Goal: Task Accomplishment & Management: Manage account settings

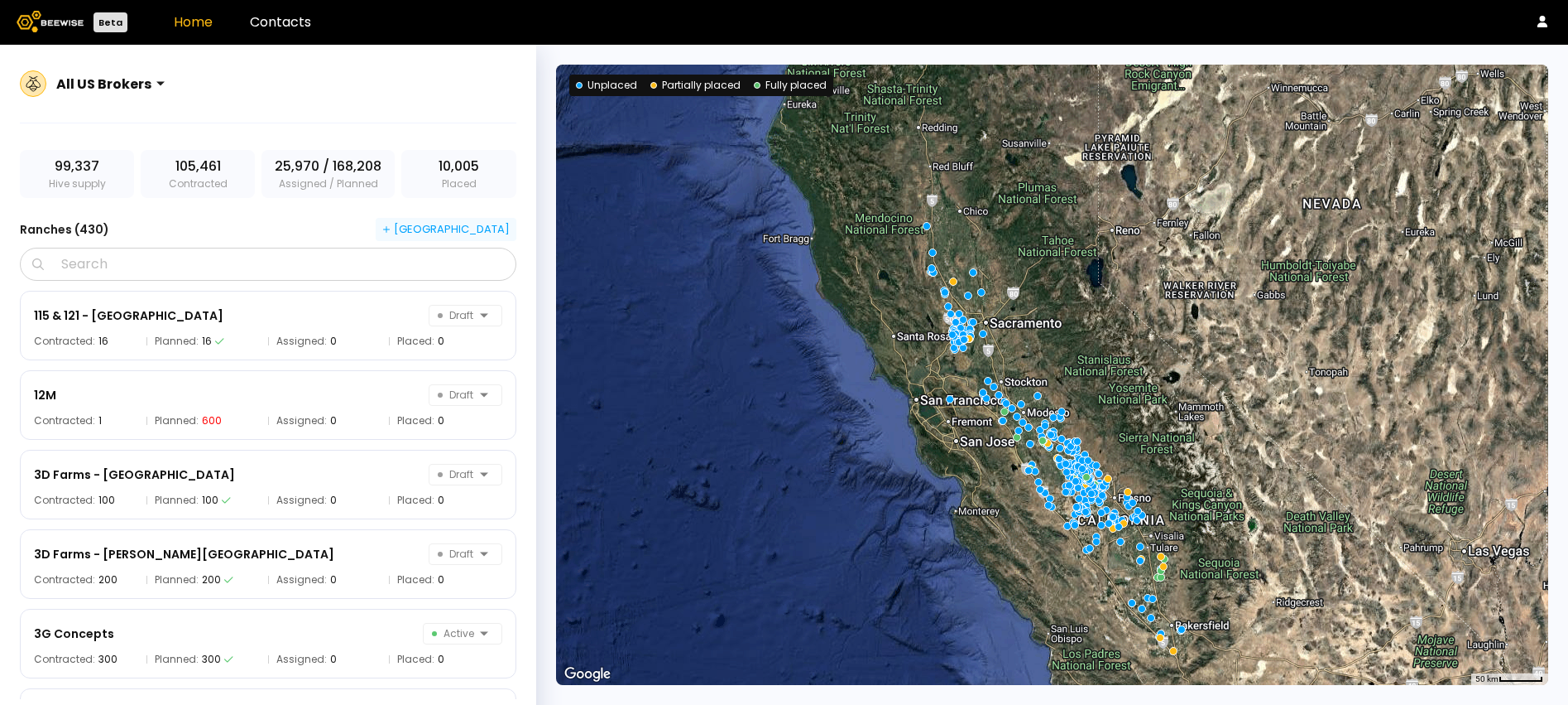
click at [456, 226] on div "[GEOGRAPHIC_DATA]" at bounding box center [446, 229] width 128 height 15
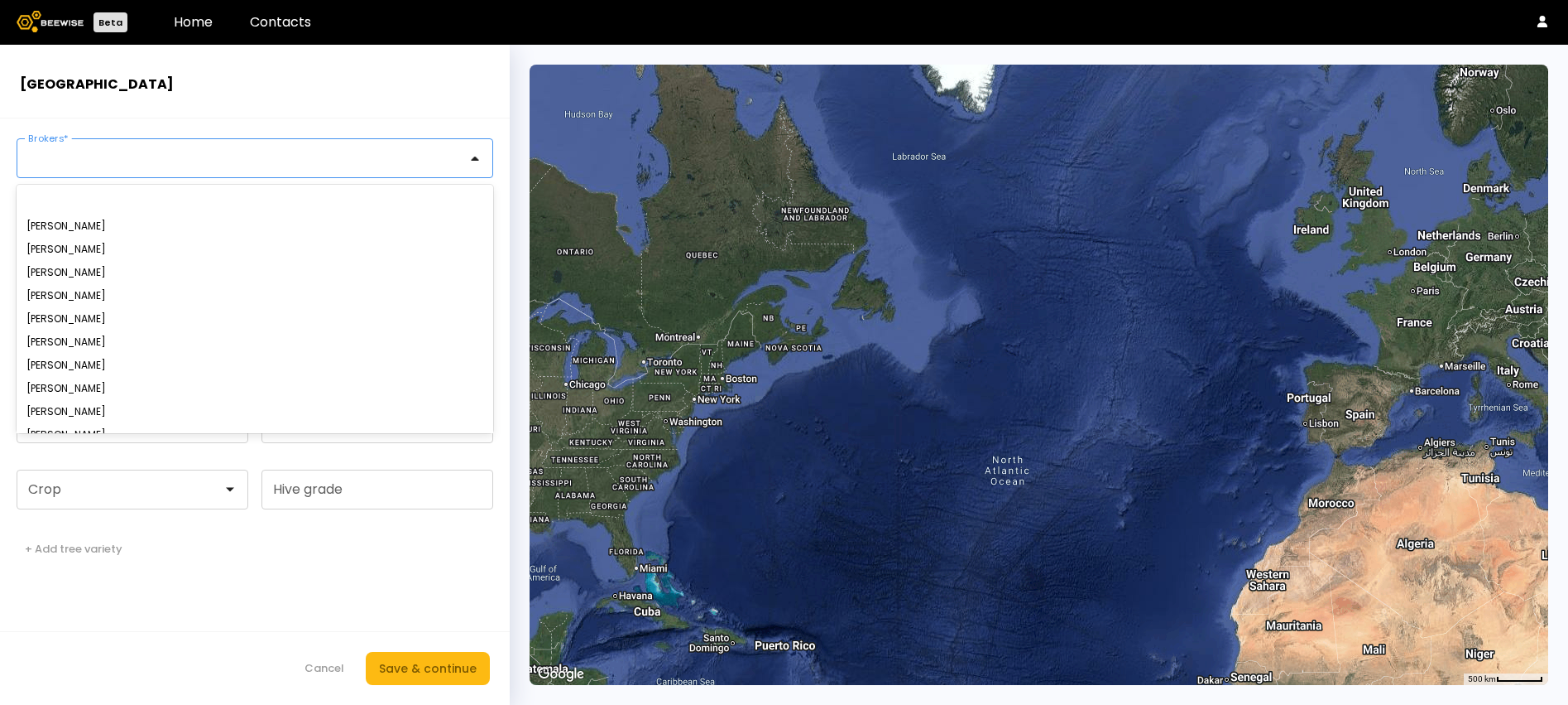
click at [189, 162] on div at bounding box center [248, 158] width 439 height 15
click at [141, 316] on div "[PERSON_NAME]" at bounding box center [255, 319] width 457 height 10
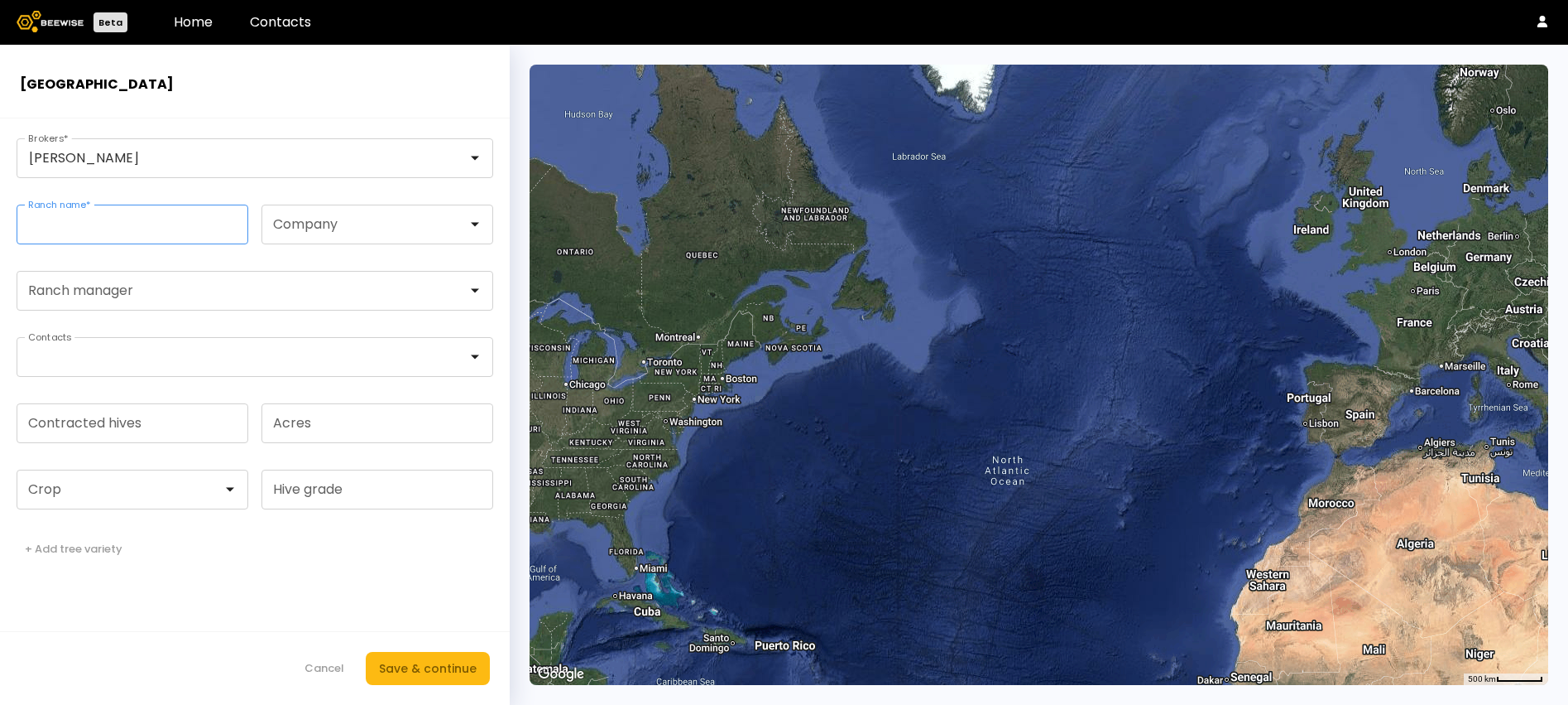
click at [151, 223] on input "Ranch name *" at bounding box center [132, 224] width 230 height 38
paste input "**********"
type input "**********"
drag, startPoint x: 111, startPoint y: 223, endPoint x: -9, endPoint y: 220, distance: 120.0
click at [0, 220] on html "**********" at bounding box center [784, 371] width 1568 height 743
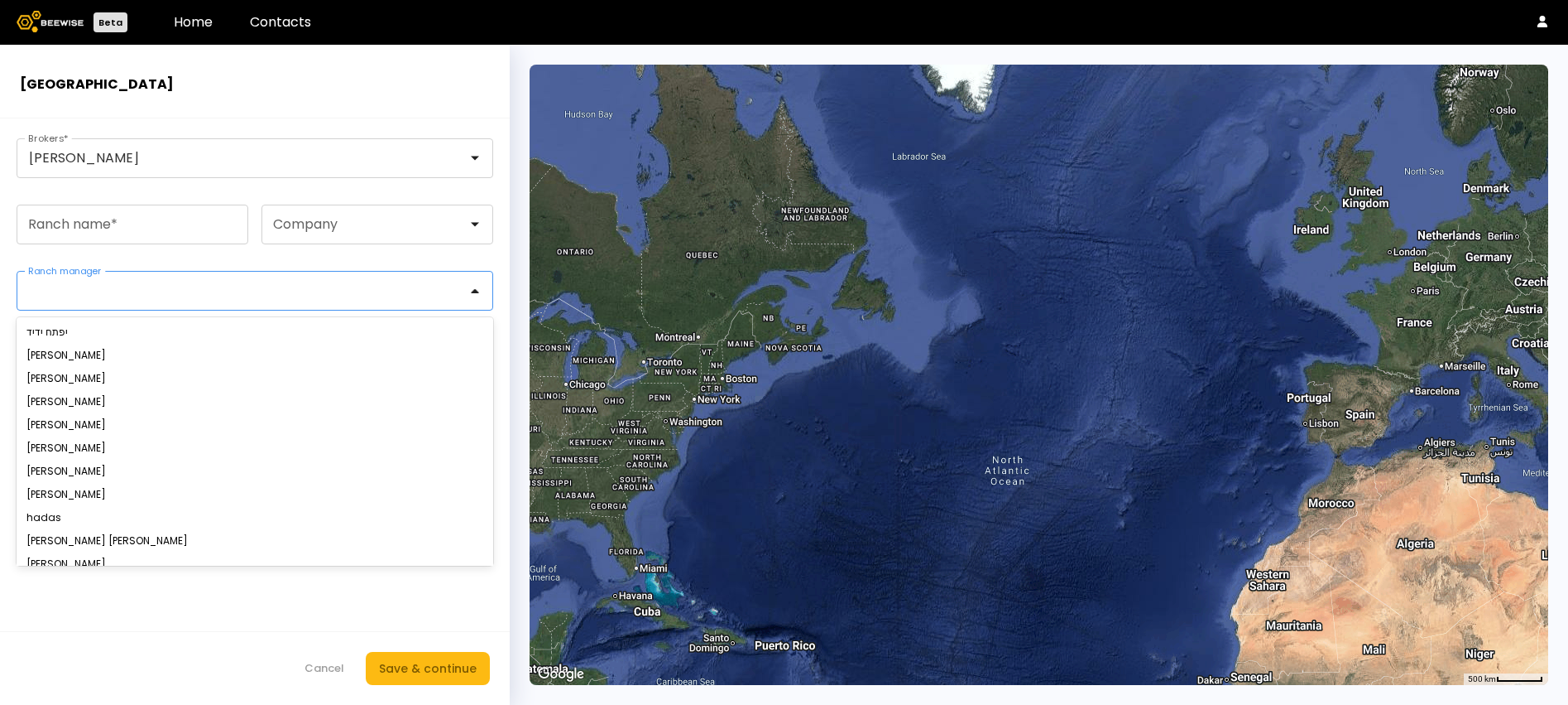
click at [120, 296] on div at bounding box center [248, 290] width 439 height 15
paste input "**********"
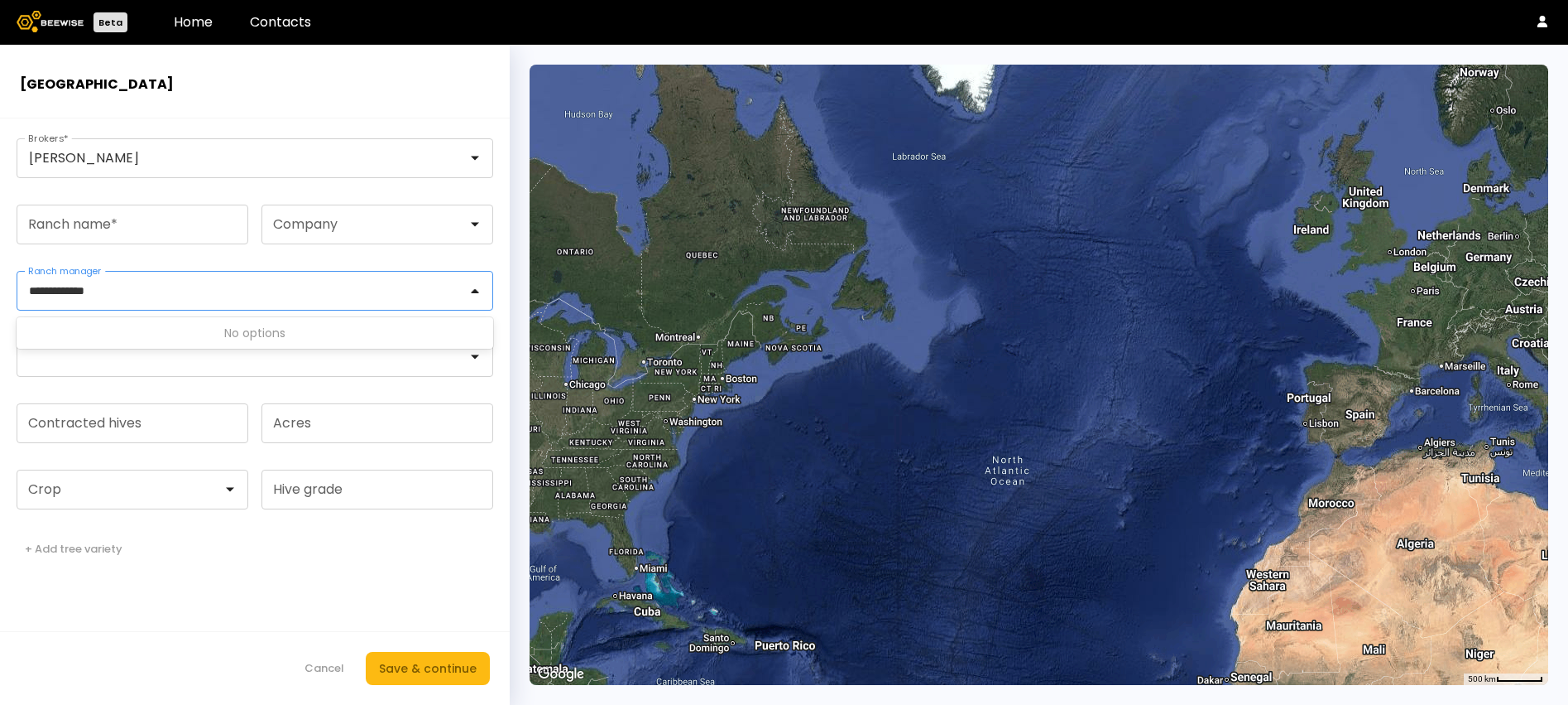
type input "**********"
click at [431, 263] on form "[PERSON_NAME] Brokers * Ranch name * Company 0 results available for search ter…" at bounding box center [255, 411] width 510 height 586
click at [298, 361] on div at bounding box center [248, 357] width 439 height 15
click at [502, 470] on form "[PERSON_NAME] Brokers * Ranch name * Company Ranch manager Contacts Contracted …" at bounding box center [255, 411] width 510 height 586
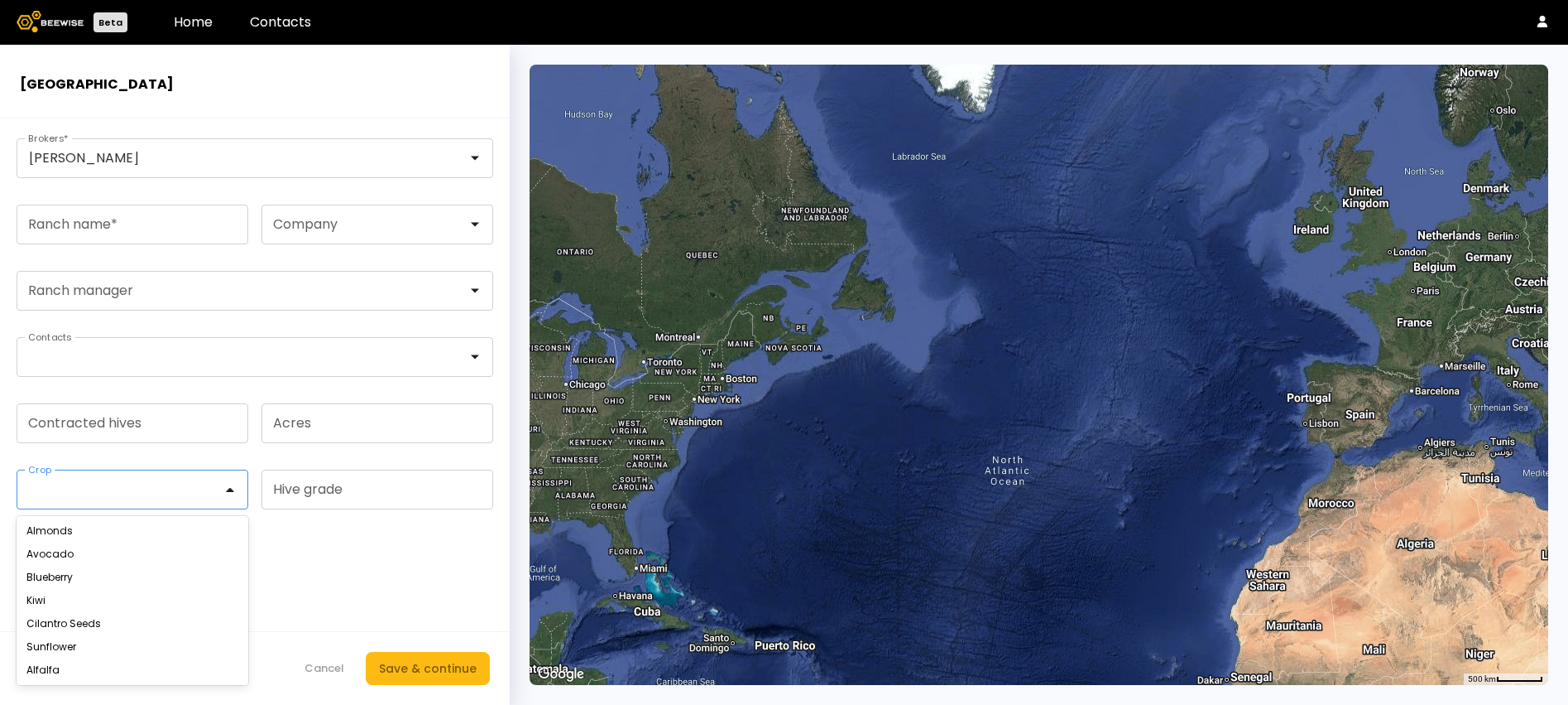
click at [189, 488] on div at bounding box center [125, 489] width 194 height 15
click at [180, 528] on div "Almonds" at bounding box center [133, 530] width 212 height 10
click at [333, 429] on input "Acres" at bounding box center [377, 423] width 230 height 38
type input "***"
click at [455, 612] on form "[PERSON_NAME] Brokers * Ranch name * Company Ranch manager Contacts Contracted …" at bounding box center [255, 411] width 510 height 586
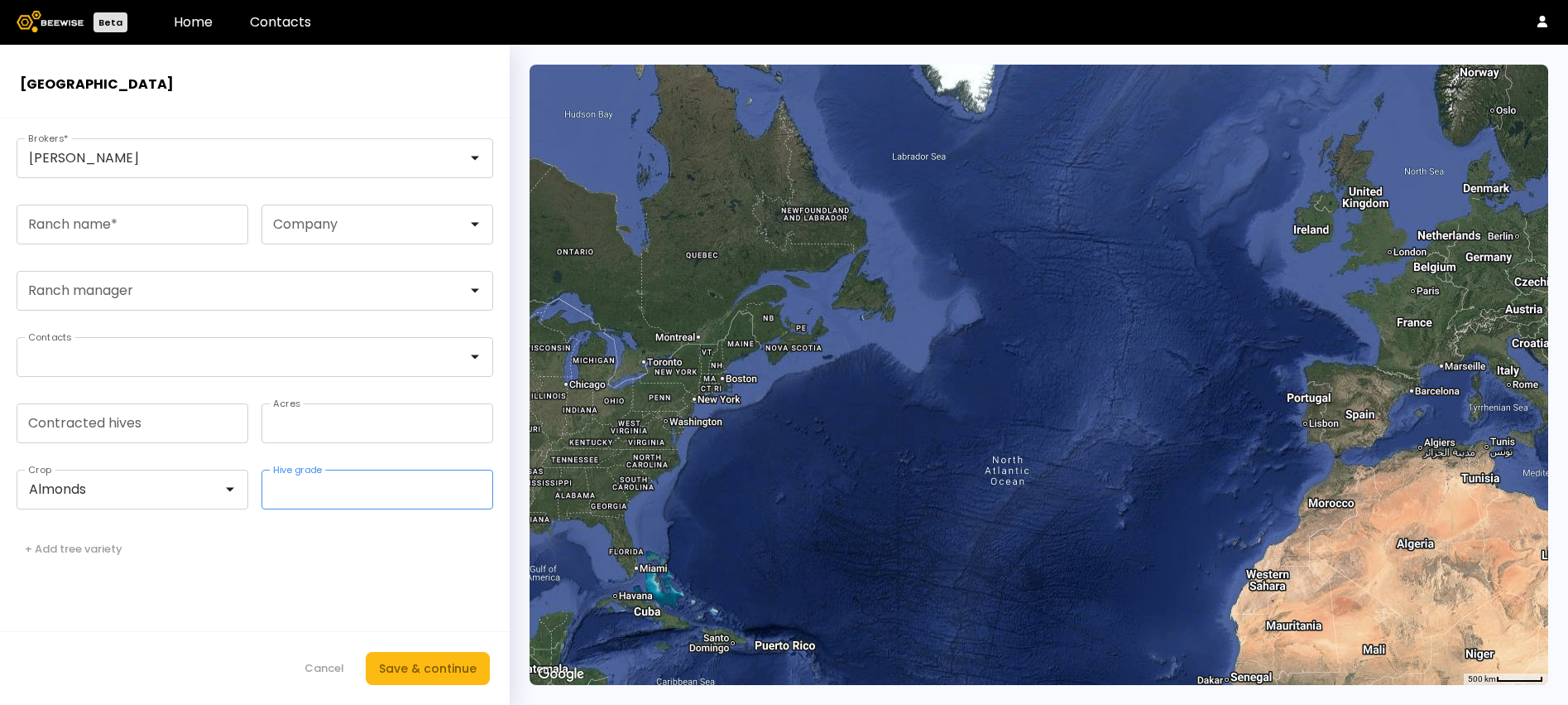
click at [344, 496] on input "Hive grade" at bounding box center [377, 489] width 230 height 38
type input "*"
click at [188, 235] on input "Ranch name *" at bounding box center [132, 224] width 230 height 38
paste input "**********"
type input "**********"
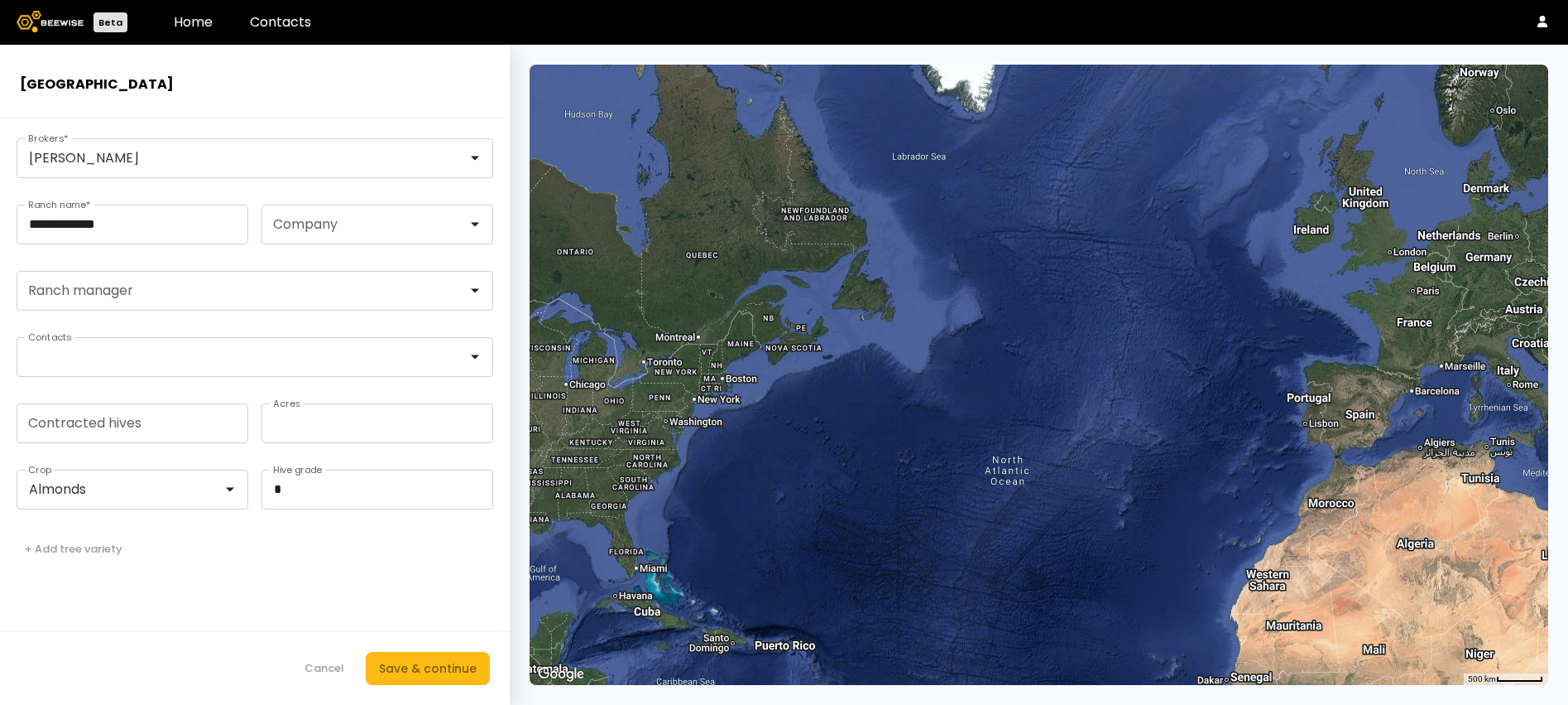
click at [350, 561] on form "**********" at bounding box center [255, 411] width 510 height 586
click at [186, 430] on input "Contracted hives" at bounding box center [132, 423] width 230 height 38
type input "***"
click at [390, 656] on button "Save & continue" at bounding box center [427, 668] width 124 height 33
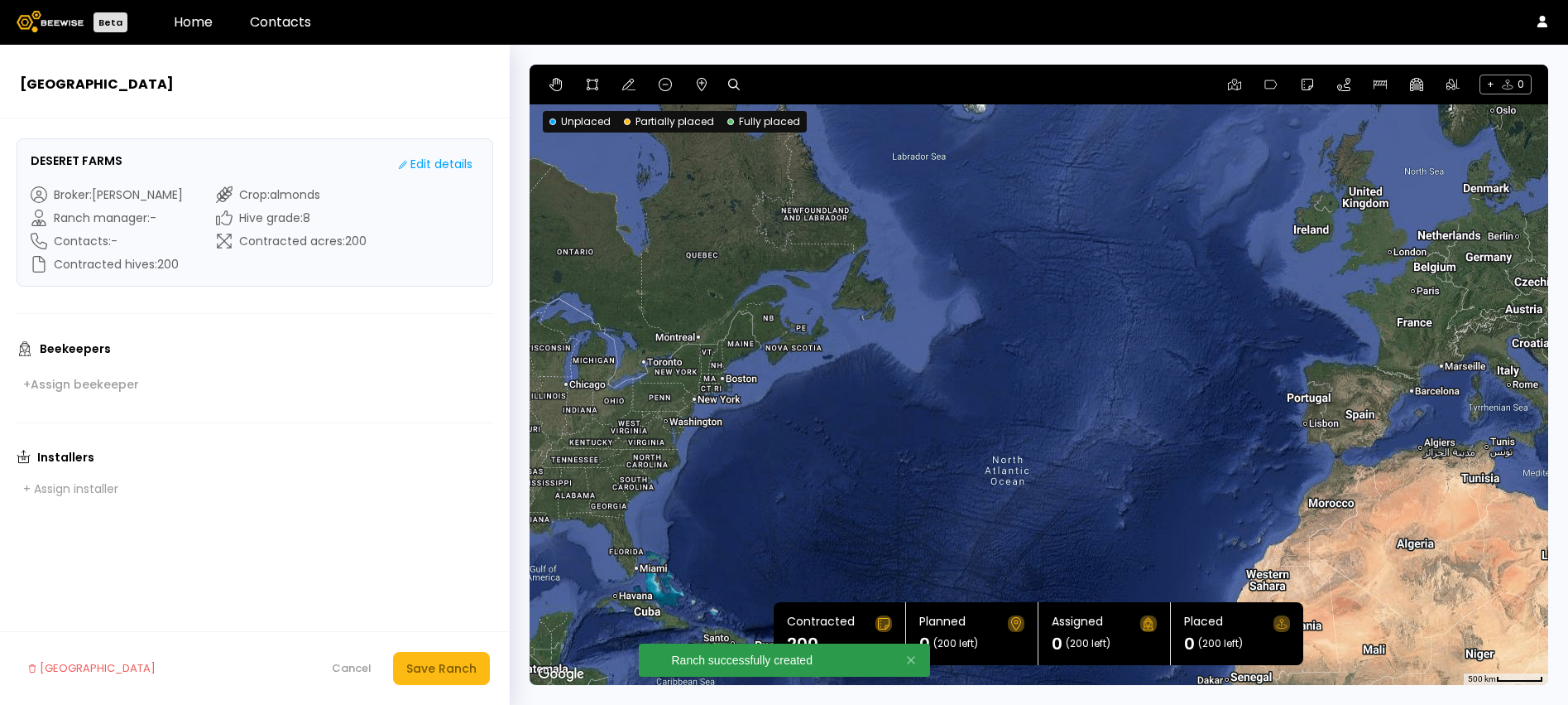
click at [731, 86] on icon at bounding box center [733, 84] width 12 height 12
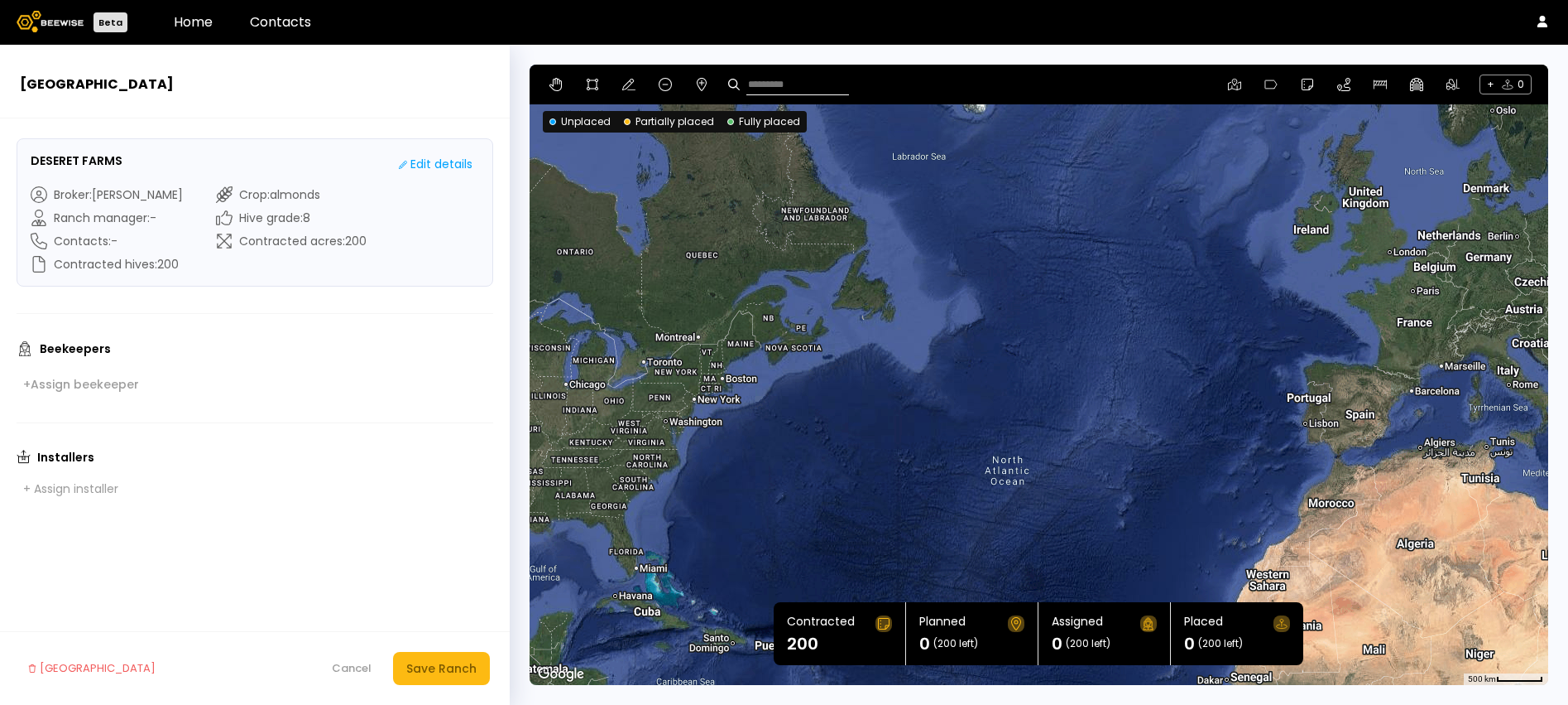
click at [756, 86] on input at bounding box center [797, 84] width 103 height 21
paste input "**********"
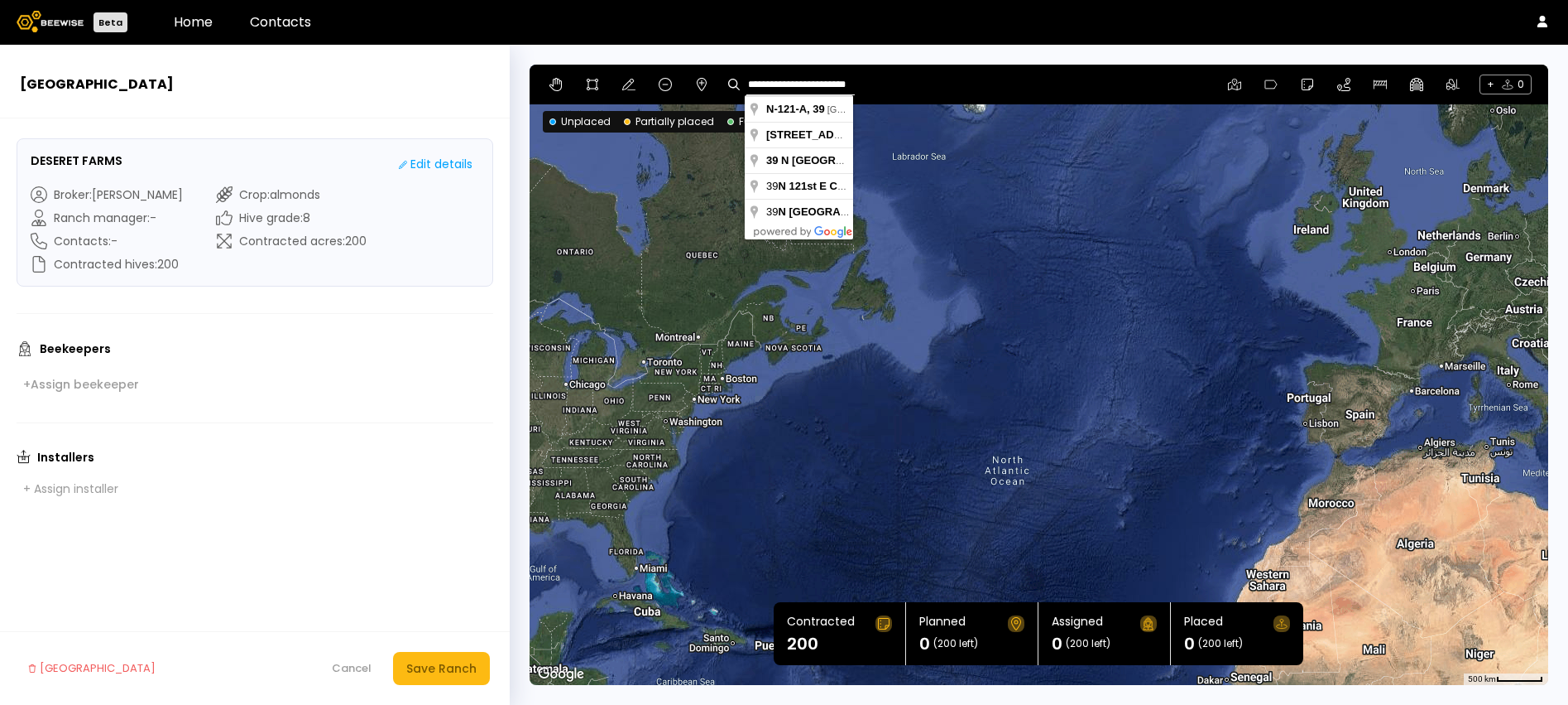
type input "**********"
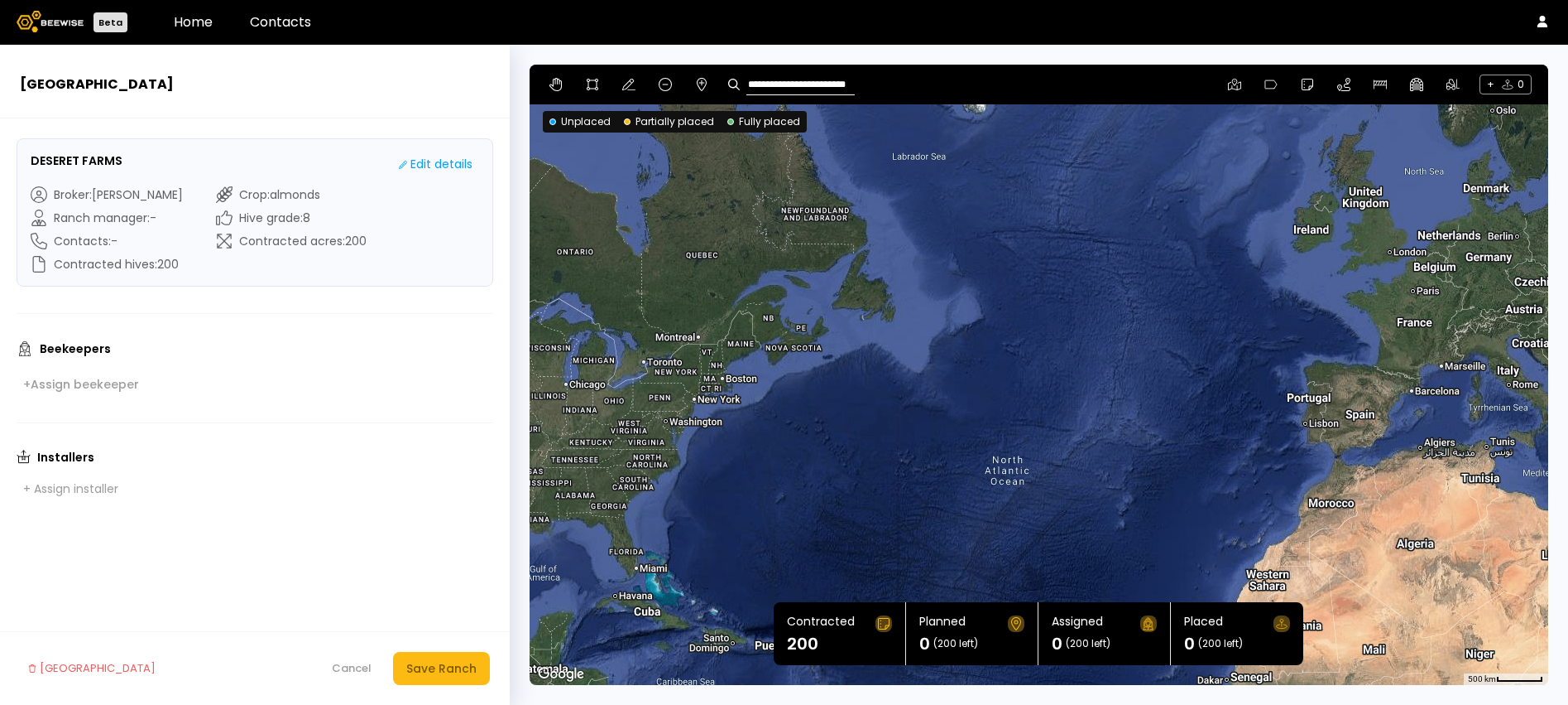
scroll to position [0, 0]
click at [871, 80] on div "**********" at bounding box center [1039, 84] width 1019 height 40
drag, startPoint x: 856, startPoint y: 86, endPoint x: 782, endPoint y: 85, distance: 74.0
click at [782, 85] on div "**********" at bounding box center [1039, 84] width 1019 height 40
click at [782, 85] on input "**********" at bounding box center [801, 84] width 109 height 21
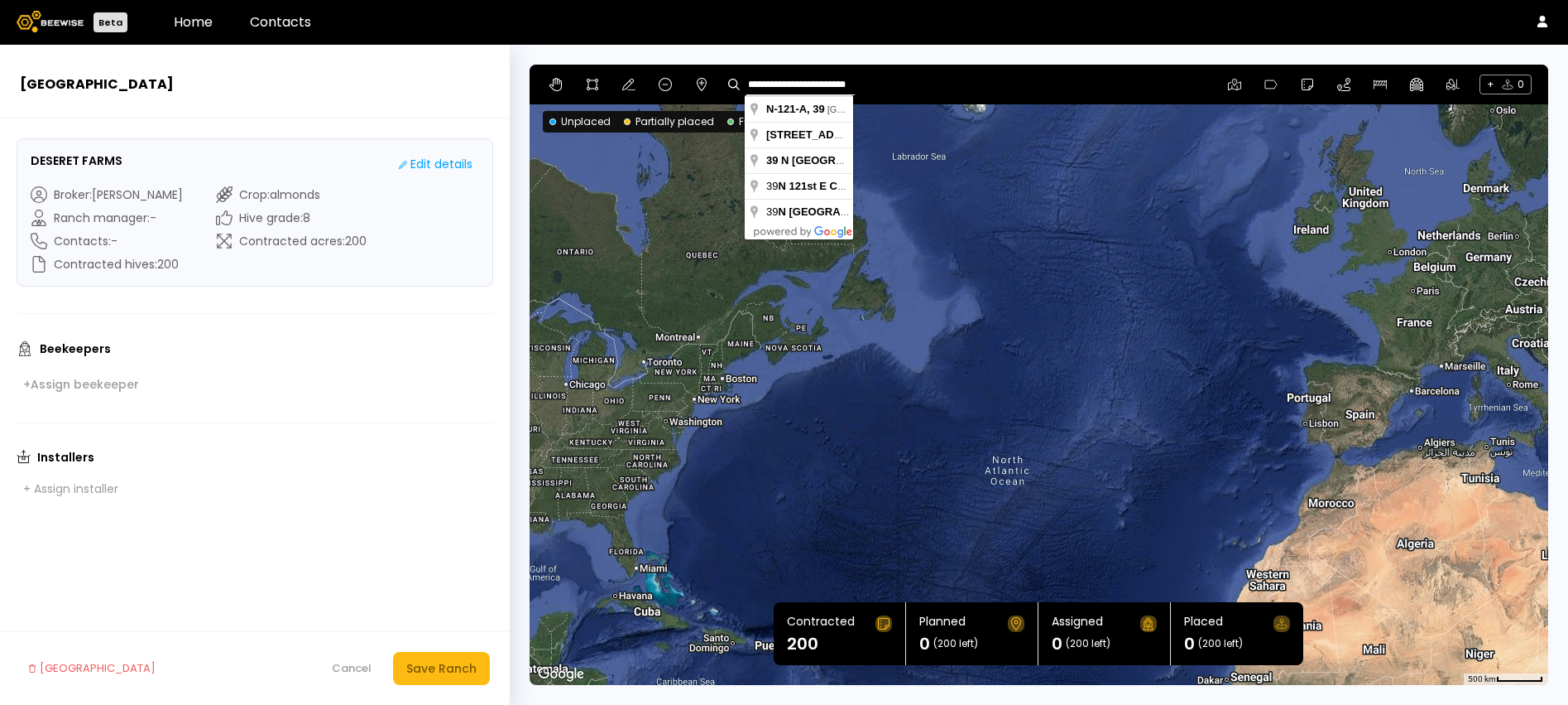
click at [782, 85] on input "**********" at bounding box center [801, 84] width 109 height 21
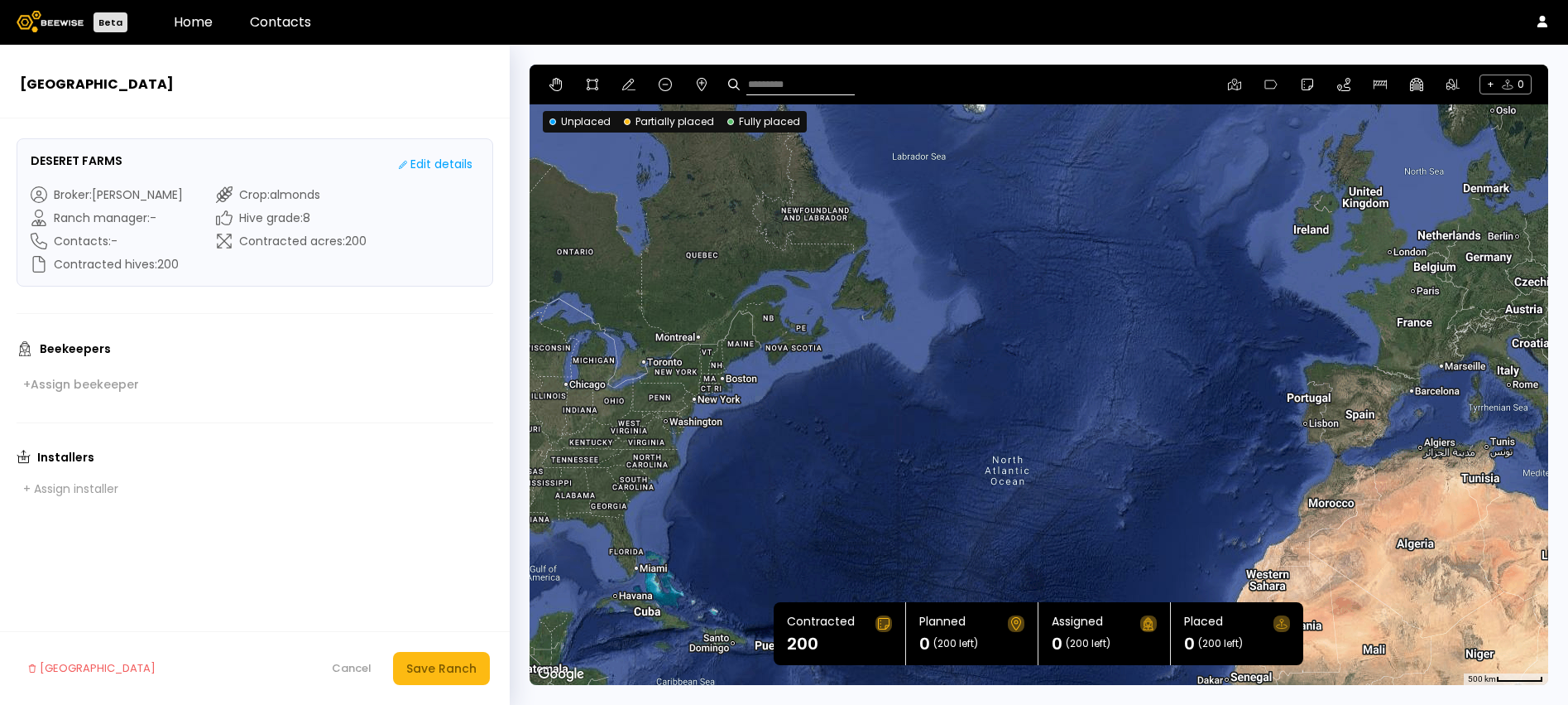
paste input "**********"
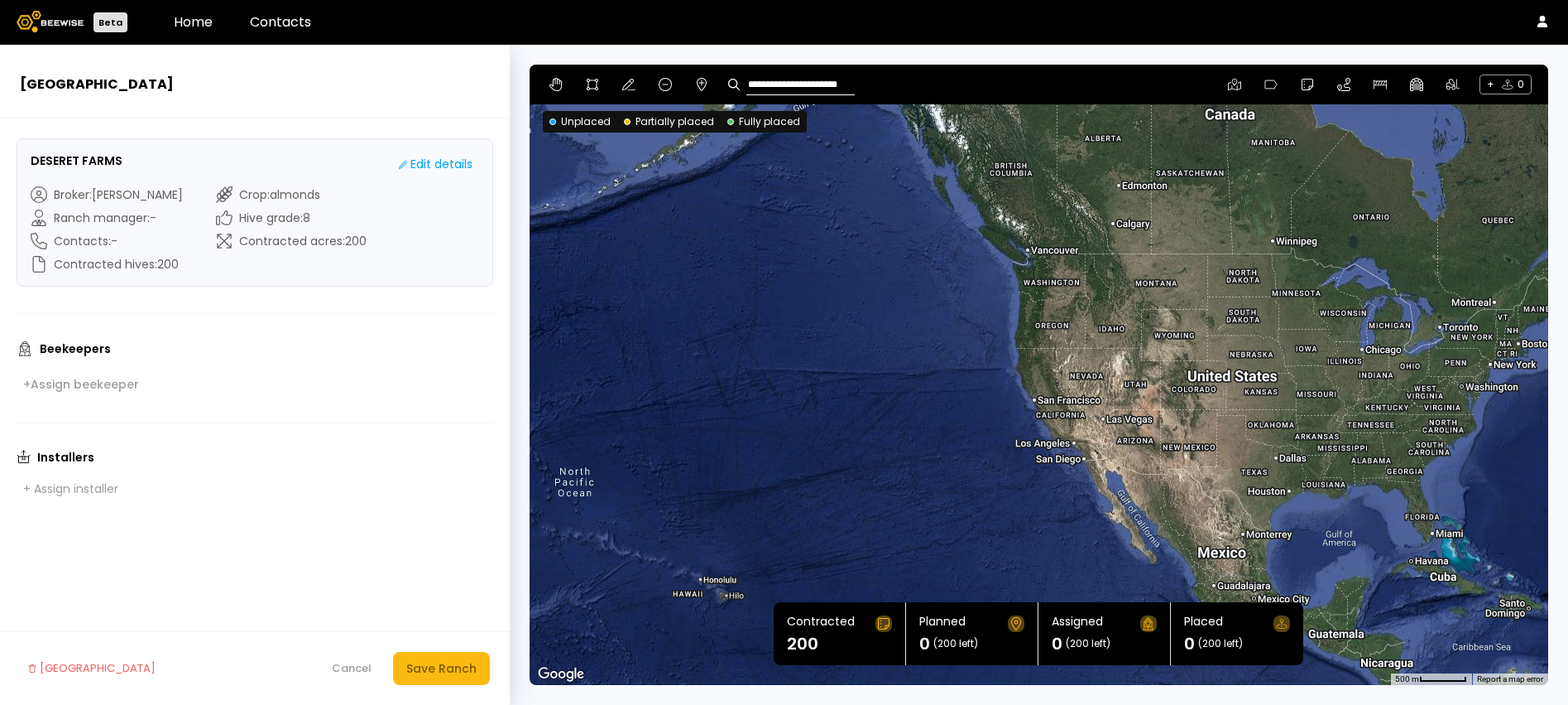
type input "**********"
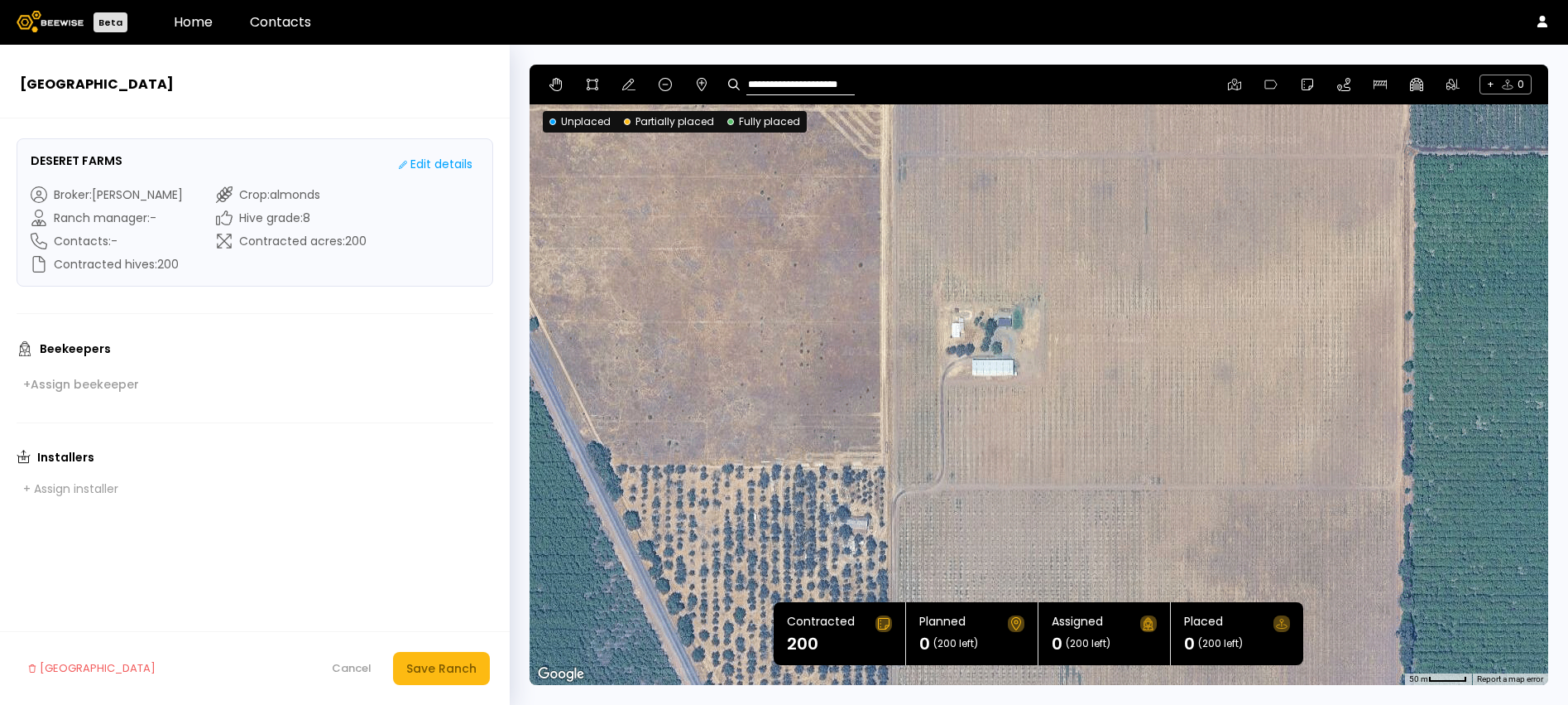
scroll to position [0, 0]
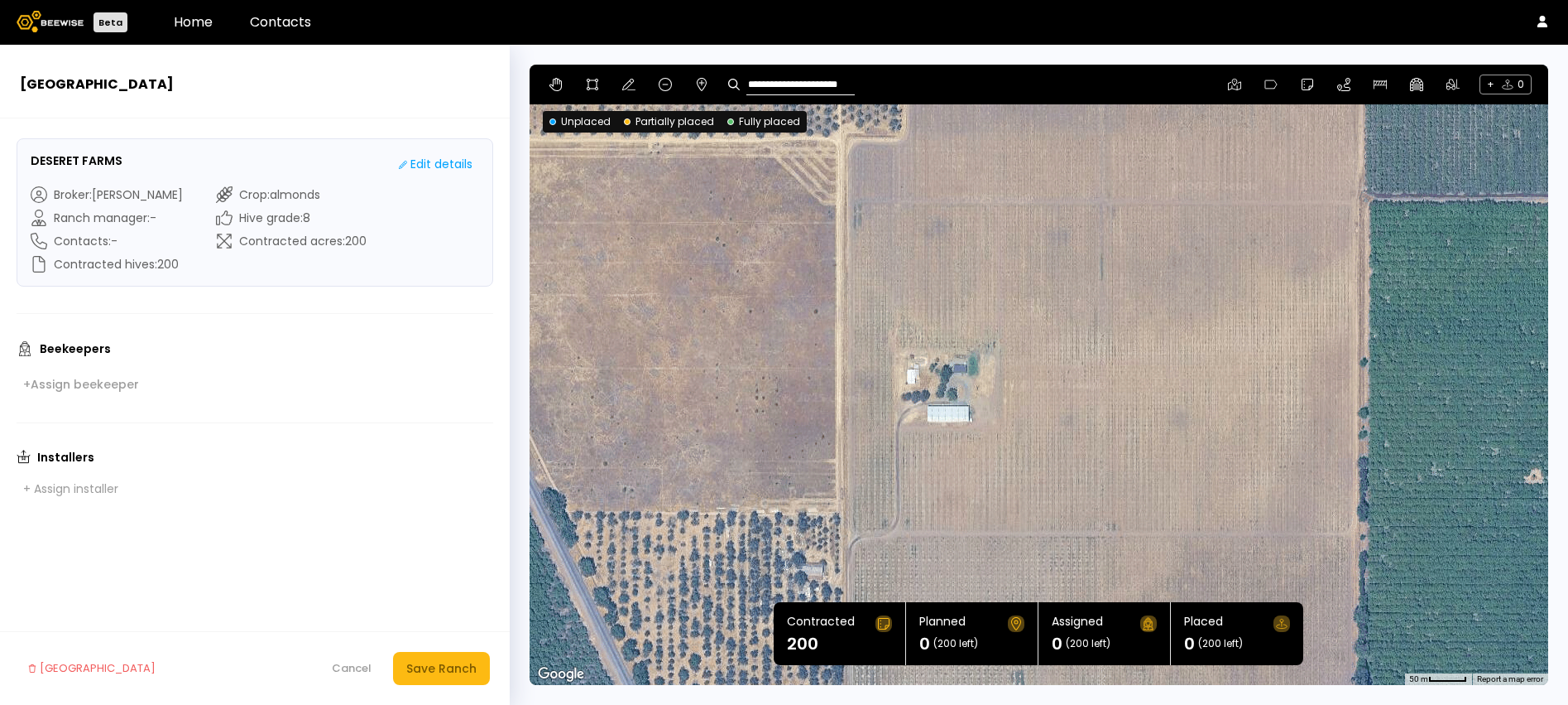
drag, startPoint x: 1065, startPoint y: 352, endPoint x: 1019, endPoint y: 402, distance: 67.9
click at [1019, 402] on div at bounding box center [1039, 374] width 1019 height 620
click at [588, 87] on icon at bounding box center [592, 84] width 12 height 12
click at [841, 199] on div at bounding box center [1039, 375] width 1017 height 620
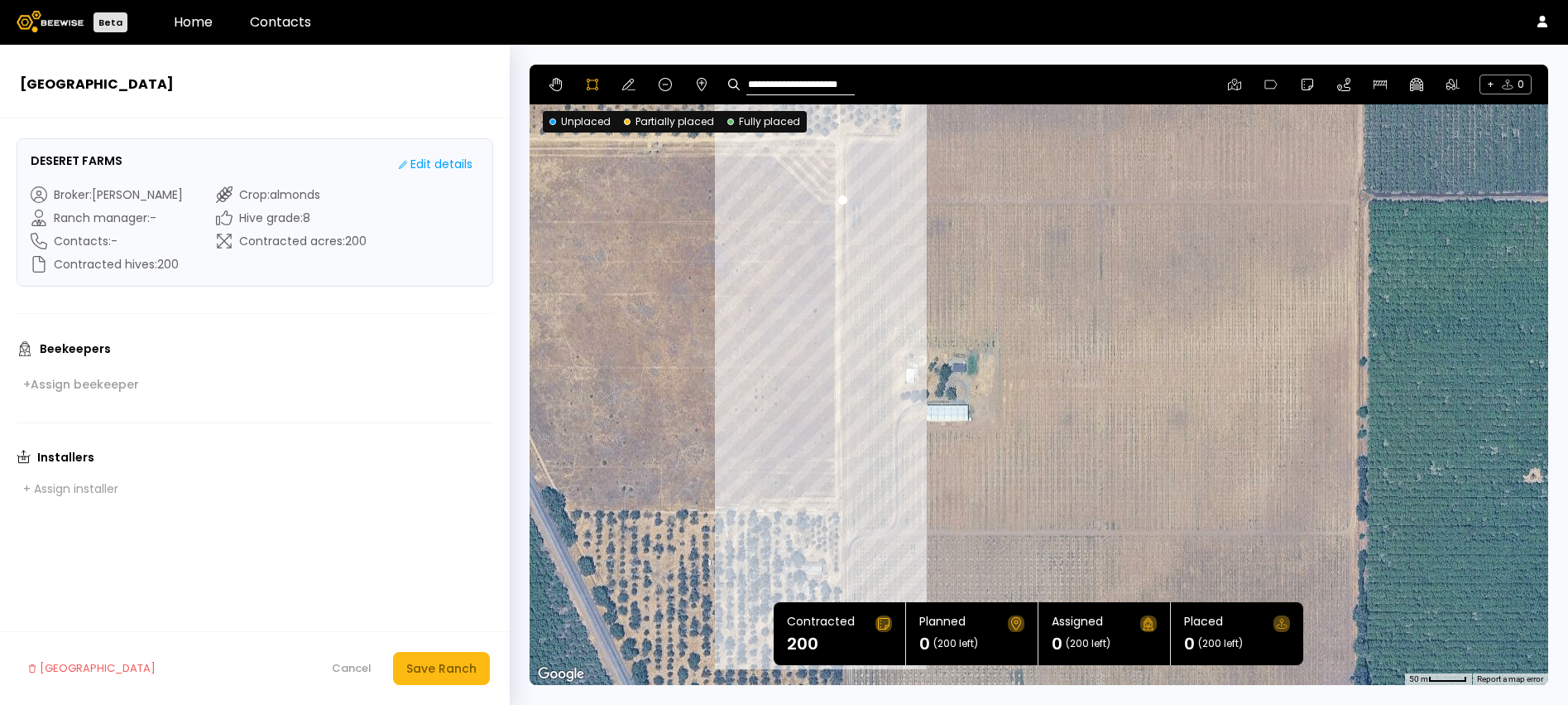
click at [840, 538] on div at bounding box center [1039, 375] width 1017 height 620
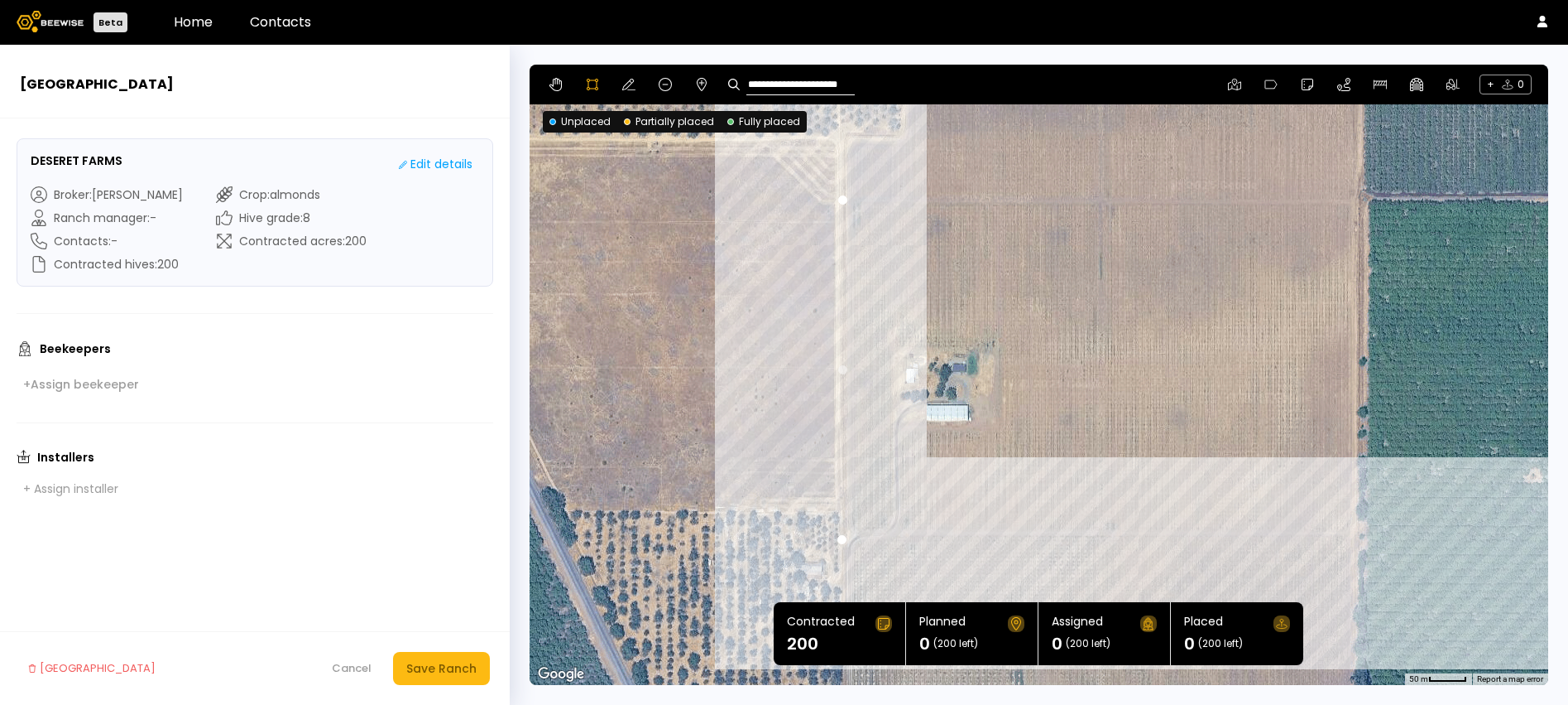
click at [1357, 535] on div at bounding box center [1039, 375] width 1017 height 620
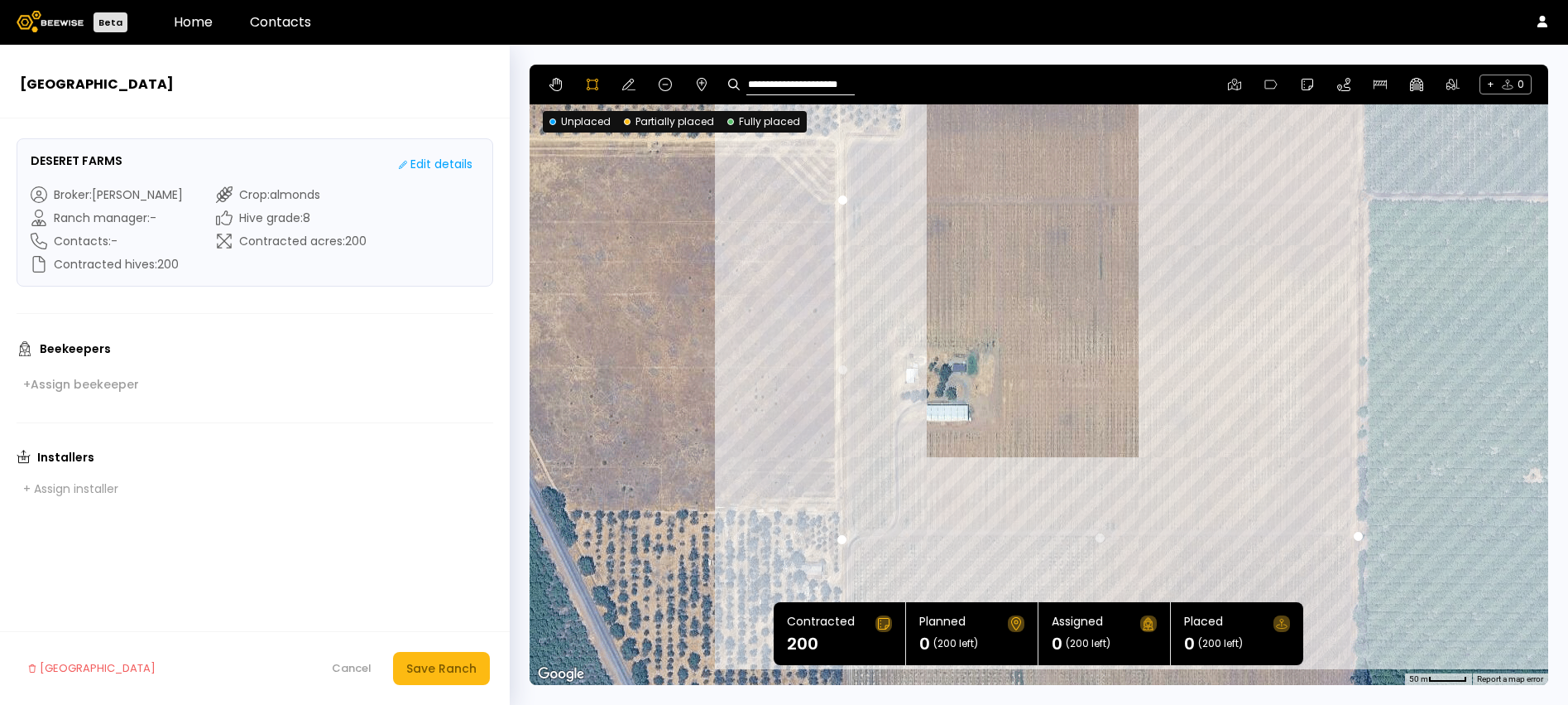
click at [1356, 197] on div at bounding box center [1039, 375] width 1017 height 620
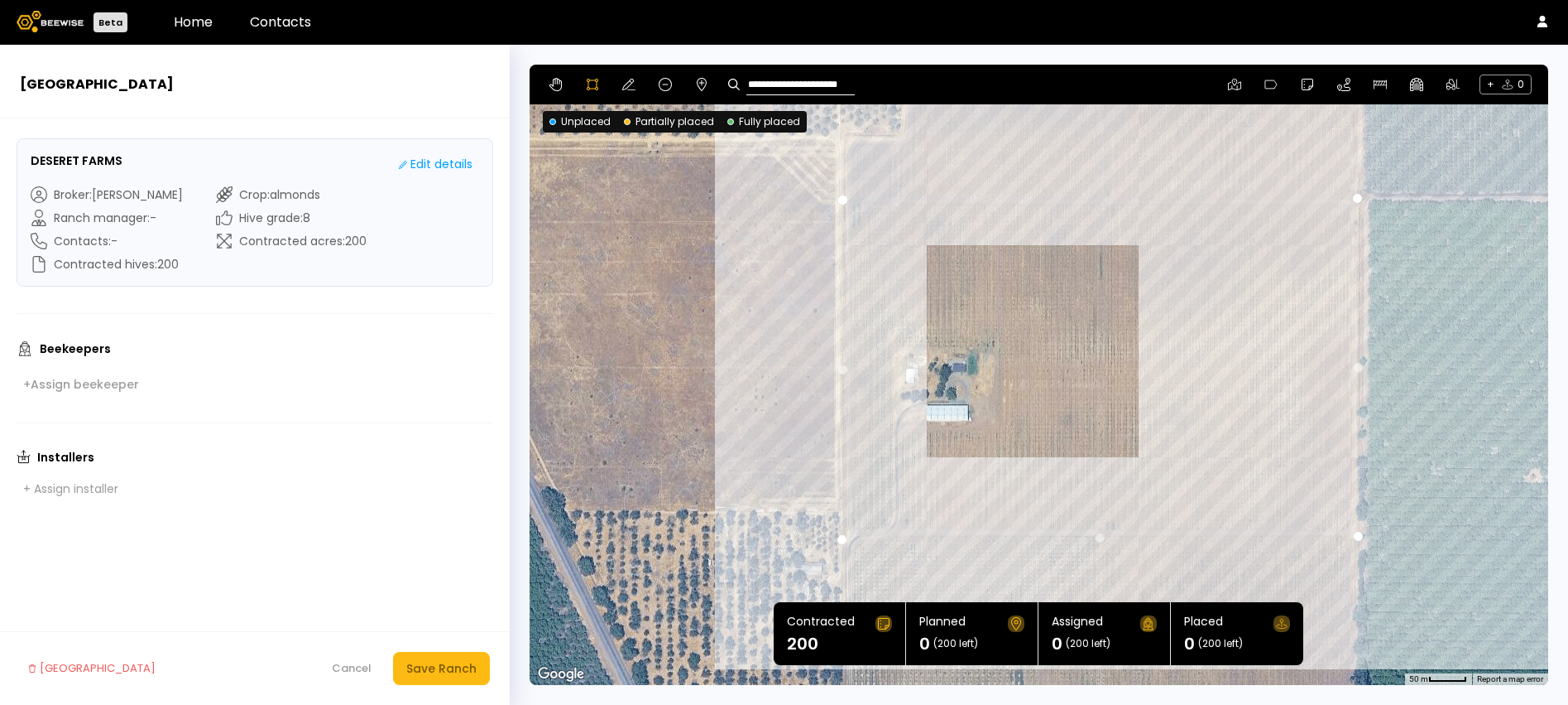
click at [842, 197] on div at bounding box center [1039, 375] width 1017 height 620
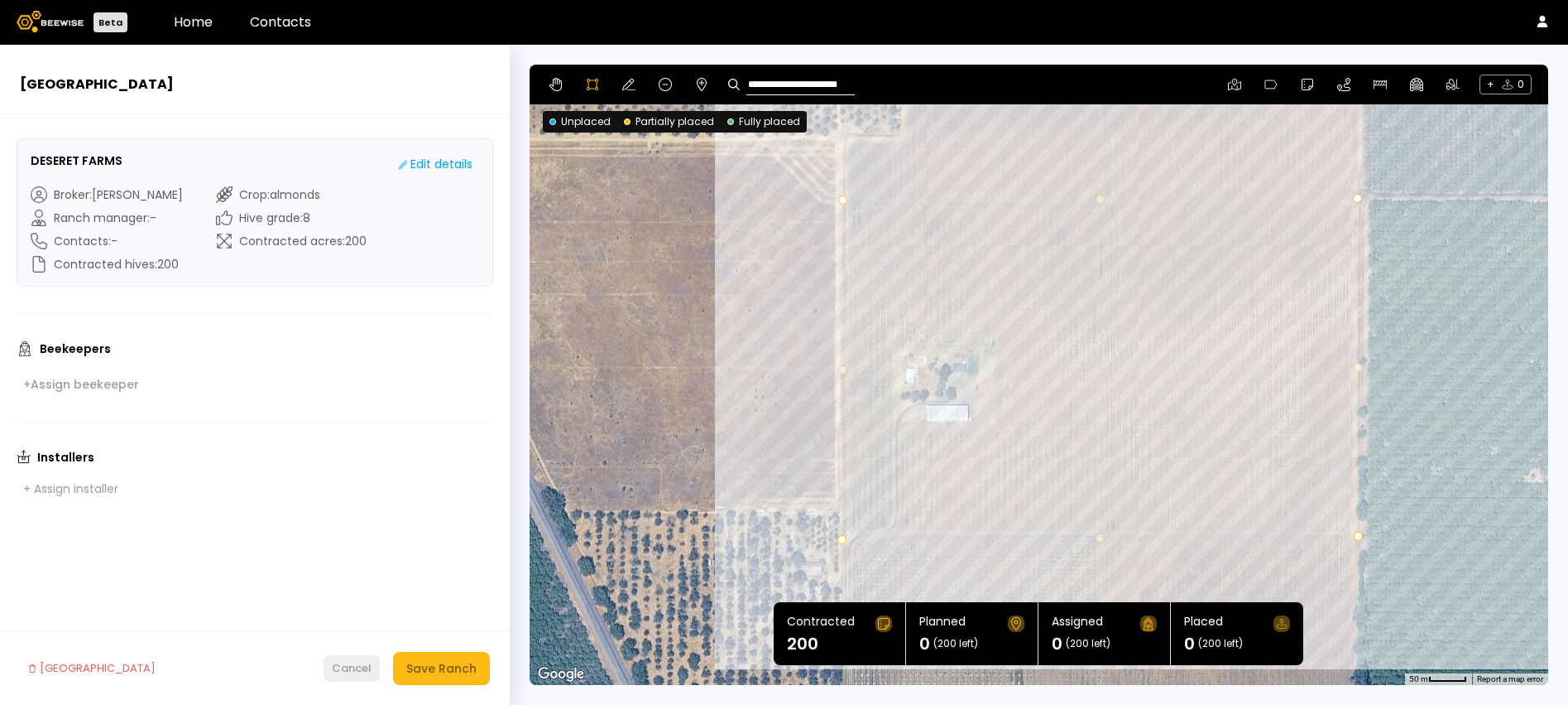
click at [353, 664] on div "Cancel" at bounding box center [351, 668] width 40 height 17
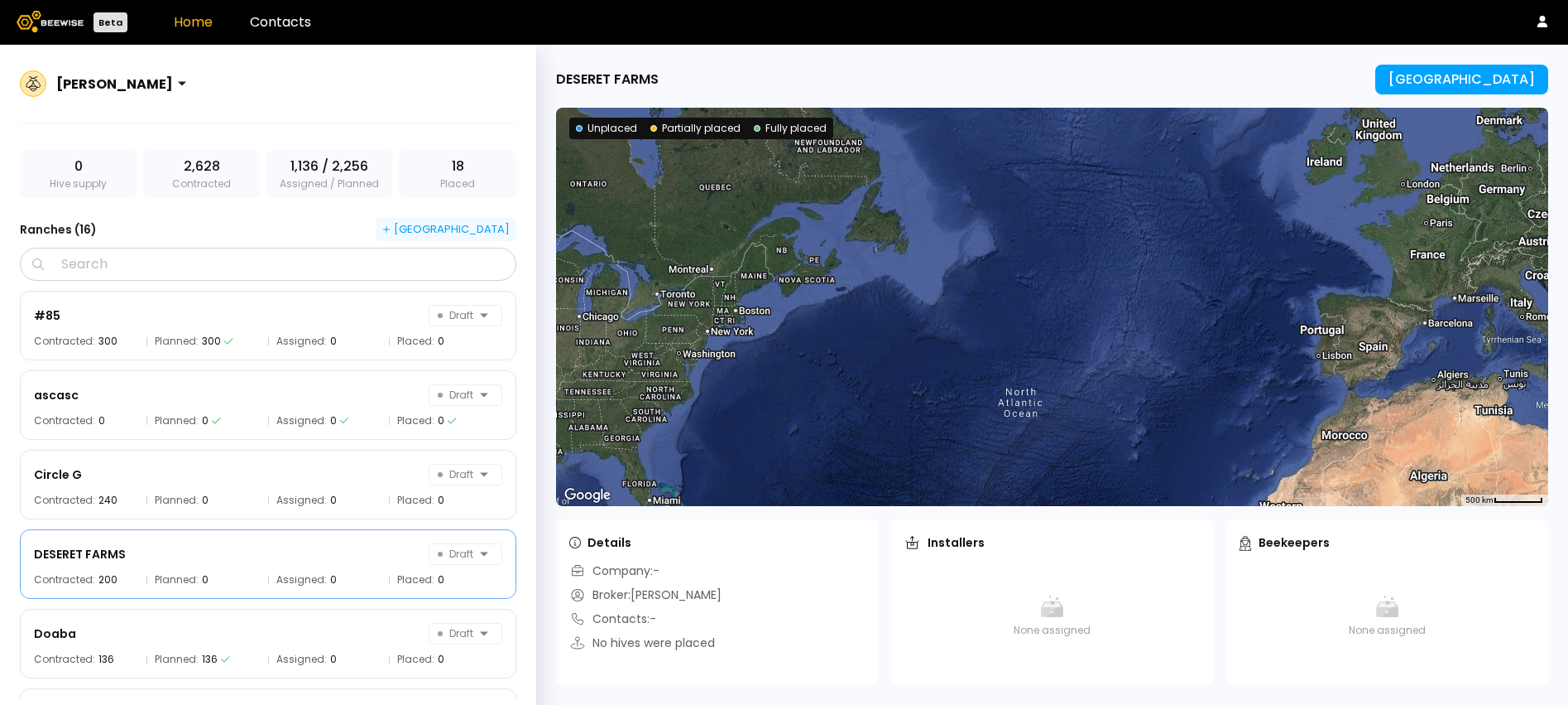
scroll to position [60, 0]
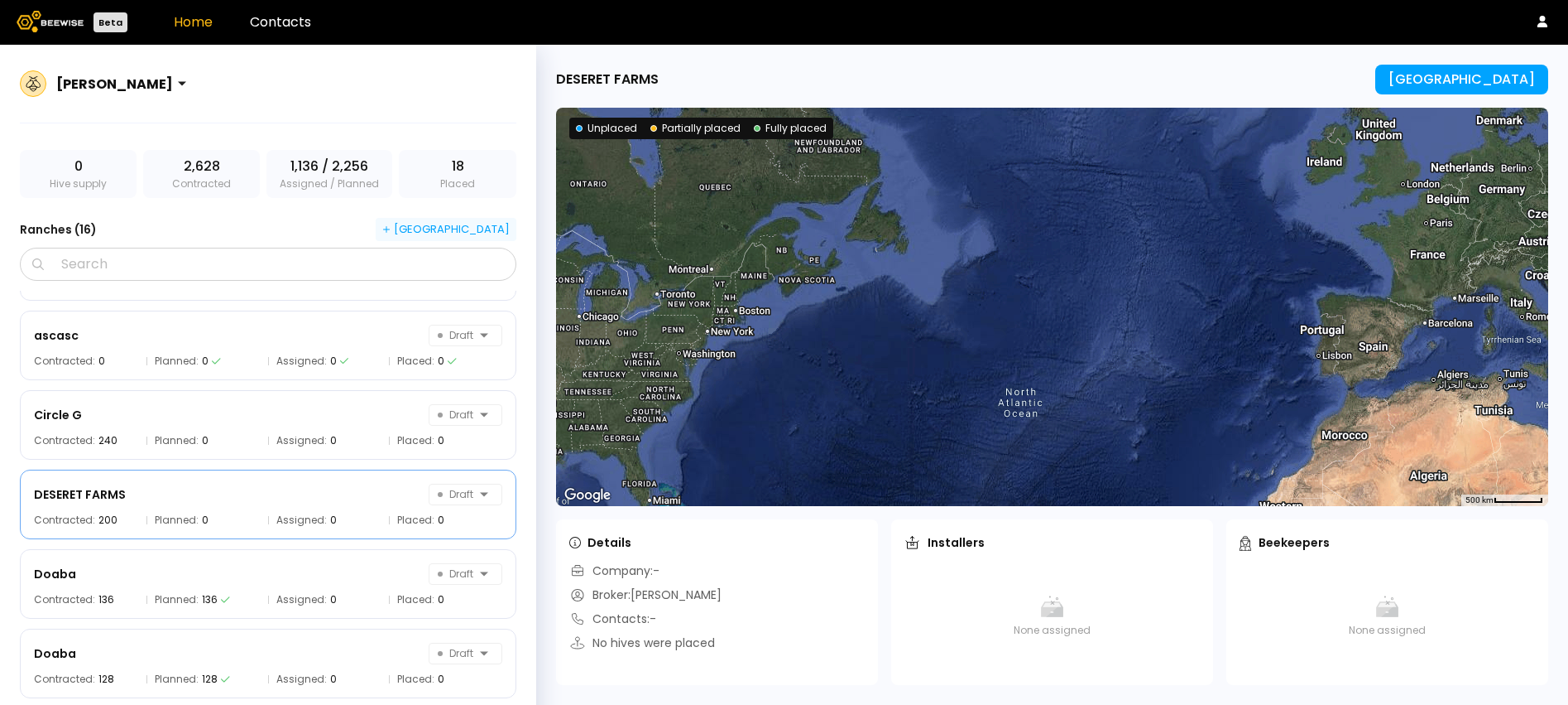
click at [486, 225] on div "[GEOGRAPHIC_DATA]" at bounding box center [446, 229] width 128 height 15
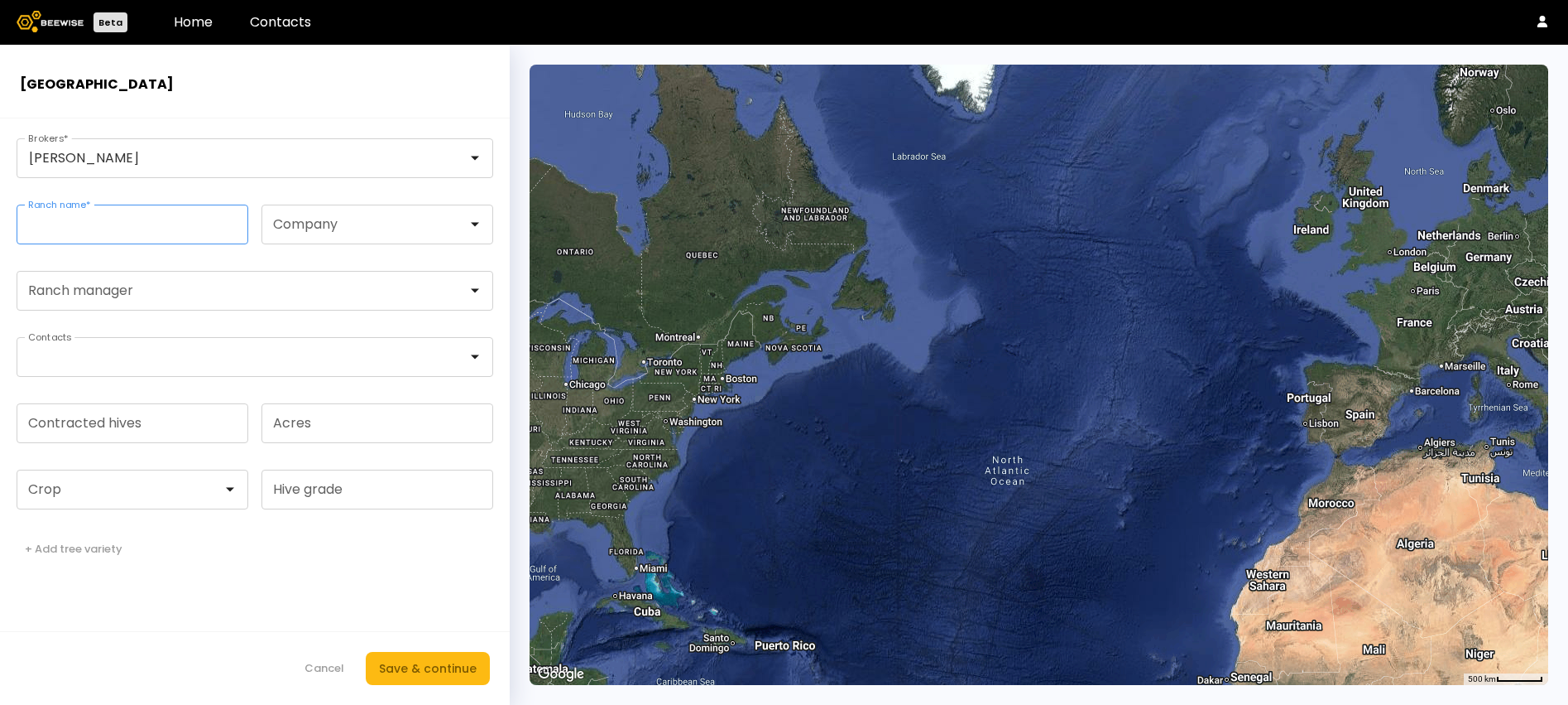
click at [196, 230] on input "Ranch name *" at bounding box center [132, 224] width 230 height 38
click at [327, 656] on button "Cancel" at bounding box center [324, 668] width 56 height 27
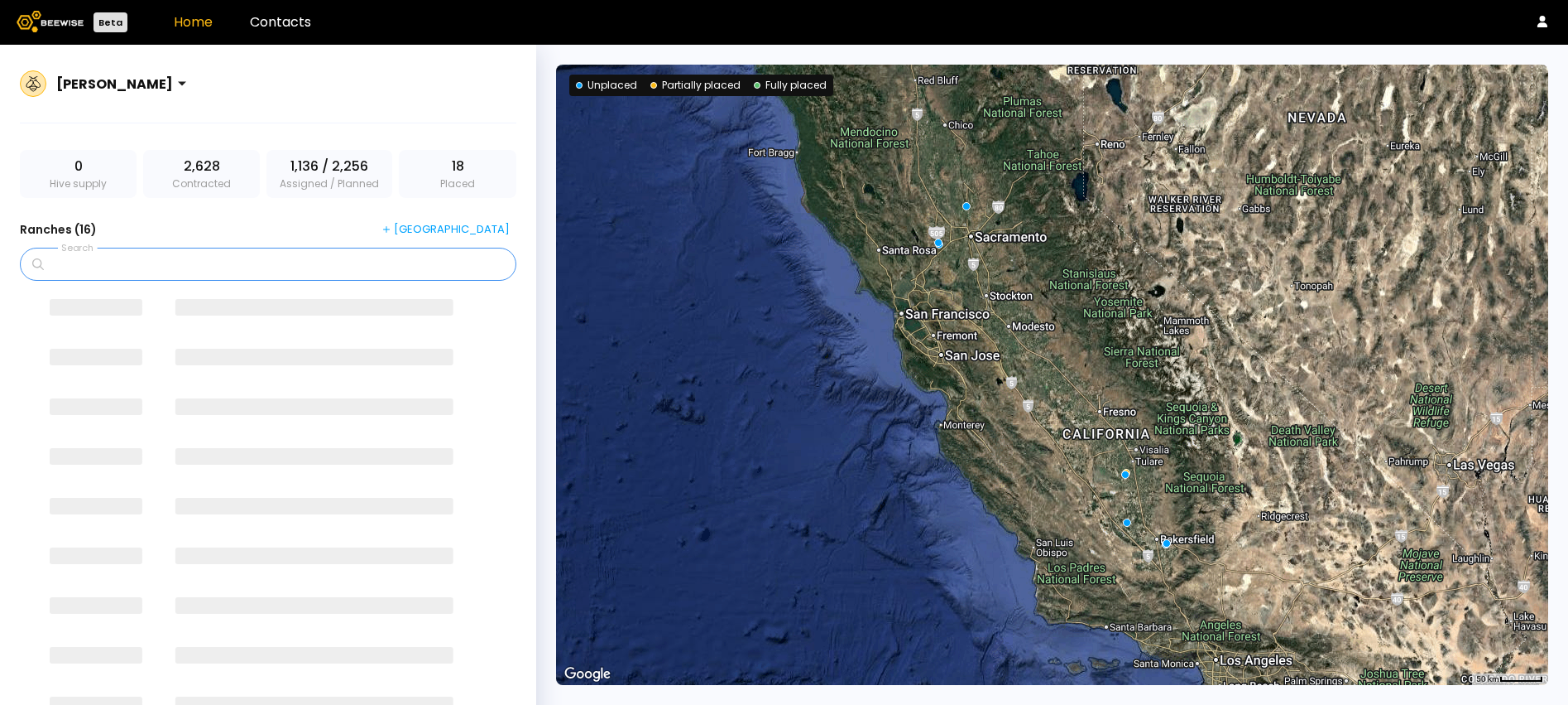
click at [208, 271] on input "Search" at bounding box center [274, 263] width 453 height 31
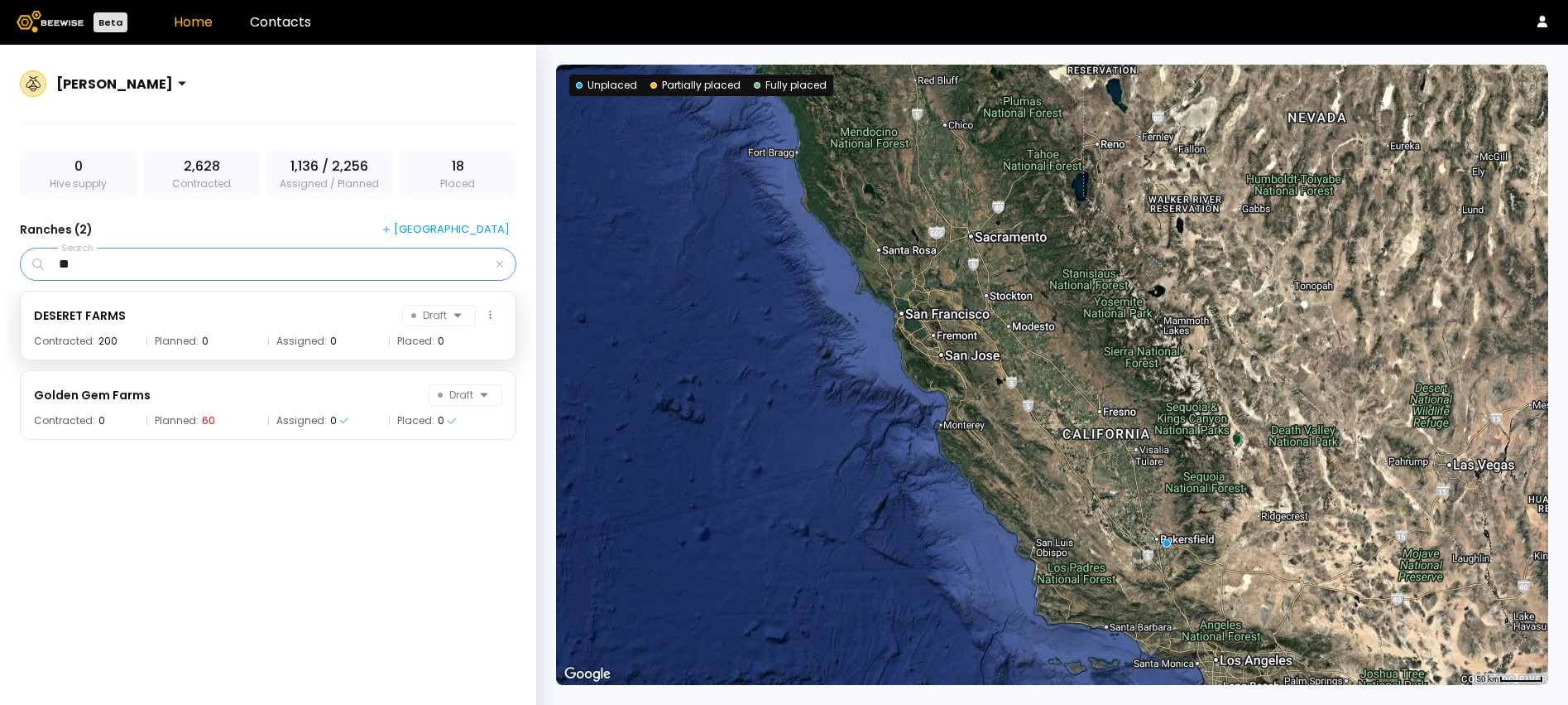
type input "**"
click at [158, 321] on div "DESERET FARMS Draft" at bounding box center [268, 315] width 468 height 21
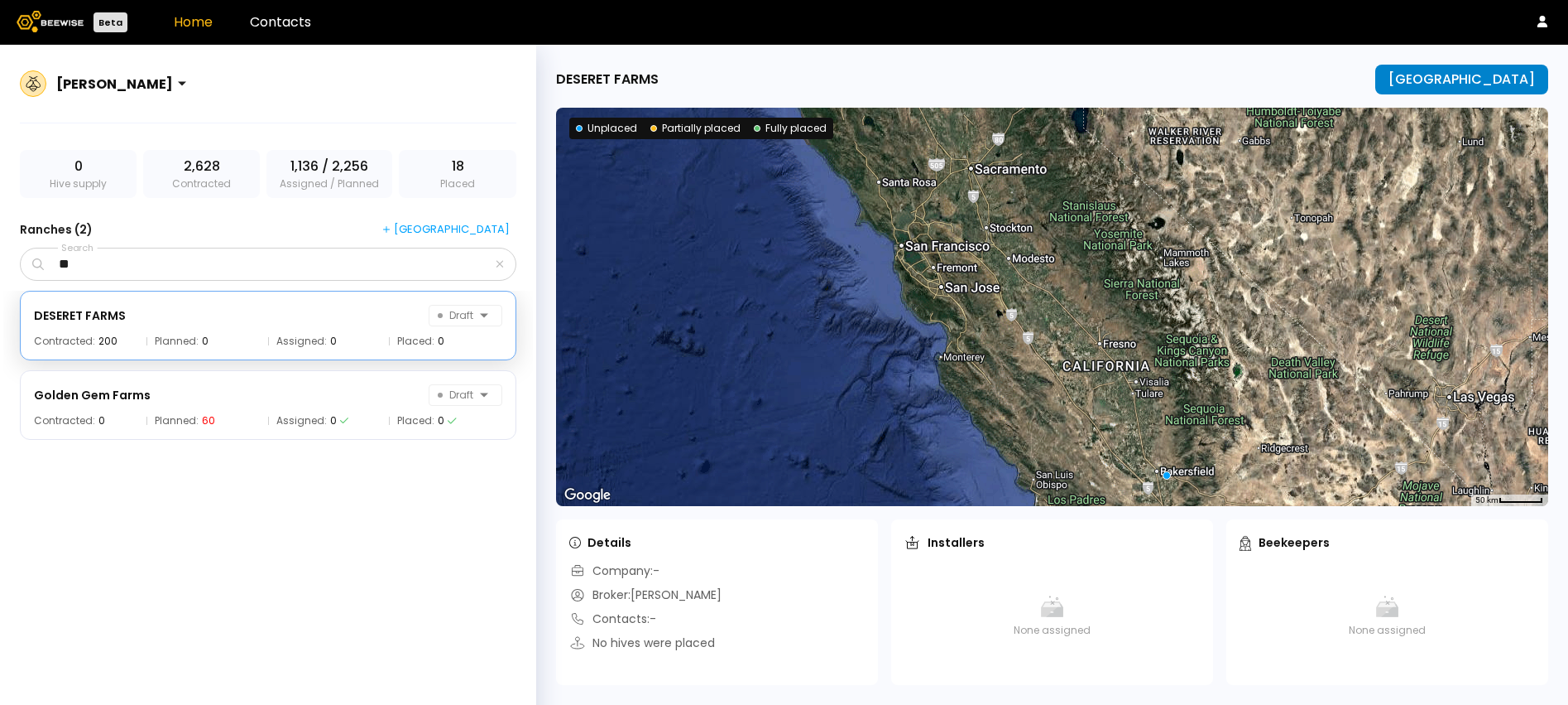
click at [1490, 76] on div "[GEOGRAPHIC_DATA]" at bounding box center [1462, 79] width 146 height 15
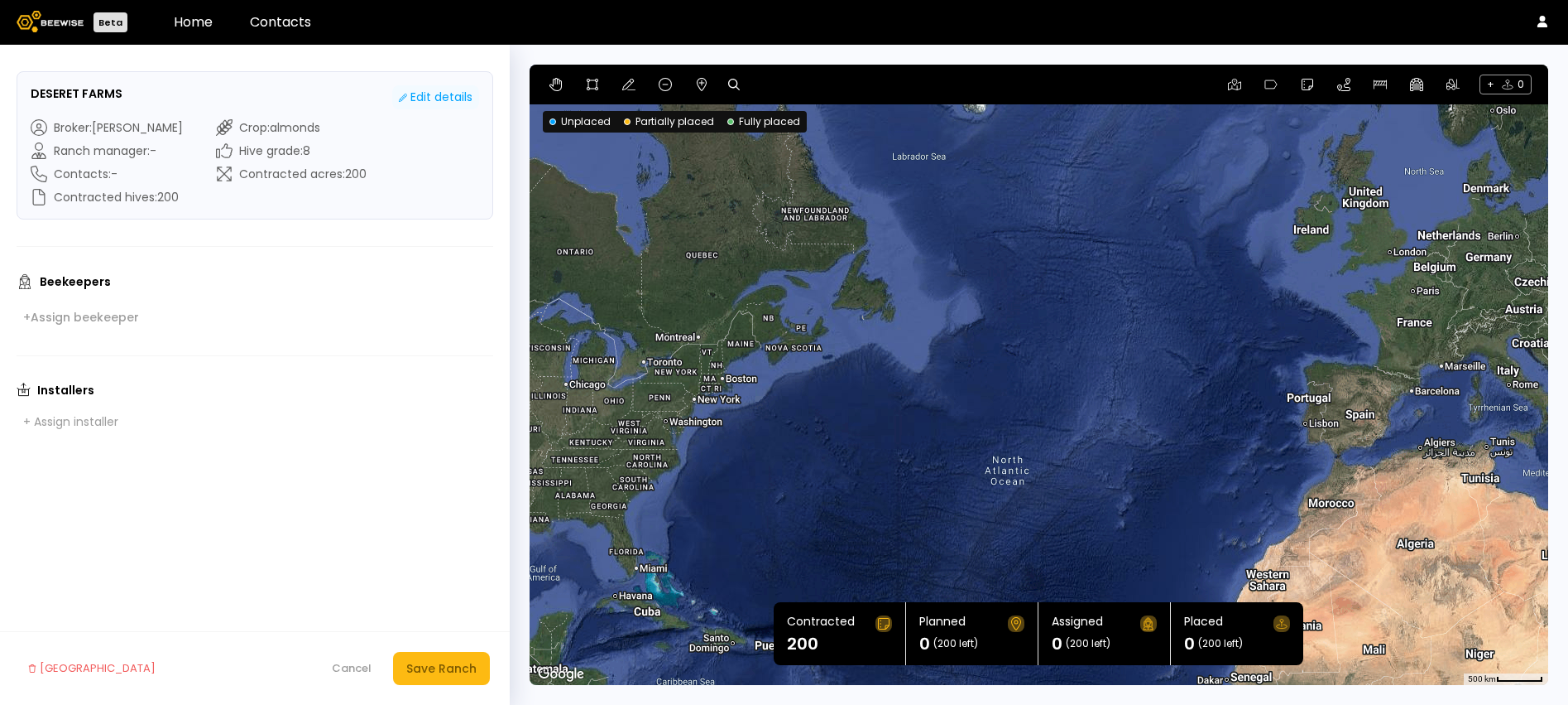
click at [450, 100] on div "Edit details" at bounding box center [435, 96] width 74 height 17
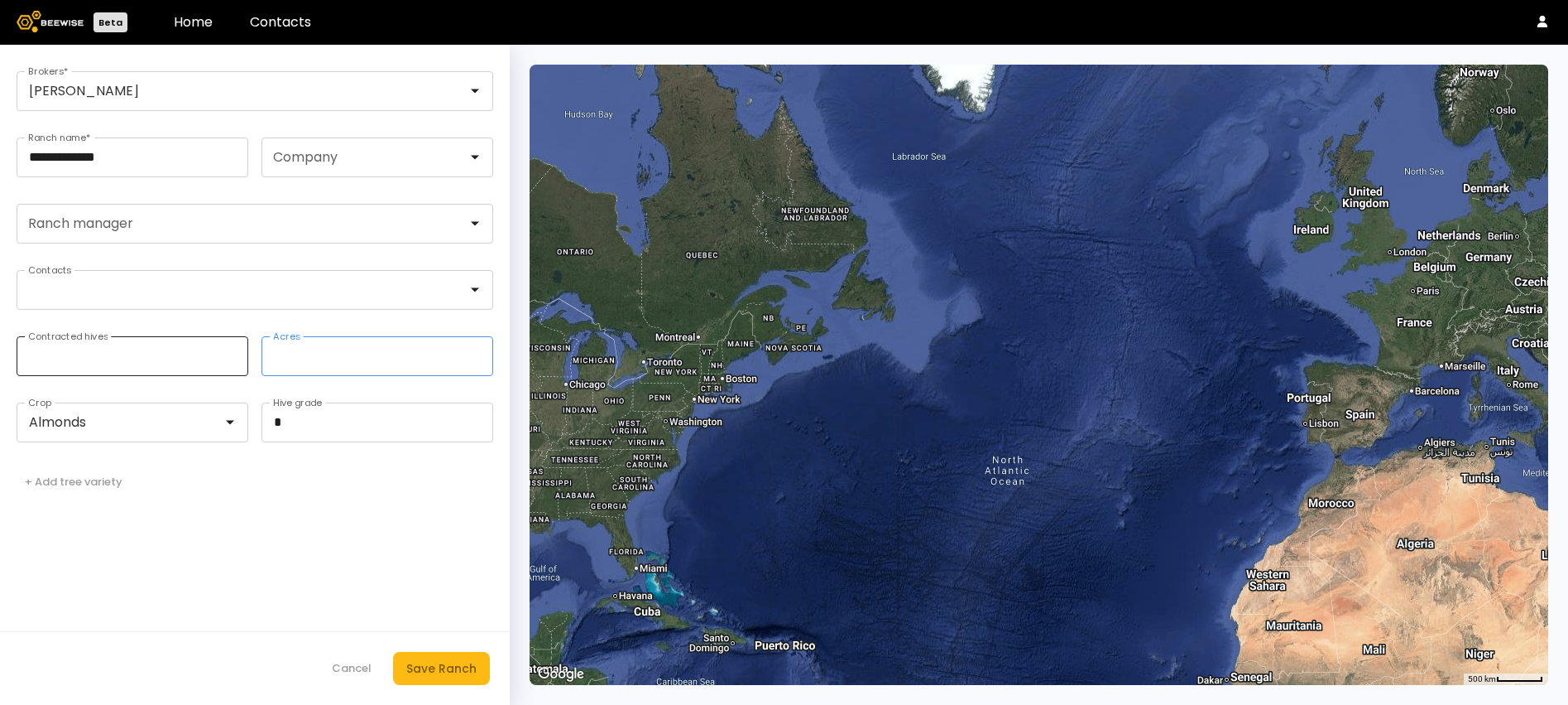
drag, startPoint x: 314, startPoint y: 352, endPoint x: 236, endPoint y: 352, distance: 78.0
click at [236, 352] on fieldset "*** Contracted hives *** Acres" at bounding box center [255, 356] width 476 height 40
click at [166, 153] on input "**********" at bounding box center [132, 157] width 230 height 38
click at [145, 154] on input "**********" at bounding box center [132, 157] width 230 height 38
click at [419, 644] on footer "Cancel Save Ranch" at bounding box center [255, 668] width 510 height 74
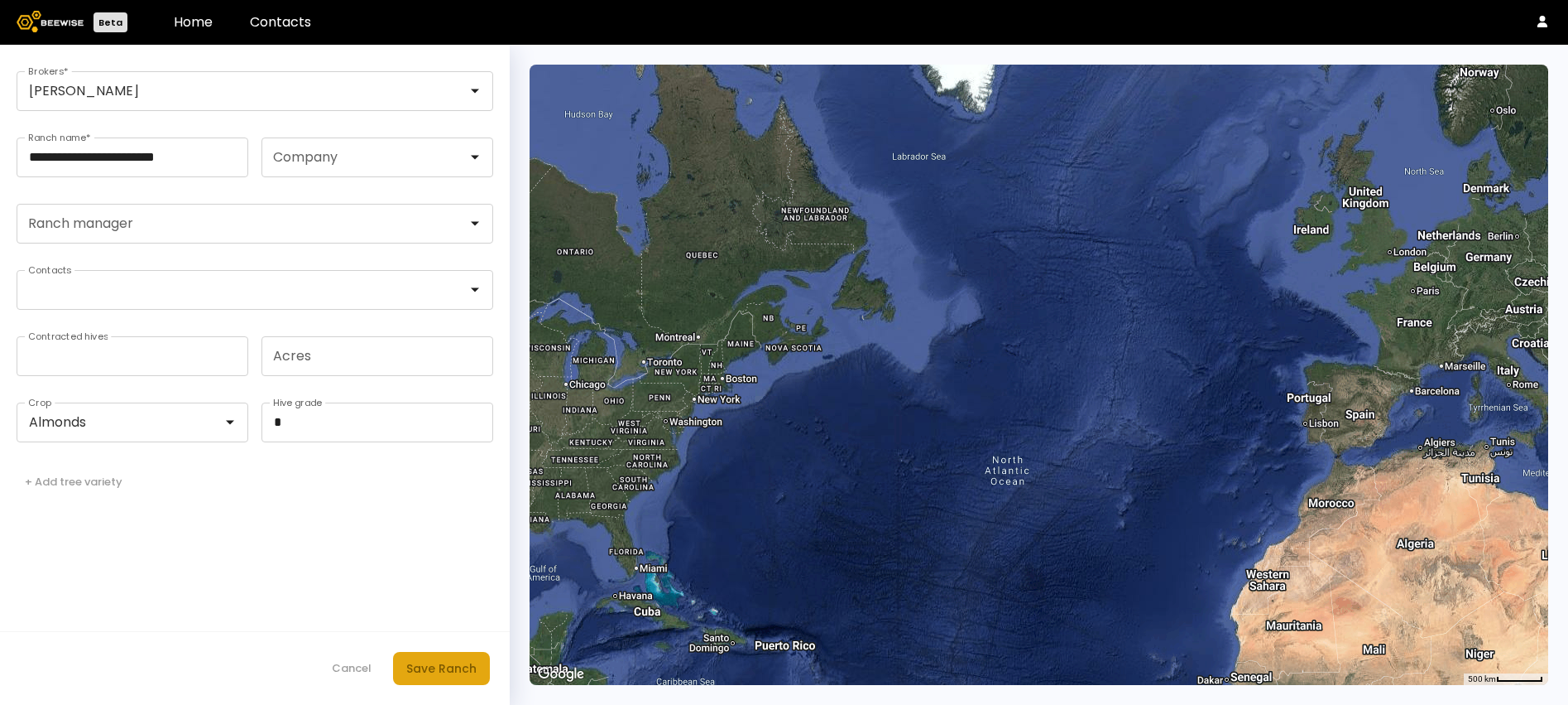
click at [424, 658] on button "Save Ranch" at bounding box center [442, 668] width 97 height 33
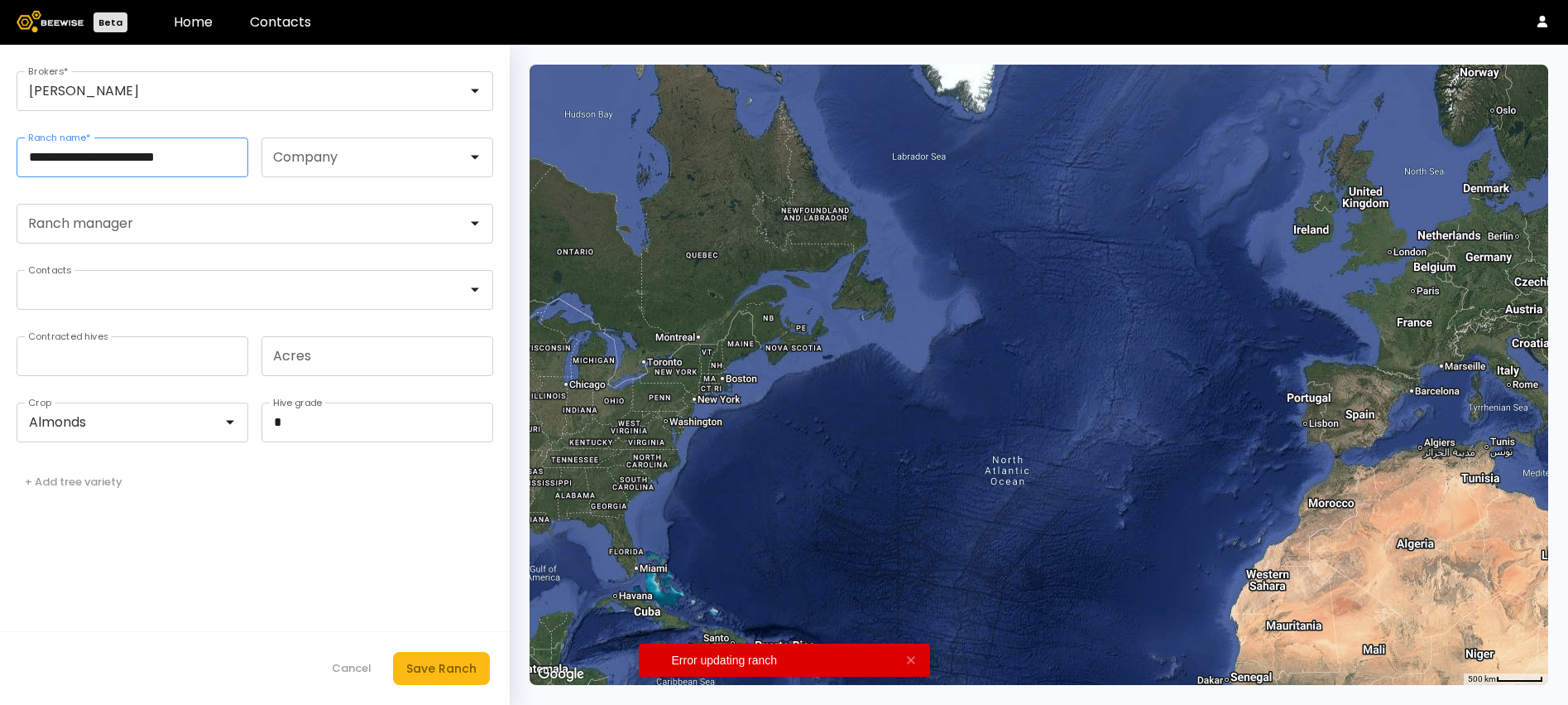
click at [213, 153] on input "**********" at bounding box center [132, 157] width 230 height 38
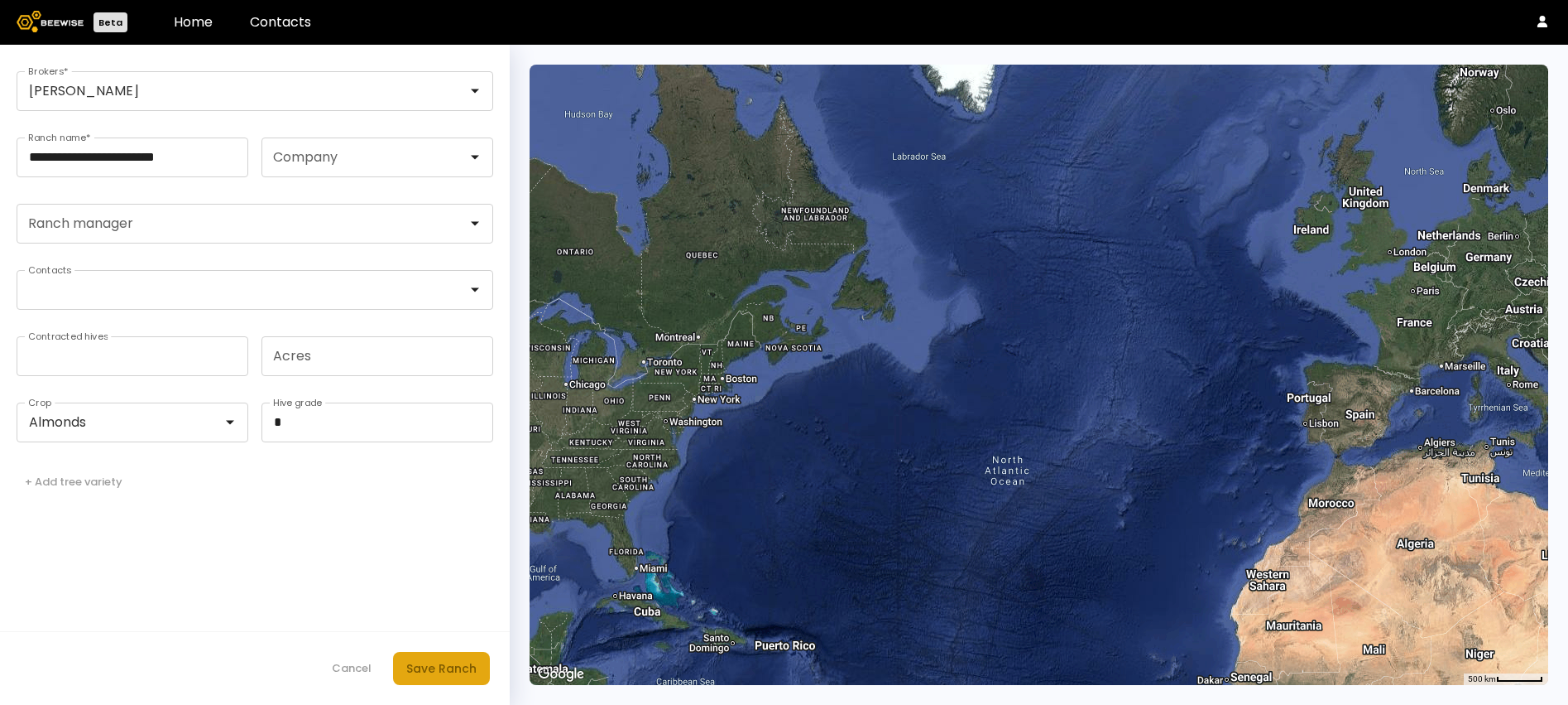
click at [442, 666] on div "Save Ranch" at bounding box center [442, 668] width 70 height 18
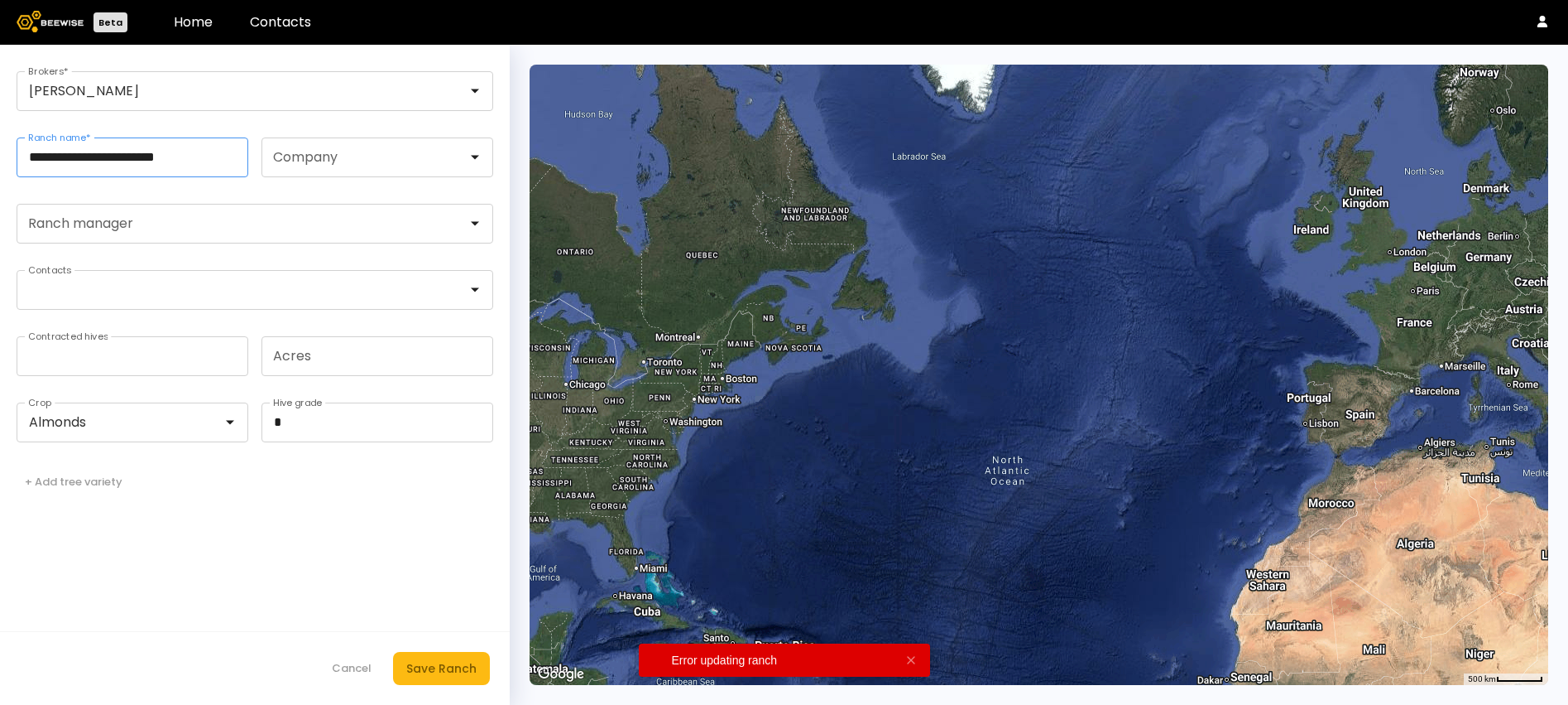
click at [223, 159] on input "**********" at bounding box center [132, 157] width 230 height 38
click at [140, 153] on input "**********" at bounding box center [132, 157] width 230 height 38
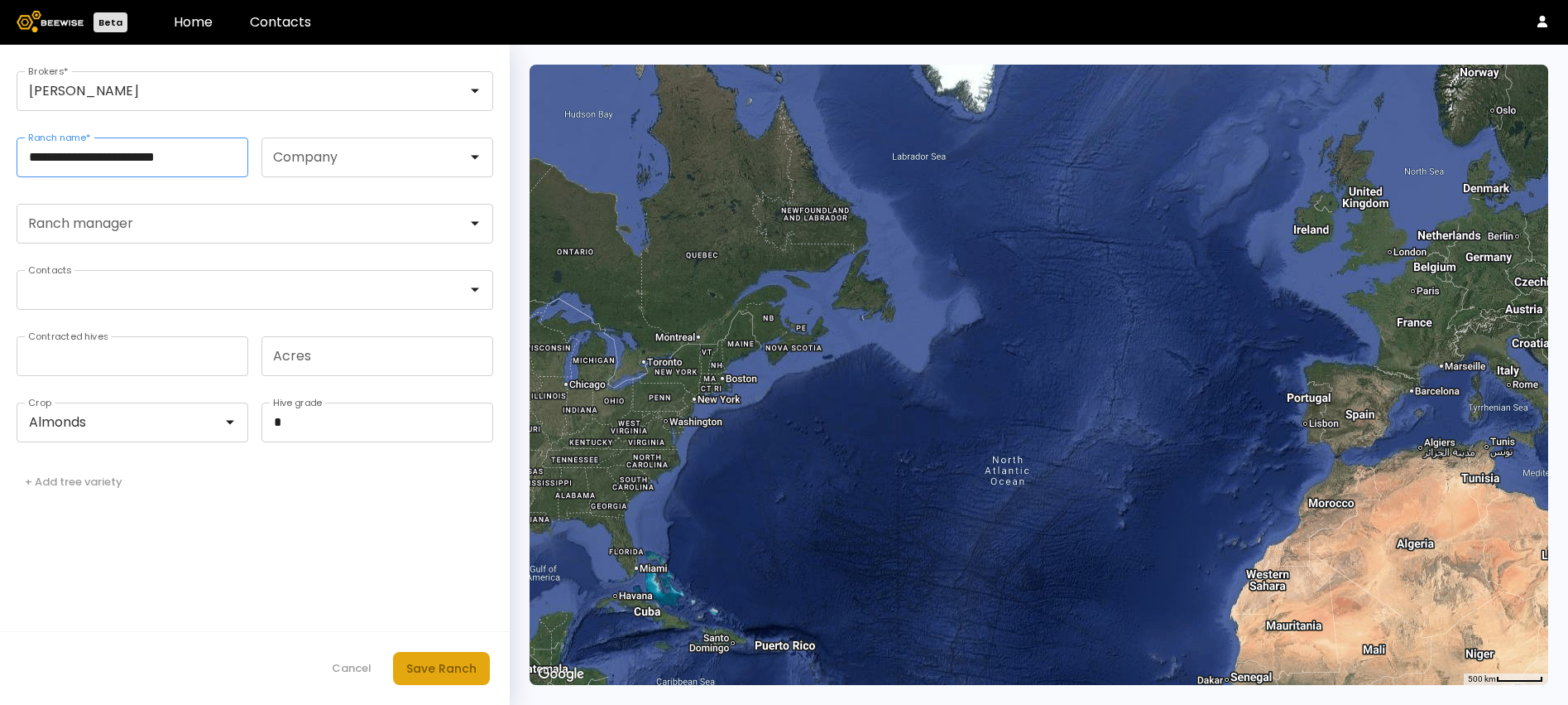
type input "**********"
click at [442, 672] on div "Save Ranch" at bounding box center [442, 668] width 70 height 18
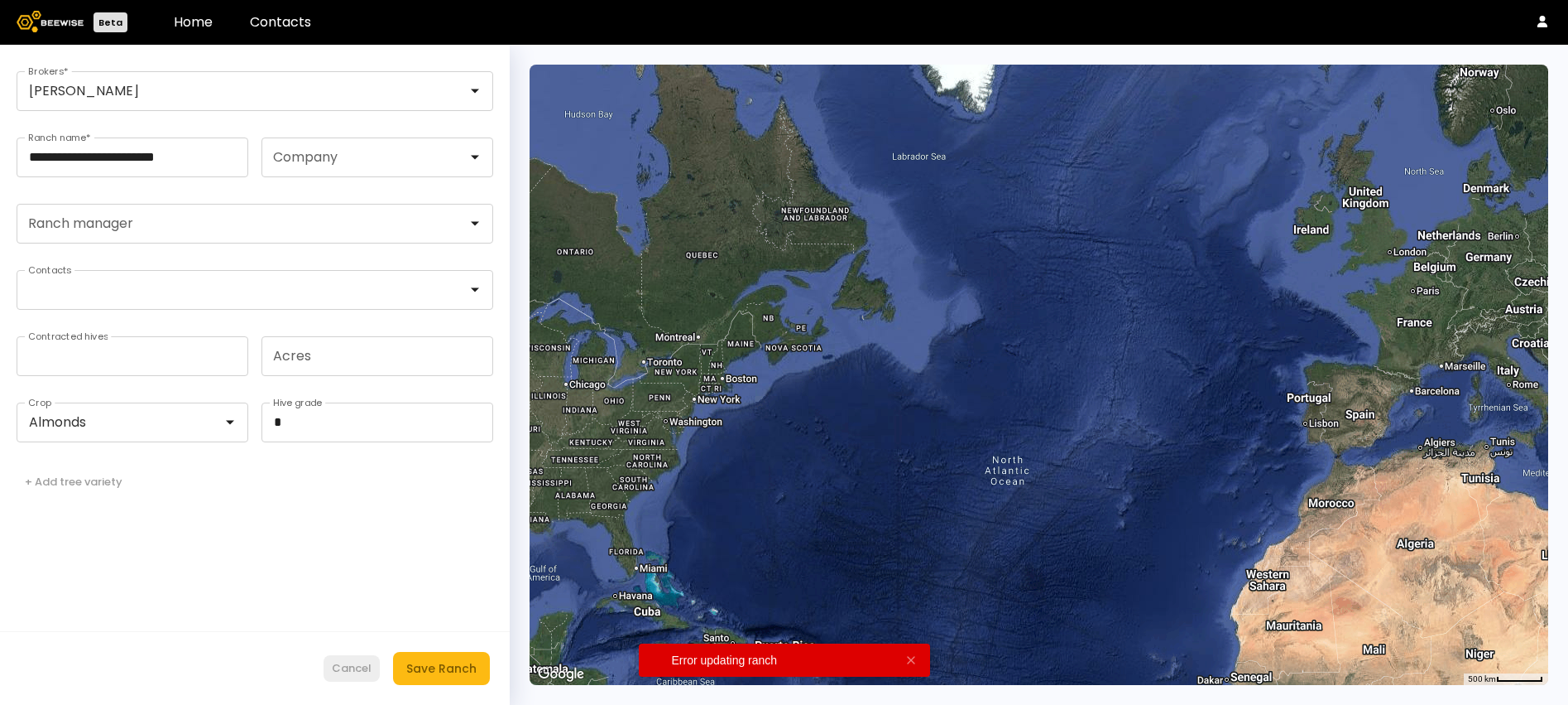
click at [348, 667] on div "Cancel" at bounding box center [351, 668] width 40 height 17
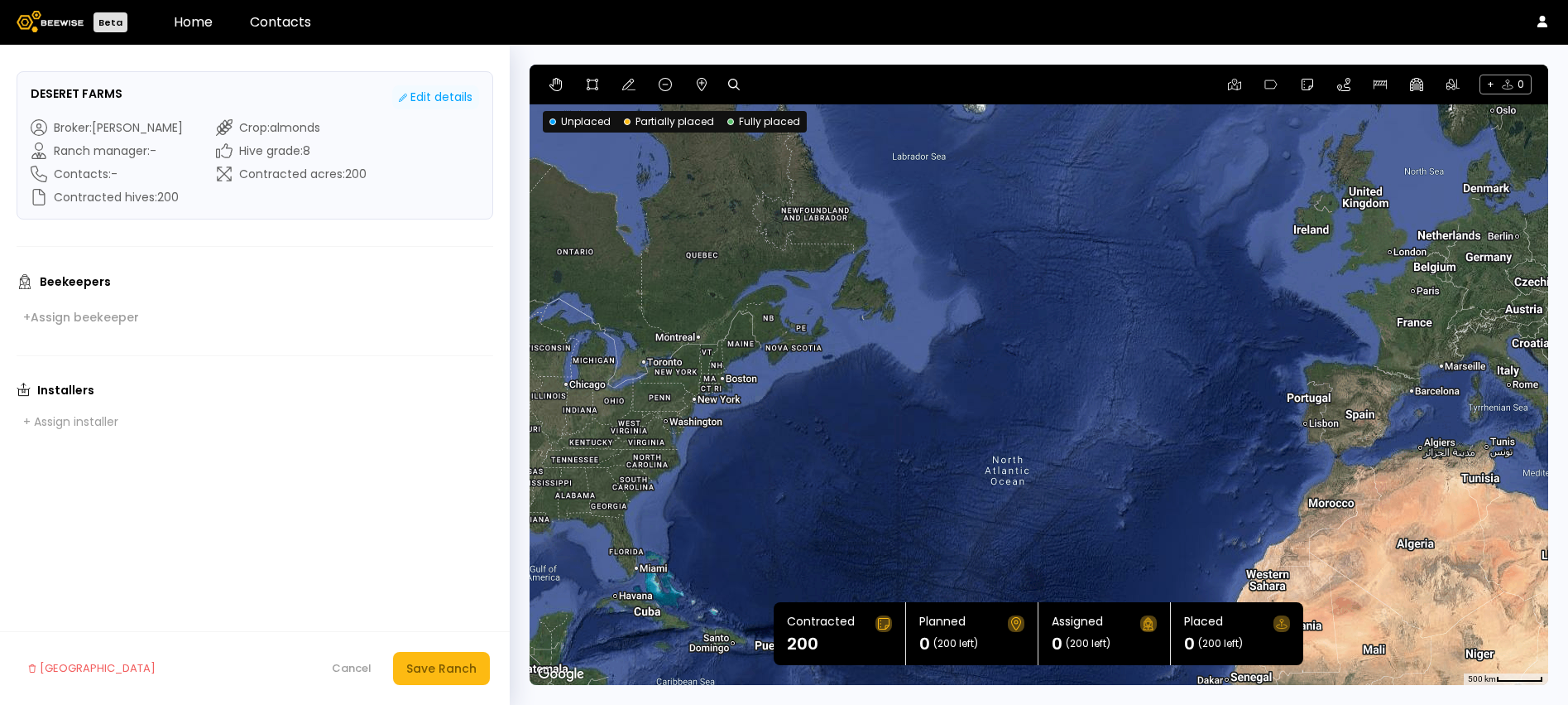
click at [442, 103] on div "Edit details" at bounding box center [435, 96] width 74 height 17
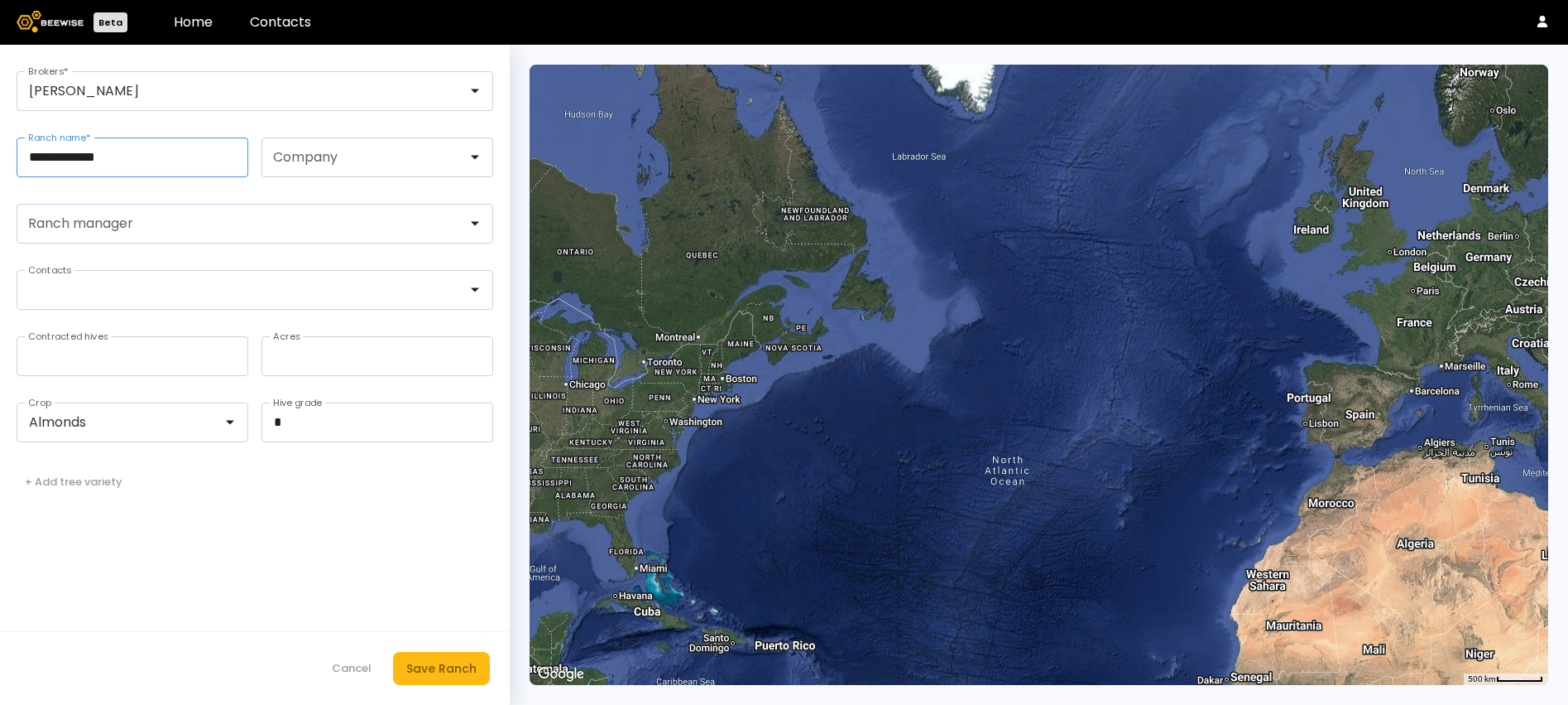
click at [173, 153] on input "**********" at bounding box center [132, 157] width 230 height 38
type input "**********"
click at [455, 664] on div "Save Ranch" at bounding box center [442, 668] width 70 height 18
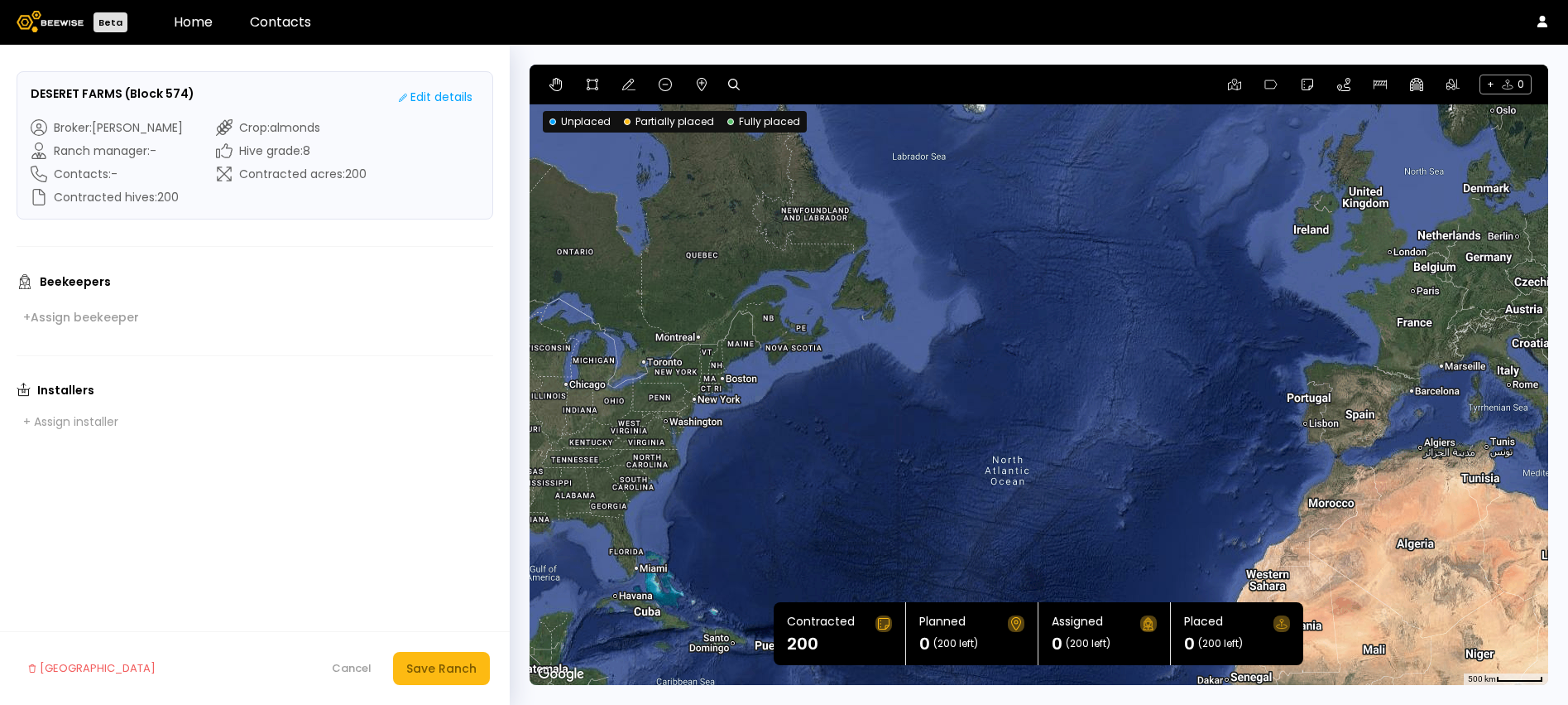
click at [739, 89] on div at bounding box center [739, 84] width 21 height 20
click at [728, 84] on icon at bounding box center [733, 84] width 12 height 12
click at [774, 86] on input at bounding box center [797, 84] width 103 height 21
paste input "**********"
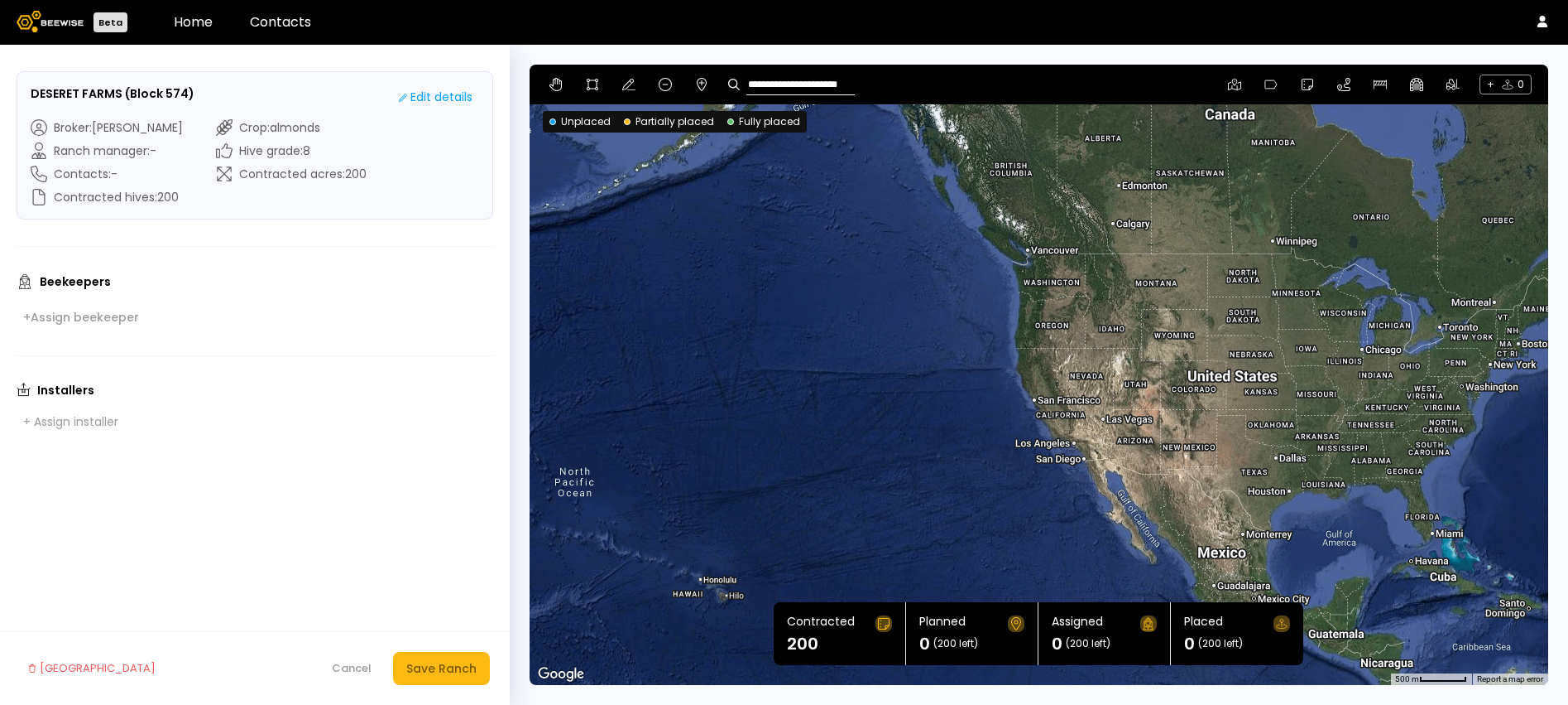
type input "**********"
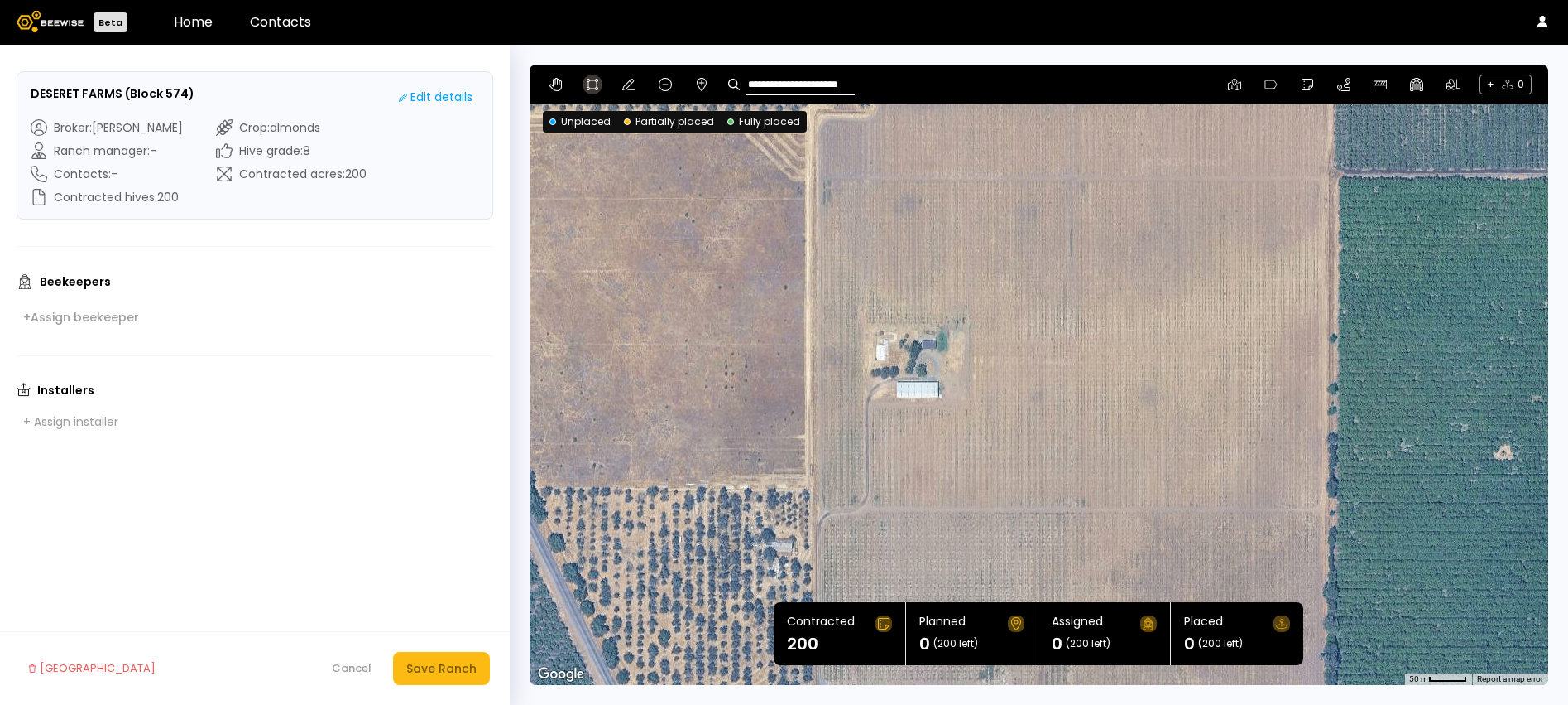
click at [583, 81] on button at bounding box center [592, 84] width 20 height 20
click at [812, 175] on div at bounding box center [1038, 374] width 1017 height 620
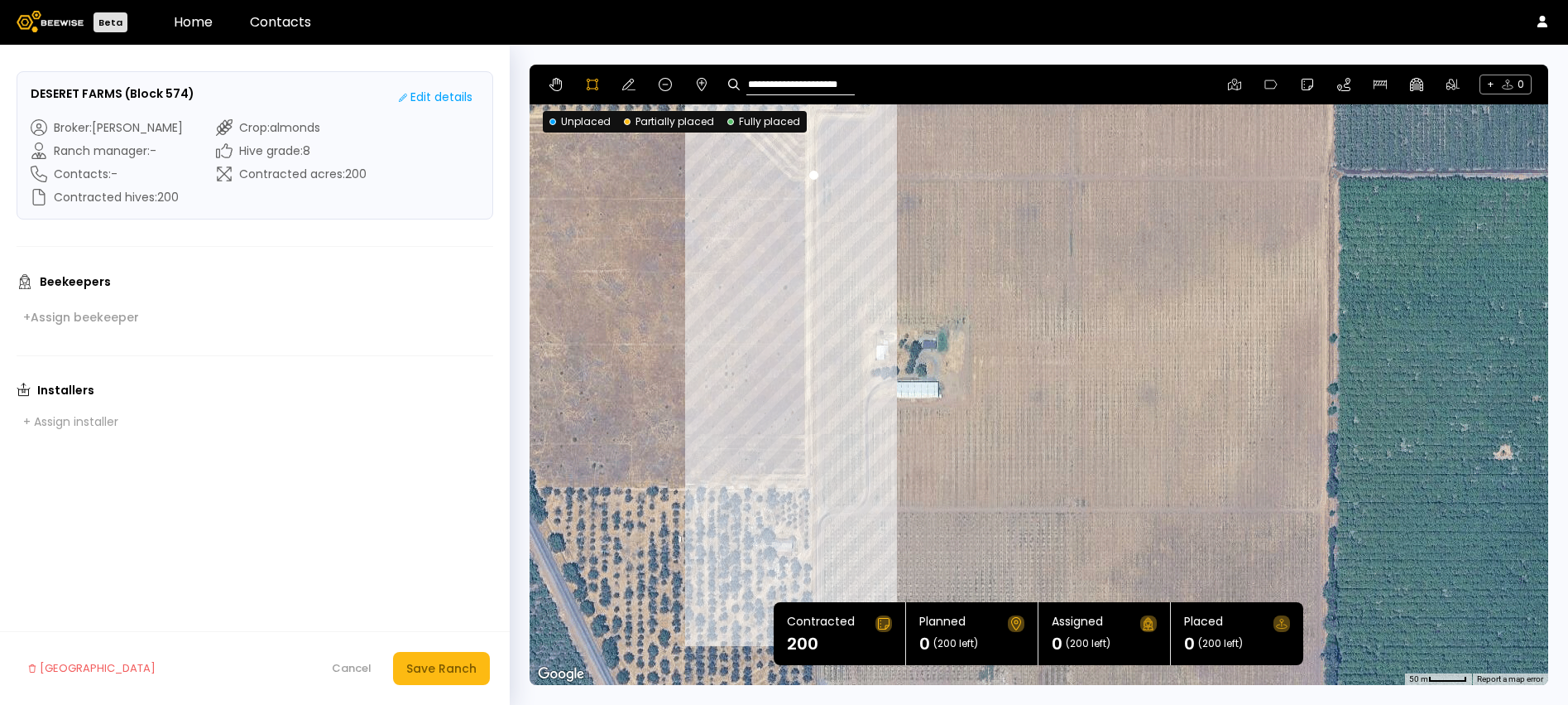
click at [815, 516] on div at bounding box center [1038, 374] width 1017 height 620
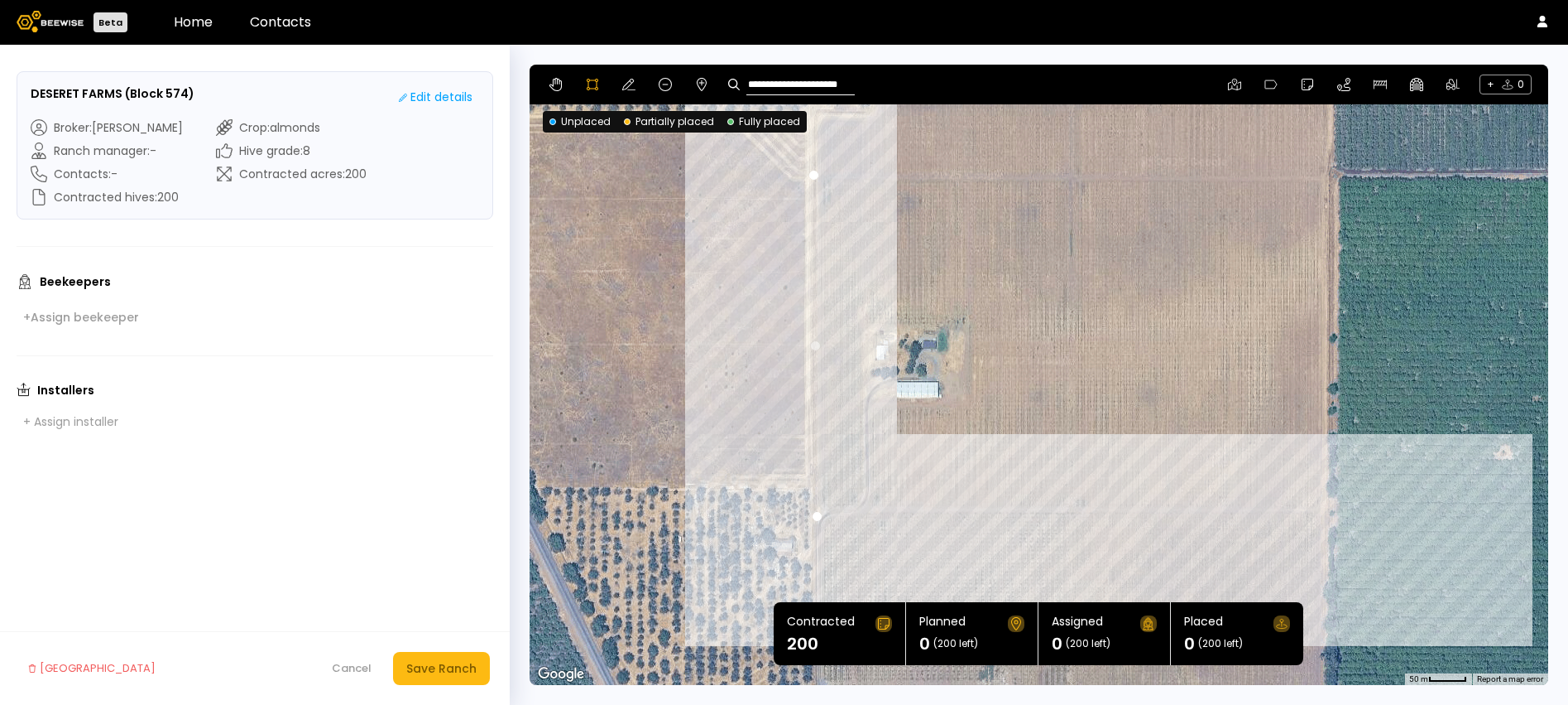
click at [1331, 511] on div at bounding box center [1038, 374] width 1017 height 620
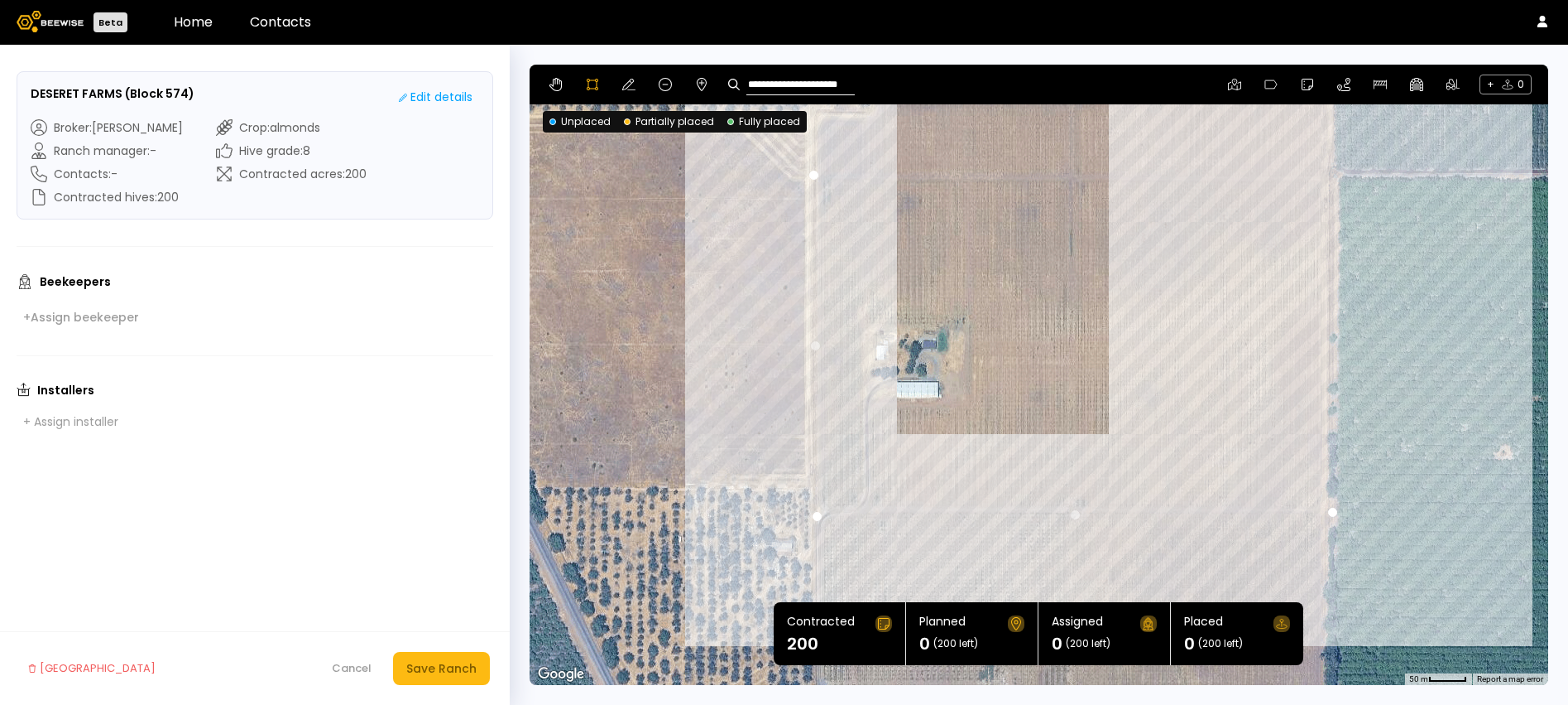
click at [1331, 173] on div at bounding box center [1038, 374] width 1017 height 620
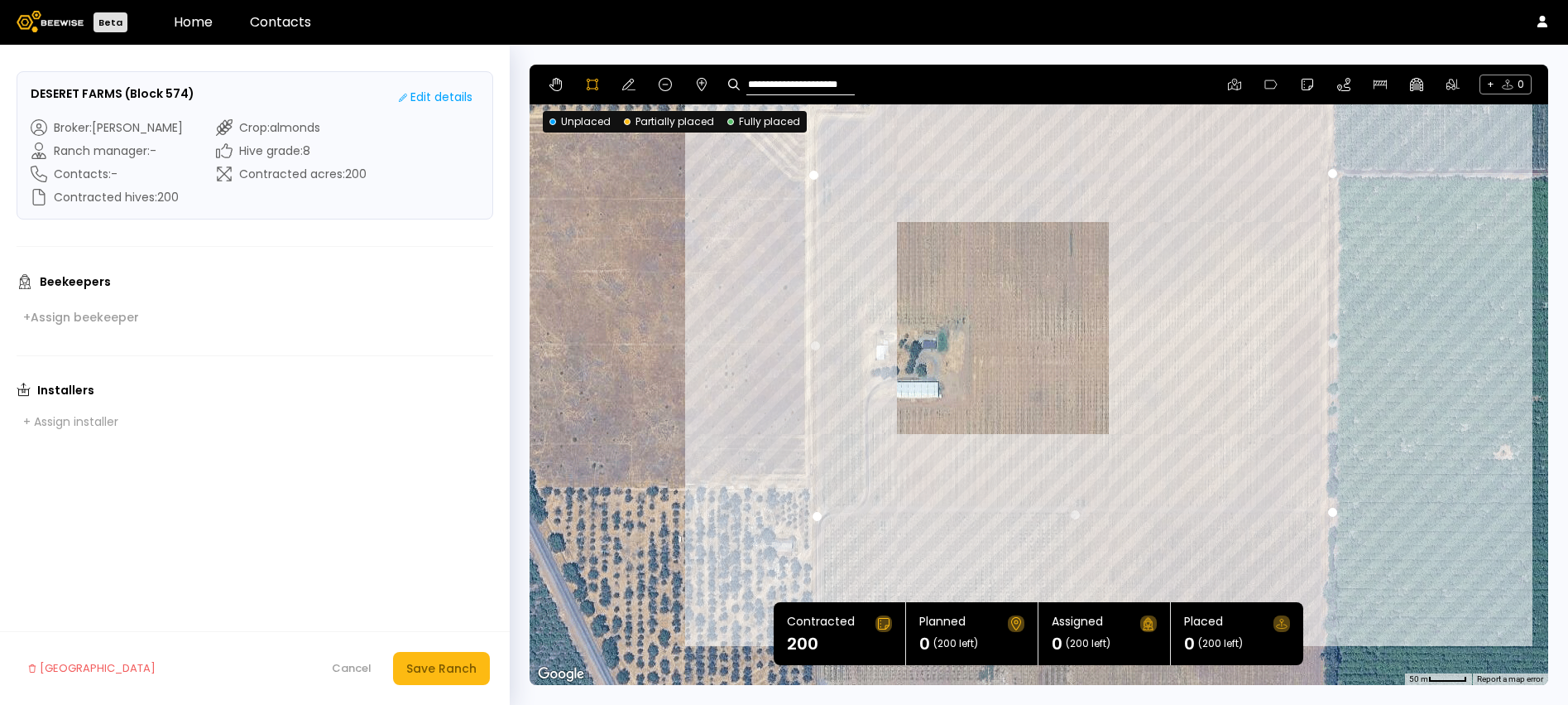
click at [812, 175] on div at bounding box center [1038, 374] width 1017 height 620
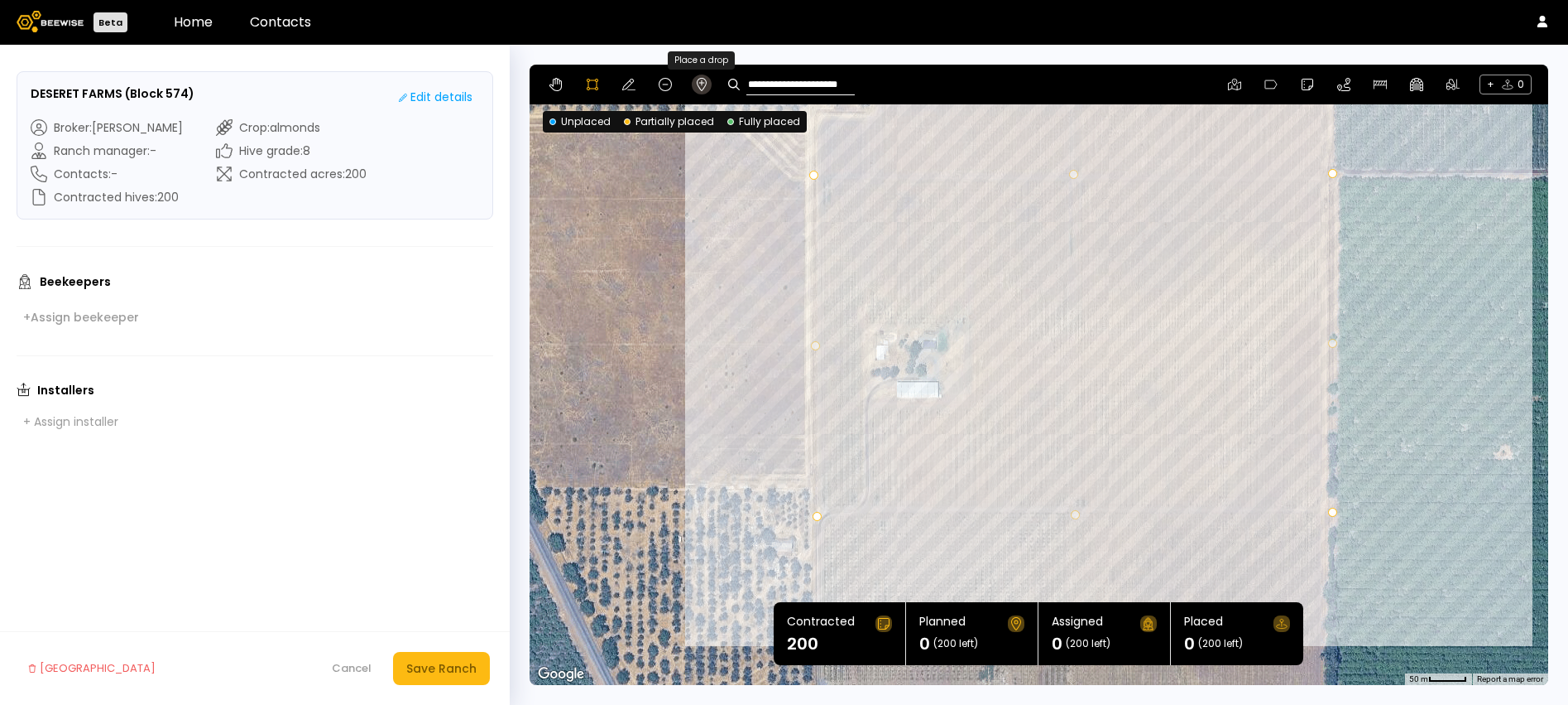
click at [701, 78] on icon at bounding box center [701, 84] width 13 height 13
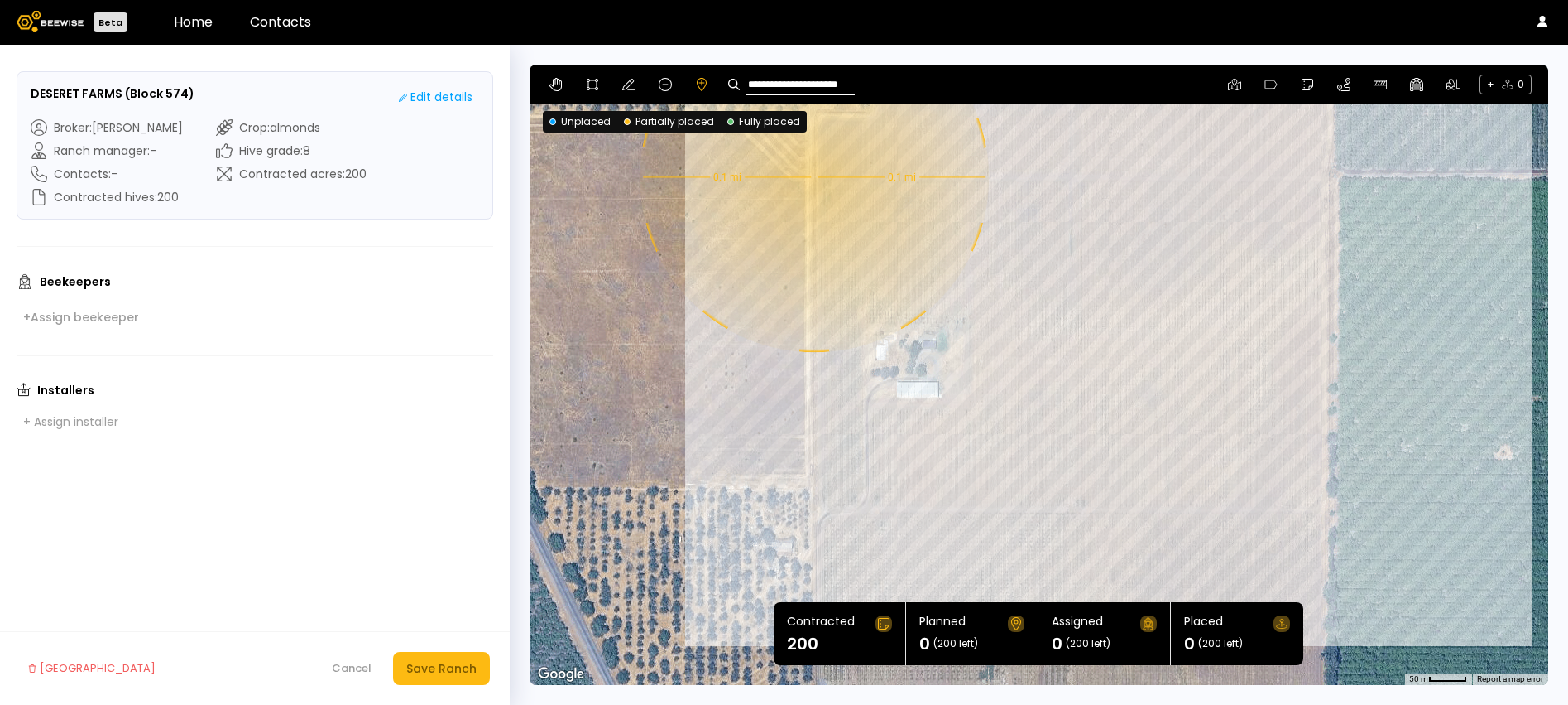
click at [813, 178] on div "0.1 mi 0.1 mi" at bounding box center [1039, 374] width 1019 height 620
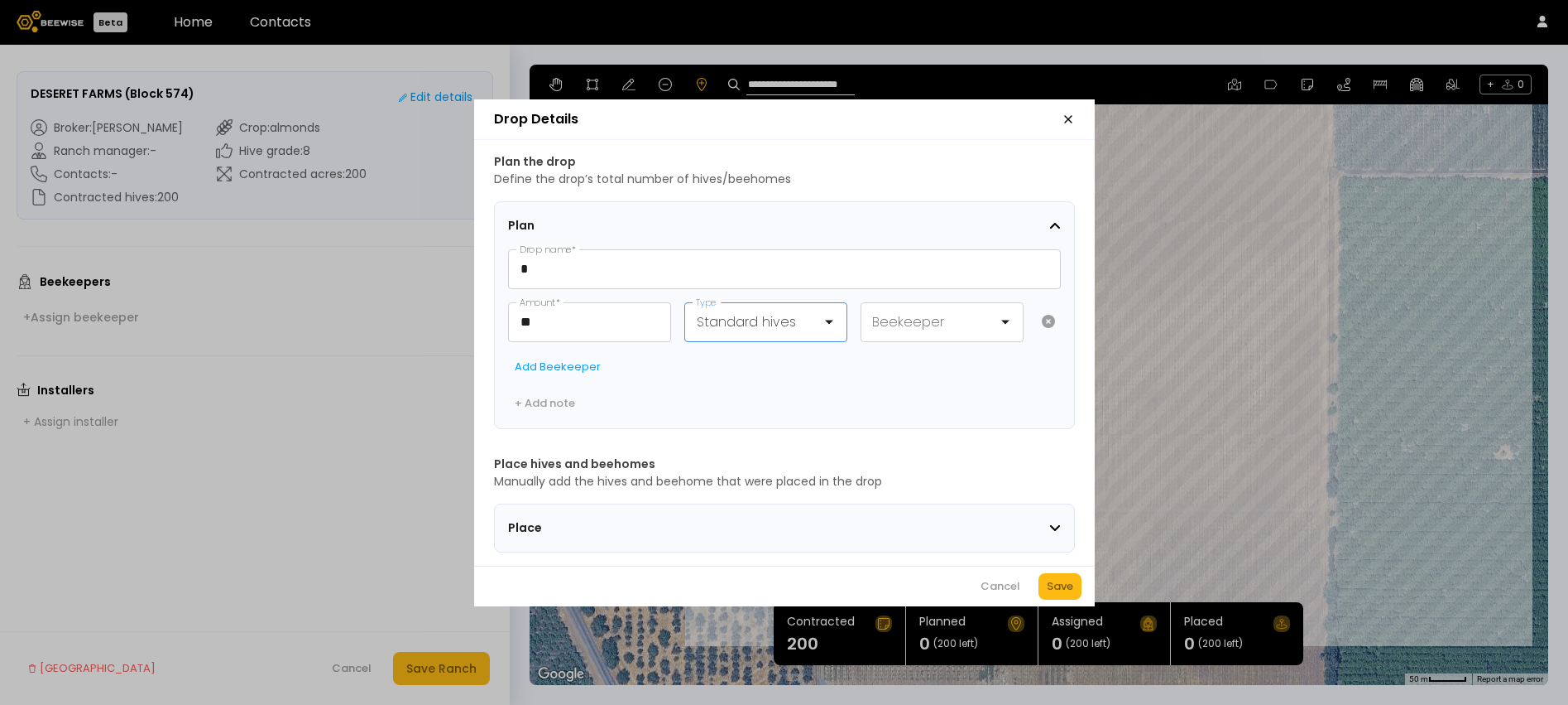
click at [747, 313] on div at bounding box center [759, 321] width 125 height 21
click at [746, 359] on div "Beehomes" at bounding box center [765, 366] width 144 height 15
click at [582, 310] on input "**" at bounding box center [590, 322] width 161 height 38
drag, startPoint x: 582, startPoint y: 310, endPoint x: 382, endPoint y: 306, distance: 200.0
click at [382, 306] on div "Drop Details Plan the drop Define the drop’s total number of hives/beehomes Pla…" at bounding box center [784, 352] width 1568 height 705
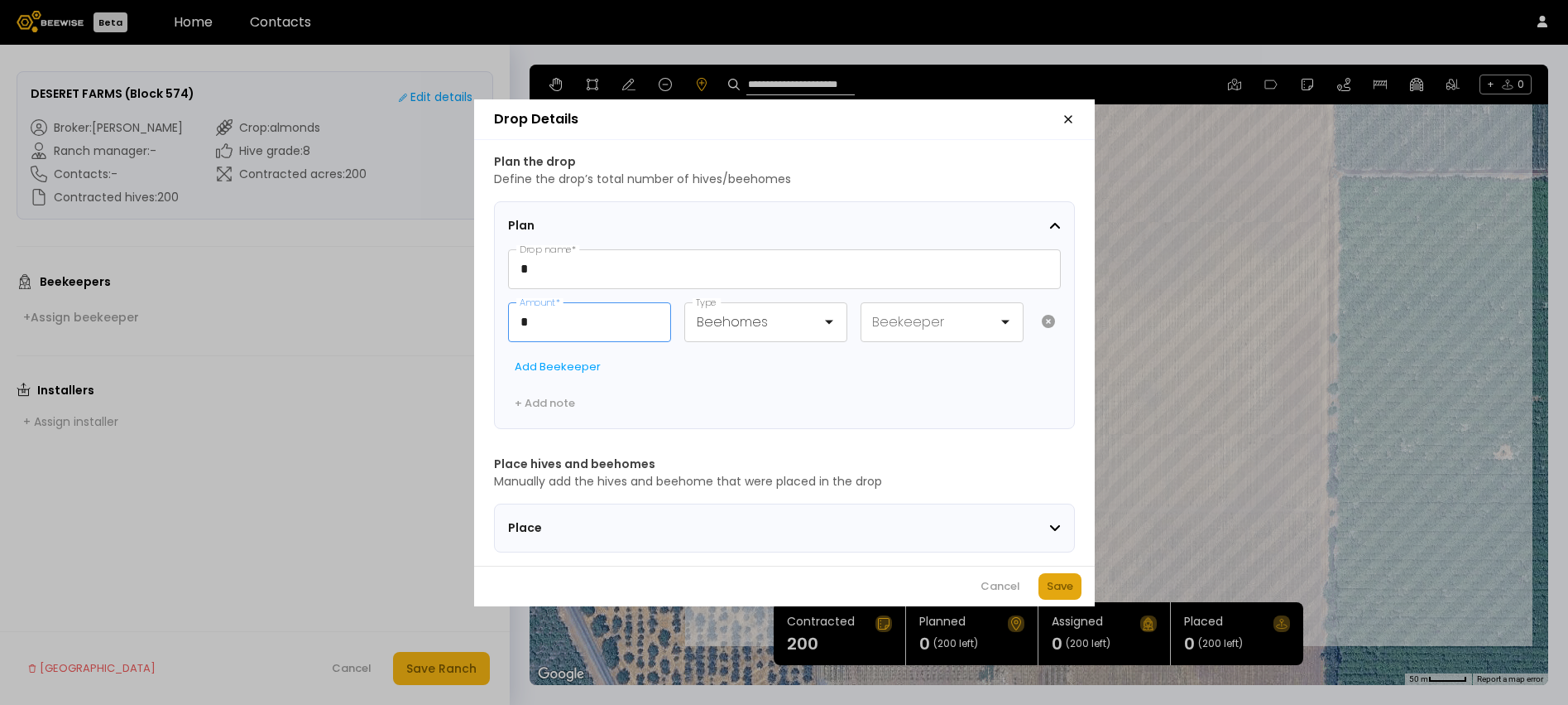
type input "*"
click at [1064, 594] on div "Save" at bounding box center [1060, 586] width 27 height 17
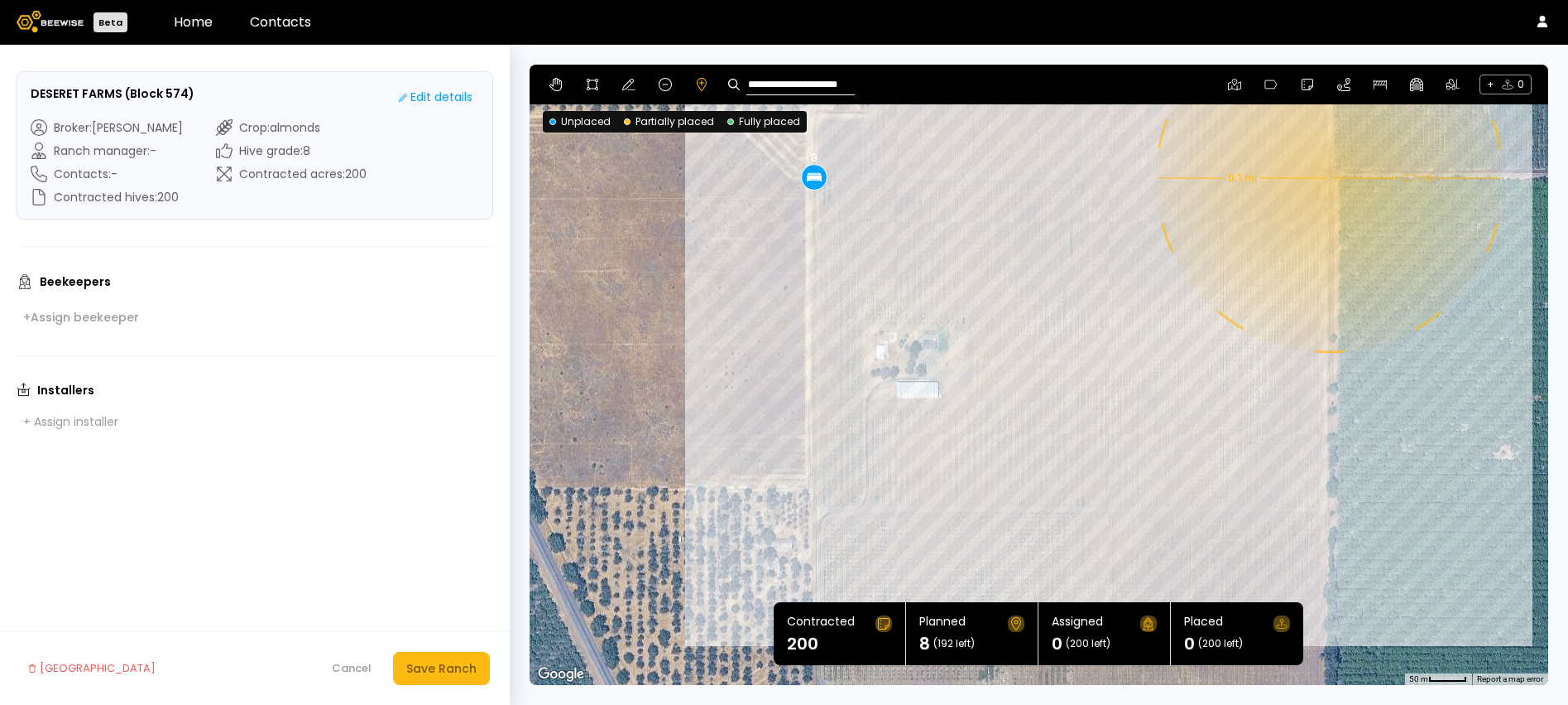
click at [1328, 178] on div "0.1 mi 0.1 mi 8" at bounding box center [1039, 374] width 1019 height 620
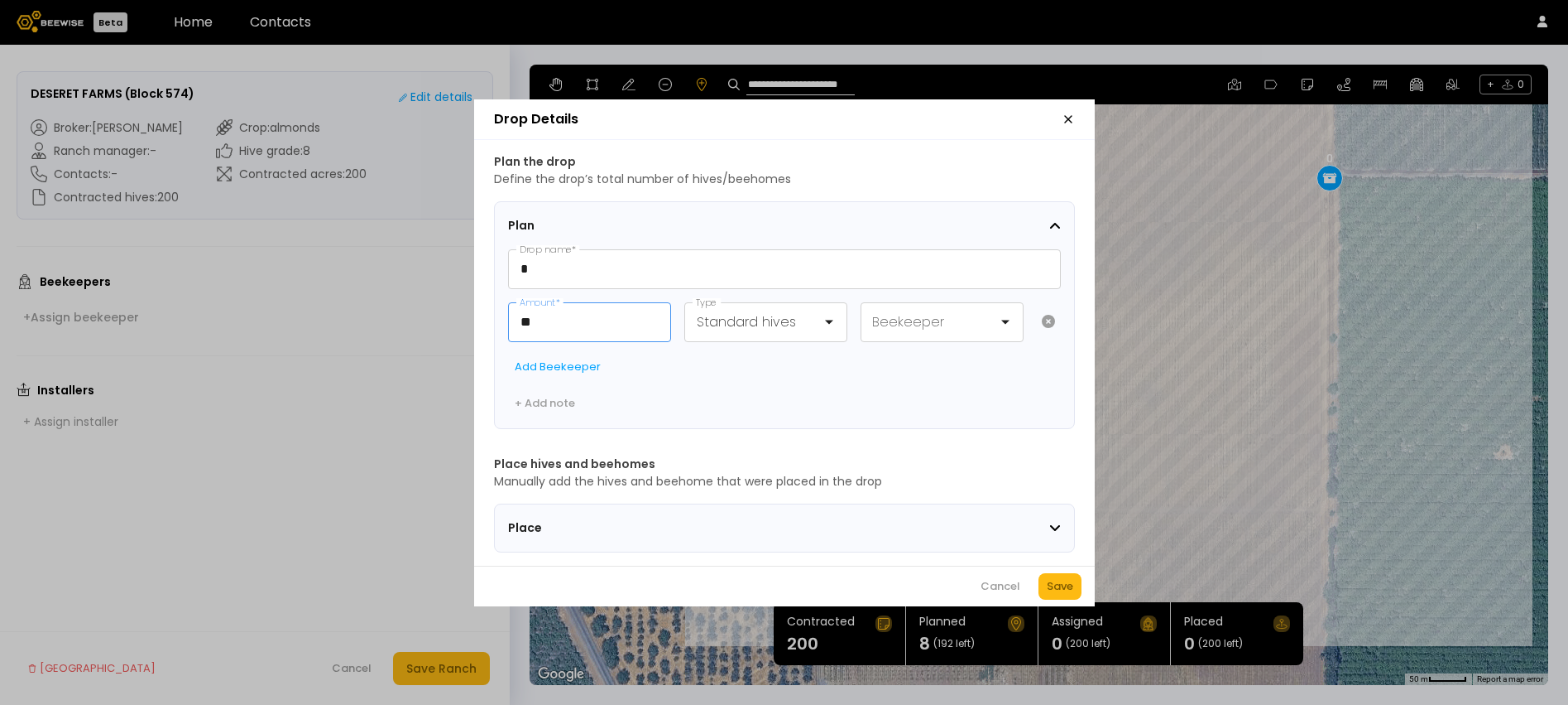
click at [612, 327] on input "**" at bounding box center [590, 322] width 161 height 38
type input "*"
click at [754, 311] on div at bounding box center [759, 321] width 125 height 21
click at [753, 359] on div "Beehomes" at bounding box center [765, 366] width 144 height 15
click at [1060, 592] on div "Save" at bounding box center [1060, 586] width 27 height 17
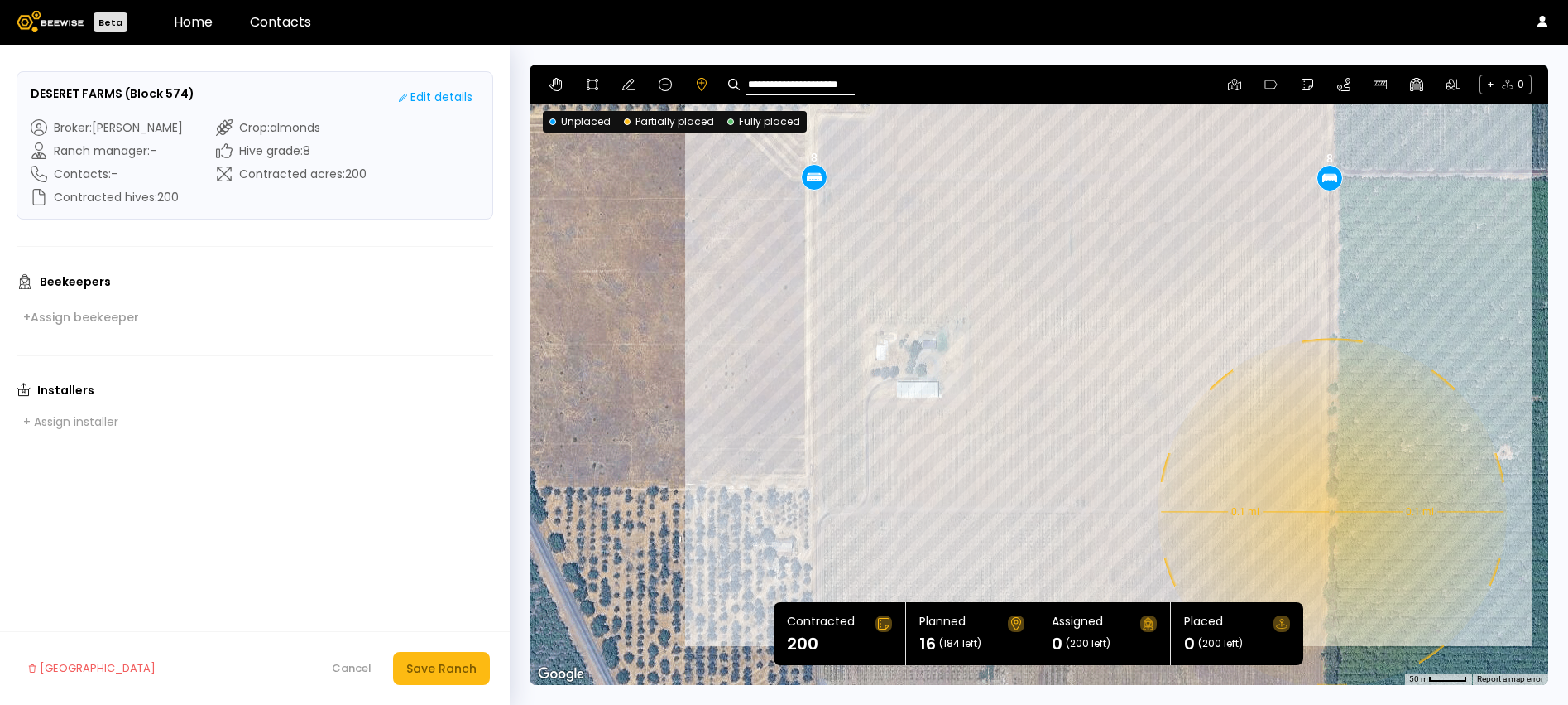
click at [1331, 511] on div "0.1 mi 0.1 mi 8 8" at bounding box center [1039, 374] width 1019 height 620
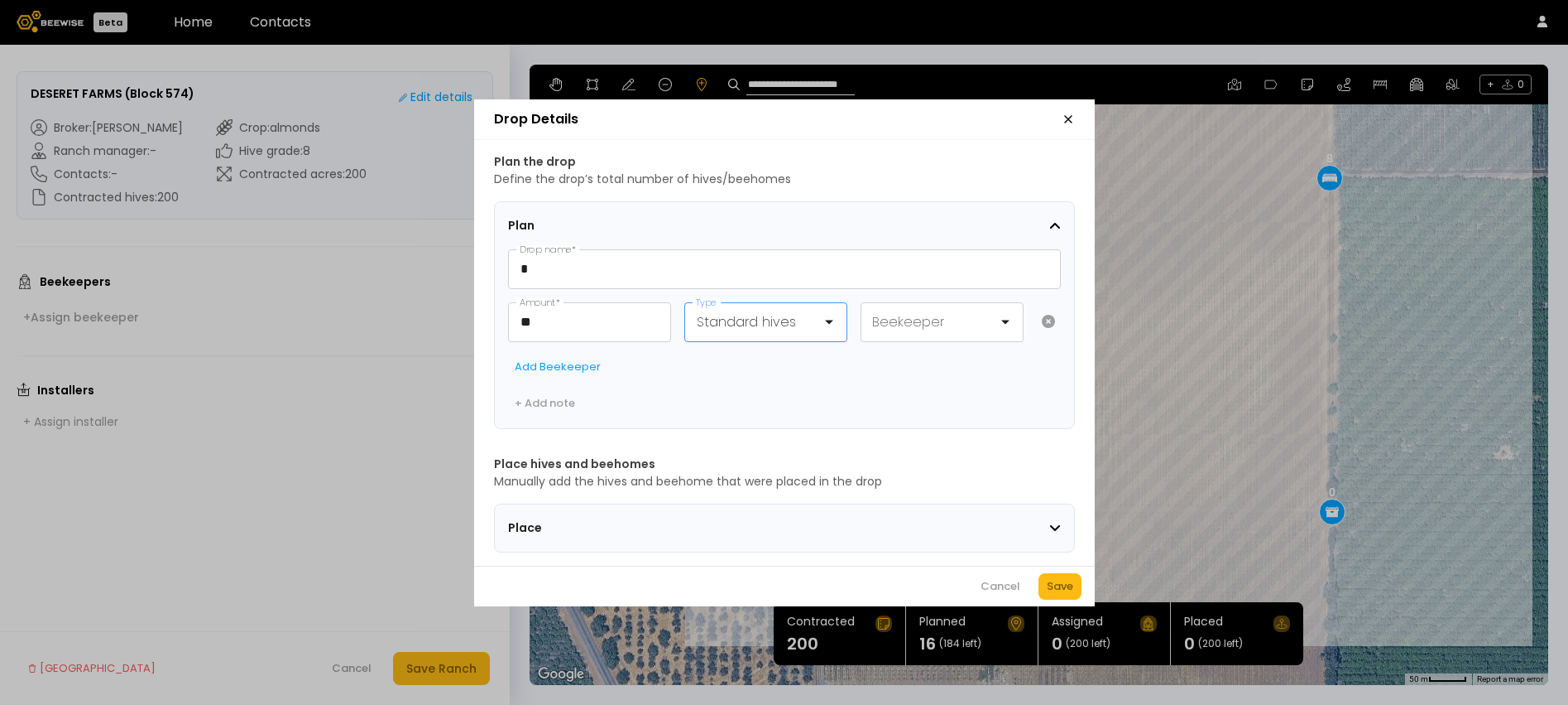
click at [800, 322] on div at bounding box center [759, 321] width 125 height 21
click at [796, 359] on div "Beehomes" at bounding box center [765, 366] width 144 height 15
click at [657, 318] on input "**" at bounding box center [590, 322] width 161 height 38
type input "*"
click at [1055, 594] on div "Save" at bounding box center [1060, 586] width 27 height 17
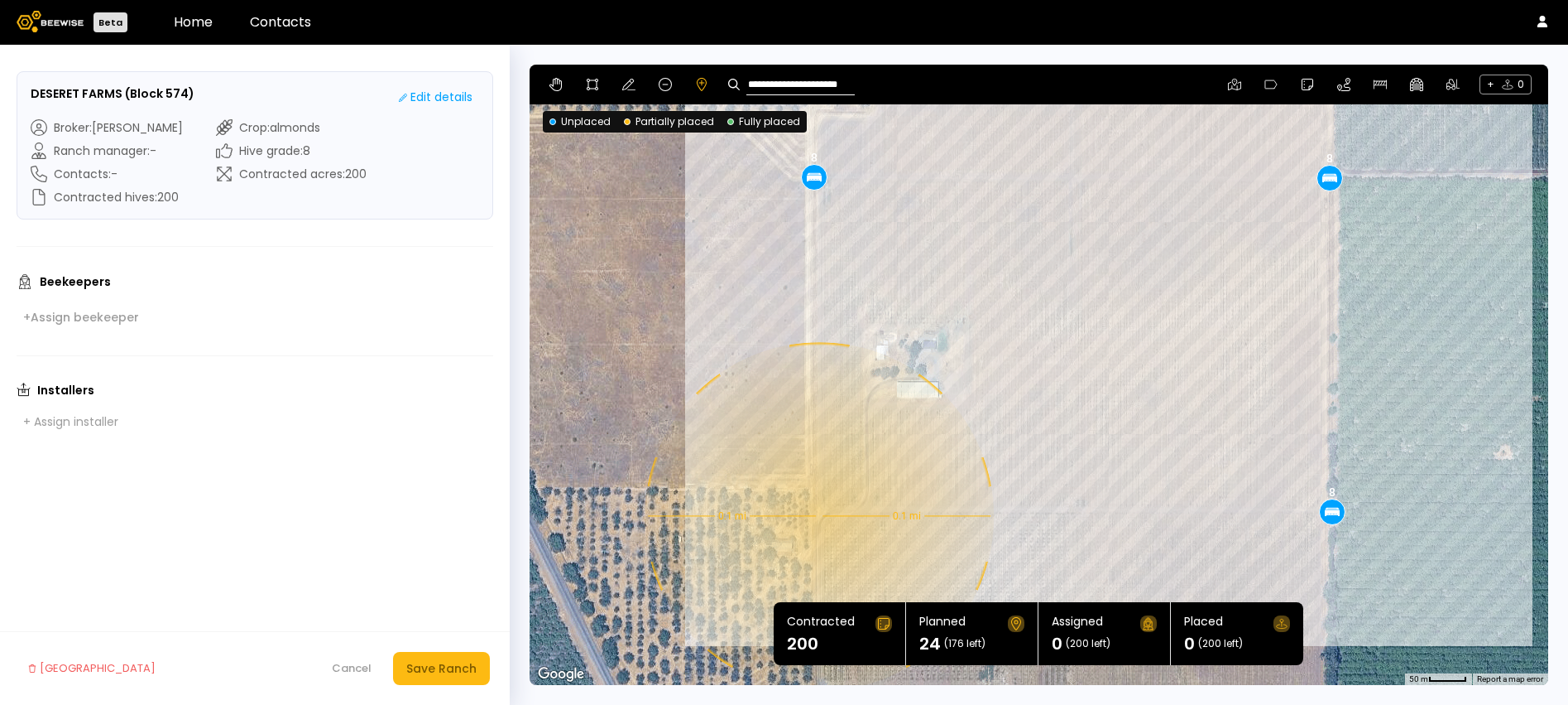
click at [818, 516] on div "0.1 mi 0.1 mi 8 8 8" at bounding box center [1039, 374] width 1019 height 620
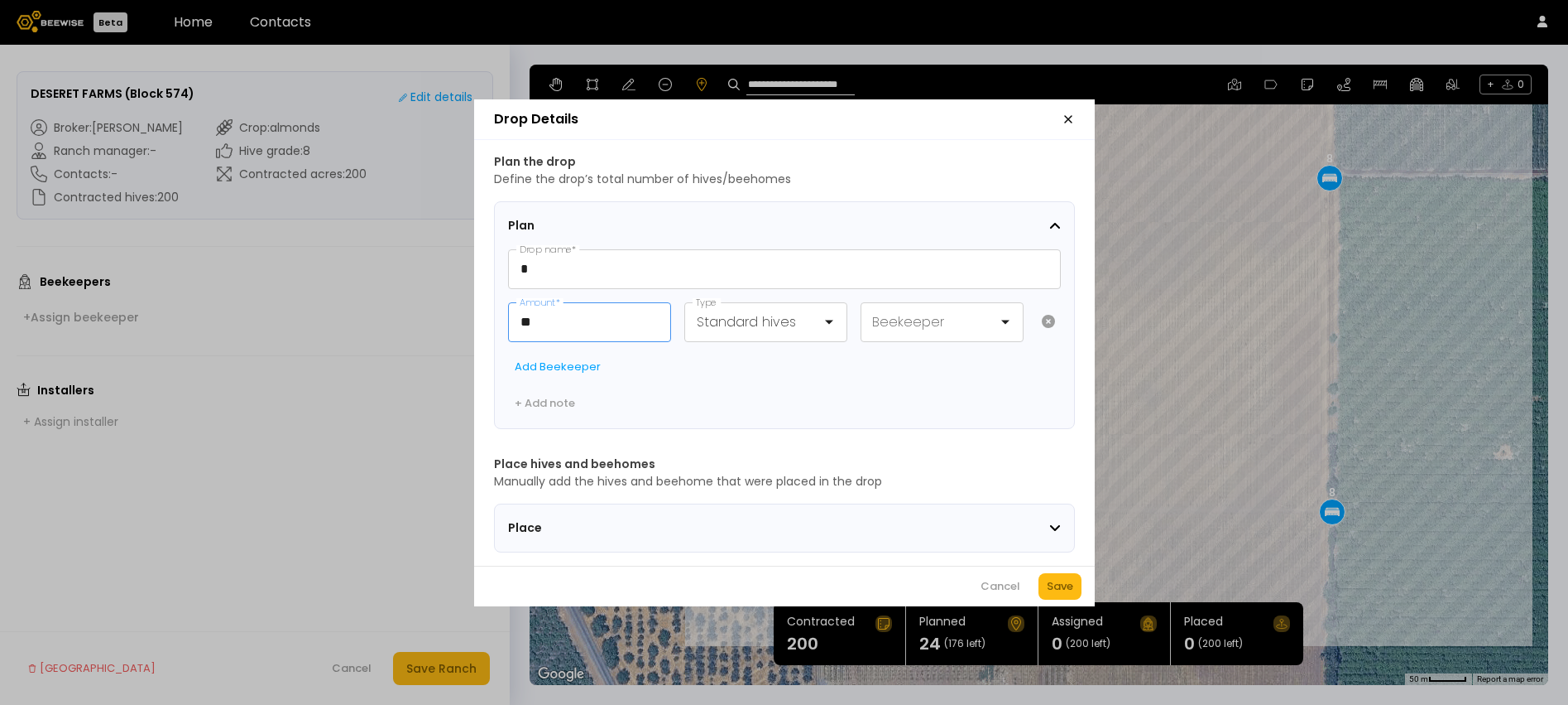
click at [581, 312] on input "**" at bounding box center [590, 322] width 161 height 38
type input "*"
click at [749, 311] on div at bounding box center [759, 321] width 125 height 21
click at [736, 359] on div "Beehomes" at bounding box center [765, 366] width 144 height 15
click at [1051, 589] on div "Save" at bounding box center [1060, 586] width 27 height 17
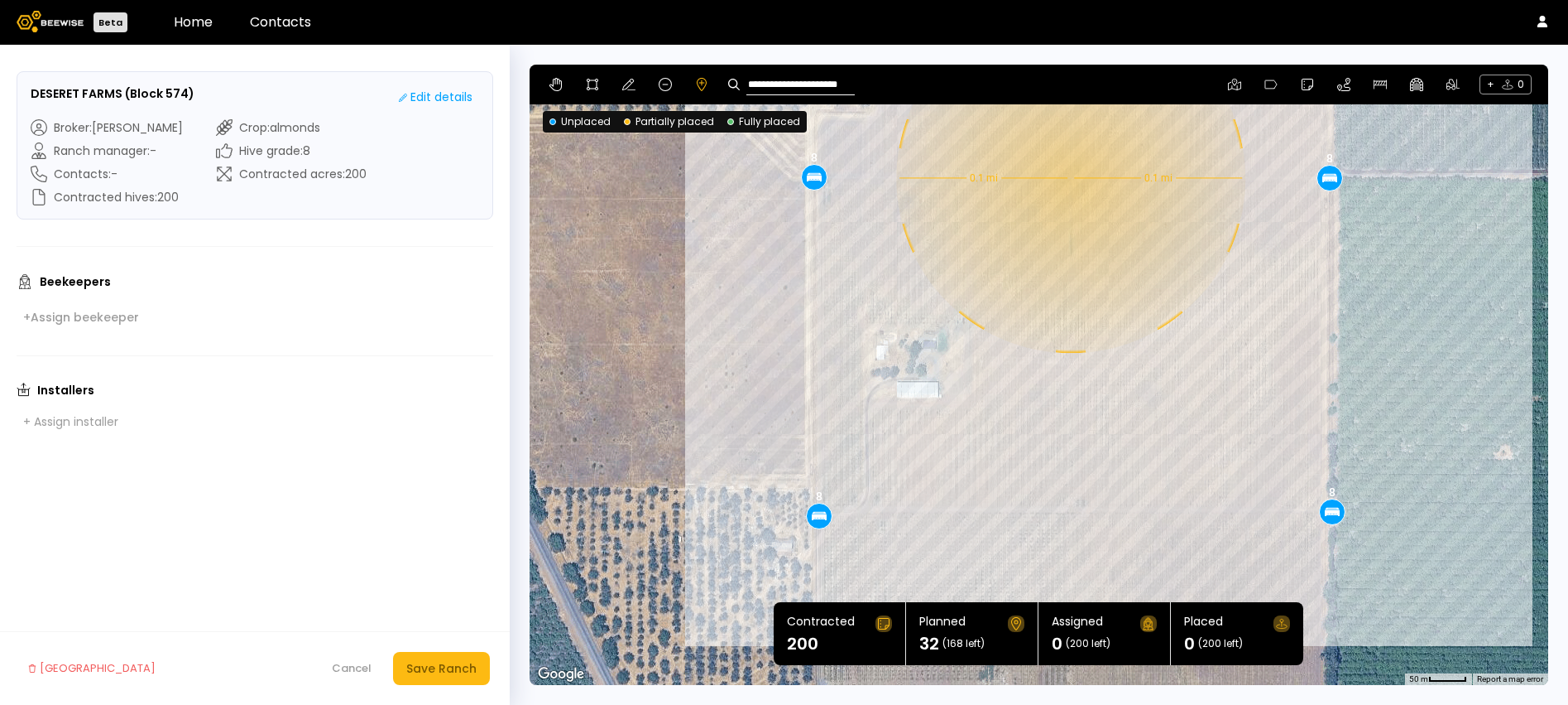
click at [1069, 178] on div "0.1 mi 0.1 mi 8 8 8 8" at bounding box center [1039, 374] width 1019 height 620
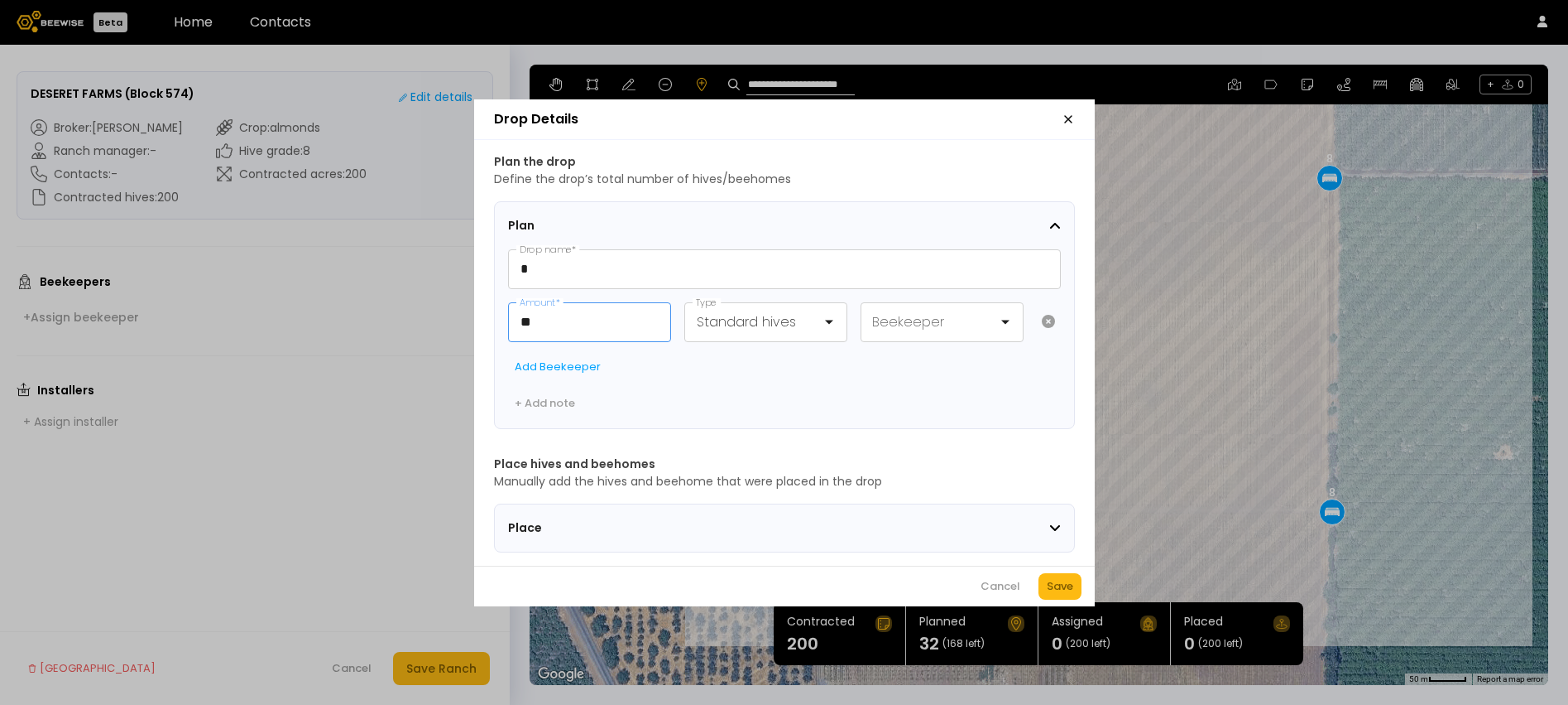
click at [643, 325] on input "**" at bounding box center [590, 322] width 161 height 38
type input "*"
click at [840, 322] on div at bounding box center [840, 322] width 0 height 0
click at [811, 360] on div "Beehomes" at bounding box center [765, 366] width 144 height 15
click at [1057, 594] on div "Save" at bounding box center [1060, 586] width 27 height 17
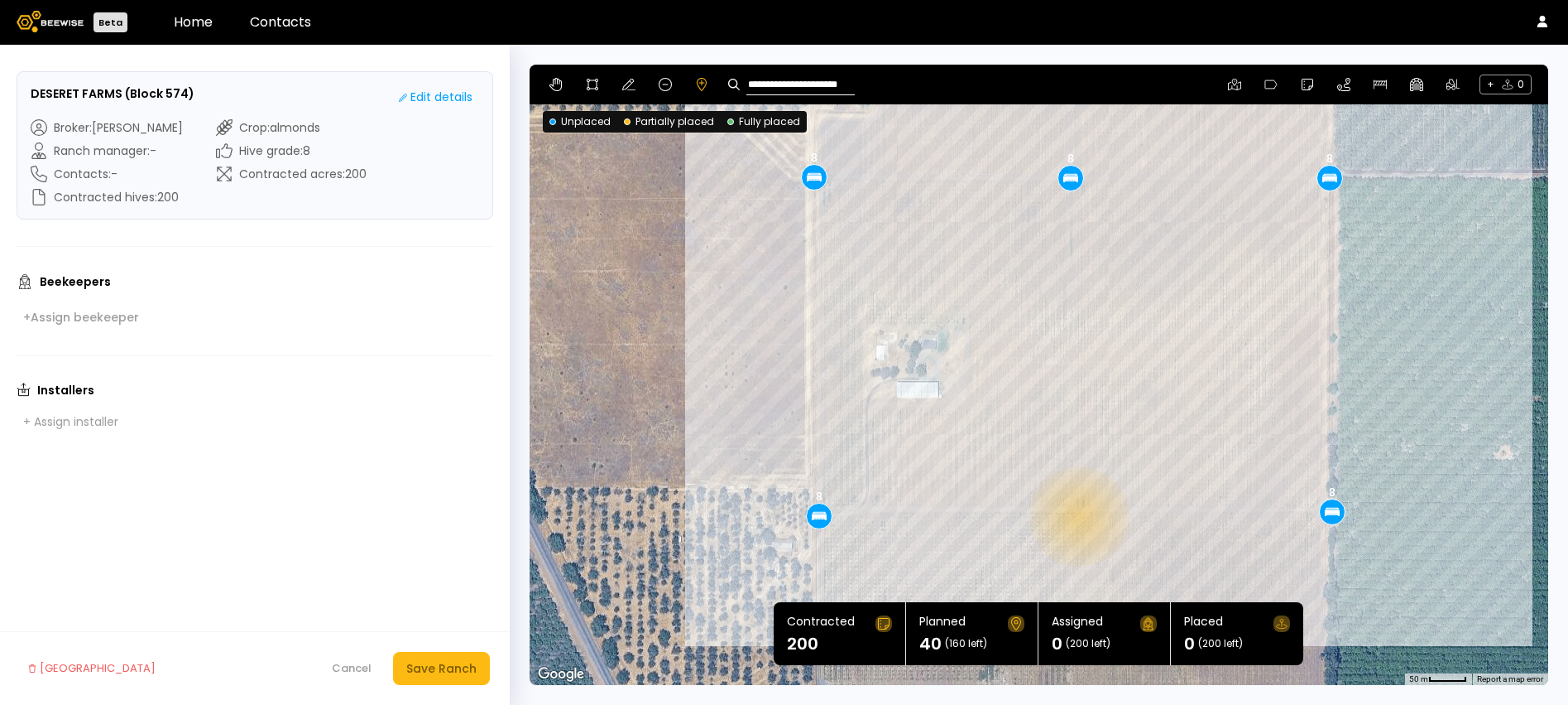
click at [1077, 516] on div "8 8 8 8 8" at bounding box center [1039, 374] width 1019 height 620
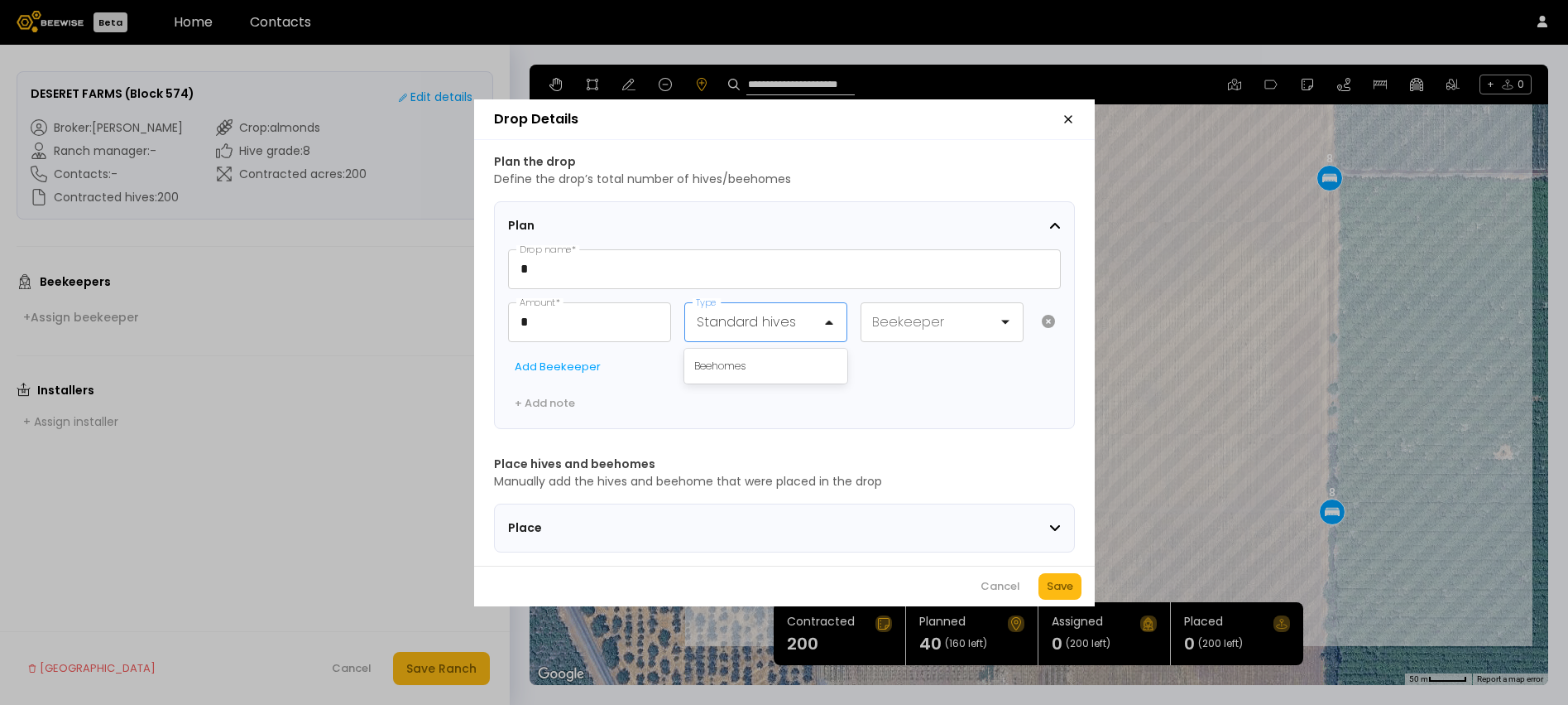
click at [738, 311] on div at bounding box center [759, 321] width 125 height 21
click at [733, 352] on div "Beehomes" at bounding box center [765, 366] width 163 height 29
click at [708, 359] on div "Beehomes" at bounding box center [765, 366] width 144 height 15
click at [1056, 593] on div "Save" at bounding box center [1060, 586] width 27 height 17
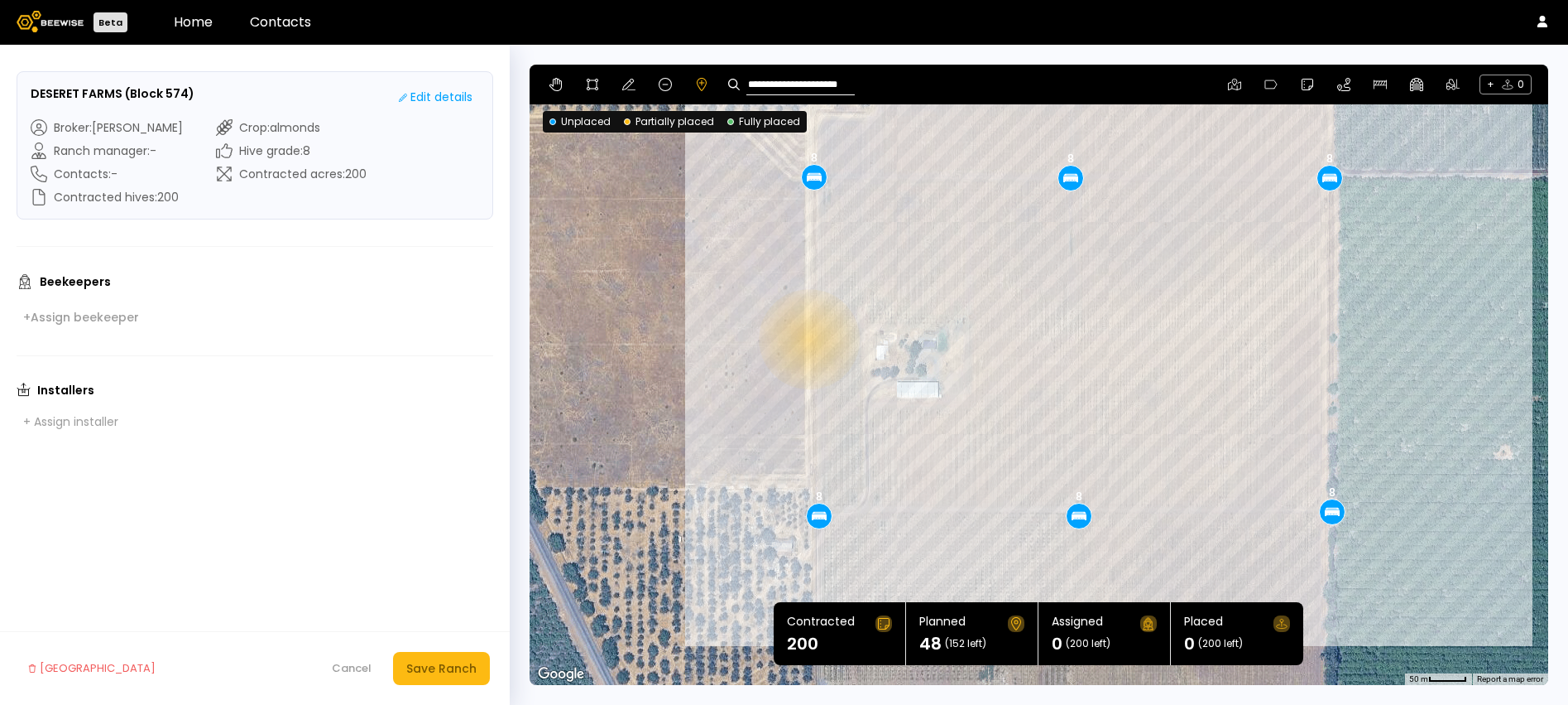
click at [808, 338] on div "8 8 8 8 8 8" at bounding box center [1039, 374] width 1019 height 620
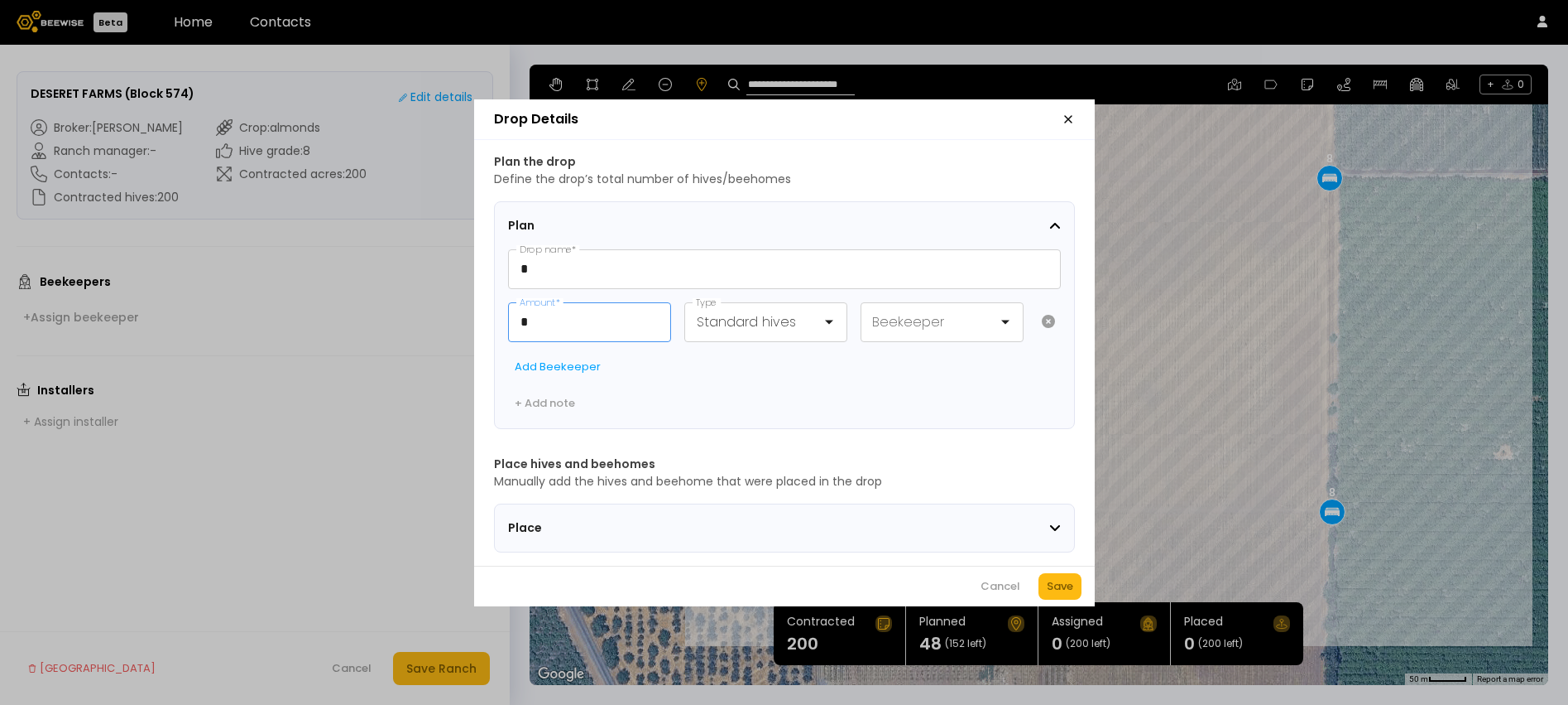
click at [649, 315] on input "*" at bounding box center [590, 322] width 161 height 38
type input "**"
click at [1049, 593] on div "Save" at bounding box center [1060, 586] width 27 height 17
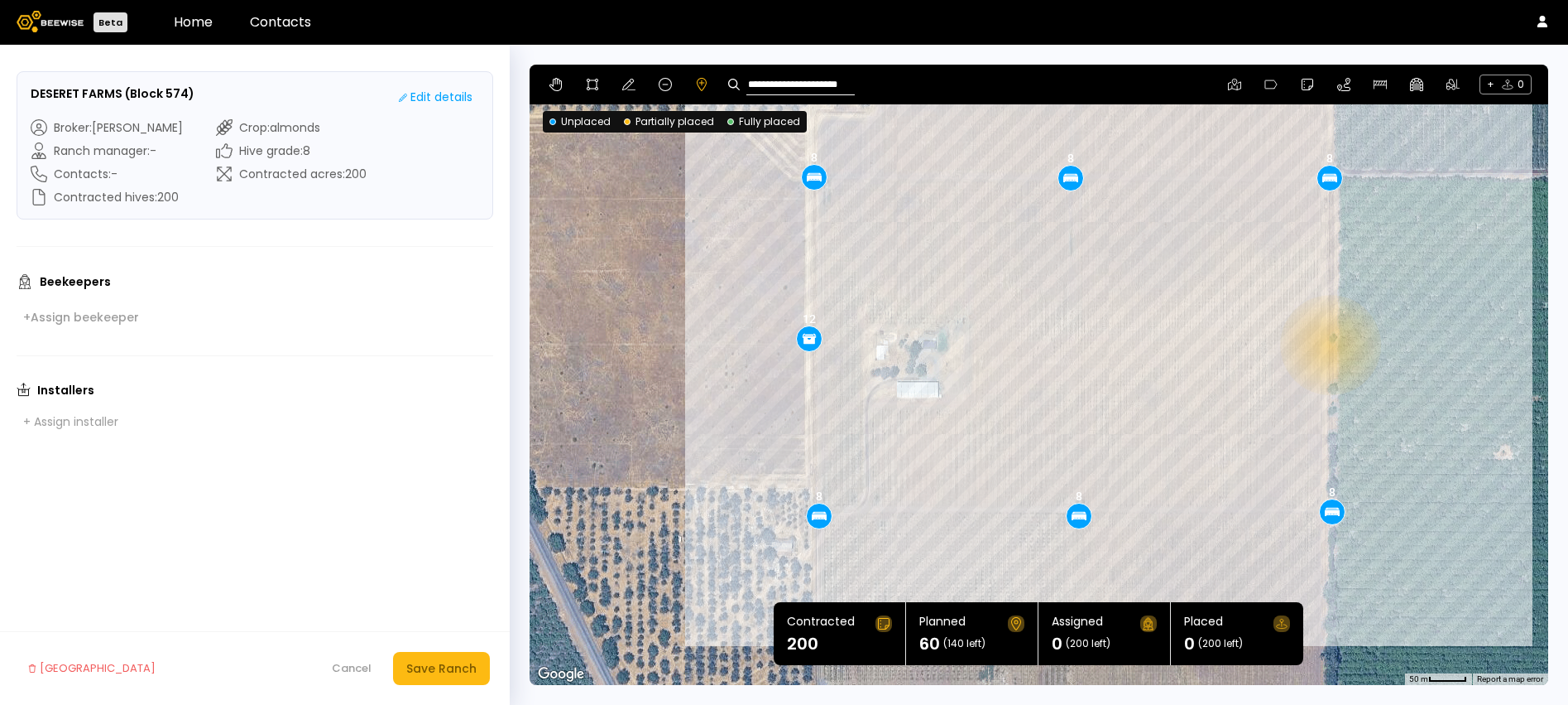
click at [1329, 344] on div "8 8 8 8 8 8 12" at bounding box center [1039, 374] width 1019 height 620
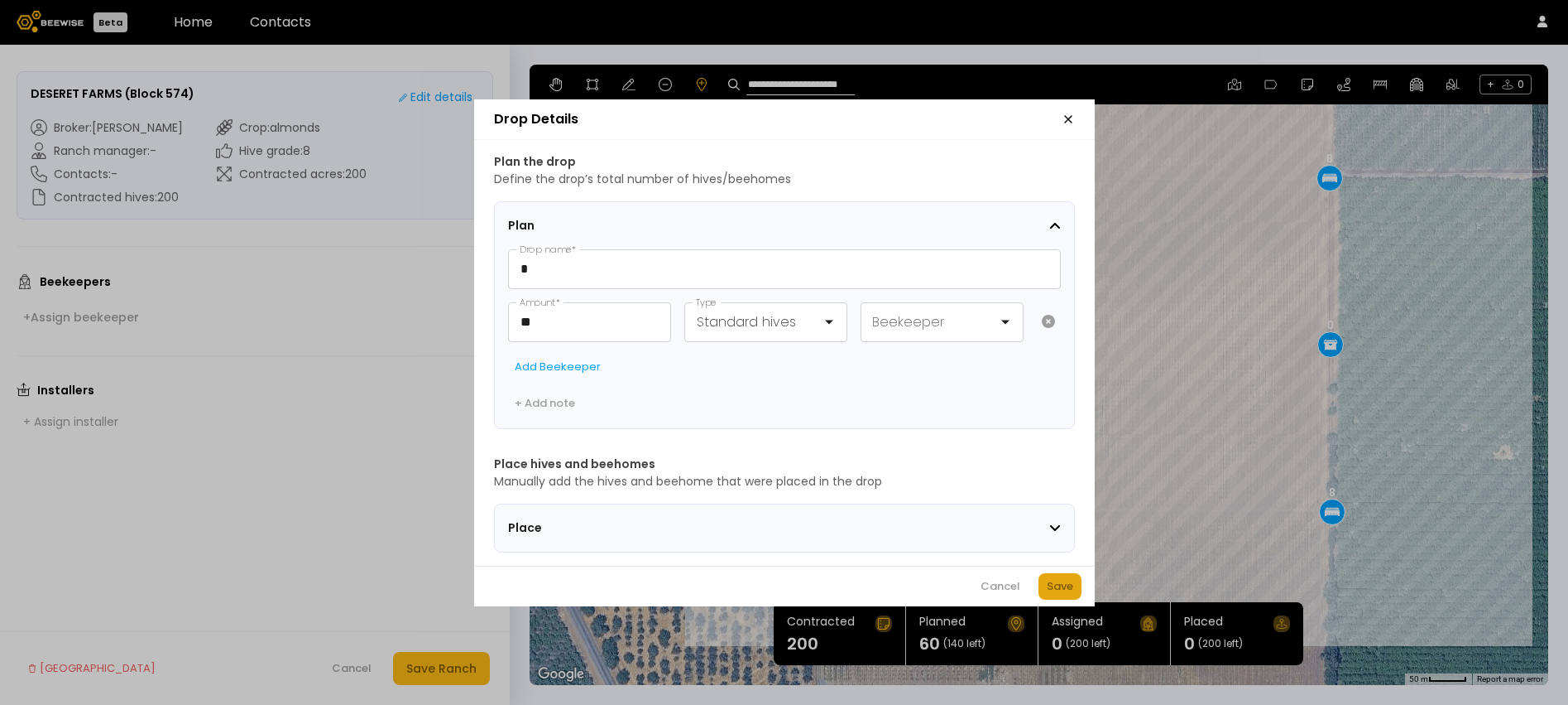
click at [1064, 593] on div "Save" at bounding box center [1060, 586] width 27 height 17
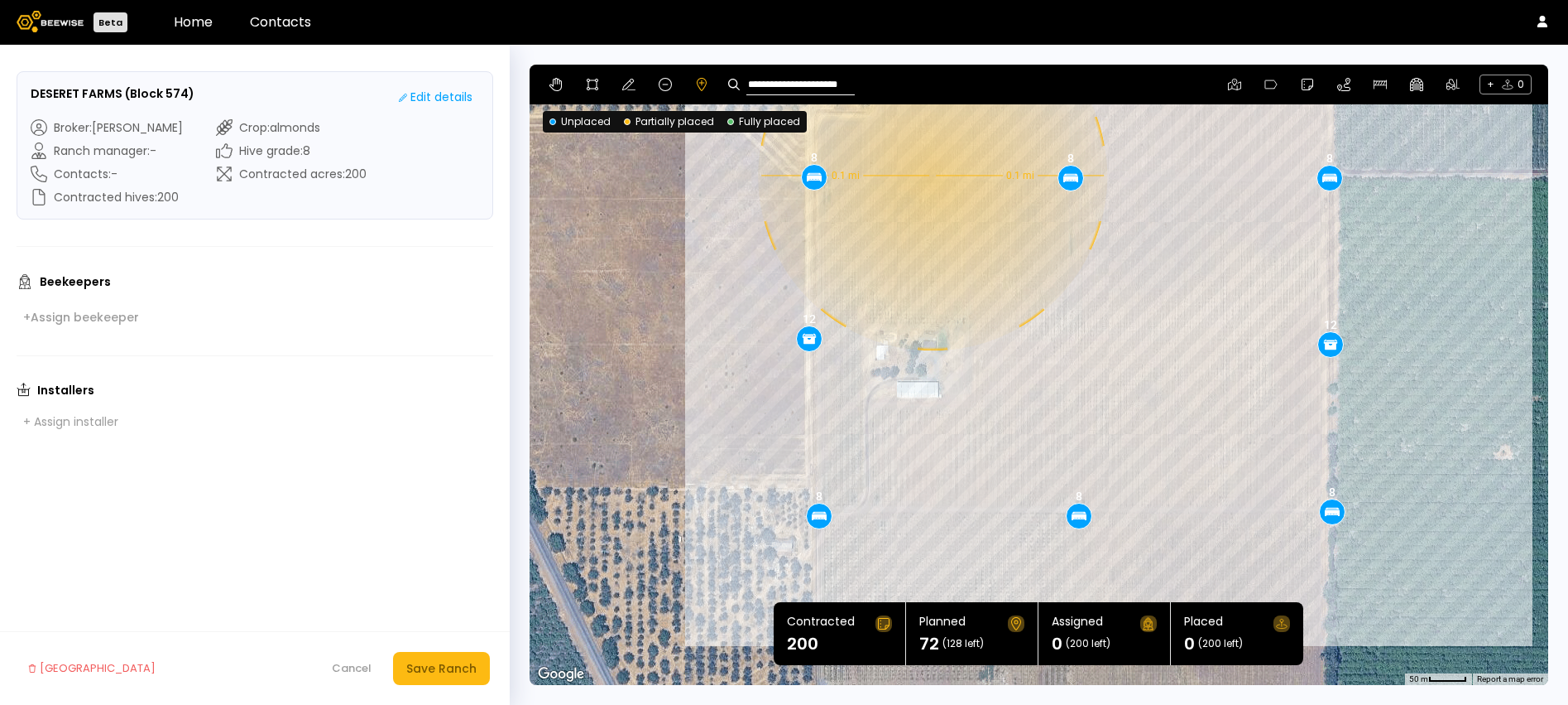
click at [931, 176] on div "0.1 mi 0.1 mi 8 8 8 8 8 8 12 12" at bounding box center [1039, 374] width 1019 height 620
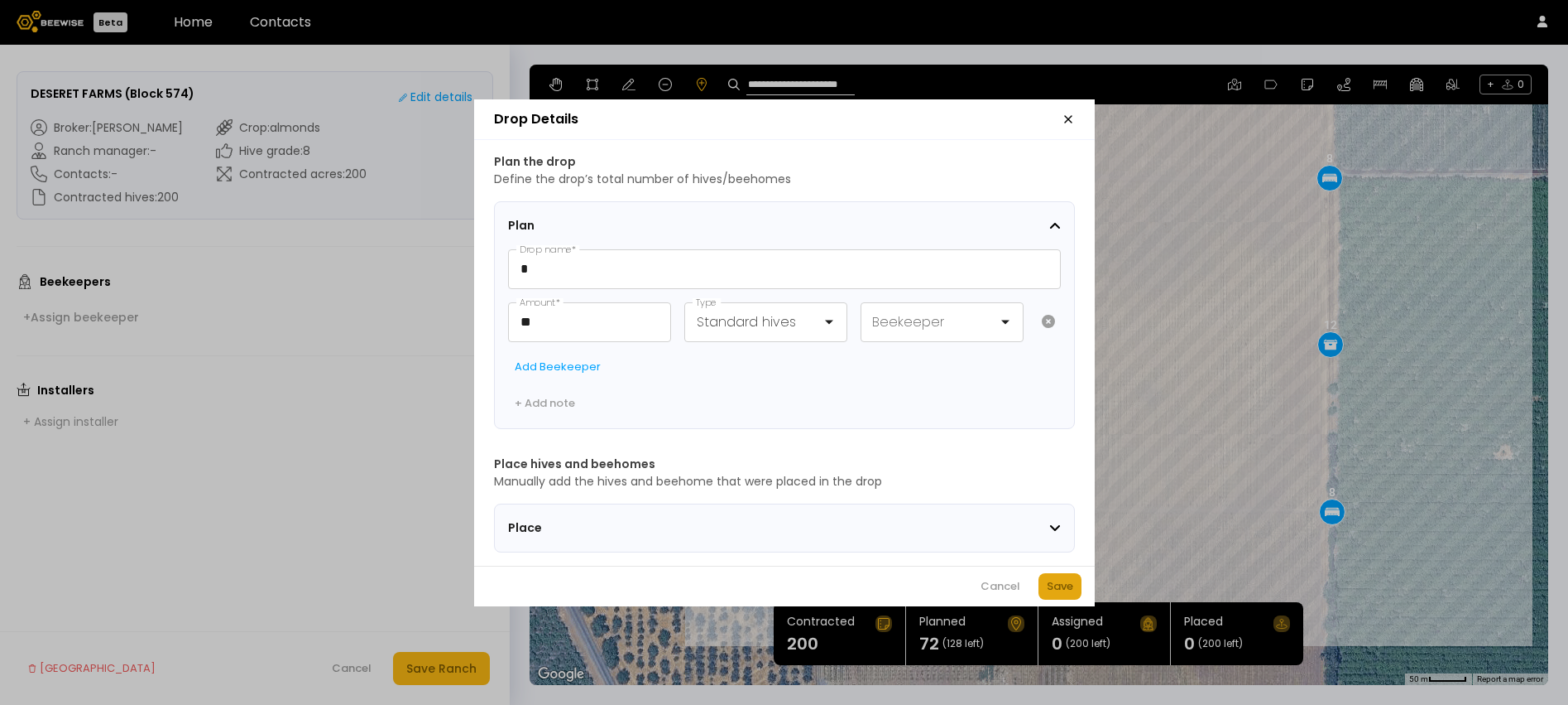
click at [1064, 585] on div "Save" at bounding box center [1060, 586] width 27 height 17
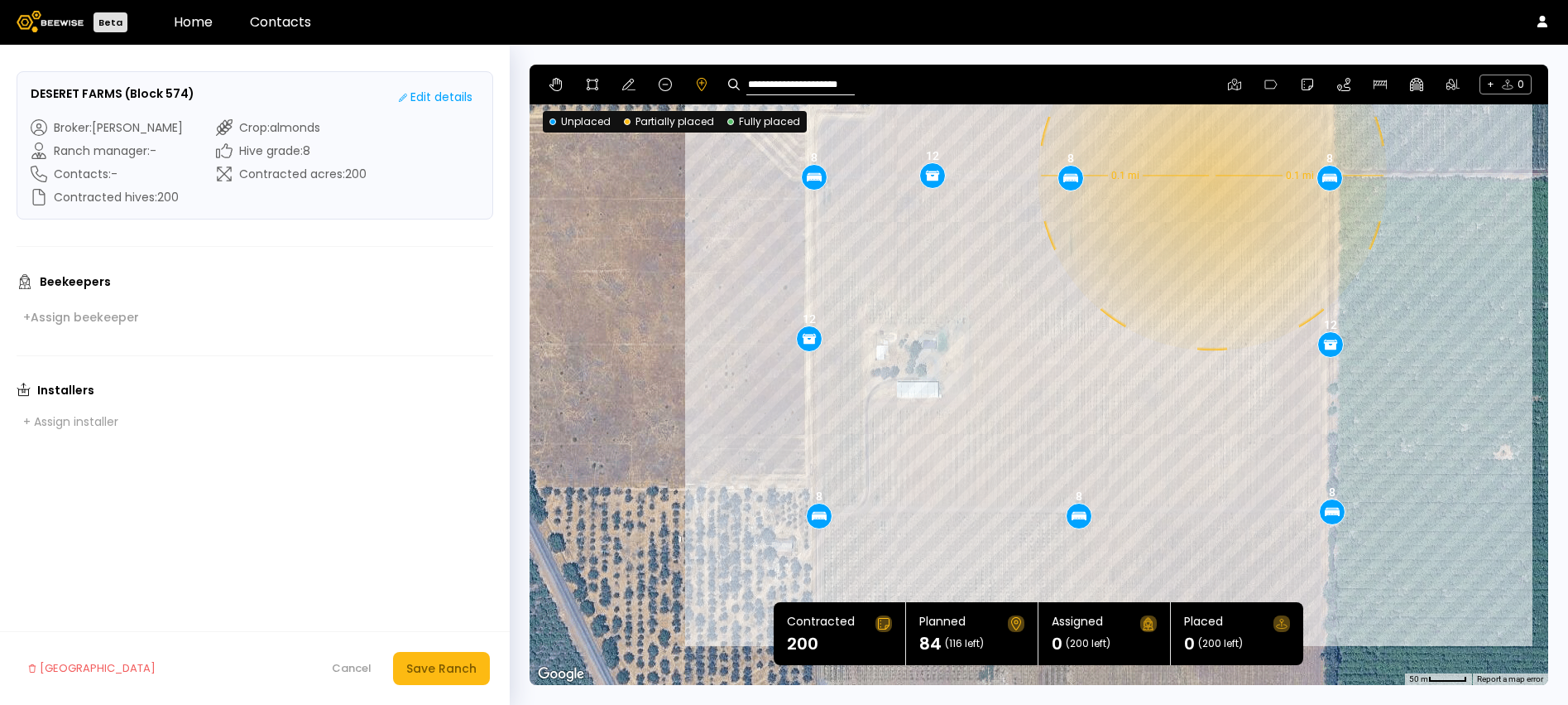
click at [1210, 176] on div "0.1 mi 0.1 mi 8 8 8 8 8 8 12 12 12" at bounding box center [1039, 374] width 1019 height 620
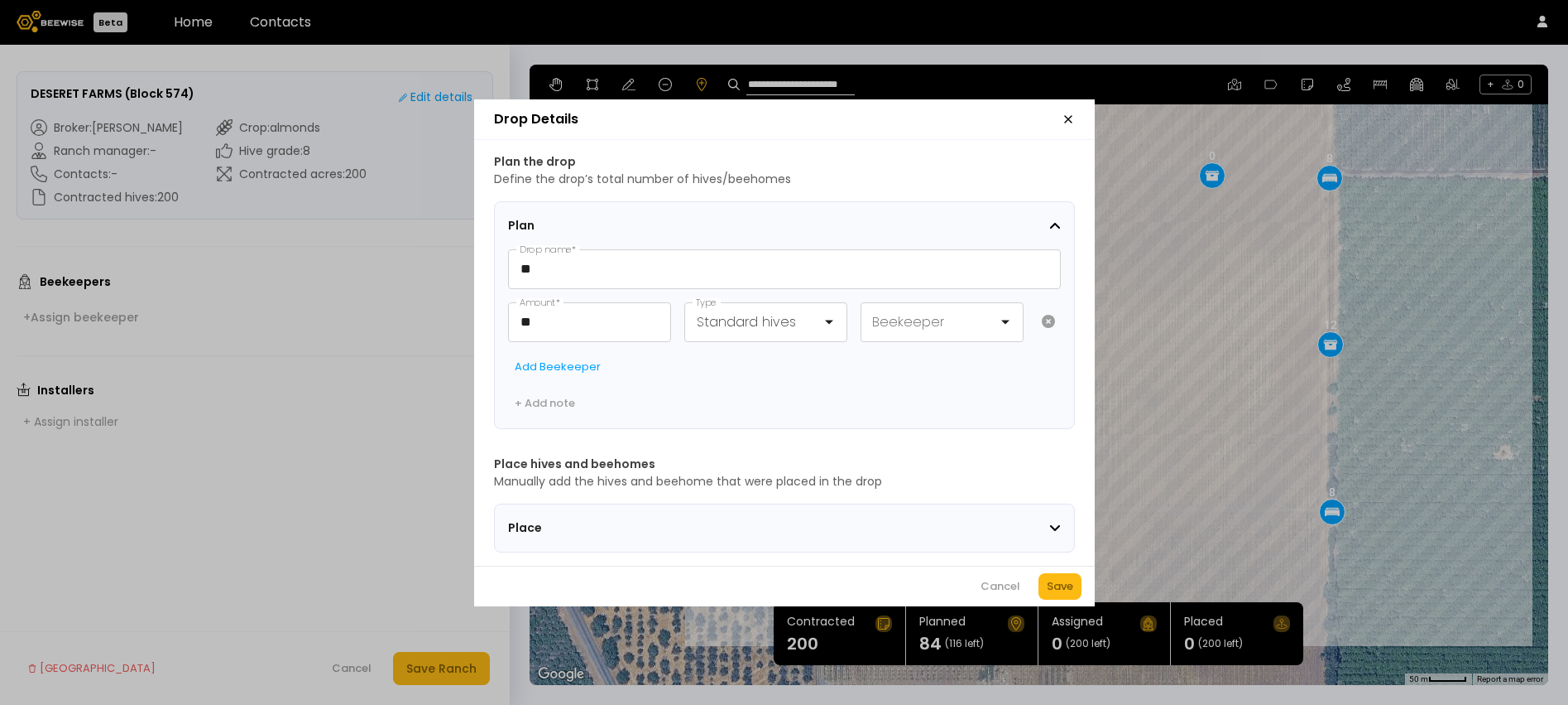
click at [1209, 175] on div "Drop Details Plan the drop Define the drop’s total number of hives/beehomes Pla…" at bounding box center [784, 352] width 1568 height 705
click at [1069, 115] on icon "button" at bounding box center [1068, 119] width 13 height 13
click at [584, 327] on input "**" at bounding box center [590, 322] width 161 height 38
type input "*"
type input "**"
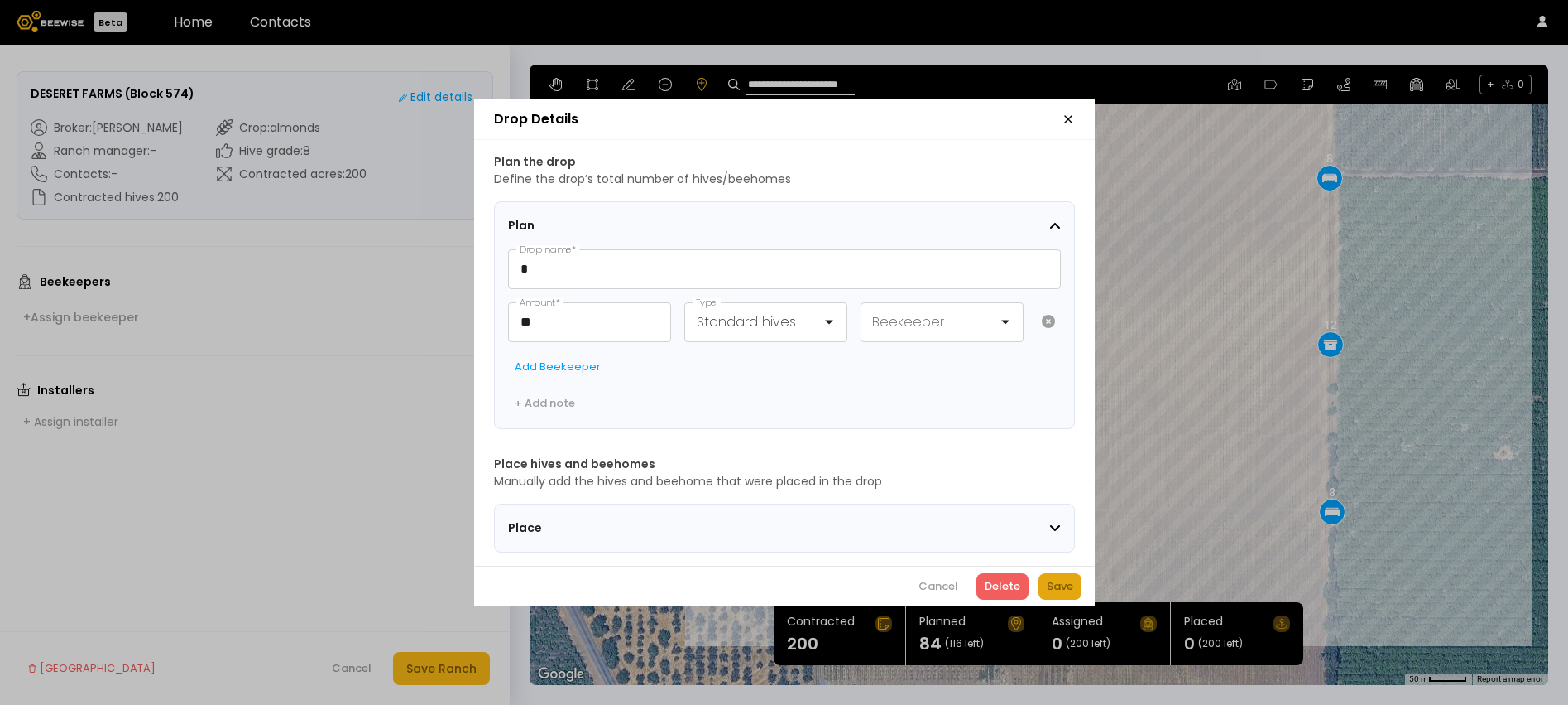
click at [1060, 585] on div "Save" at bounding box center [1060, 586] width 27 height 17
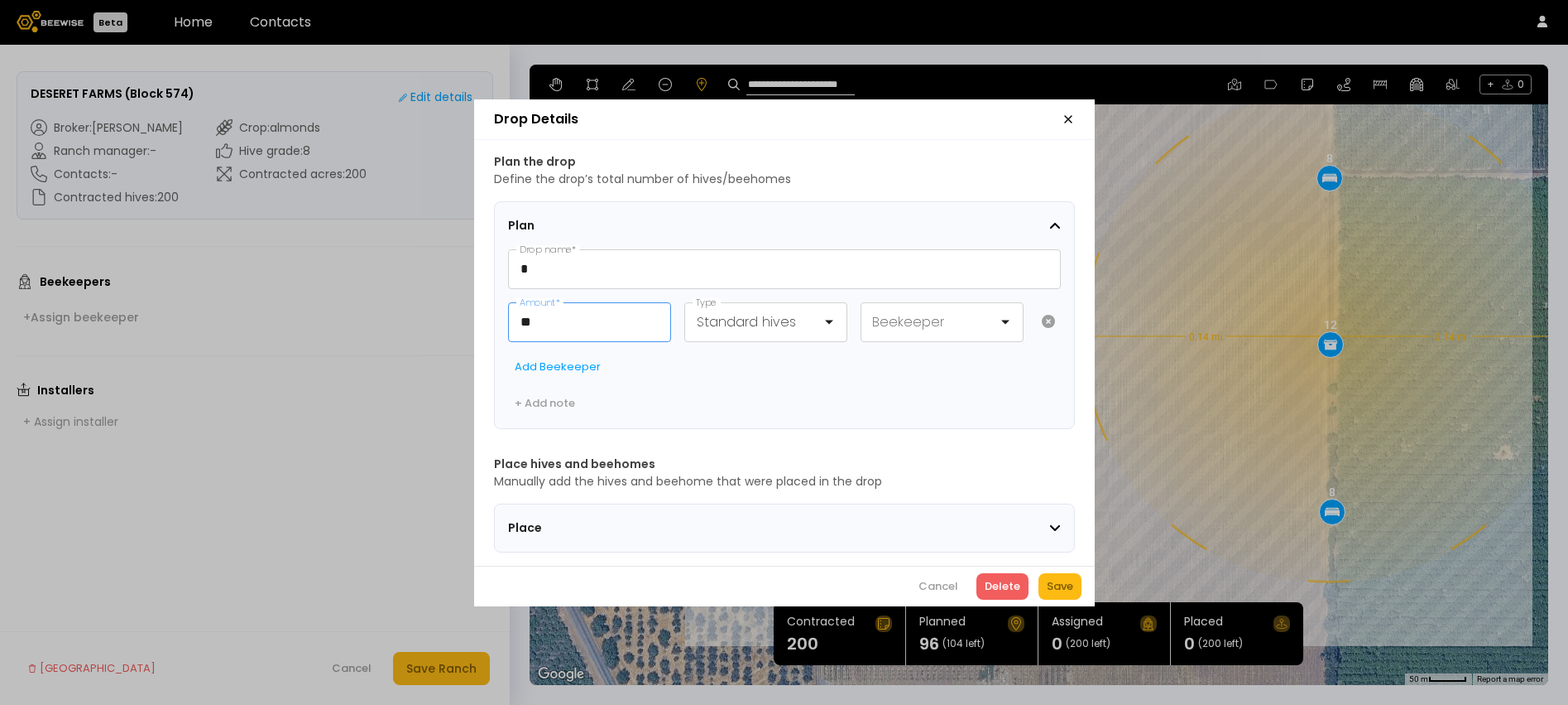
drag, startPoint x: 560, startPoint y: 316, endPoint x: 488, endPoint y: 316, distance: 72.0
click at [488, 316] on div "Plan the drop Define the drop’s total number of hives/beehomes Plan * Drop name…" at bounding box center [785, 352] width 621 height 426
click at [1070, 112] on icon "button" at bounding box center [1068, 119] width 13 height 13
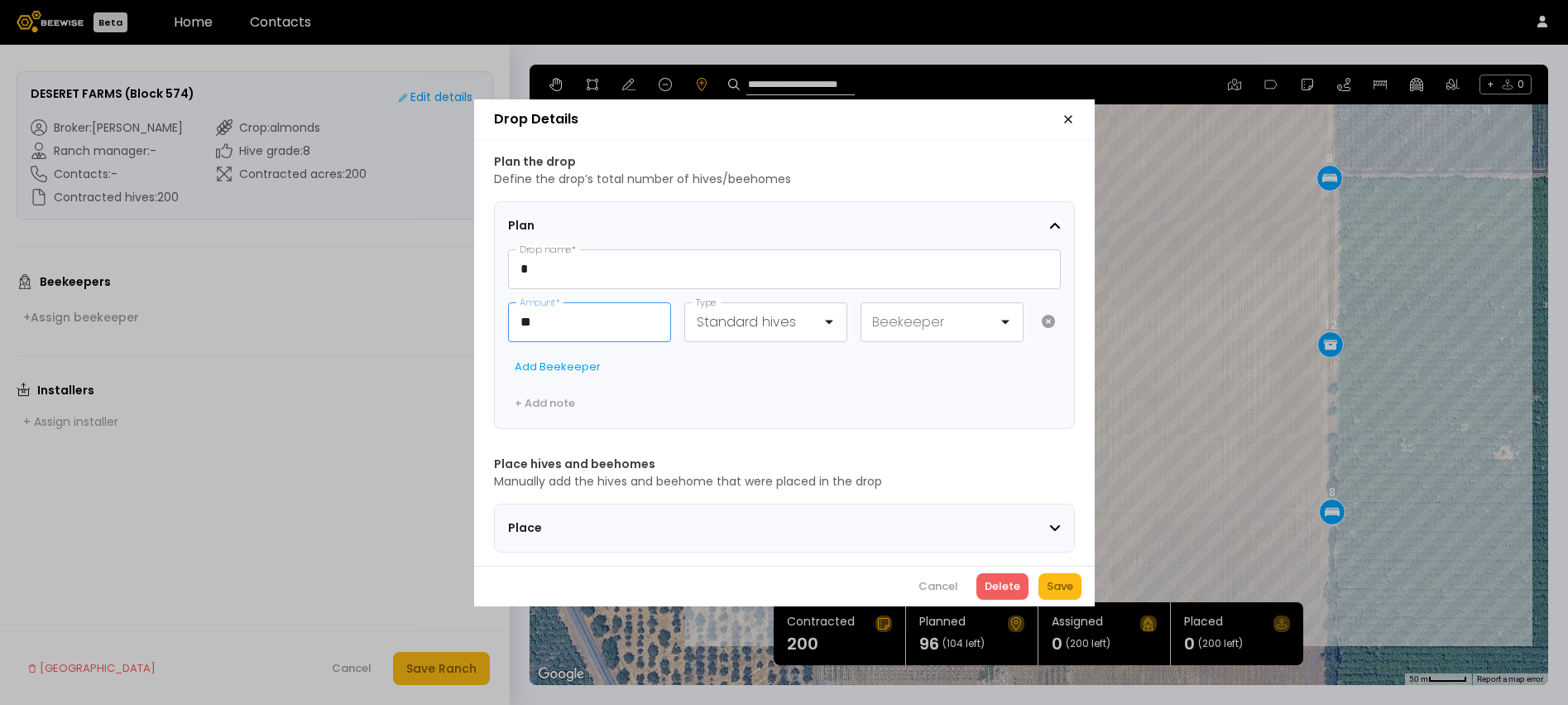
click at [602, 314] on input "**" at bounding box center [590, 322] width 161 height 38
type input "*"
type input "**"
click at [1051, 586] on div "Save" at bounding box center [1060, 586] width 27 height 17
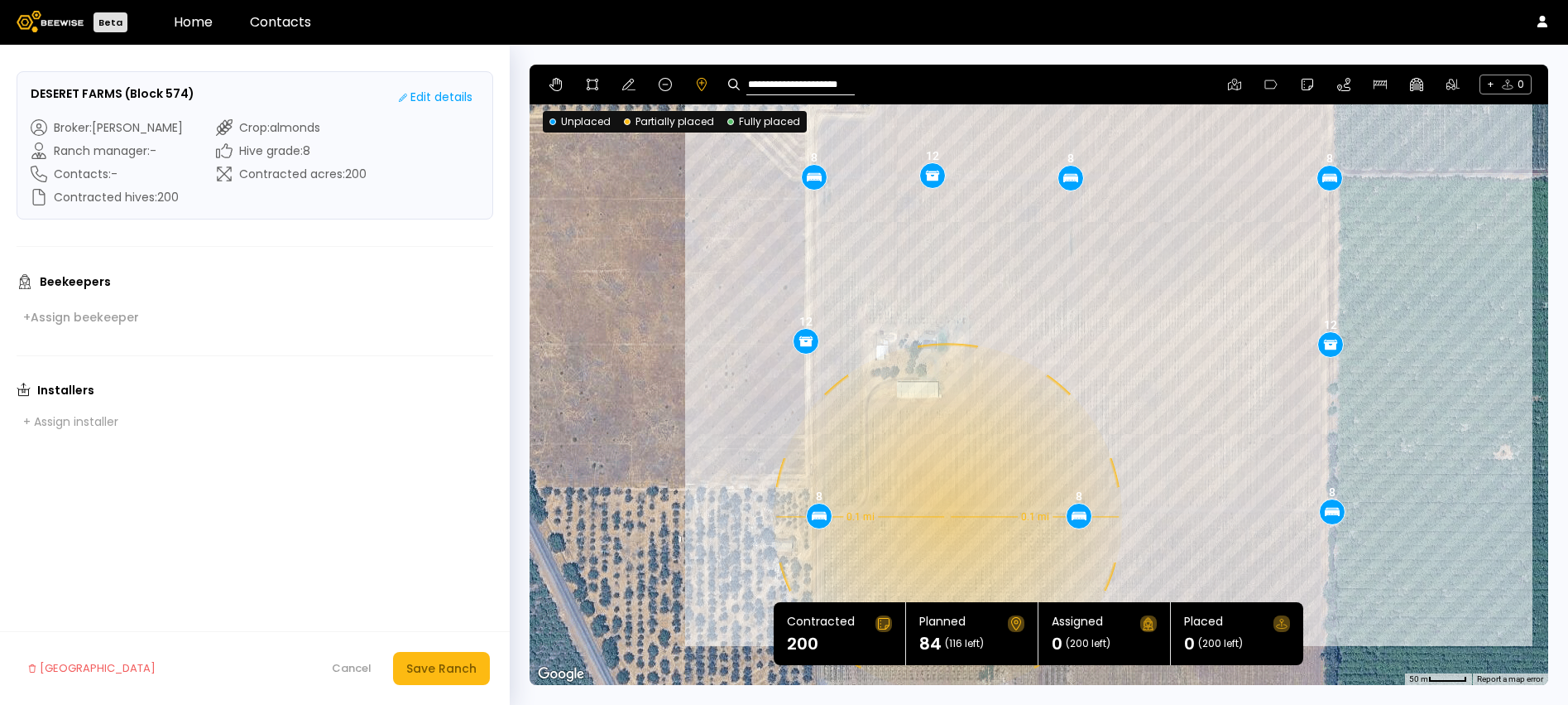
click at [945, 517] on div "0.1 mi 0.1 mi 8 8 8 8 8 8 12 12 12" at bounding box center [1039, 374] width 1019 height 620
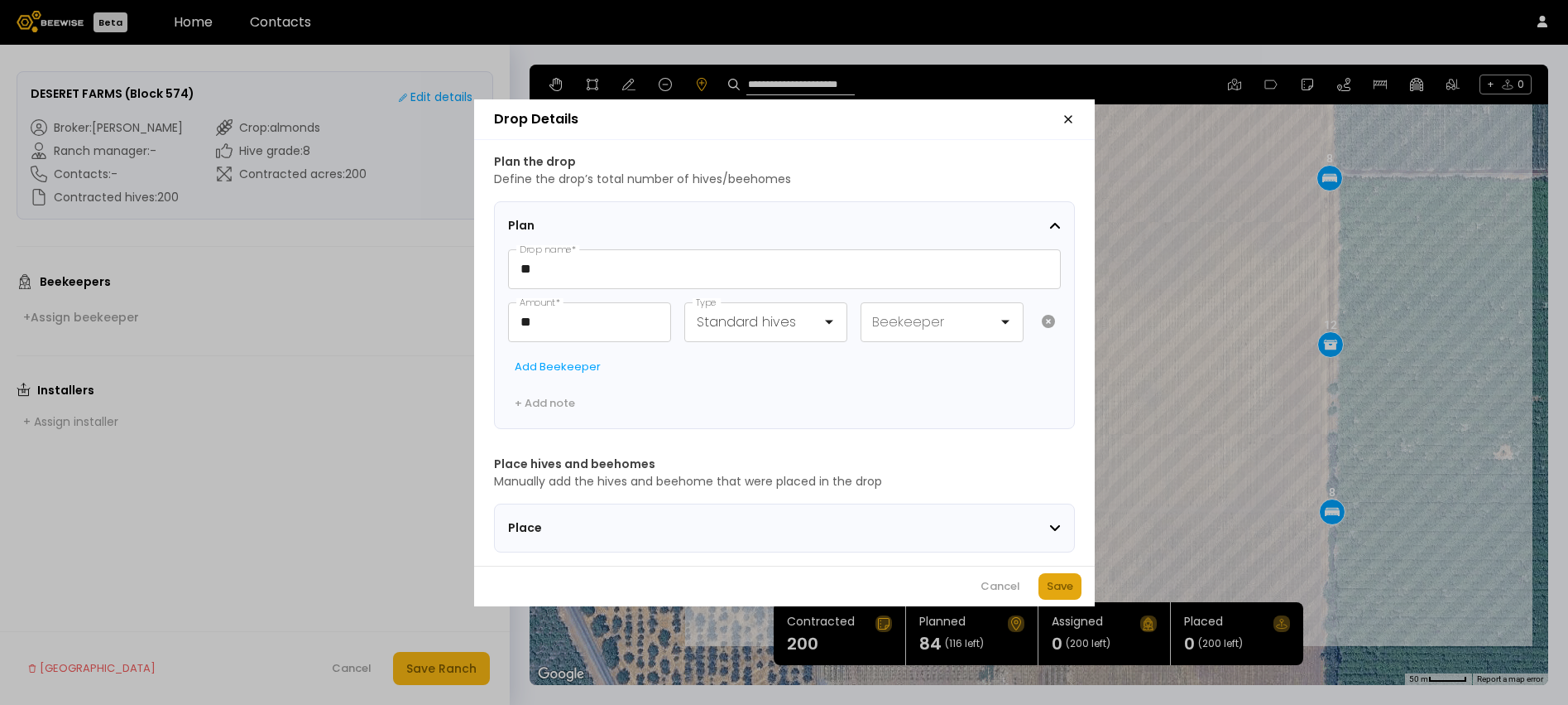
click at [1053, 589] on div "Save" at bounding box center [1060, 586] width 27 height 17
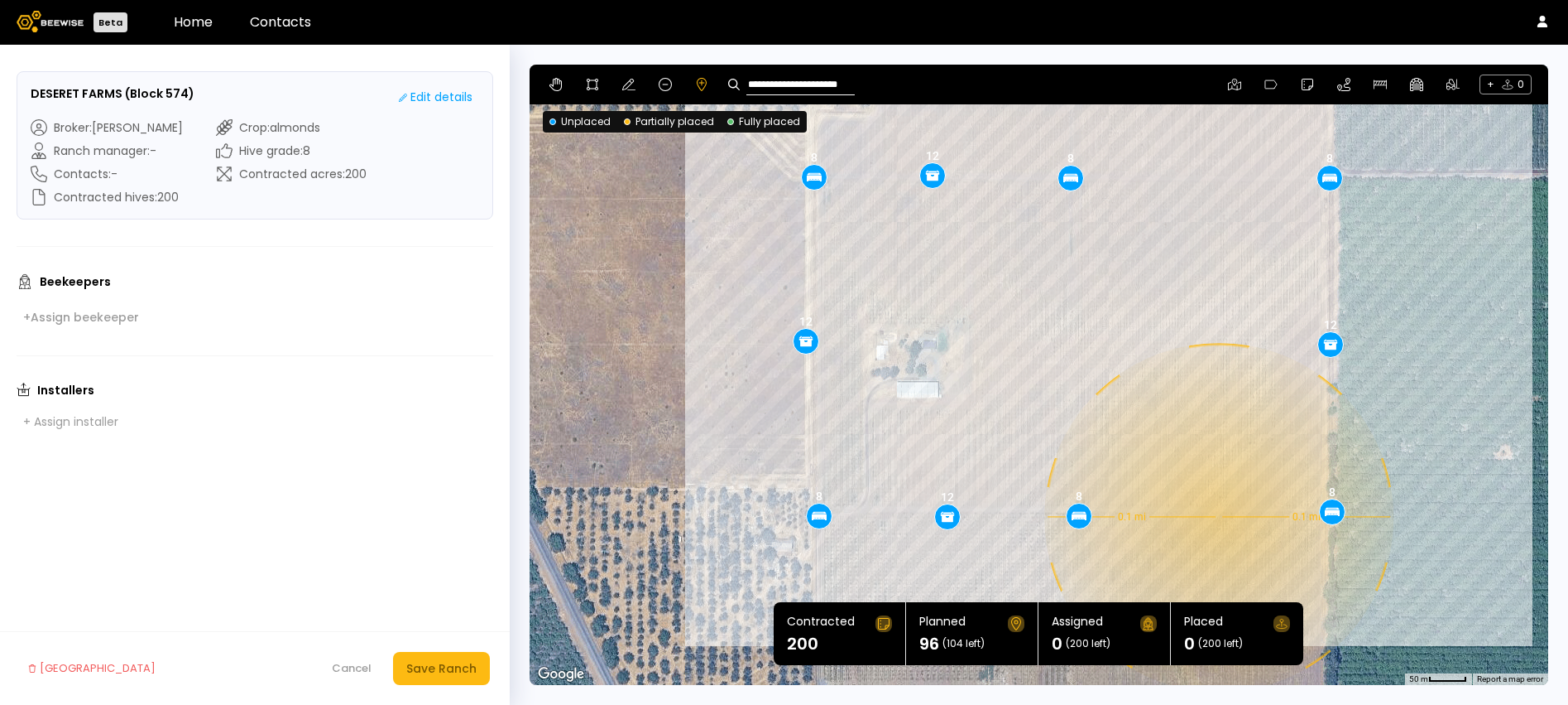
click at [1217, 517] on div "0.1 mi 0.1 mi 8 8 8 8 8 8 12 12 12 12" at bounding box center [1039, 374] width 1019 height 620
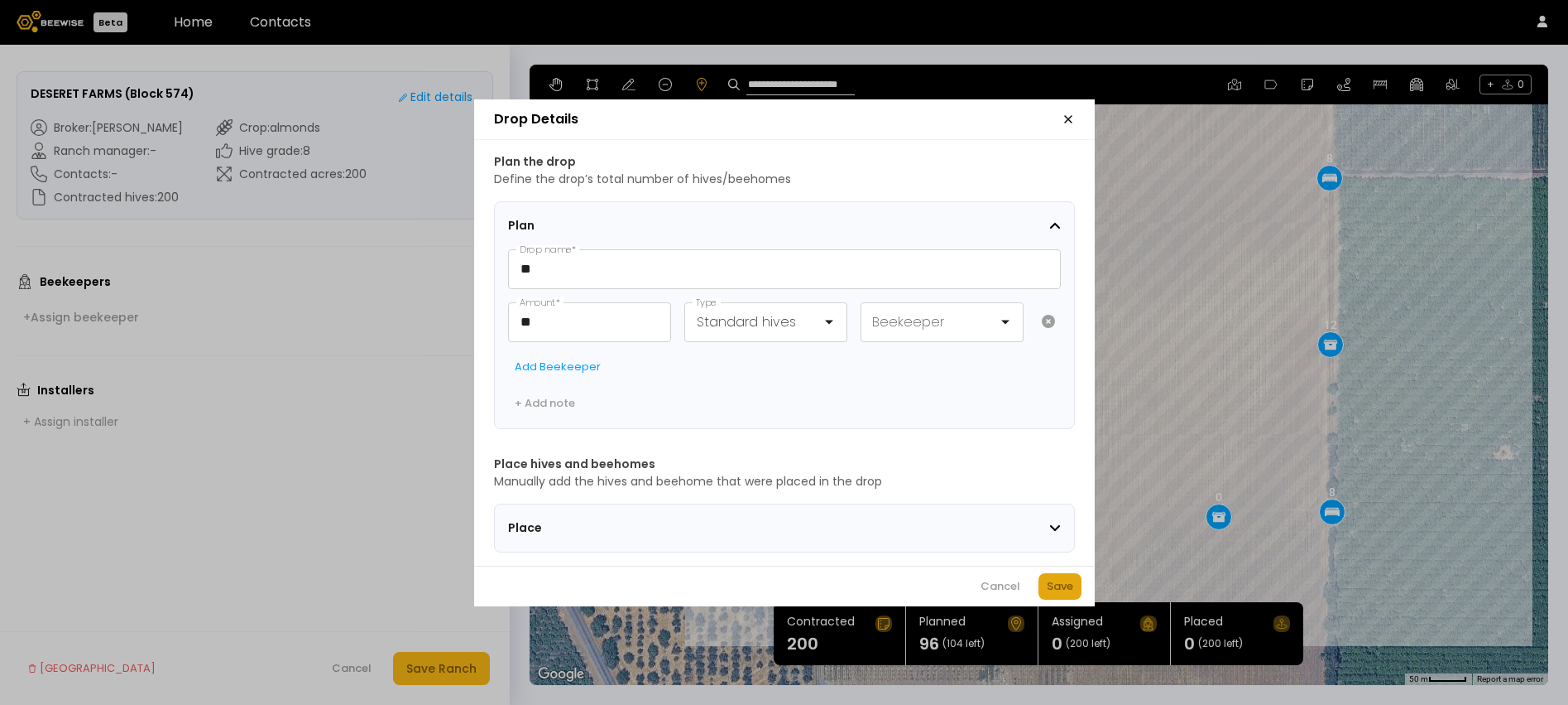
click at [1068, 590] on div "Save" at bounding box center [1060, 586] width 27 height 17
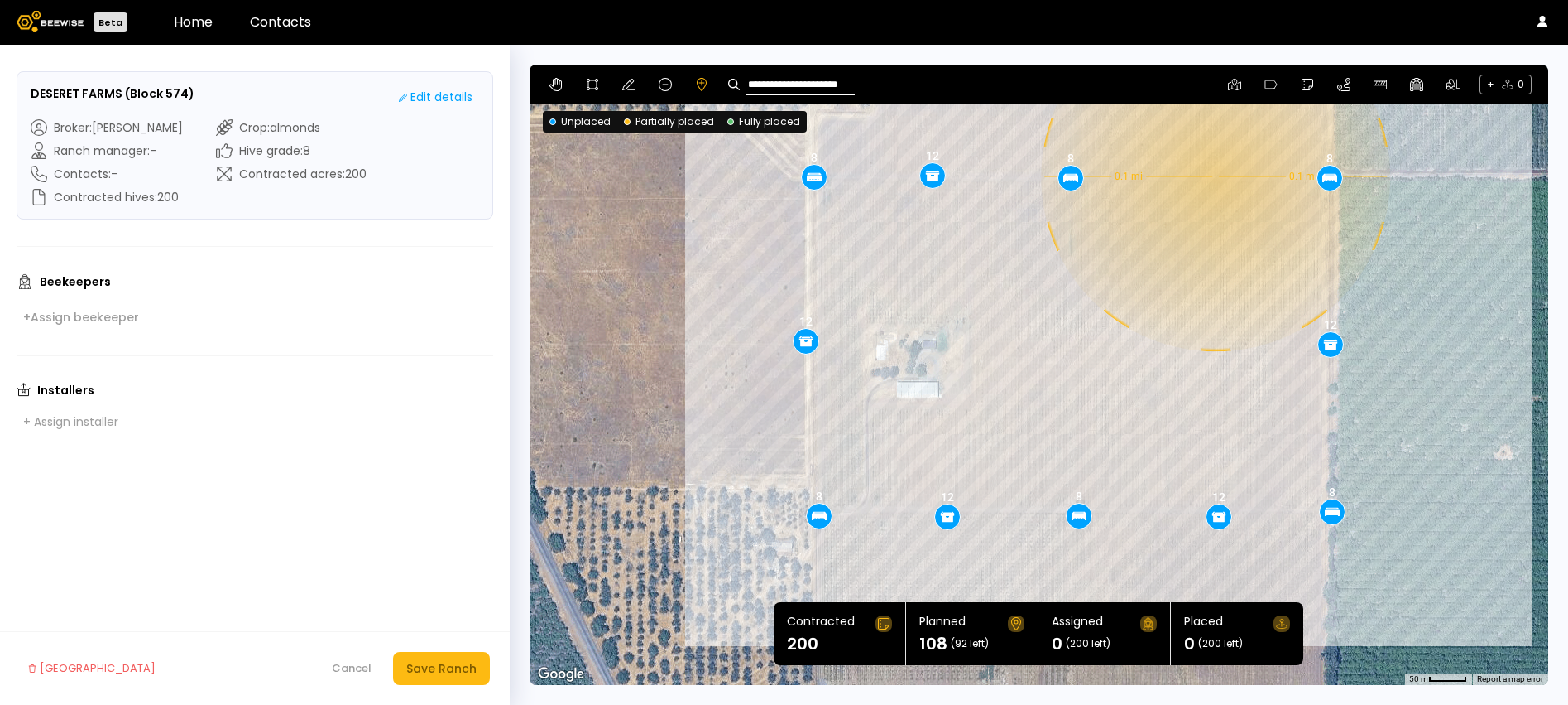
click at [1214, 177] on div "0.1 mi 0.1 mi 8 8 8 8 8 8 12 12 12 12 12" at bounding box center [1039, 374] width 1019 height 620
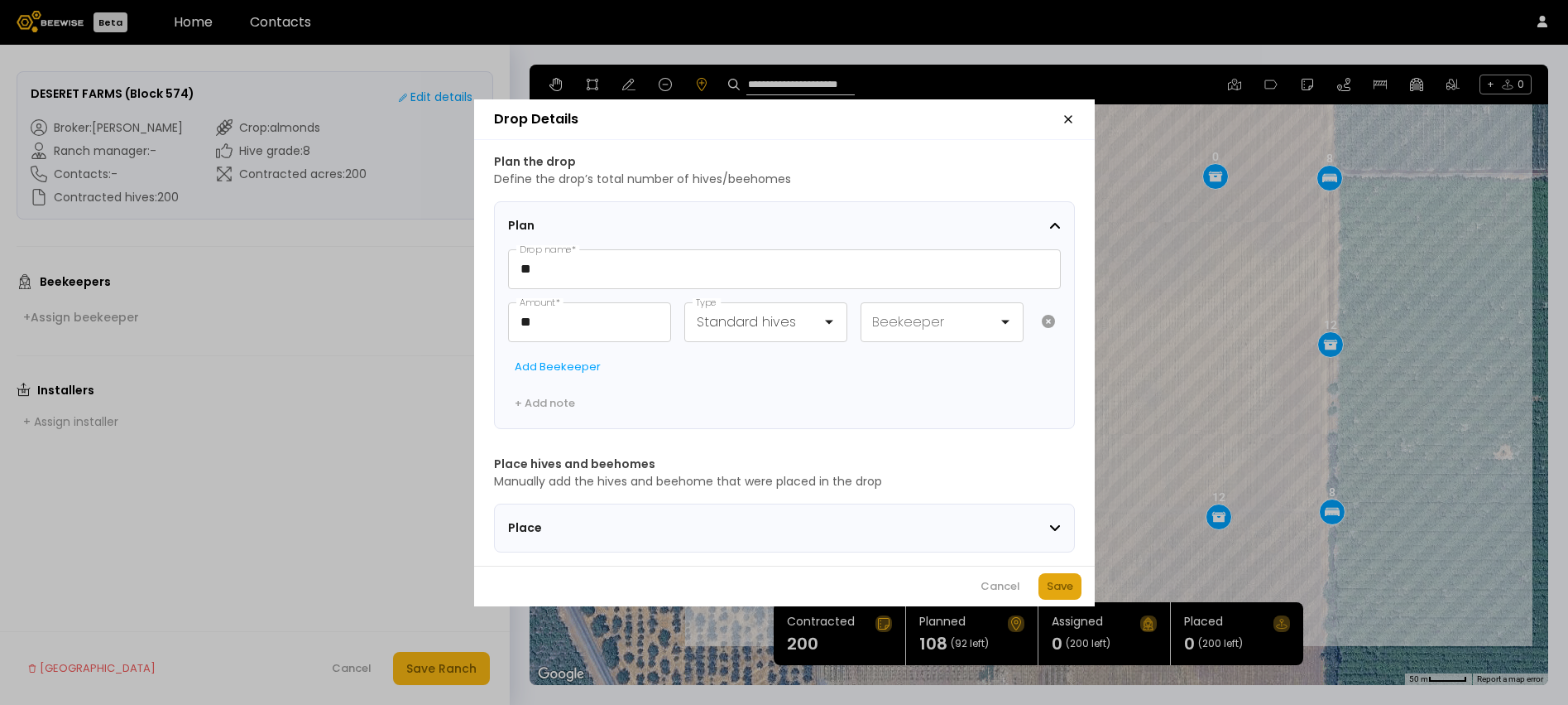
click at [1048, 594] on div "Save" at bounding box center [1060, 586] width 27 height 17
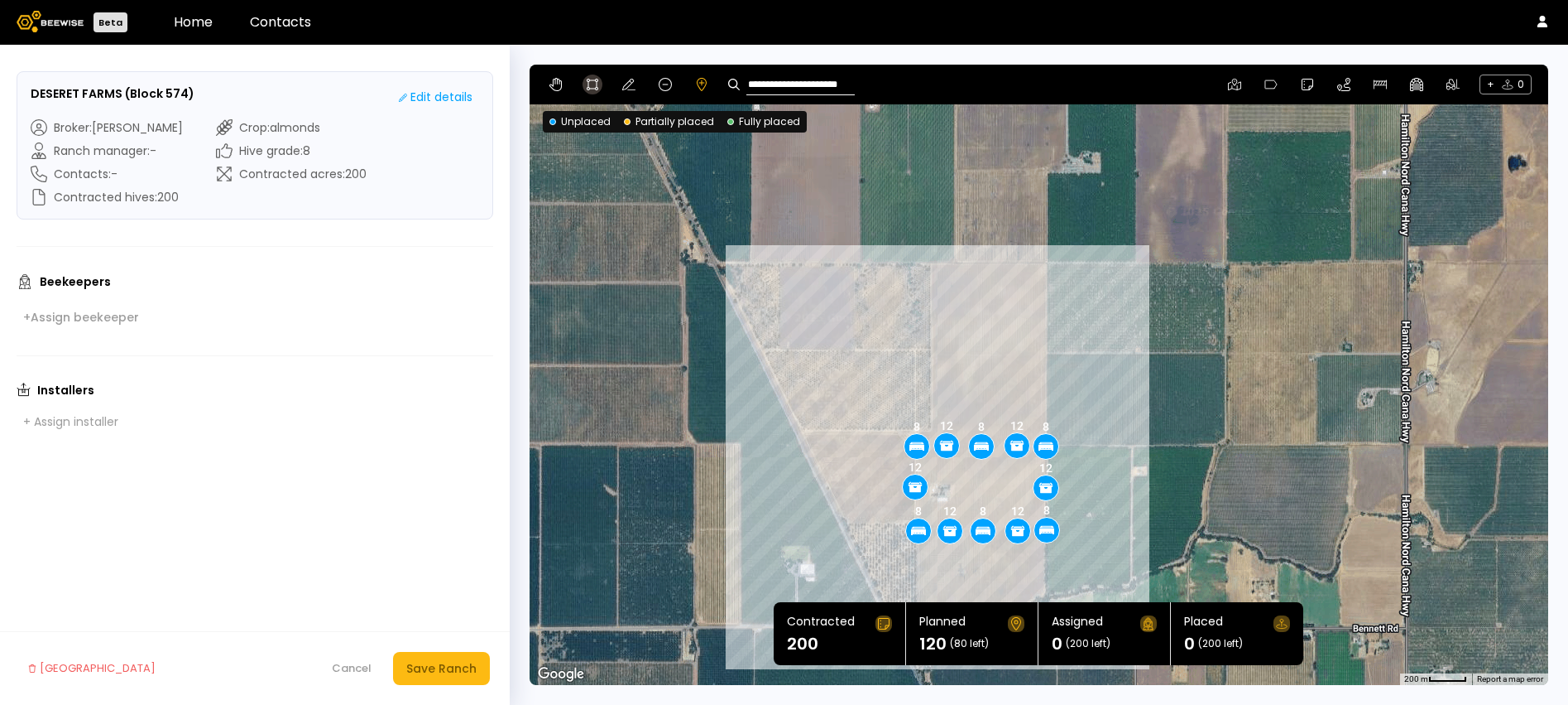
click at [589, 79] on icon at bounding box center [592, 84] width 13 height 13
click at [700, 86] on icon at bounding box center [701, 84] width 13 height 13
click at [651, 86] on div "**********" at bounding box center [1039, 84] width 1019 height 40
click at [672, 83] on button at bounding box center [665, 84] width 20 height 20
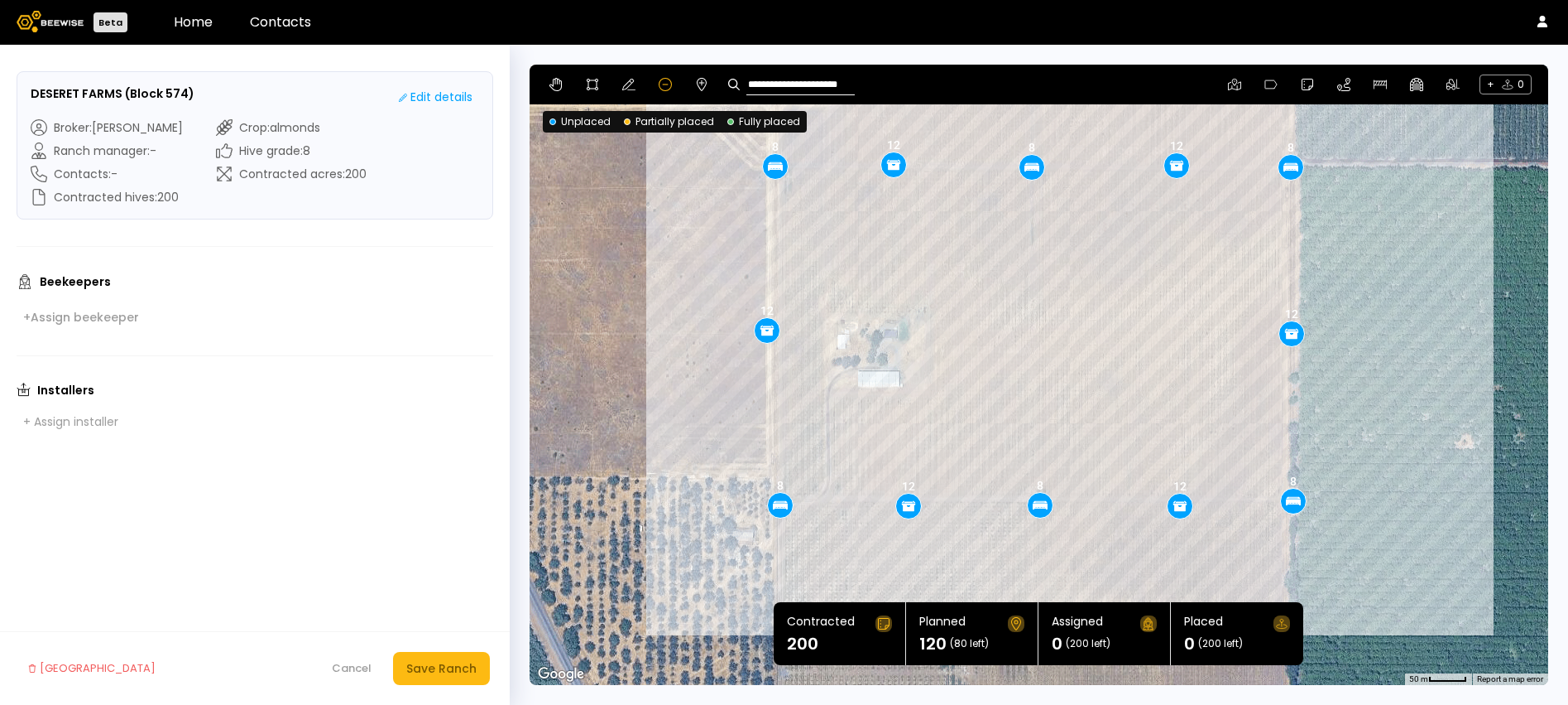
click at [951, 162] on div "8 8 8 8 8 8 12 12 12 12 12 12" at bounding box center [1039, 374] width 1019 height 620
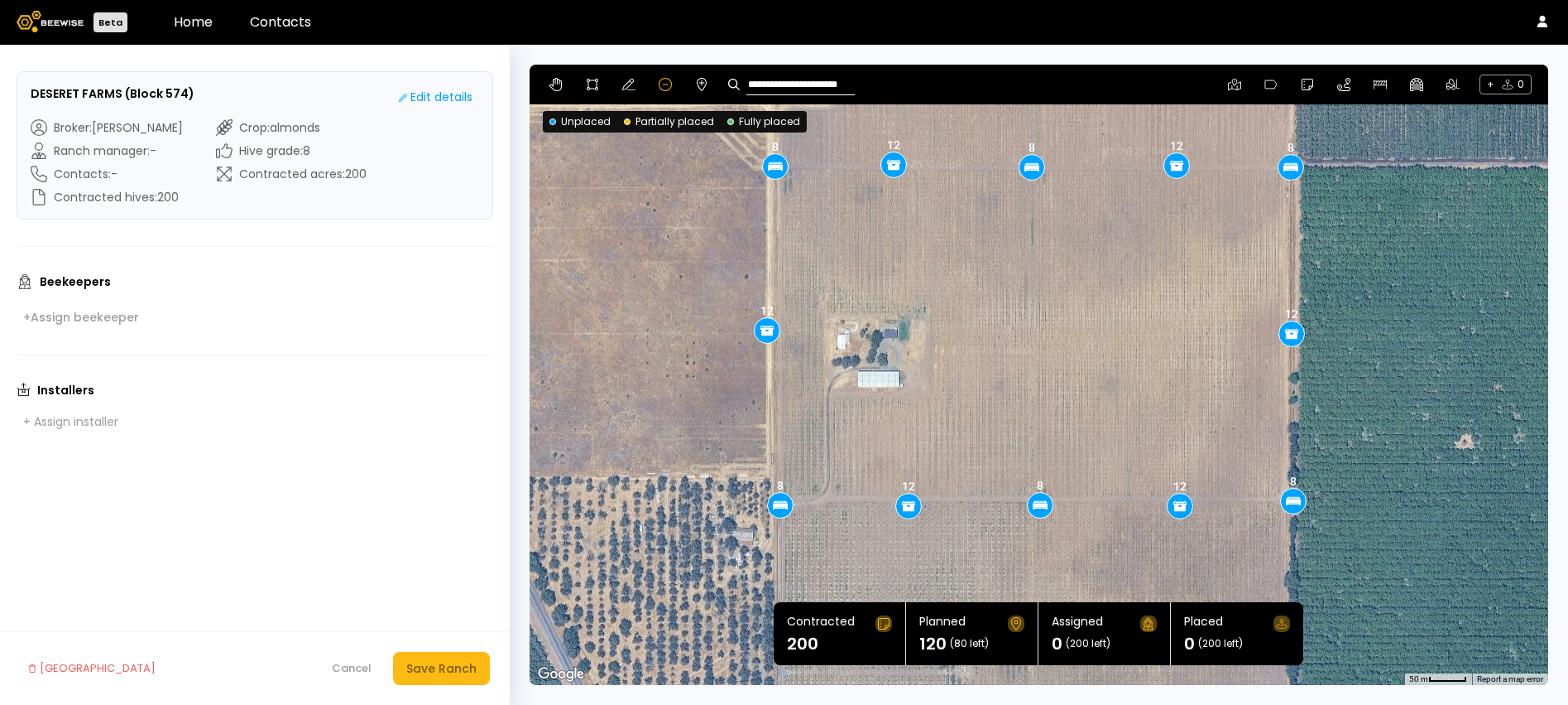
click at [953, 164] on div "8 8 8 8 8 8 12 12 12 12 12 12" at bounding box center [1039, 374] width 1019 height 620
click at [593, 91] on button at bounding box center [592, 84] width 20 height 20
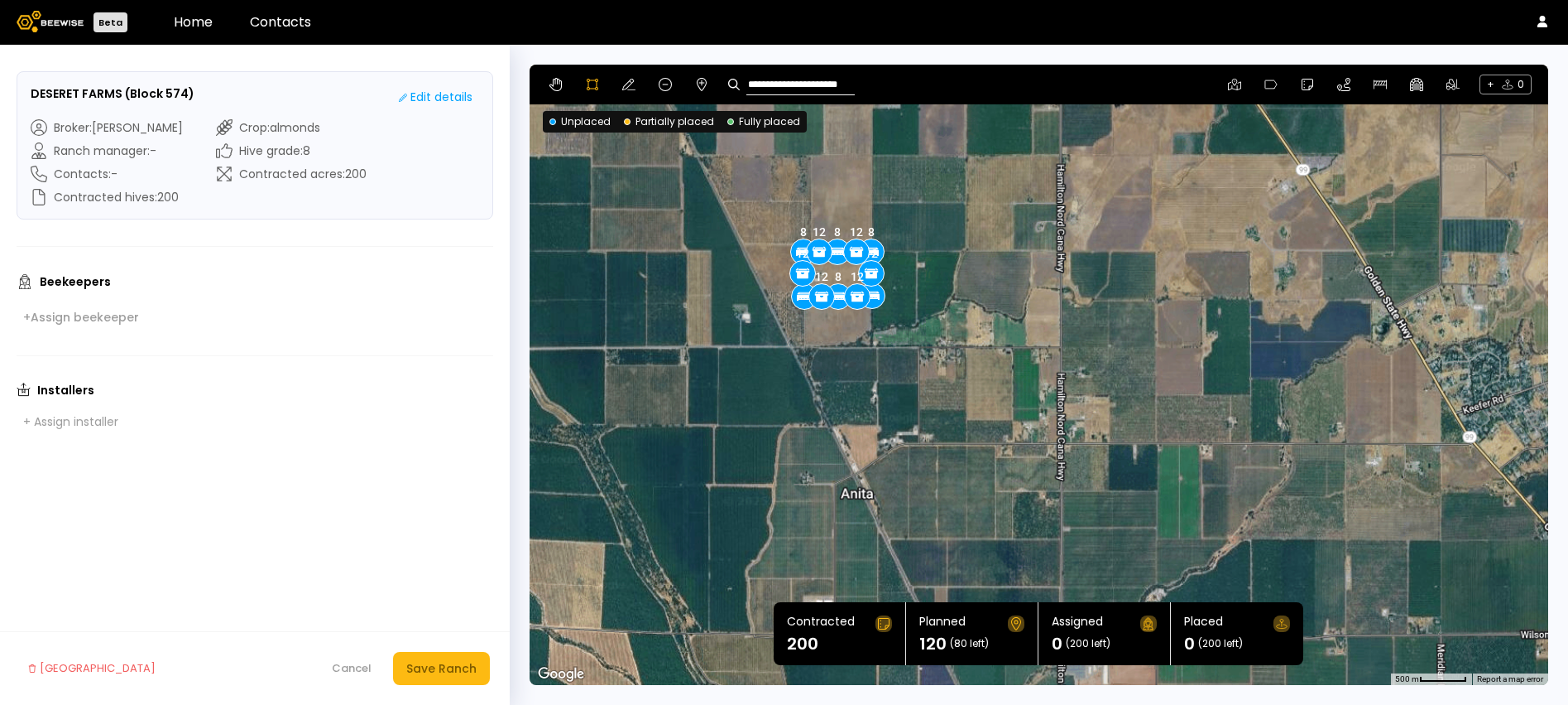
drag, startPoint x: 722, startPoint y: 269, endPoint x: 880, endPoint y: 230, distance: 162.7
click at [880, 230] on div at bounding box center [1039, 375] width 1017 height 620
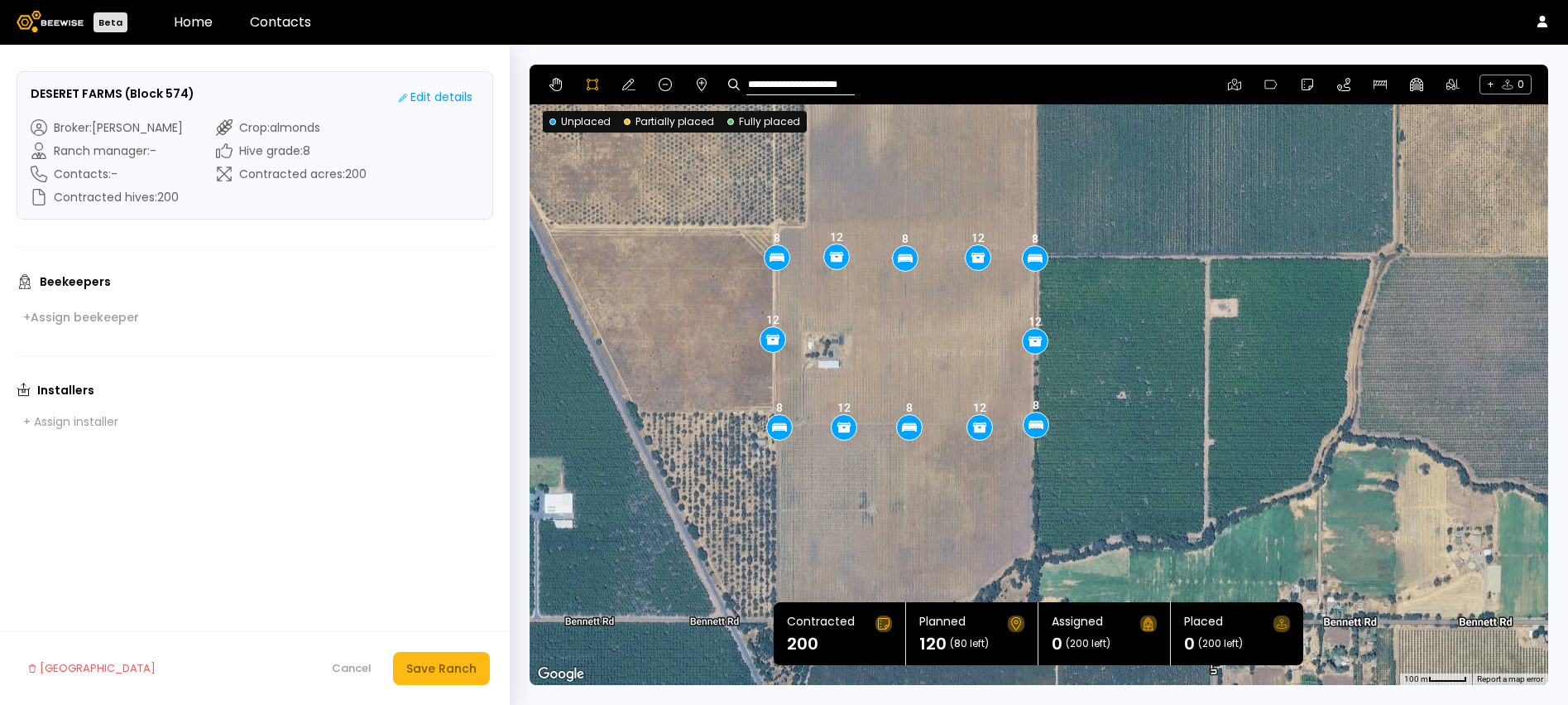
drag, startPoint x: 928, startPoint y: 303, endPoint x: 1022, endPoint y: 174, distance: 159.6
click at [1022, 174] on div at bounding box center [1038, 374] width 1017 height 620
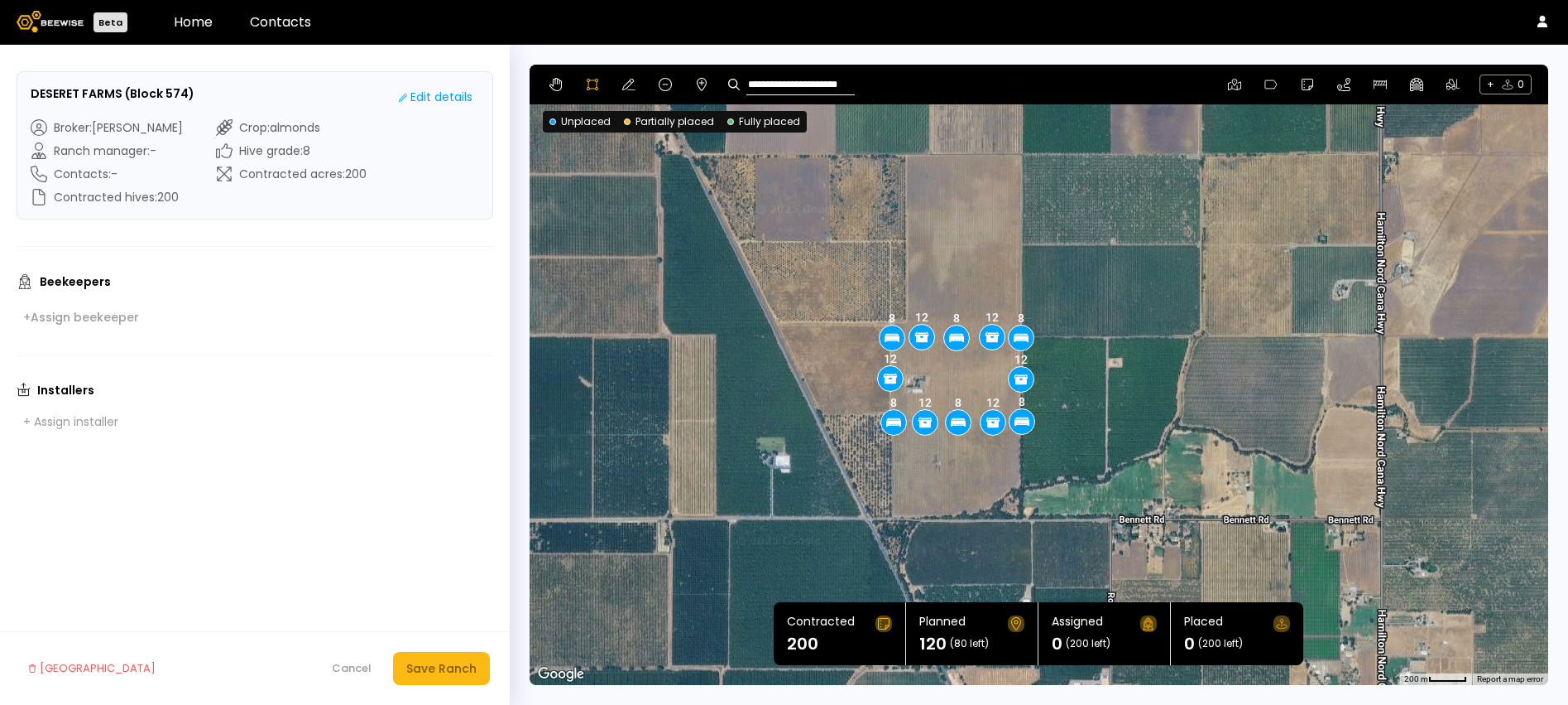
drag, startPoint x: 1022, startPoint y: 174, endPoint x: 1011, endPoint y: 299, distance: 125.5
click at [1011, 299] on div at bounding box center [1039, 374] width 1017 height 620
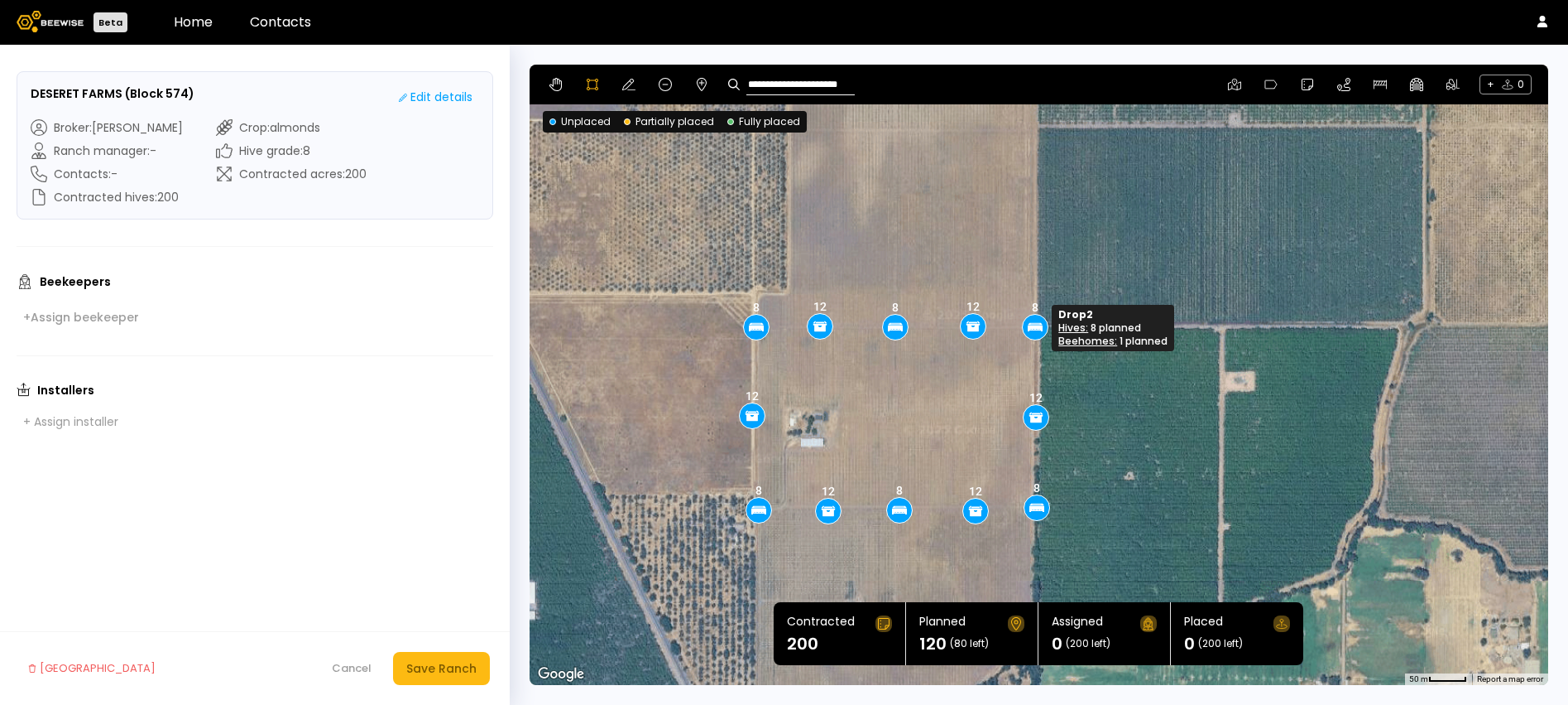
click at [1038, 375] on div "8 8 8 8 8 8 12 12 12 12 12 12" at bounding box center [1547, 375] width 1019 height 0
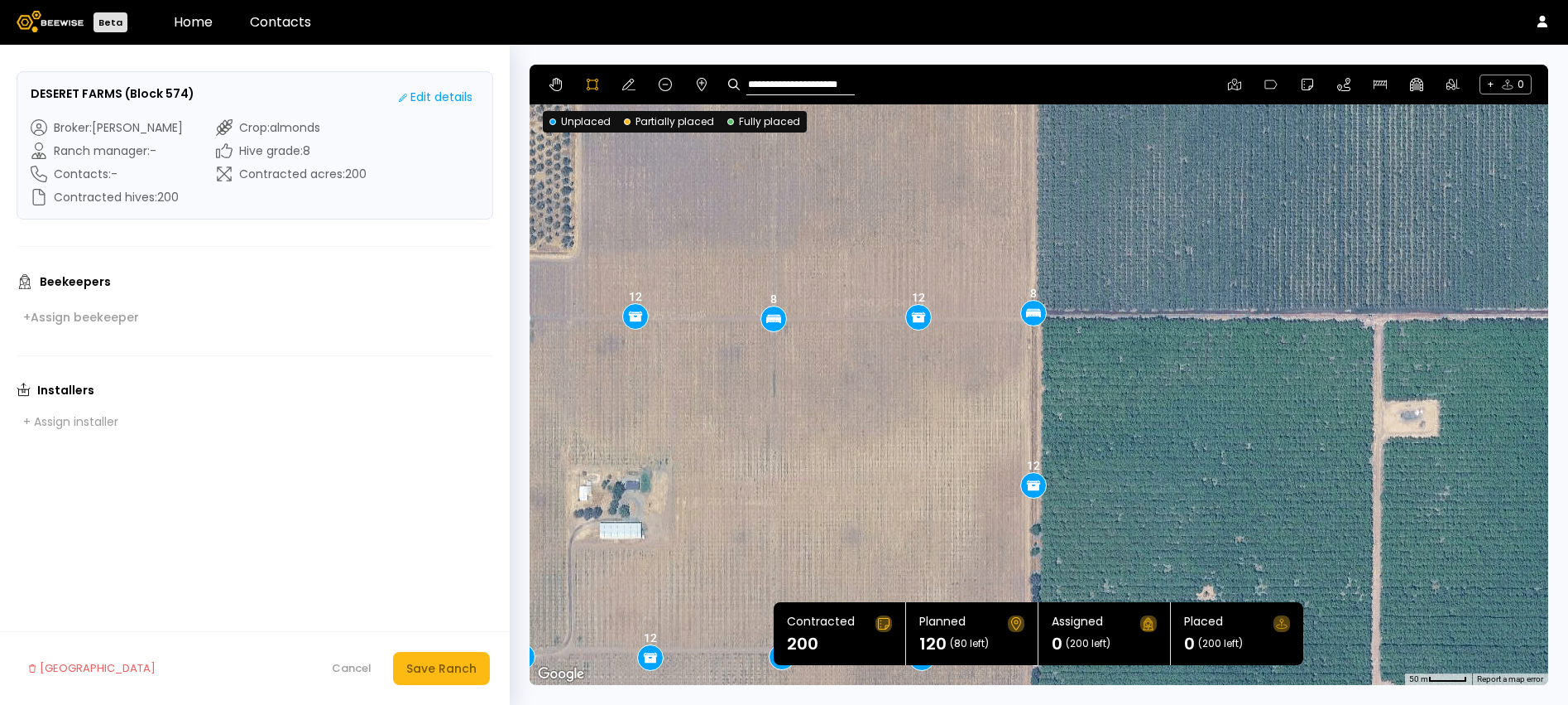
click at [1036, 331] on div at bounding box center [1039, 375] width 1017 height 620
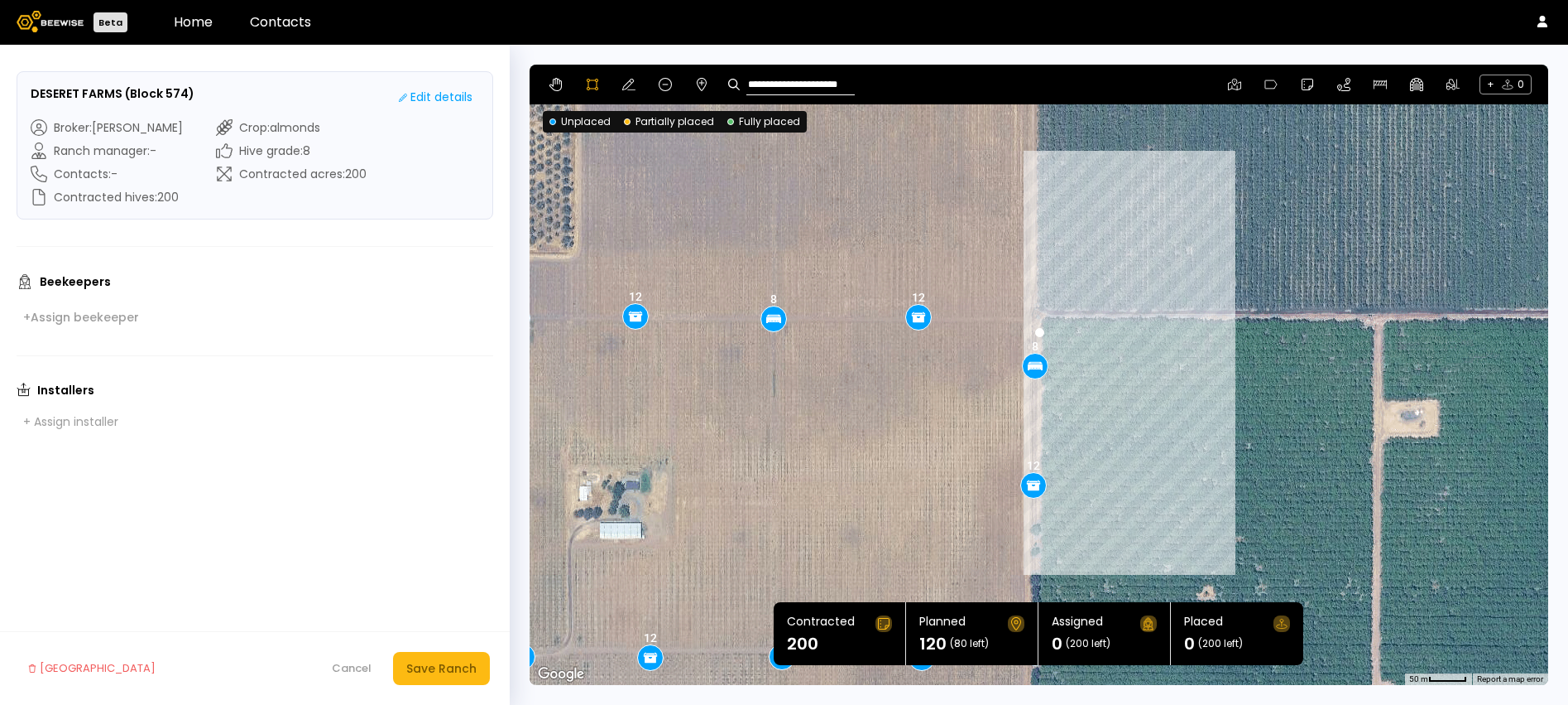
drag, startPoint x: 1038, startPoint y: 384, endPoint x: 1059, endPoint y: 380, distance: 21.4
click at [1038, 384] on div at bounding box center [1039, 375] width 1017 height 620
drag, startPoint x: 1085, startPoint y: 371, endPoint x: 1048, endPoint y: 350, distance: 42.5
click at [1085, 371] on div at bounding box center [1039, 375] width 1017 height 620
click at [1040, 336] on div at bounding box center [1039, 375] width 1017 height 620
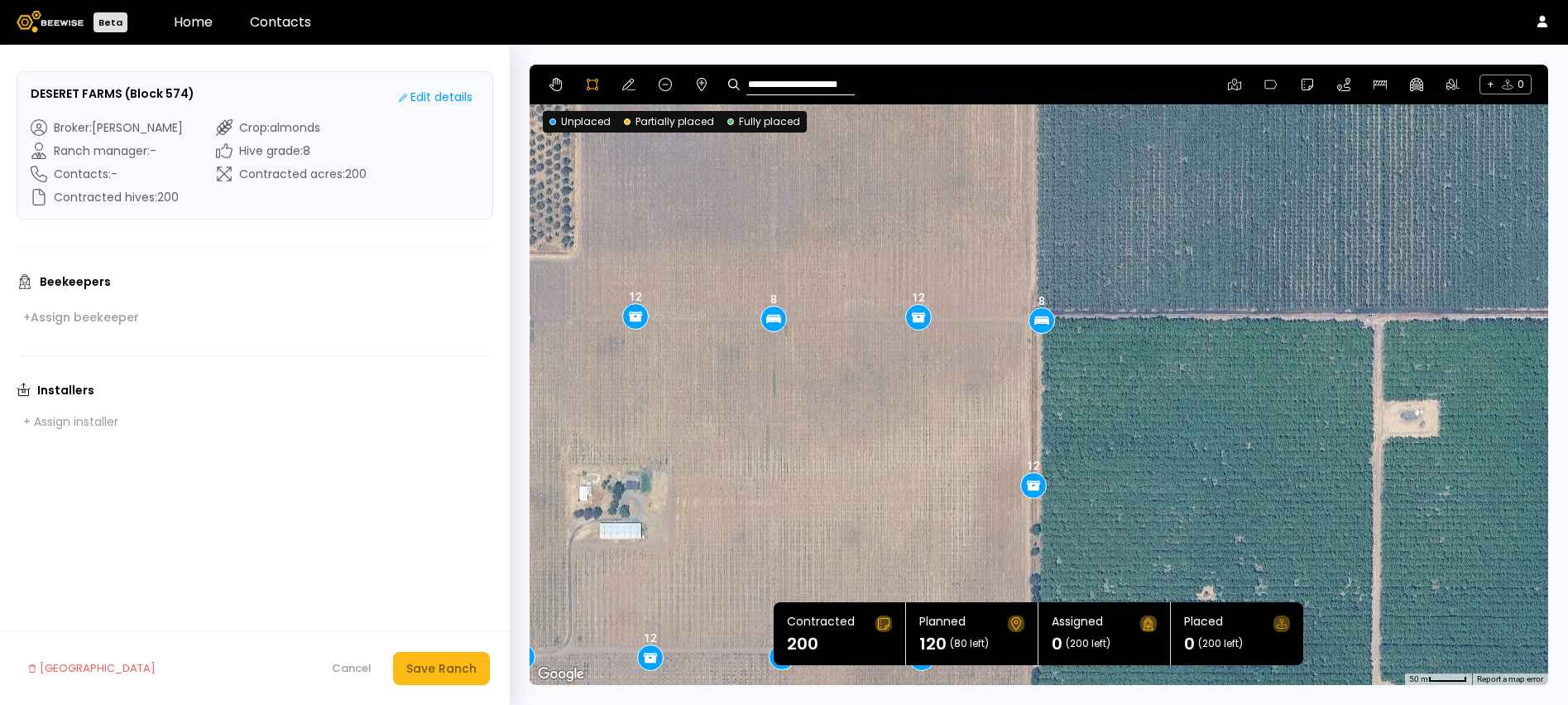
click at [1045, 338] on div at bounding box center [1039, 375] width 1017 height 620
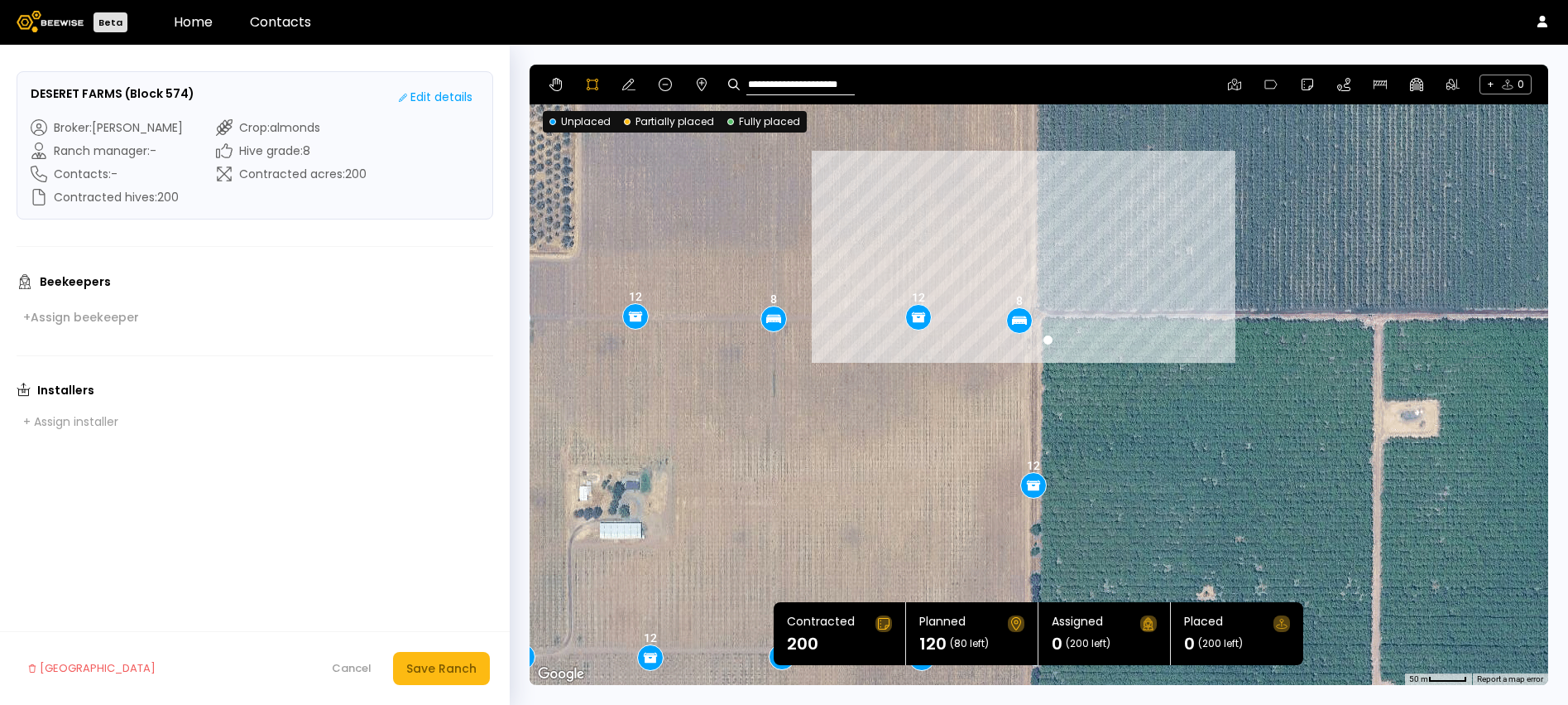
click at [1026, 338] on div at bounding box center [1039, 375] width 1017 height 620
click at [1069, 332] on div at bounding box center [1039, 375] width 1017 height 620
click at [1046, 342] on div at bounding box center [1039, 375] width 1017 height 620
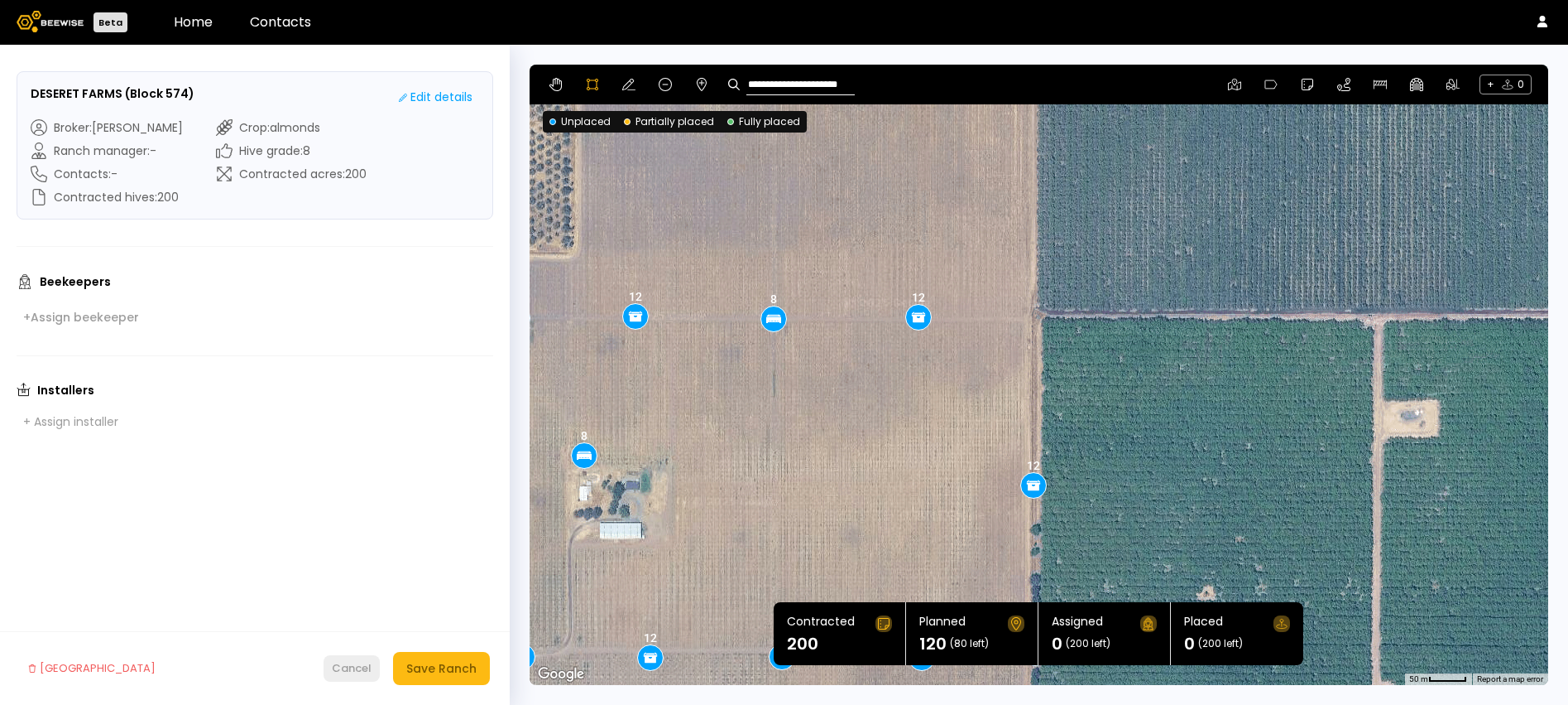
click at [363, 660] on div "Cancel" at bounding box center [351, 668] width 40 height 17
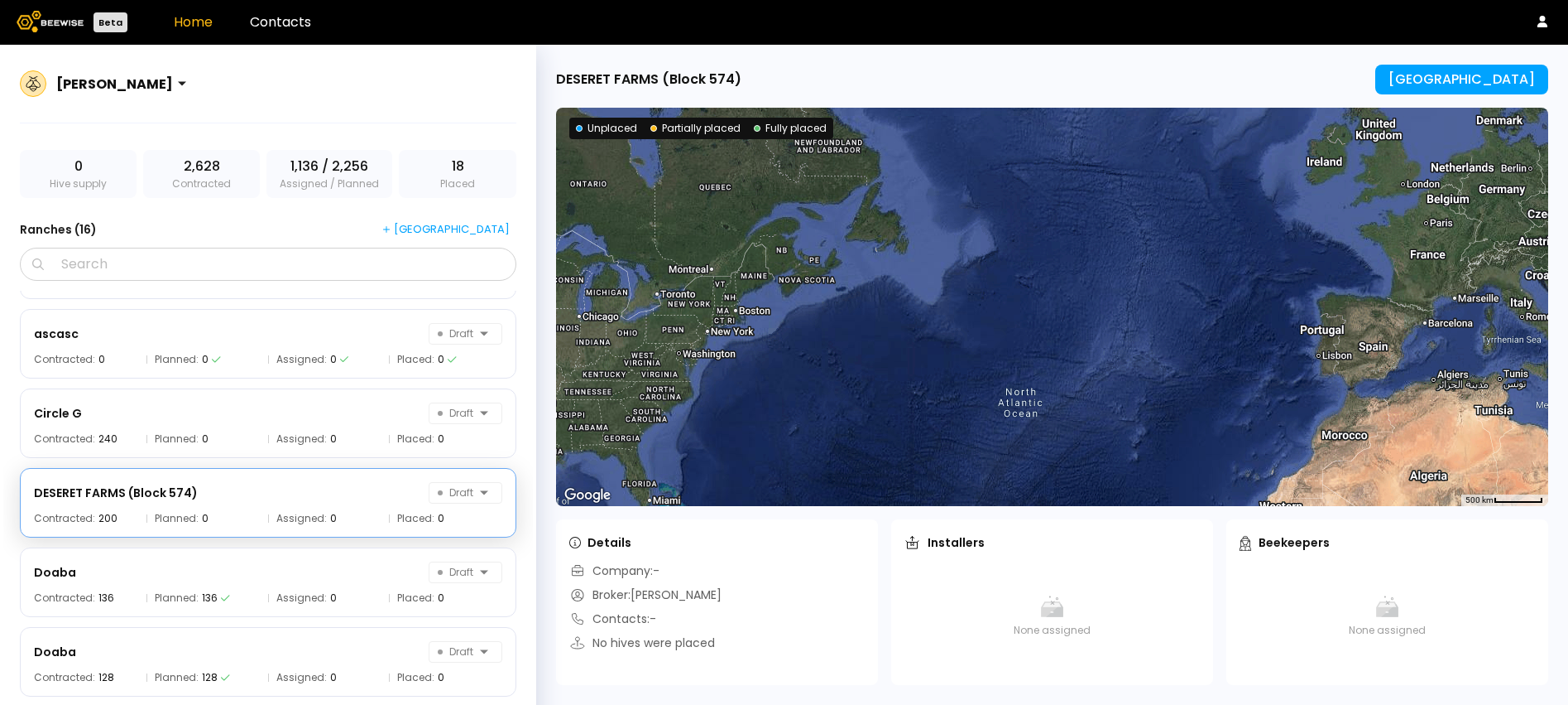
scroll to position [74, 0]
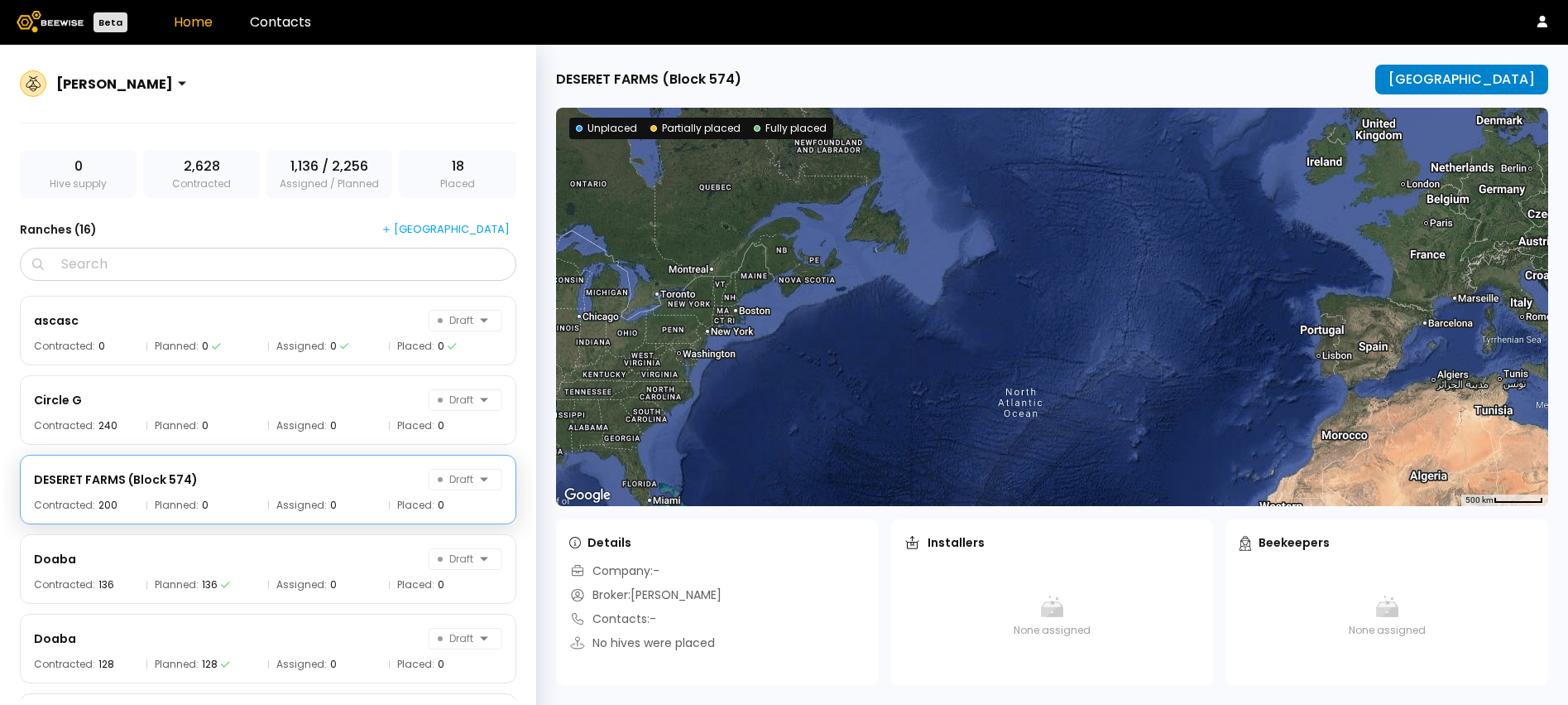
click at [1440, 72] on div "[GEOGRAPHIC_DATA]" at bounding box center [1462, 79] width 146 height 15
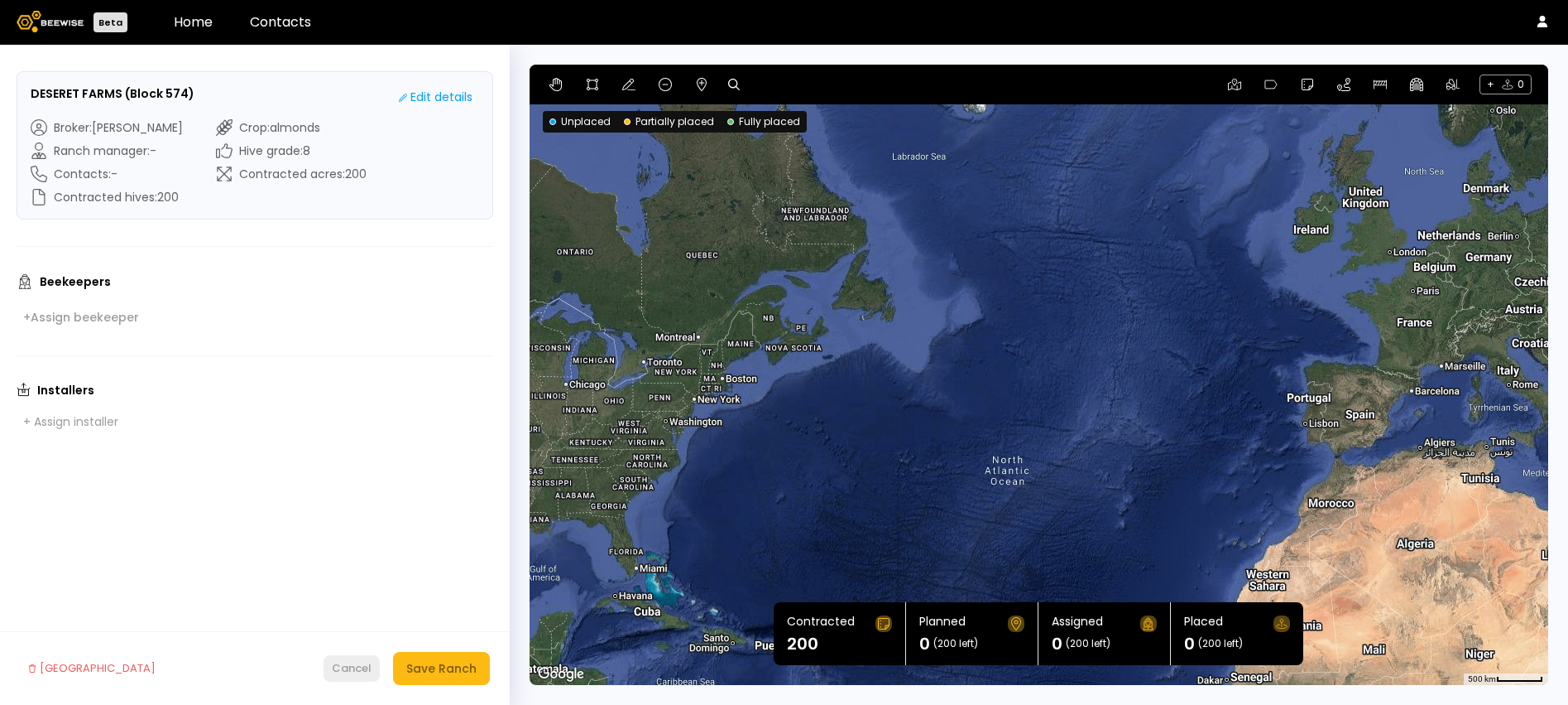
click at [353, 659] on div "Cancel" at bounding box center [351, 668] width 40 height 17
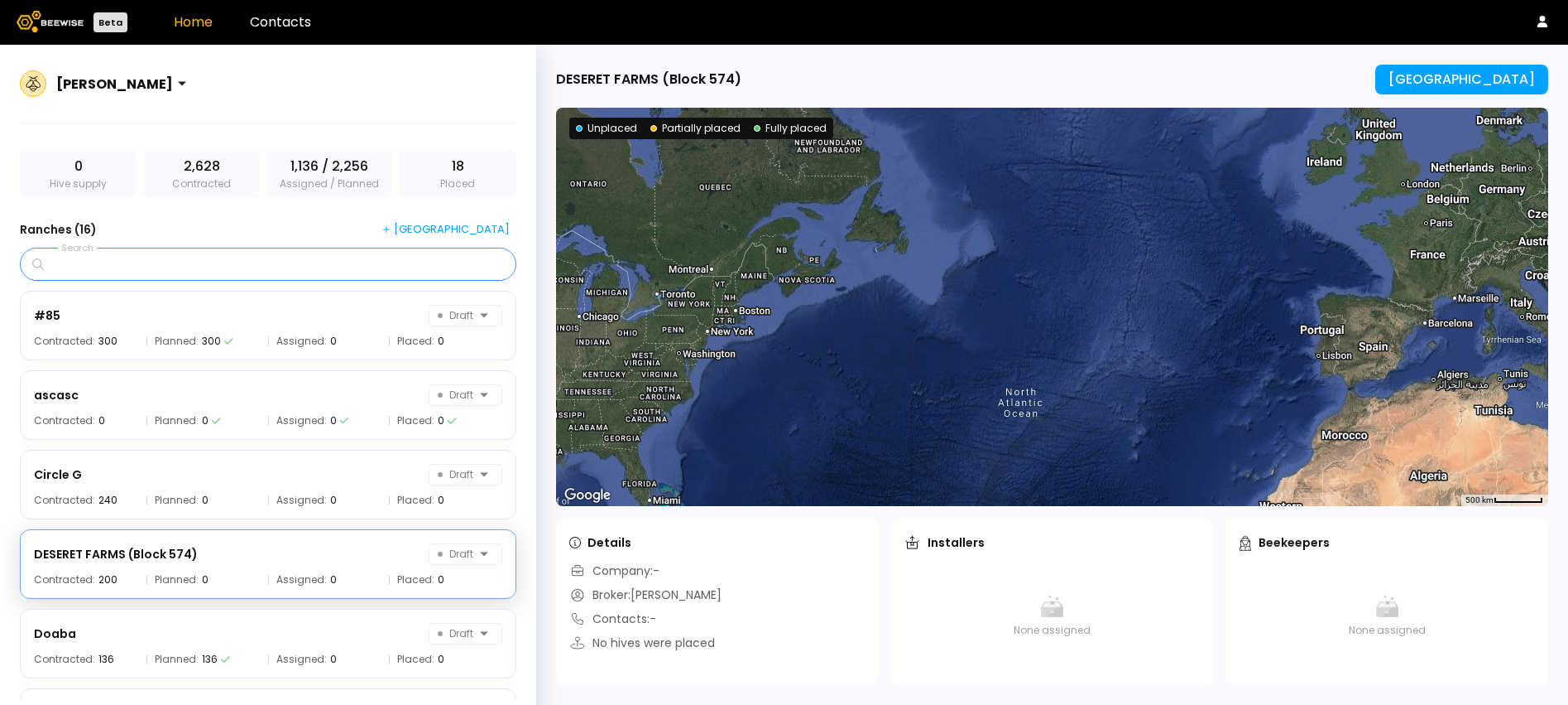
click at [166, 266] on input "Search" at bounding box center [274, 263] width 453 height 31
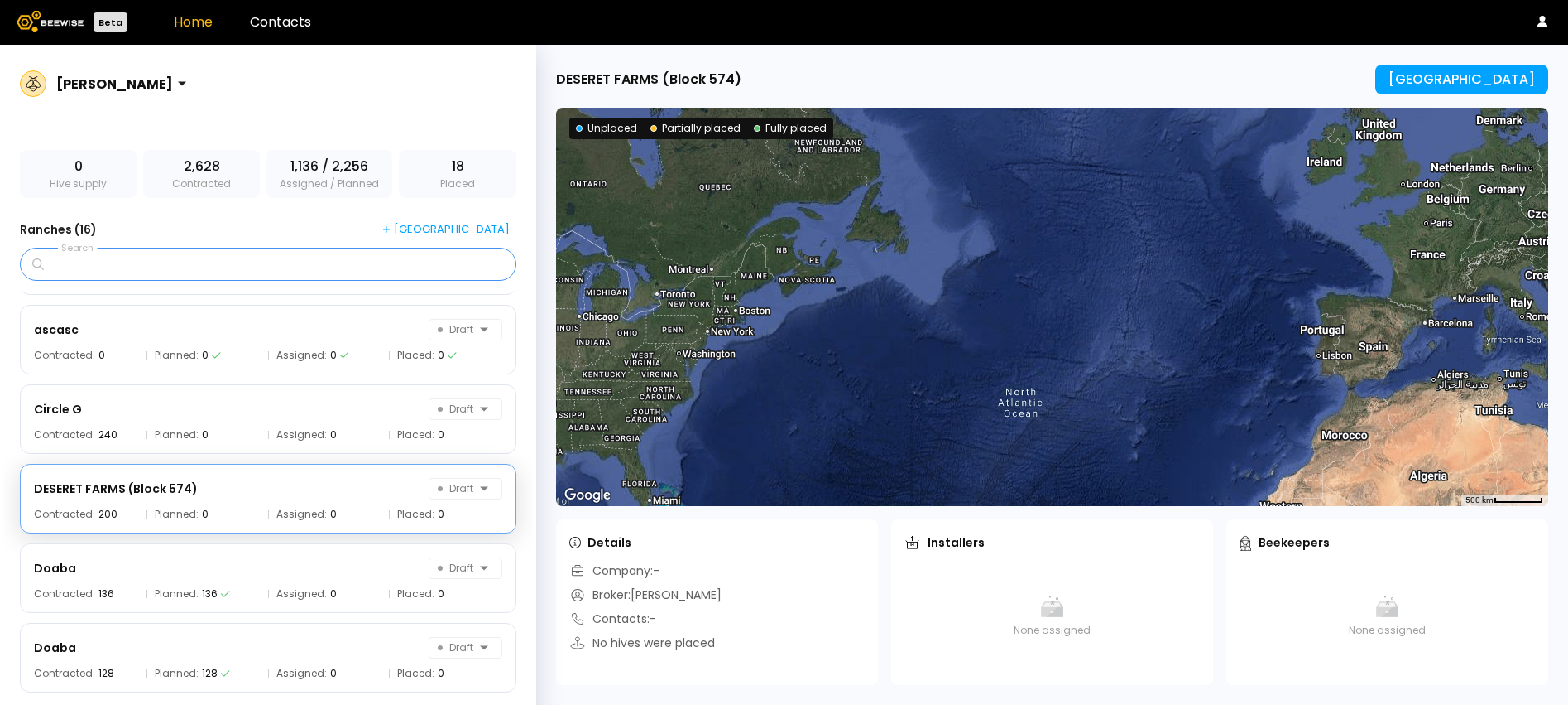
scroll to position [74, 0]
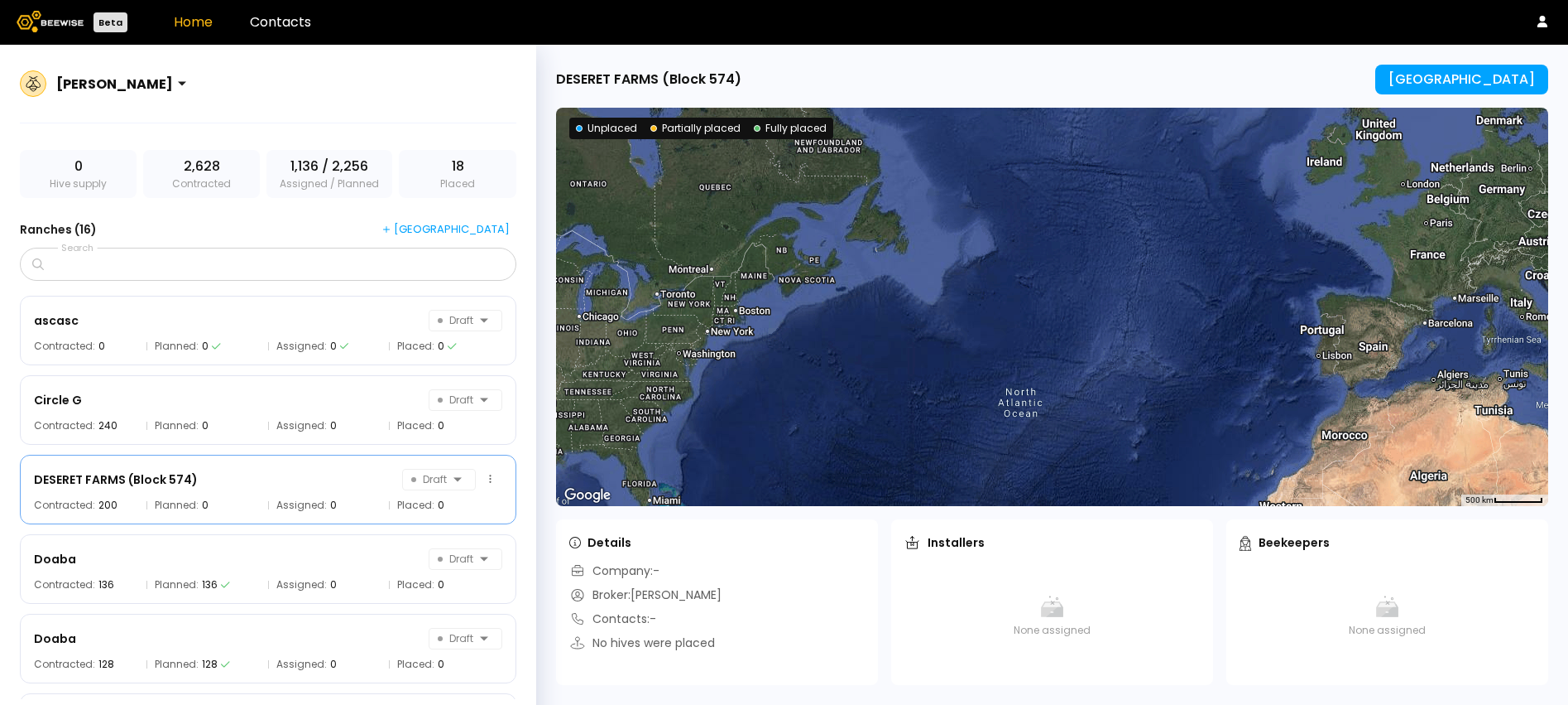
click at [109, 476] on div "DESERET FARMS (Block 574)" at bounding box center [116, 479] width 164 height 20
click at [1507, 86] on div "[GEOGRAPHIC_DATA]" at bounding box center [1462, 79] width 146 height 15
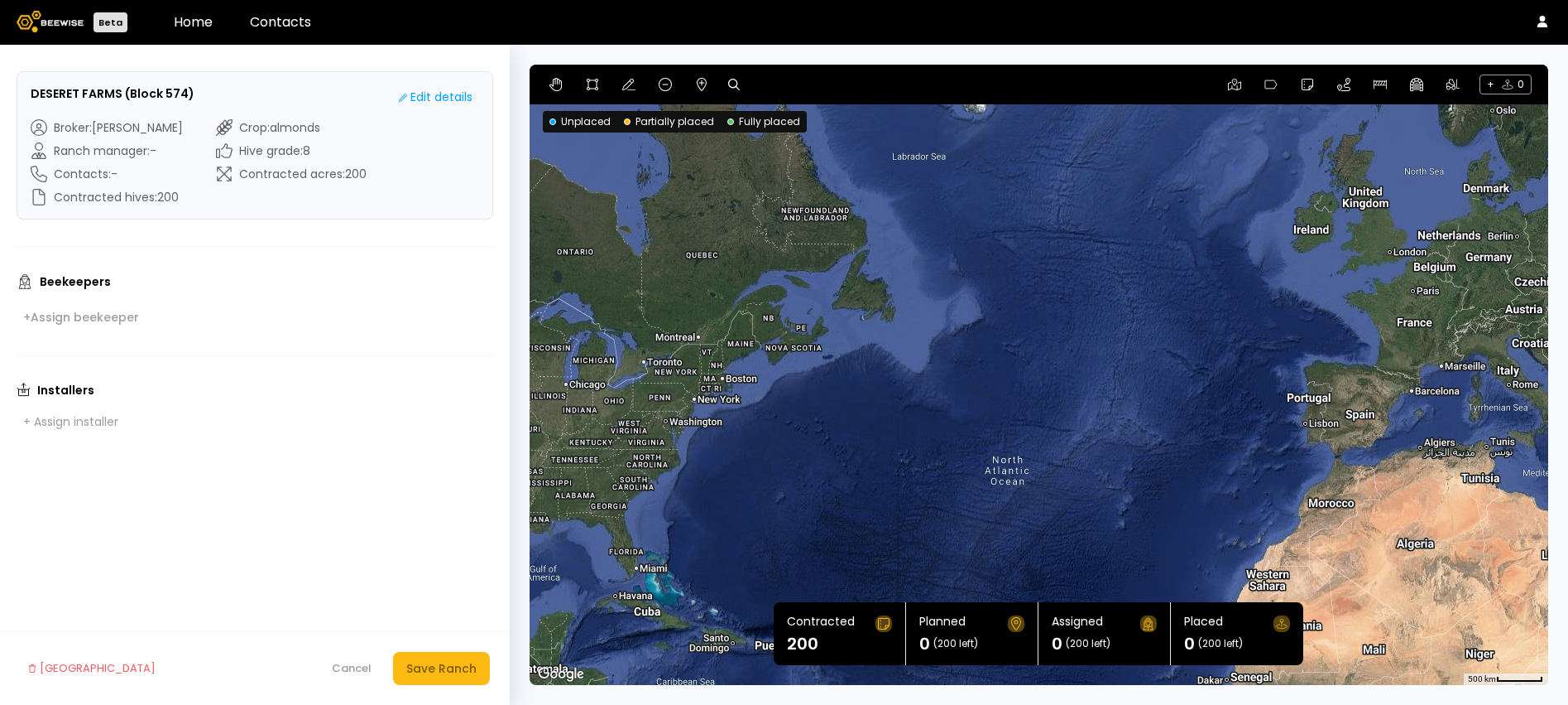
click at [734, 84] on icon at bounding box center [733, 84] width 12 height 12
click at [767, 87] on input at bounding box center [797, 84] width 103 height 21
paste input "**********"
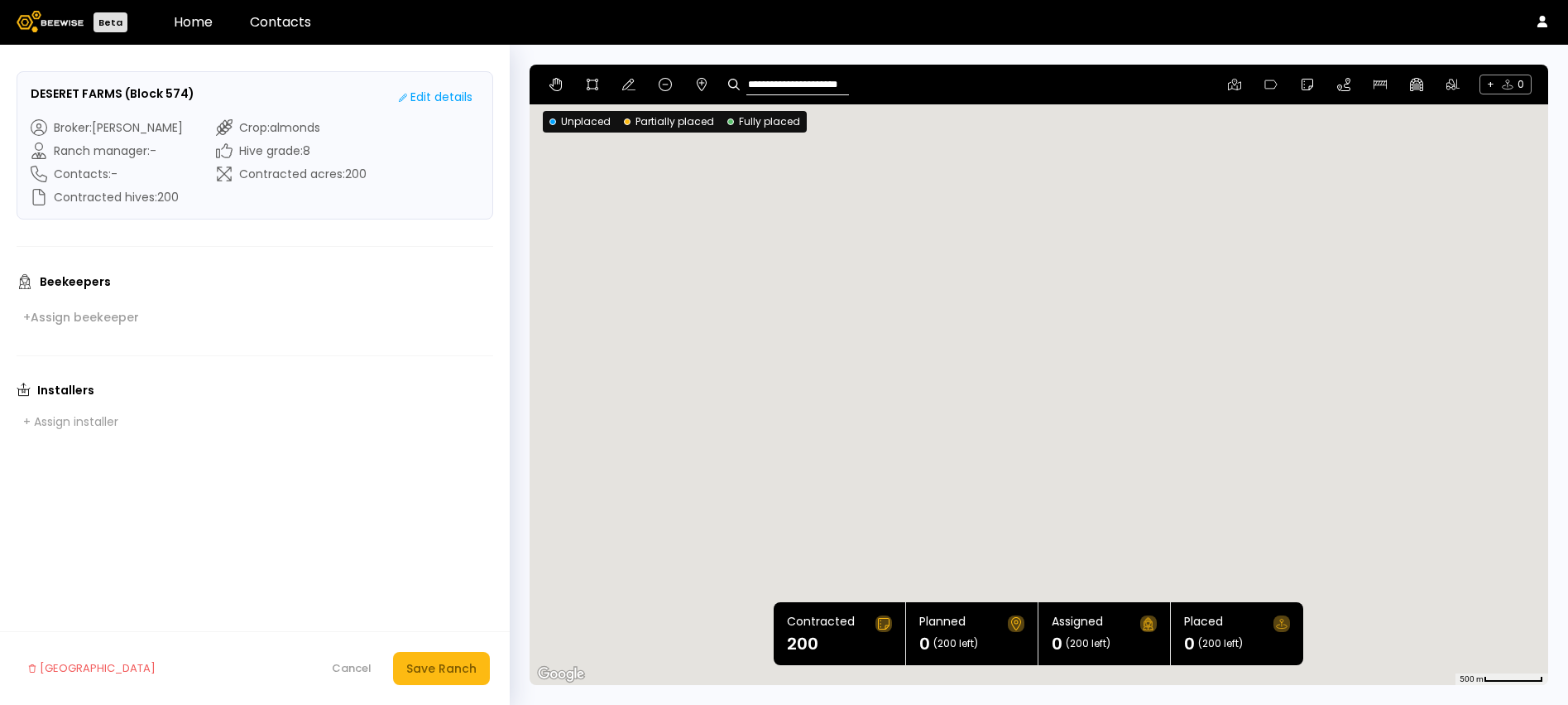
scroll to position [0, 3]
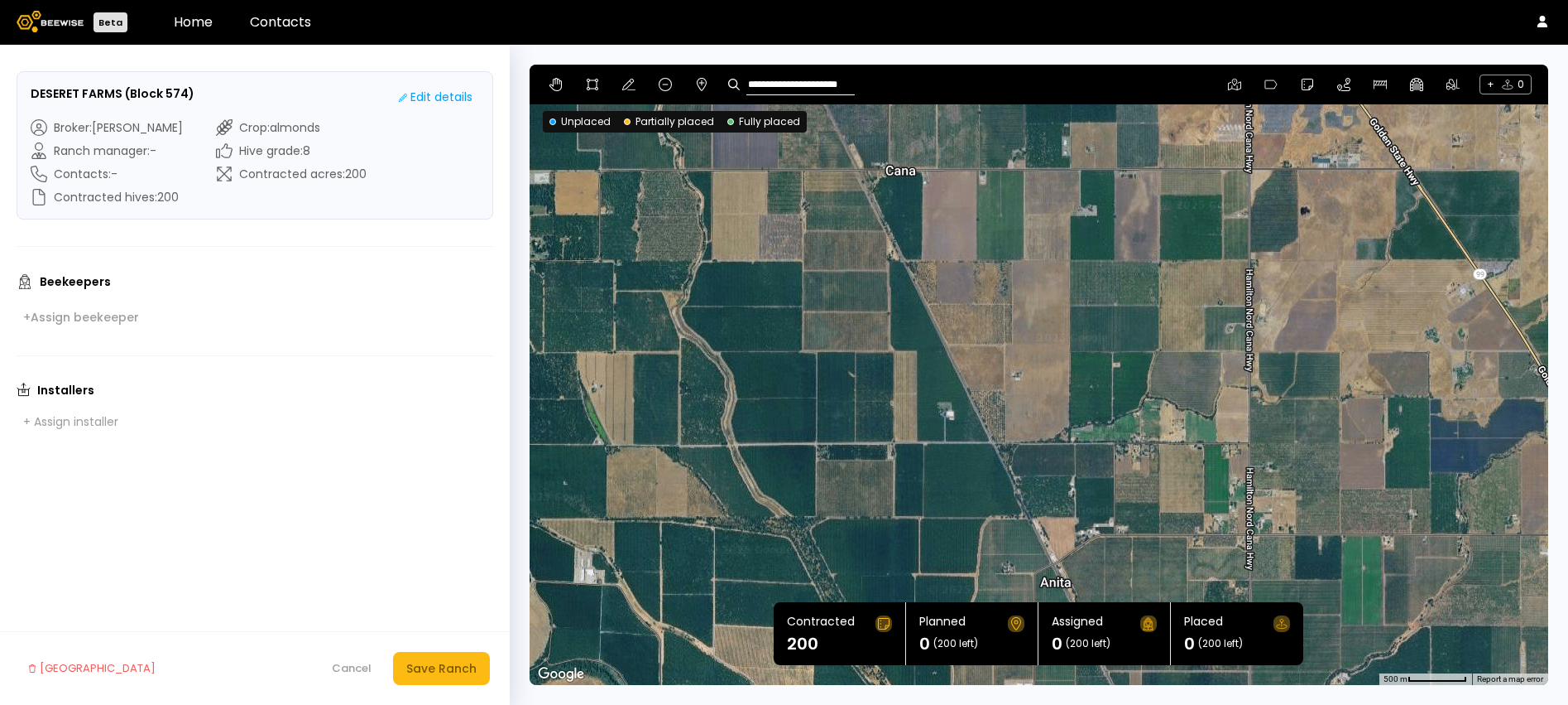
type input "**********"
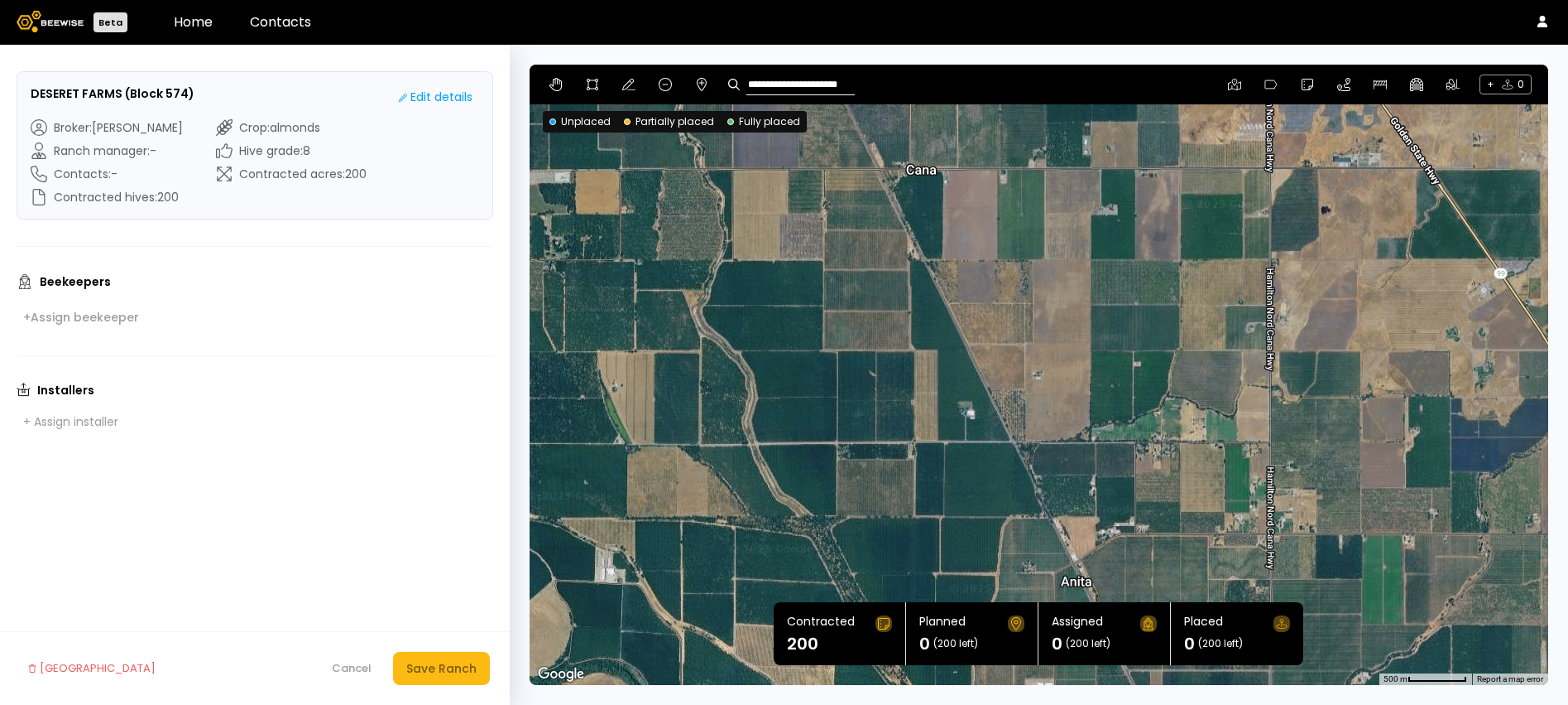
scroll to position [0, 0]
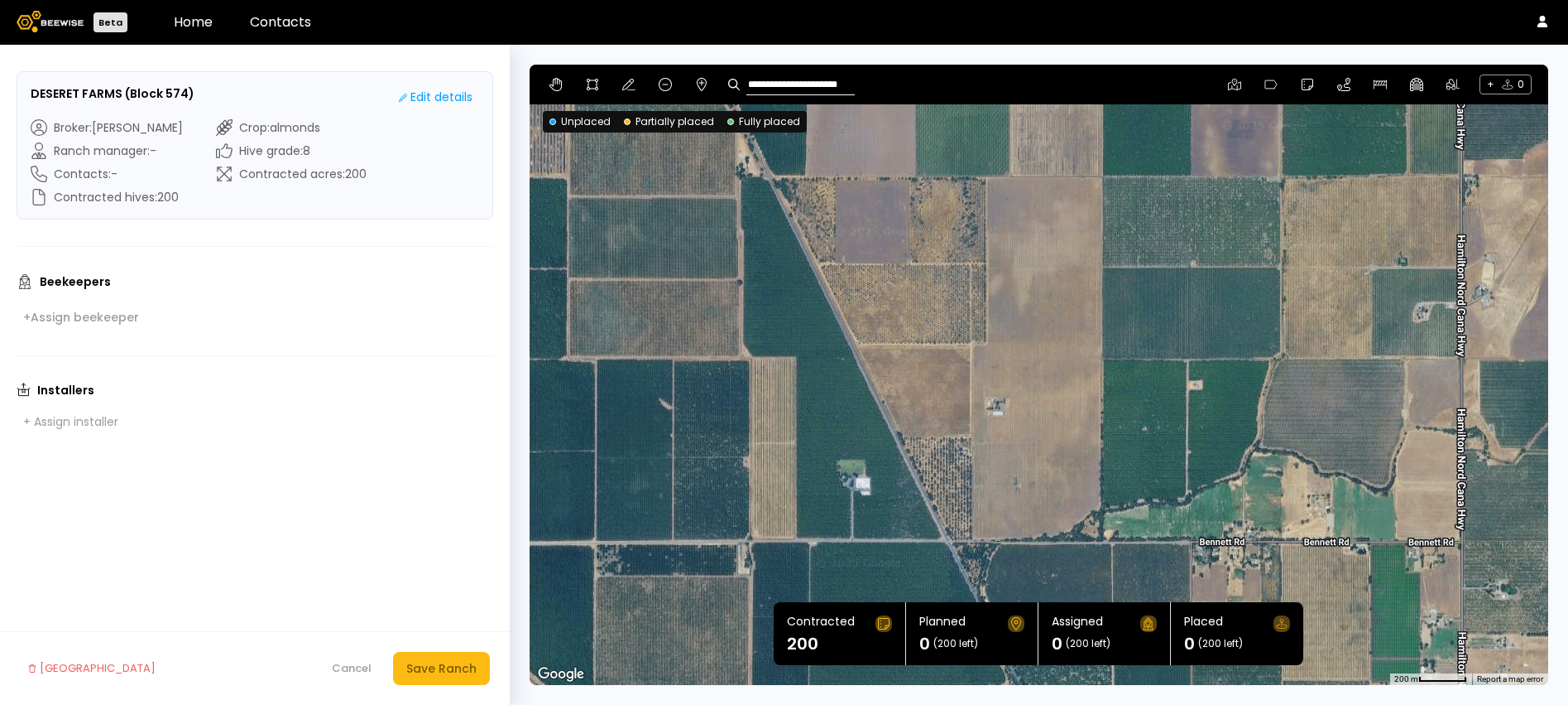
drag, startPoint x: 1083, startPoint y: 319, endPoint x: 962, endPoint y: 320, distance: 121.0
click at [962, 320] on div at bounding box center [1039, 374] width 1019 height 620
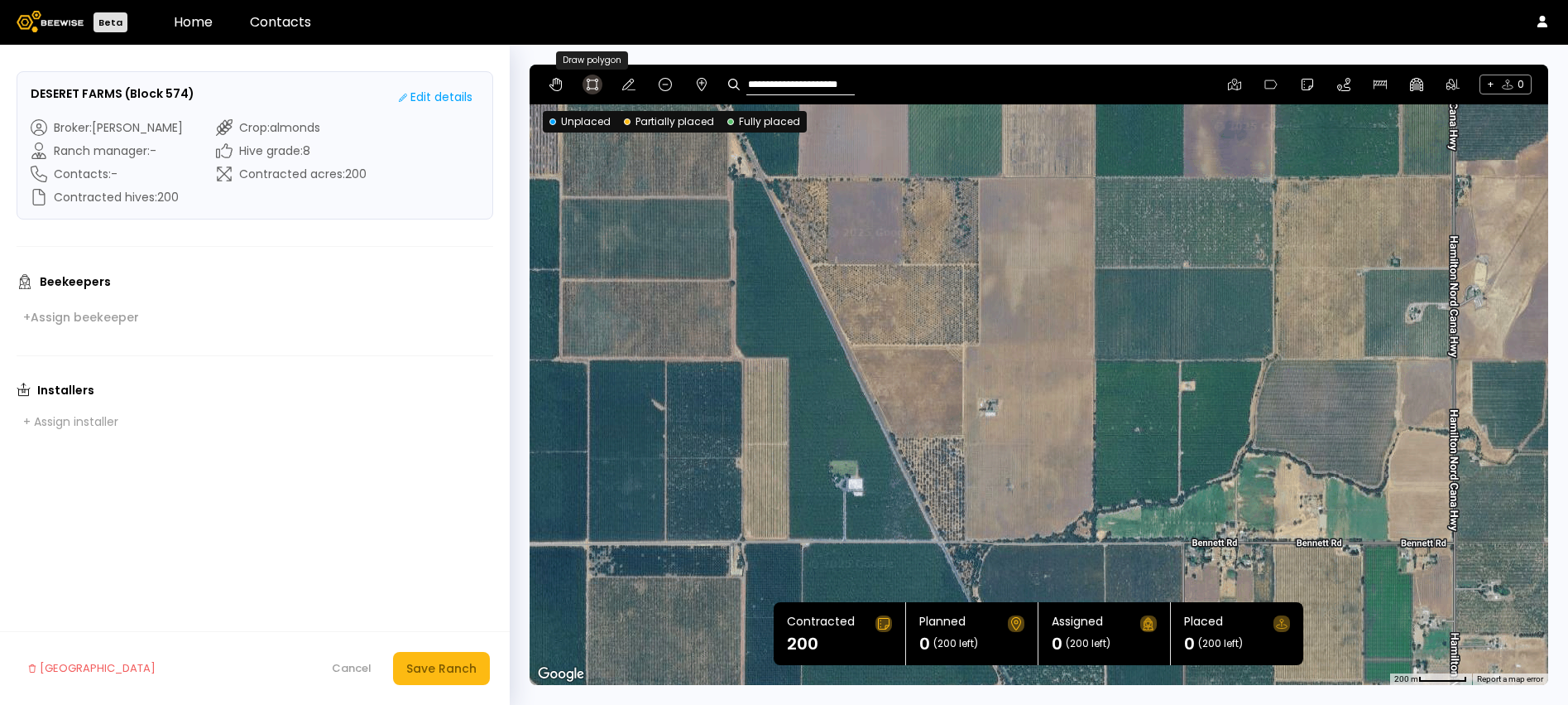
click at [593, 81] on icon at bounding box center [592, 84] width 13 height 13
click at [961, 541] on div at bounding box center [1039, 374] width 1017 height 620
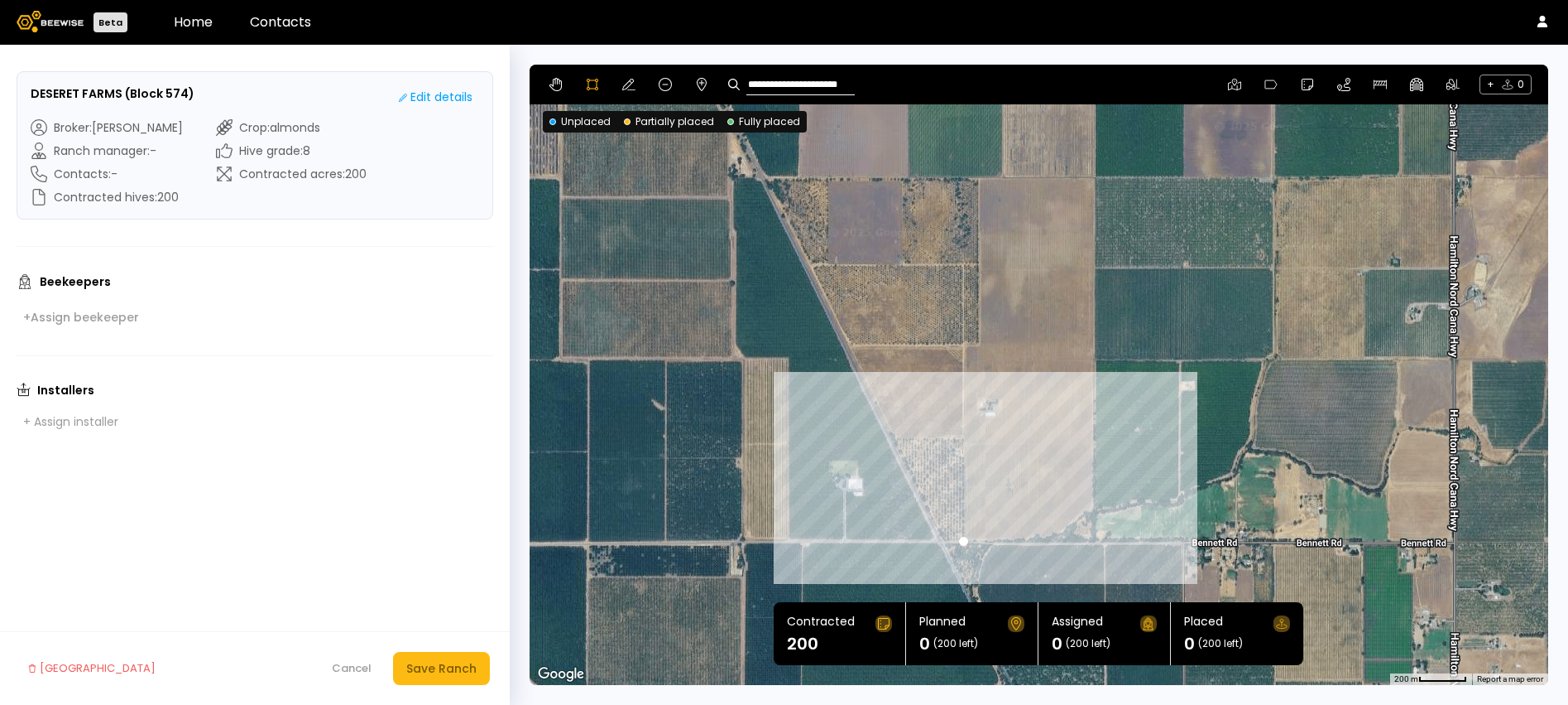
click at [995, 541] on div at bounding box center [1039, 374] width 1017 height 620
click at [1018, 539] on div at bounding box center [1039, 374] width 1017 height 620
click at [1040, 535] on div at bounding box center [1039, 374] width 1017 height 620
click at [1069, 533] on div at bounding box center [1039, 374] width 1017 height 620
click at [1090, 508] on div at bounding box center [1039, 374] width 1017 height 620
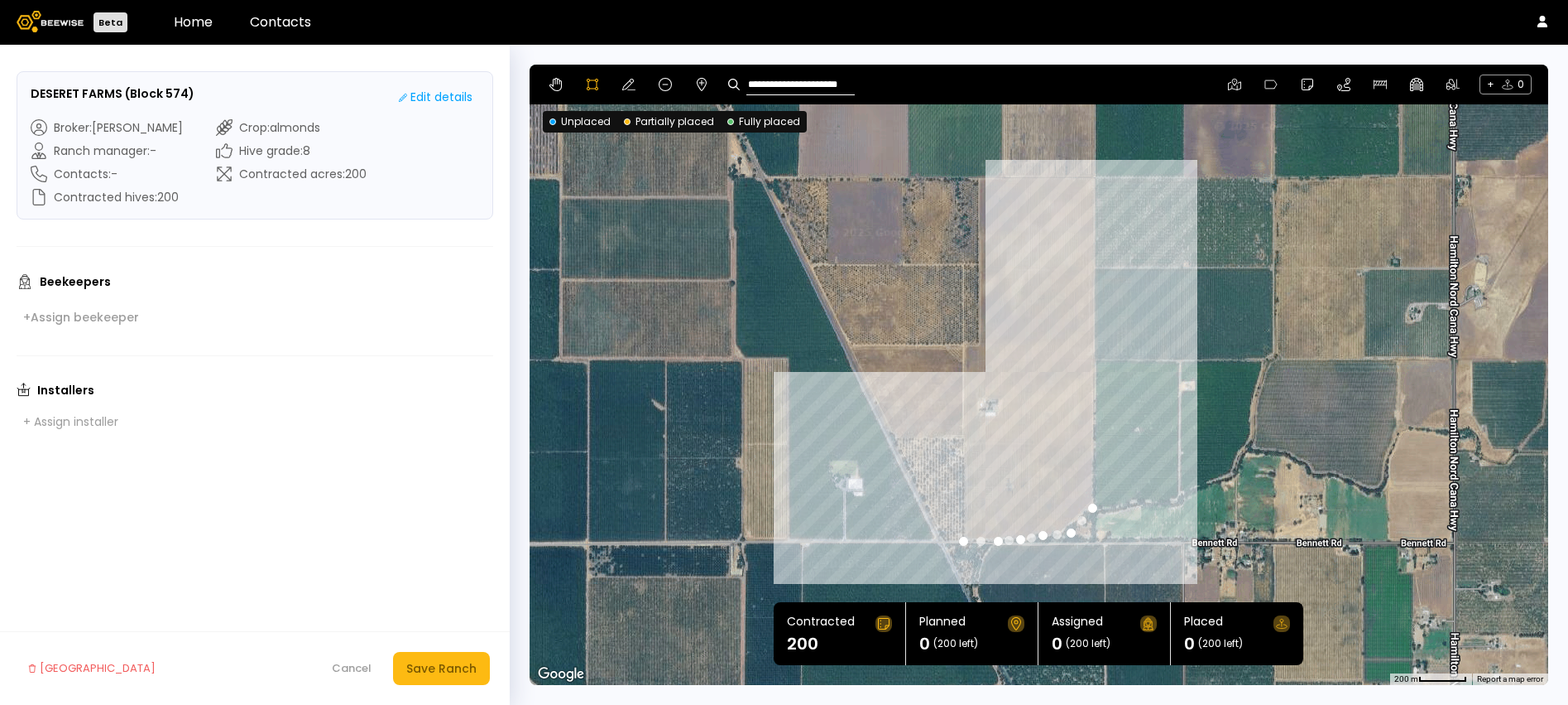
click at [1094, 174] on div at bounding box center [1039, 374] width 1017 height 620
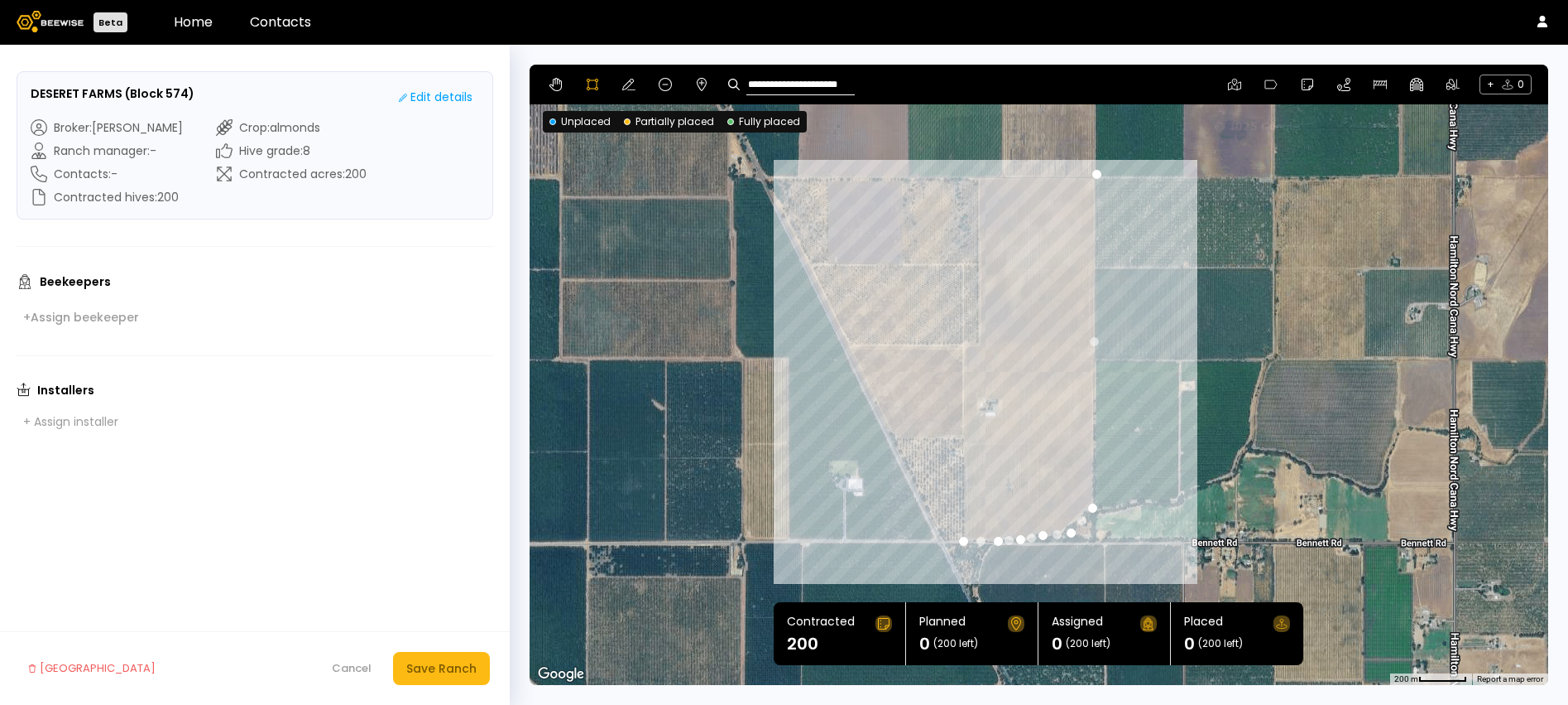
click at [975, 178] on div at bounding box center [1039, 374] width 1017 height 620
click at [976, 342] on div at bounding box center [1039, 374] width 1017 height 620
click at [961, 344] on div at bounding box center [1039, 374] width 1017 height 620
click at [959, 539] on div at bounding box center [1039, 374] width 1017 height 620
click at [623, 90] on icon at bounding box center [629, 84] width 13 height 13
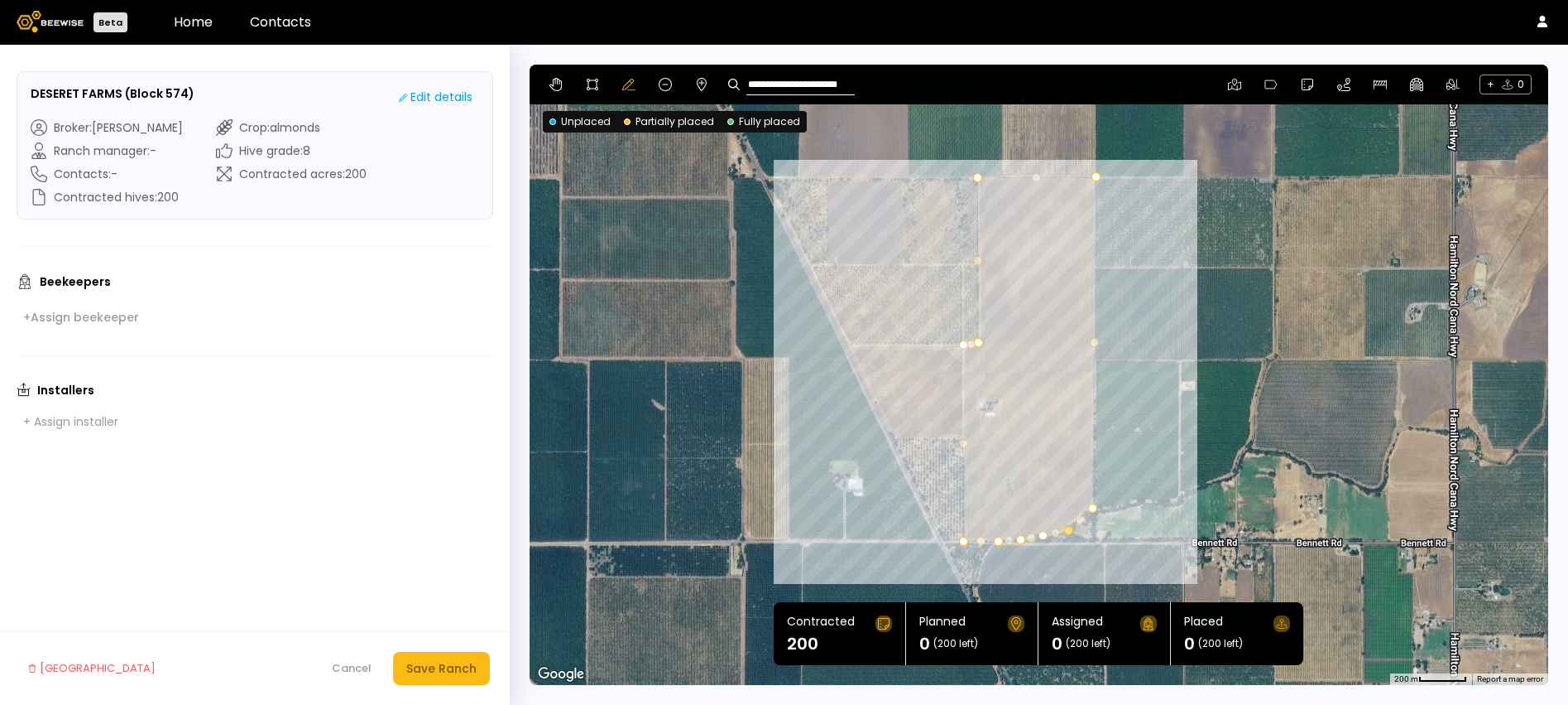
click at [1068, 527] on div at bounding box center [1069, 530] width 9 height 9
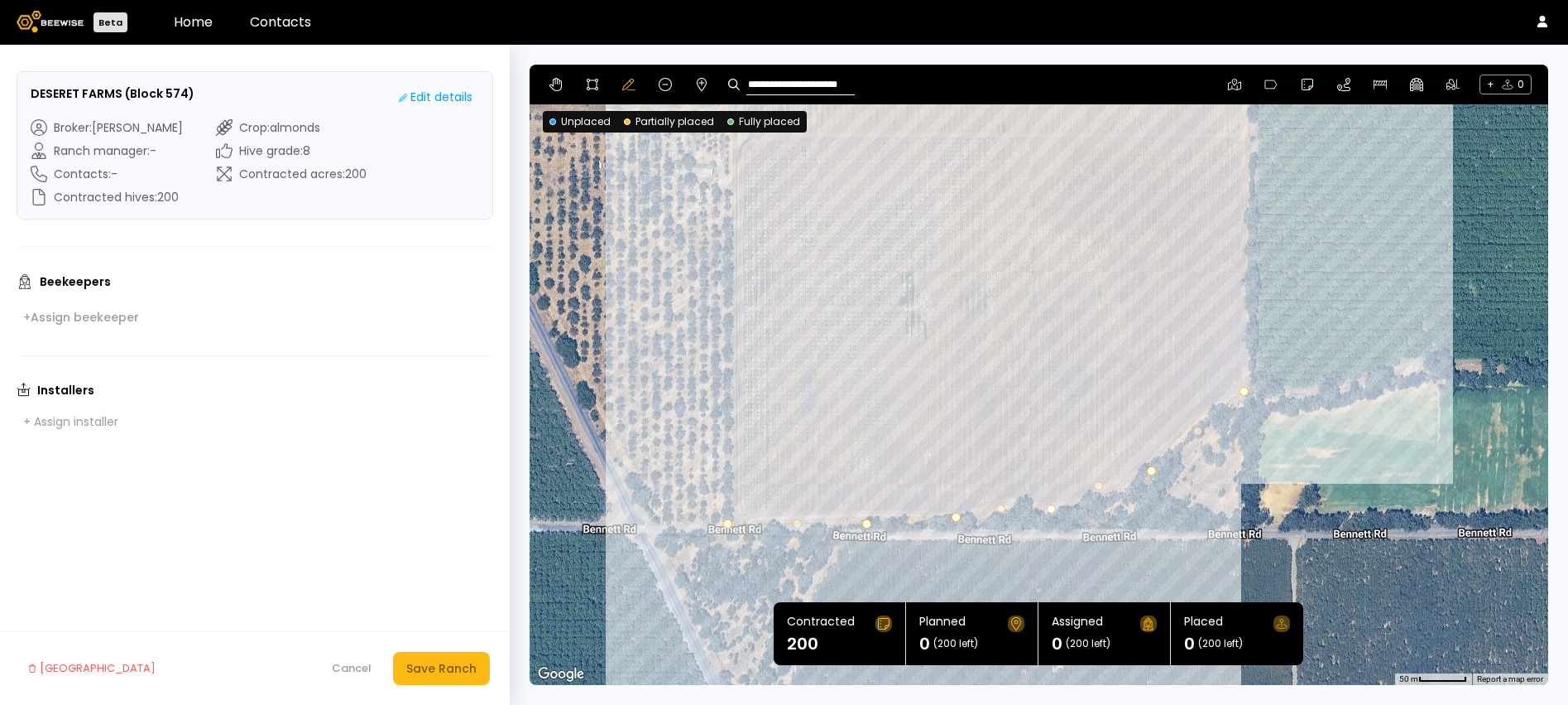
drag, startPoint x: 1044, startPoint y: 498, endPoint x: 1051, endPoint y: 507, distance: 11.4
drag, startPoint x: 1097, startPoint y: 489, endPoint x: 1115, endPoint y: 492, distance: 18.2
drag, startPoint x: 1195, startPoint y: 427, endPoint x: 1186, endPoint y: 426, distance: 9.1
drag, startPoint x: 724, startPoint y: 522, endPoint x: 734, endPoint y: 521, distance: 10.0
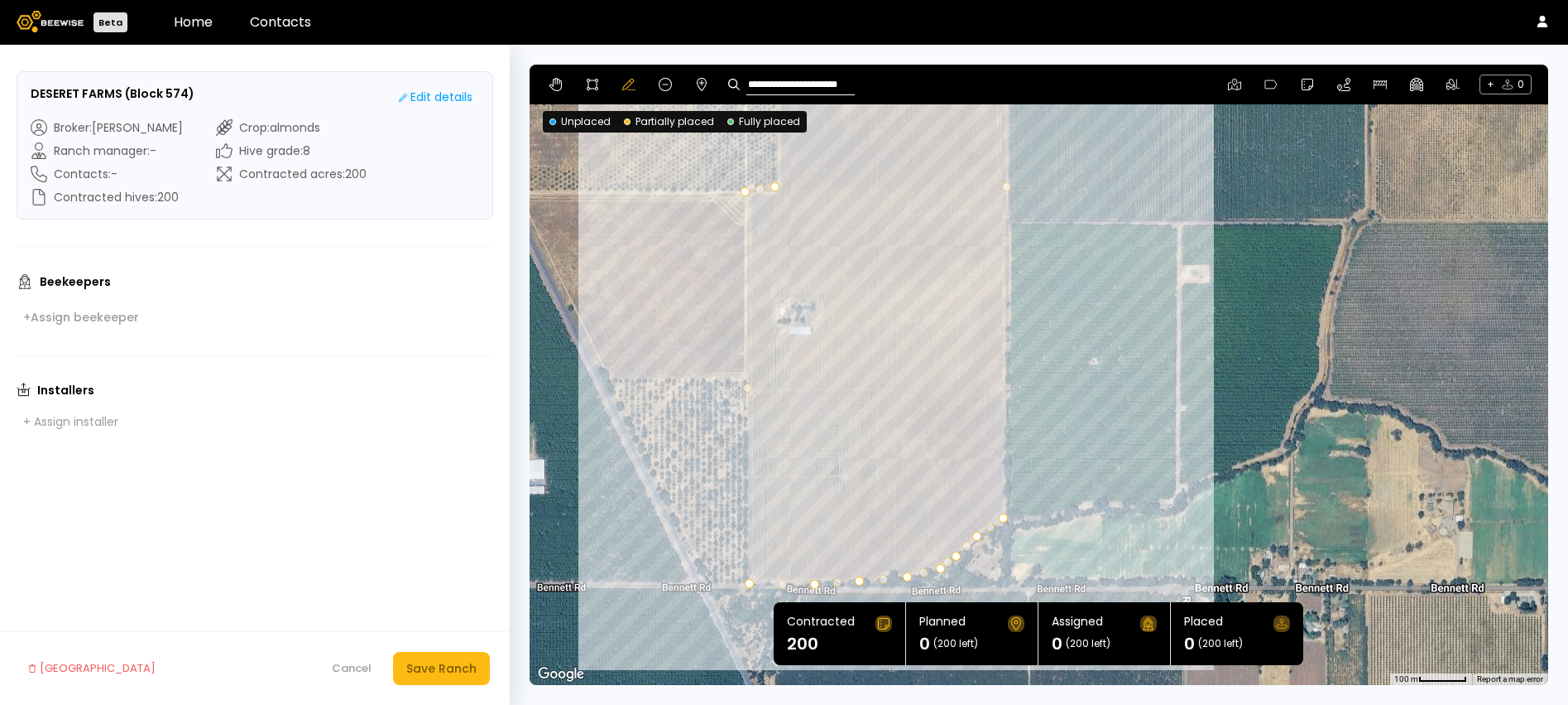
drag, startPoint x: 801, startPoint y: 375, endPoint x: 829, endPoint y: 464, distance: 93.3
click at [829, 464] on div at bounding box center [1039, 374] width 1019 height 620
click at [450, 670] on div "Save Ranch" at bounding box center [442, 668] width 70 height 18
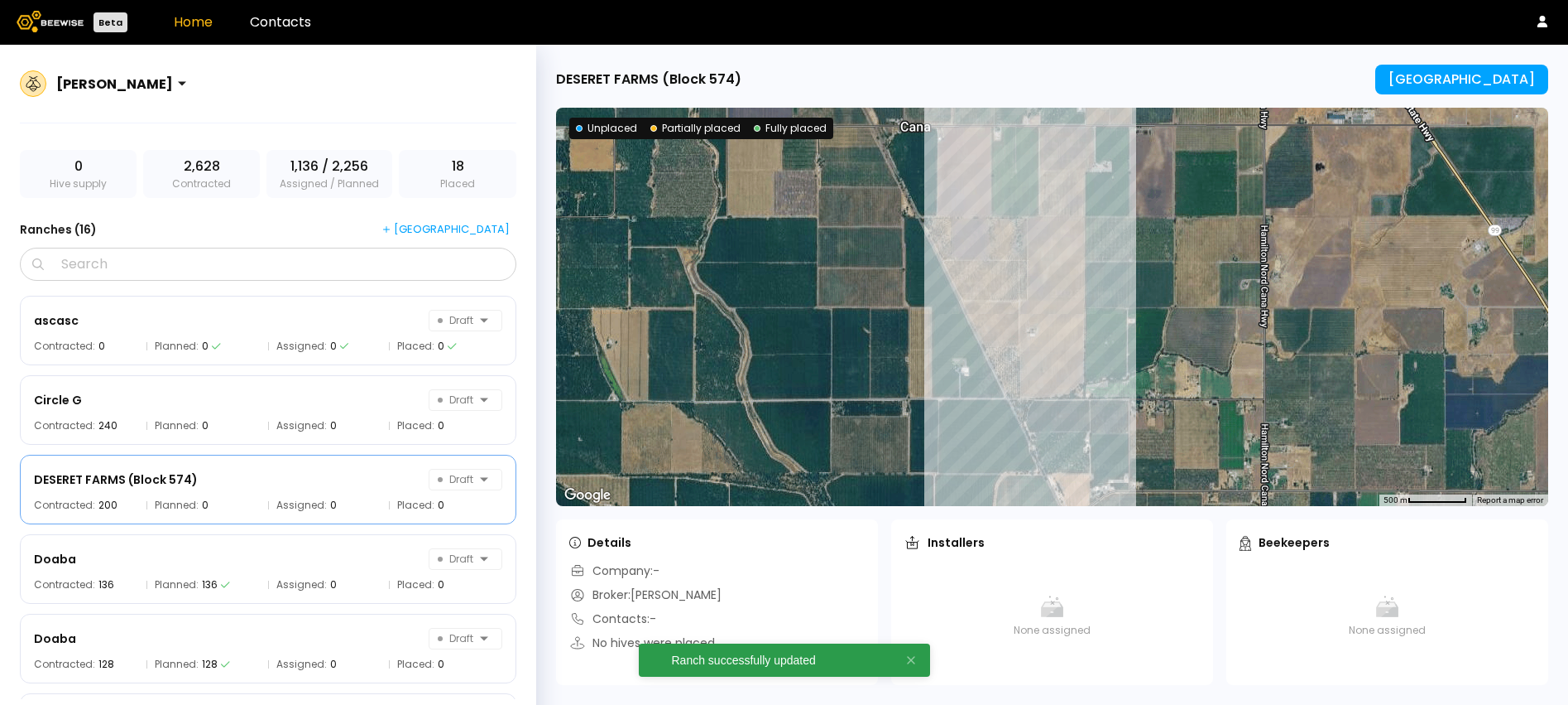
scroll to position [74, 0]
click at [1457, 73] on div "[GEOGRAPHIC_DATA]" at bounding box center [1462, 79] width 146 height 15
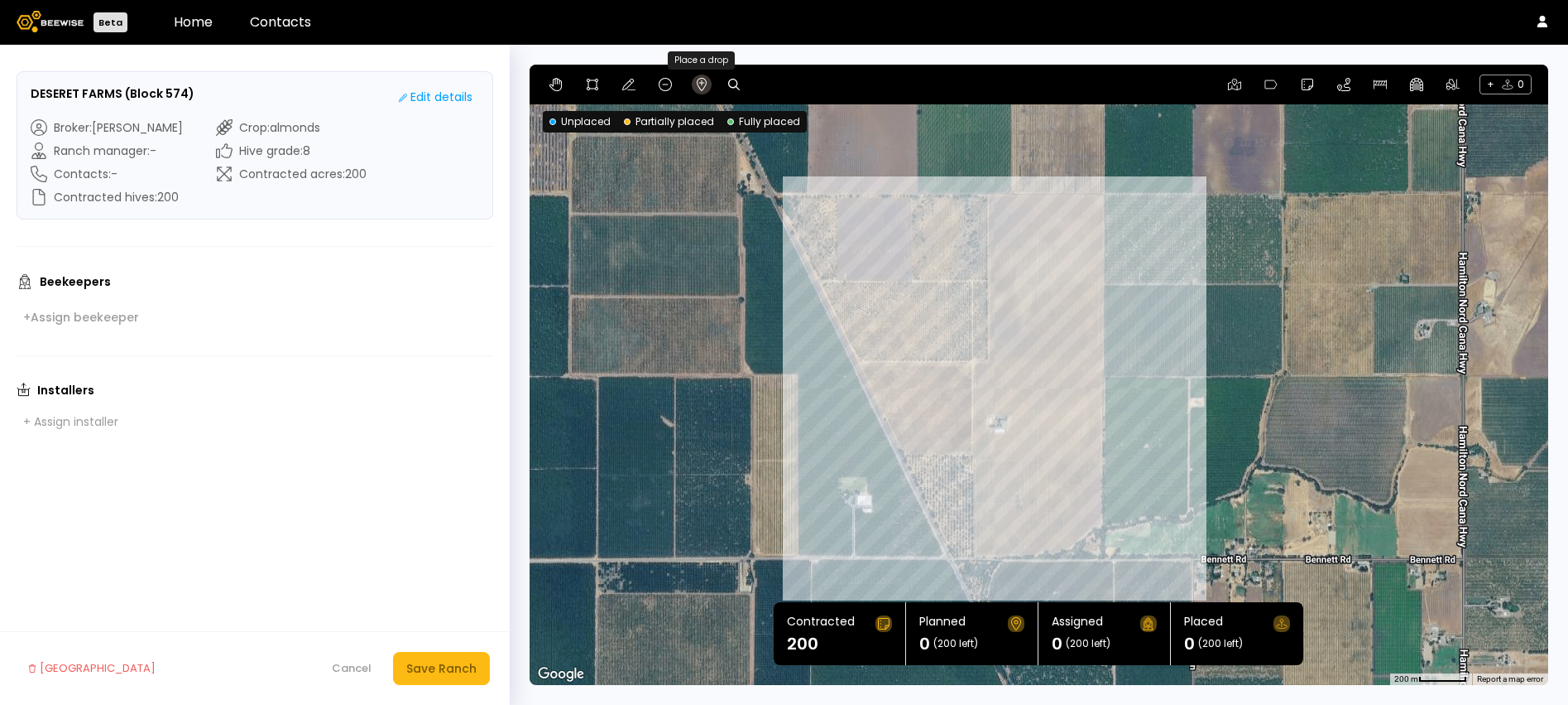
click at [699, 84] on icon at bounding box center [701, 84] width 13 height 13
click at [987, 197] on div at bounding box center [1039, 374] width 1019 height 620
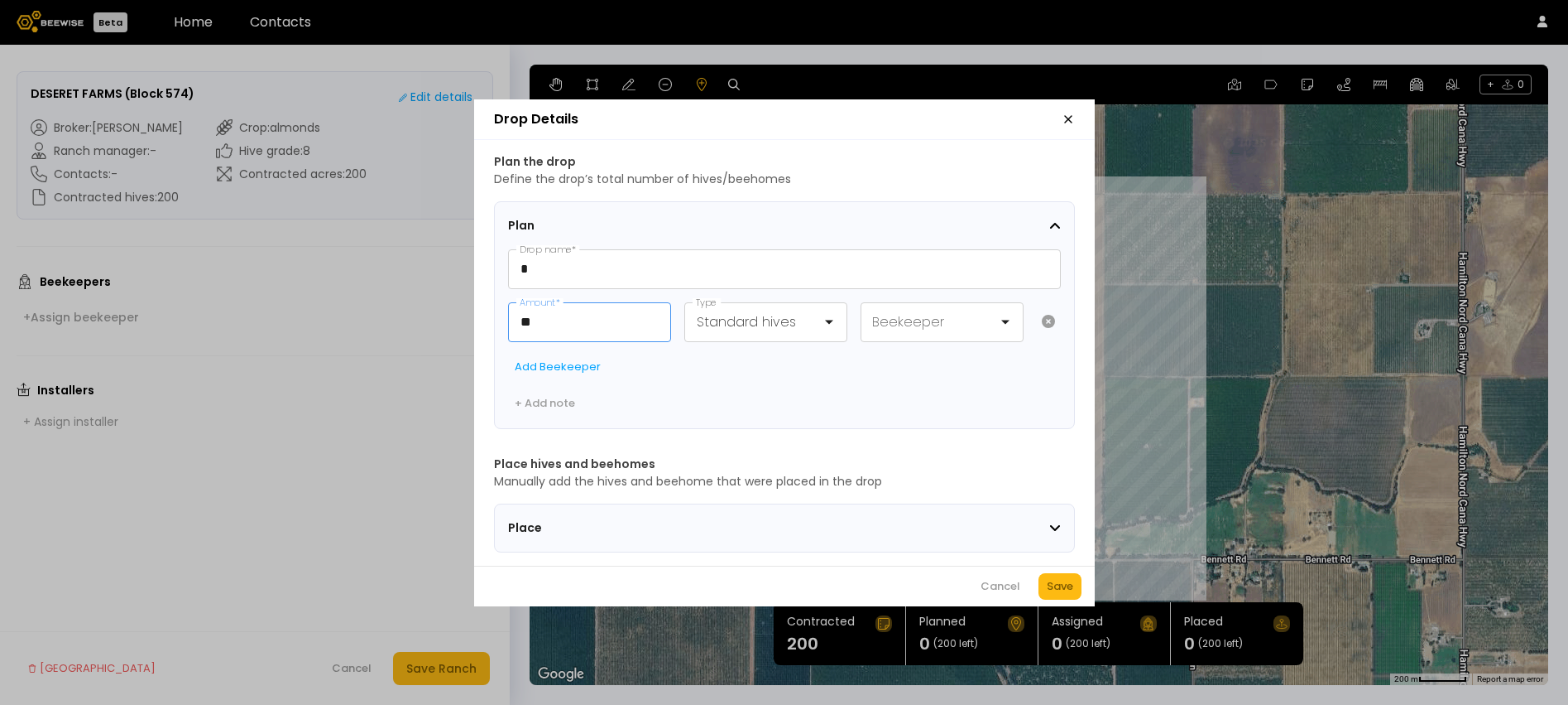
click at [579, 328] on input "**" at bounding box center [590, 322] width 161 height 38
type input "*"
click at [727, 311] on div at bounding box center [759, 321] width 125 height 21
click at [734, 359] on div "Beehomes" at bounding box center [765, 366] width 144 height 15
click at [1074, 593] on button "Save" at bounding box center [1060, 586] width 43 height 27
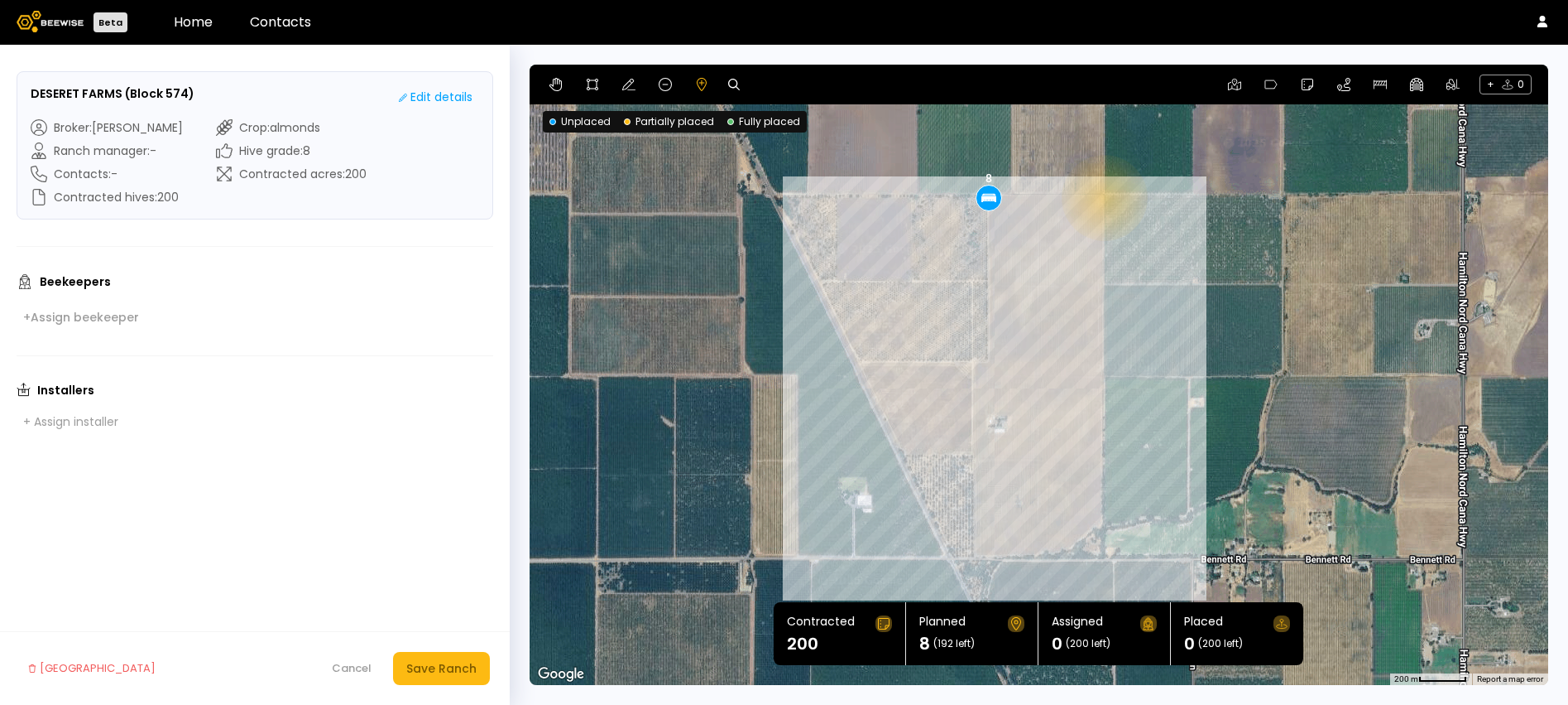
click at [1103, 197] on div "8" at bounding box center [1039, 374] width 1019 height 620
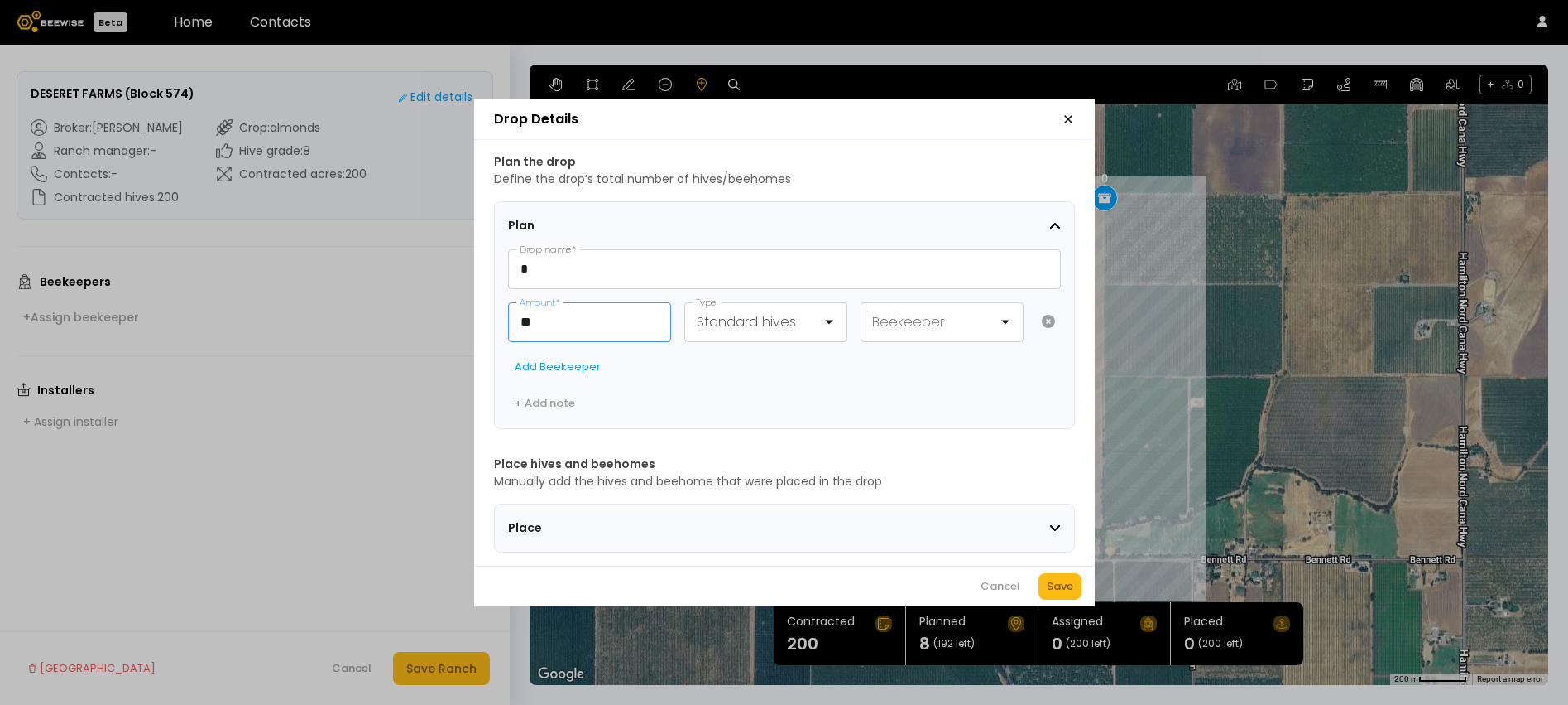
click at [626, 322] on input "**" at bounding box center [590, 322] width 161 height 38
type input "*"
click at [703, 323] on div at bounding box center [759, 321] width 125 height 21
click at [706, 359] on div "Beehomes" at bounding box center [765, 366] width 144 height 15
click at [1066, 594] on div "Save" at bounding box center [1060, 586] width 27 height 17
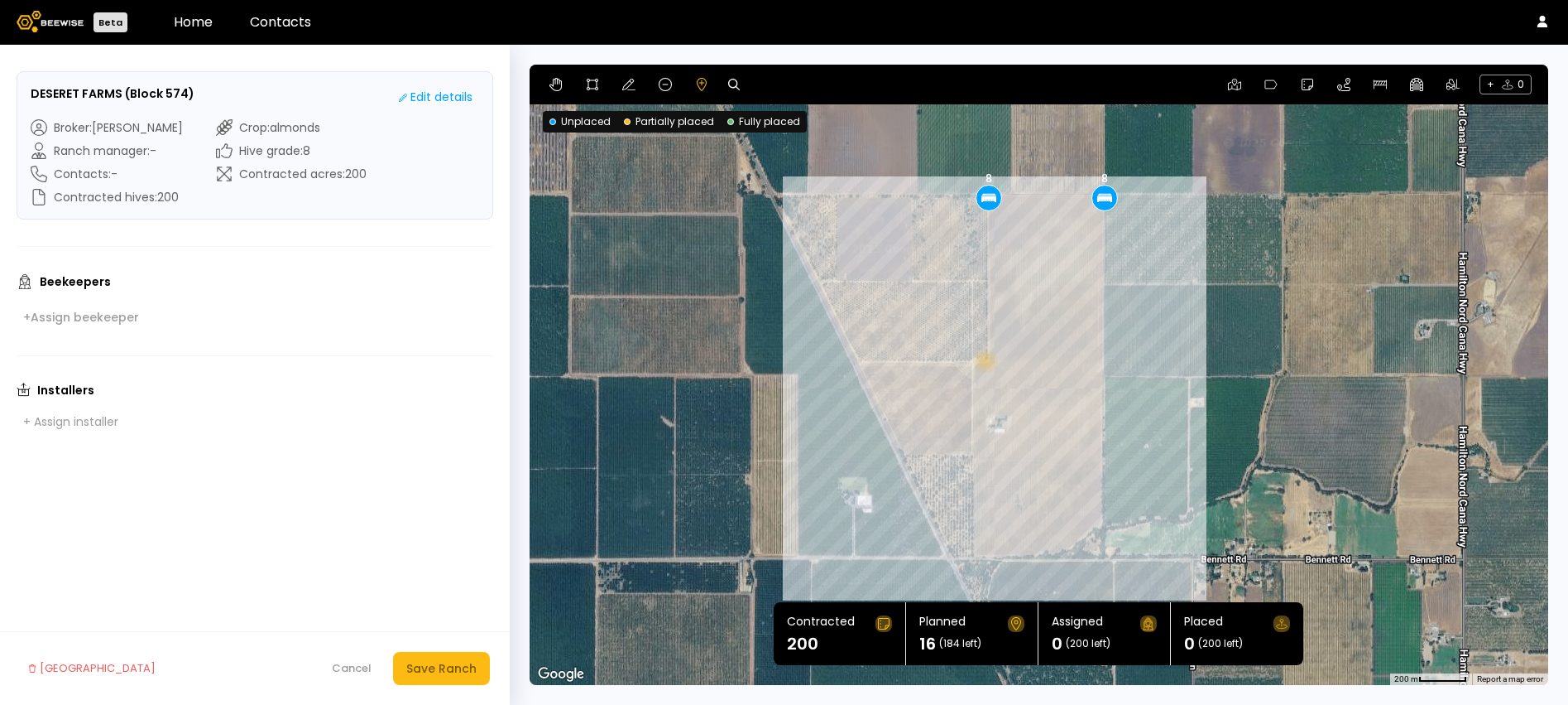
click at [984, 361] on div "8 8" at bounding box center [1039, 374] width 1019 height 620
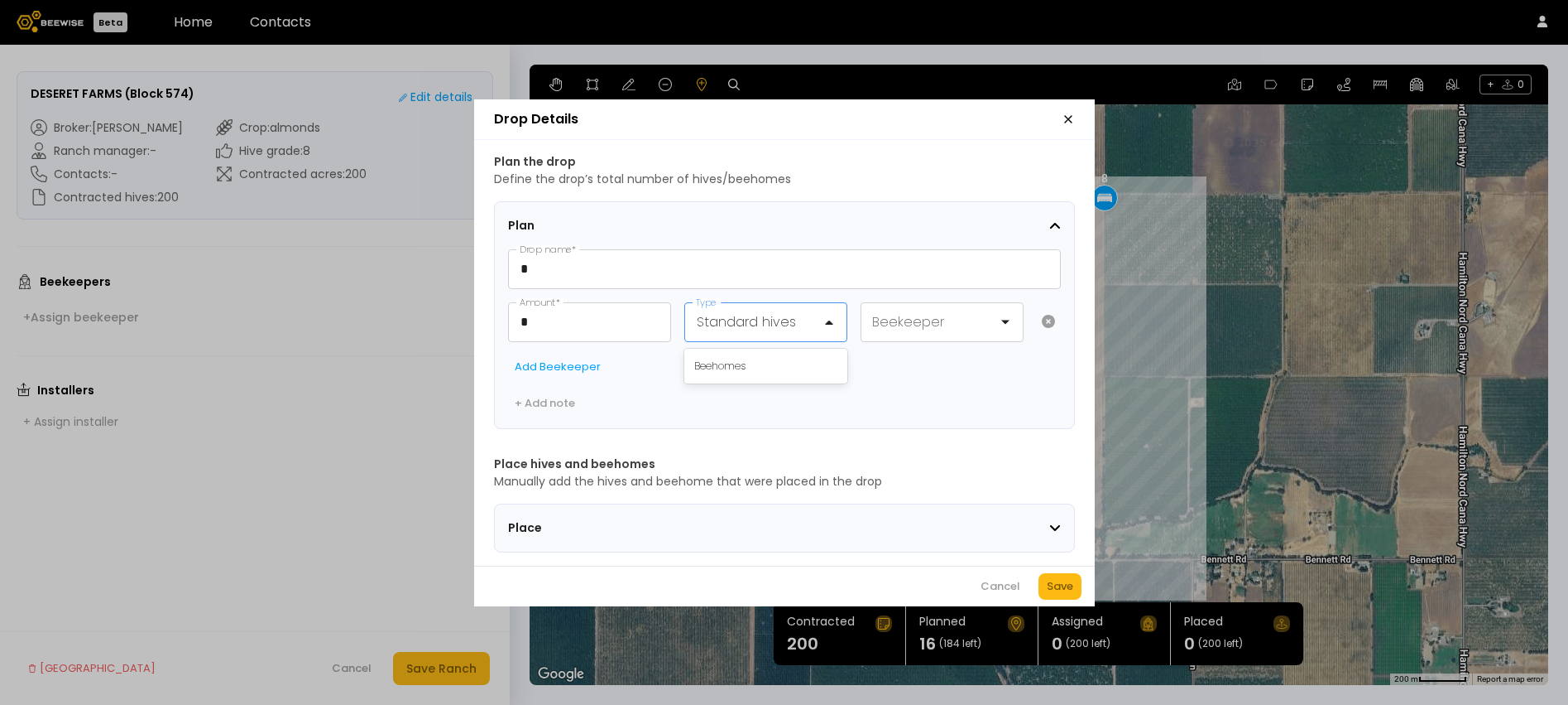
click at [810, 324] on div at bounding box center [759, 321] width 125 height 21
click at [810, 359] on div "Beehomes" at bounding box center [765, 366] width 144 height 15
click at [1060, 594] on div "Save" at bounding box center [1060, 586] width 27 height 17
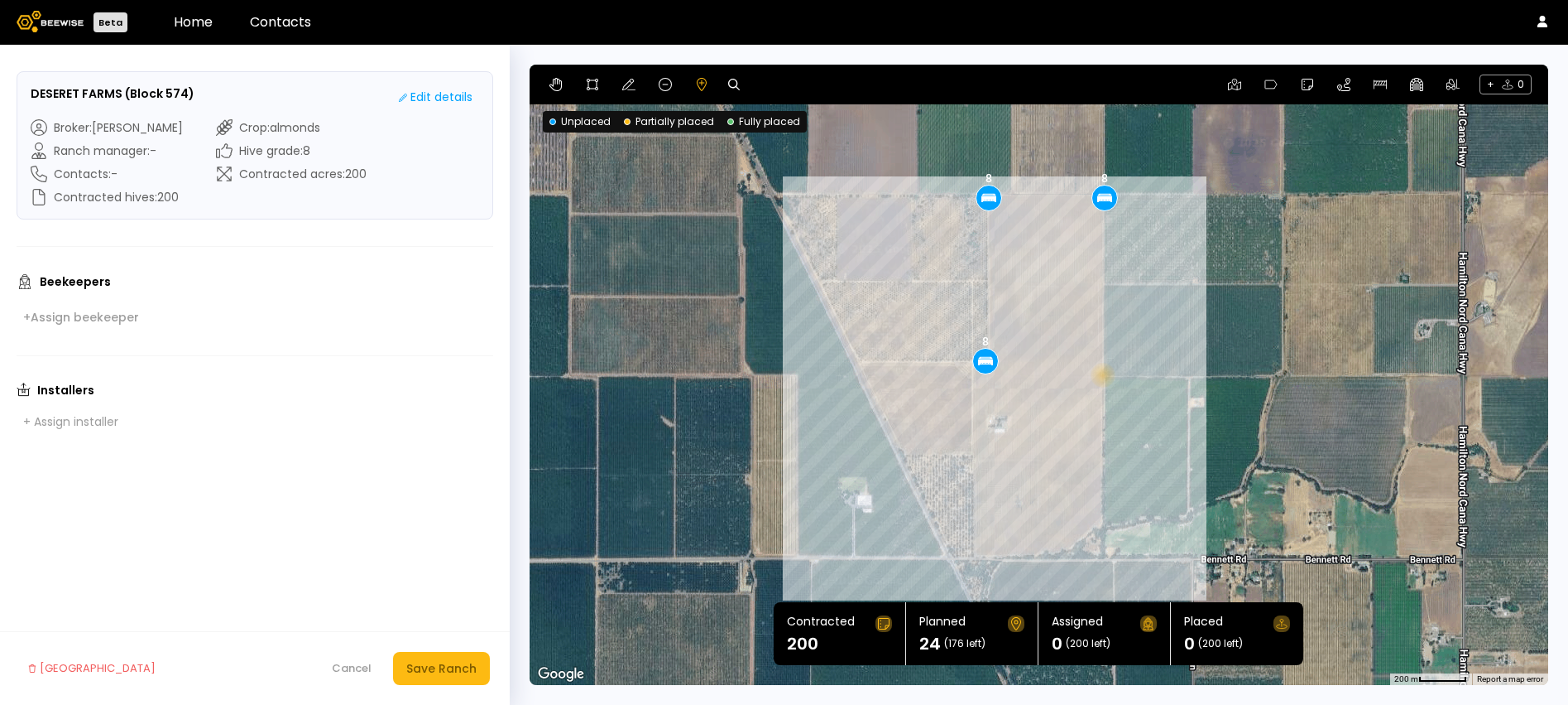
click at [1102, 374] on div "8 8 8" at bounding box center [1039, 374] width 1019 height 620
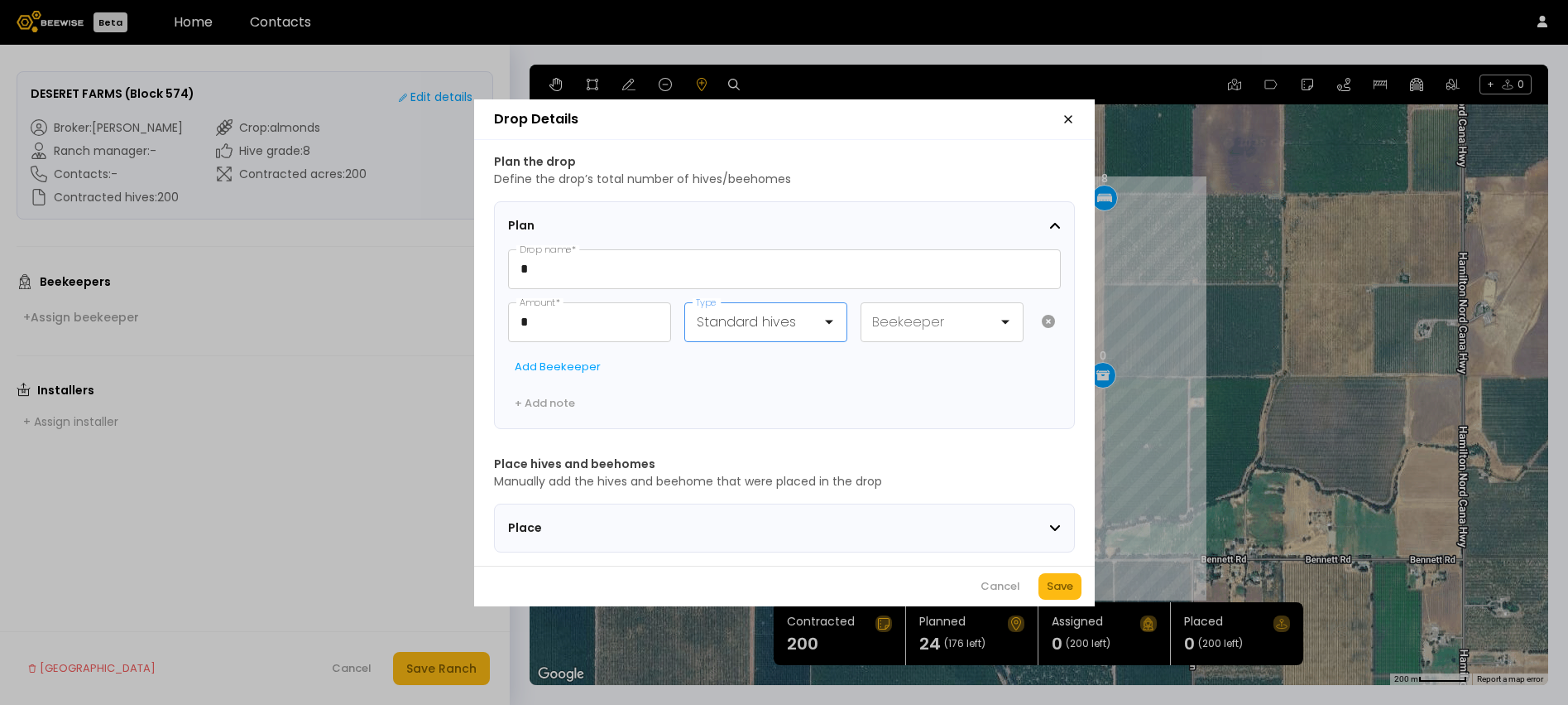
click at [760, 313] on div at bounding box center [759, 321] width 125 height 21
click at [760, 359] on div "Beehomes" at bounding box center [765, 366] width 144 height 15
click at [1064, 585] on div "Save" at bounding box center [1060, 586] width 27 height 17
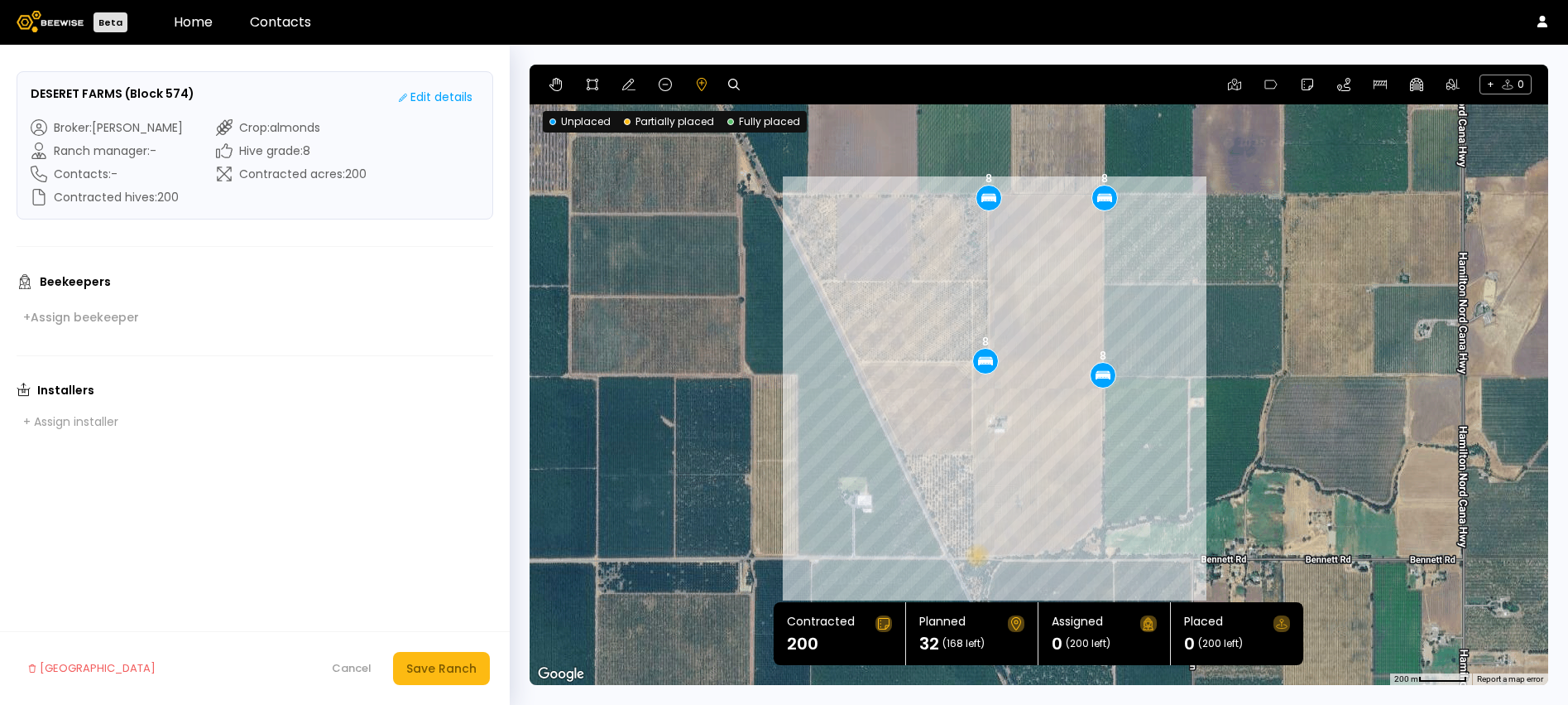
click at [976, 555] on div "8 8 8 8" at bounding box center [1039, 374] width 1019 height 620
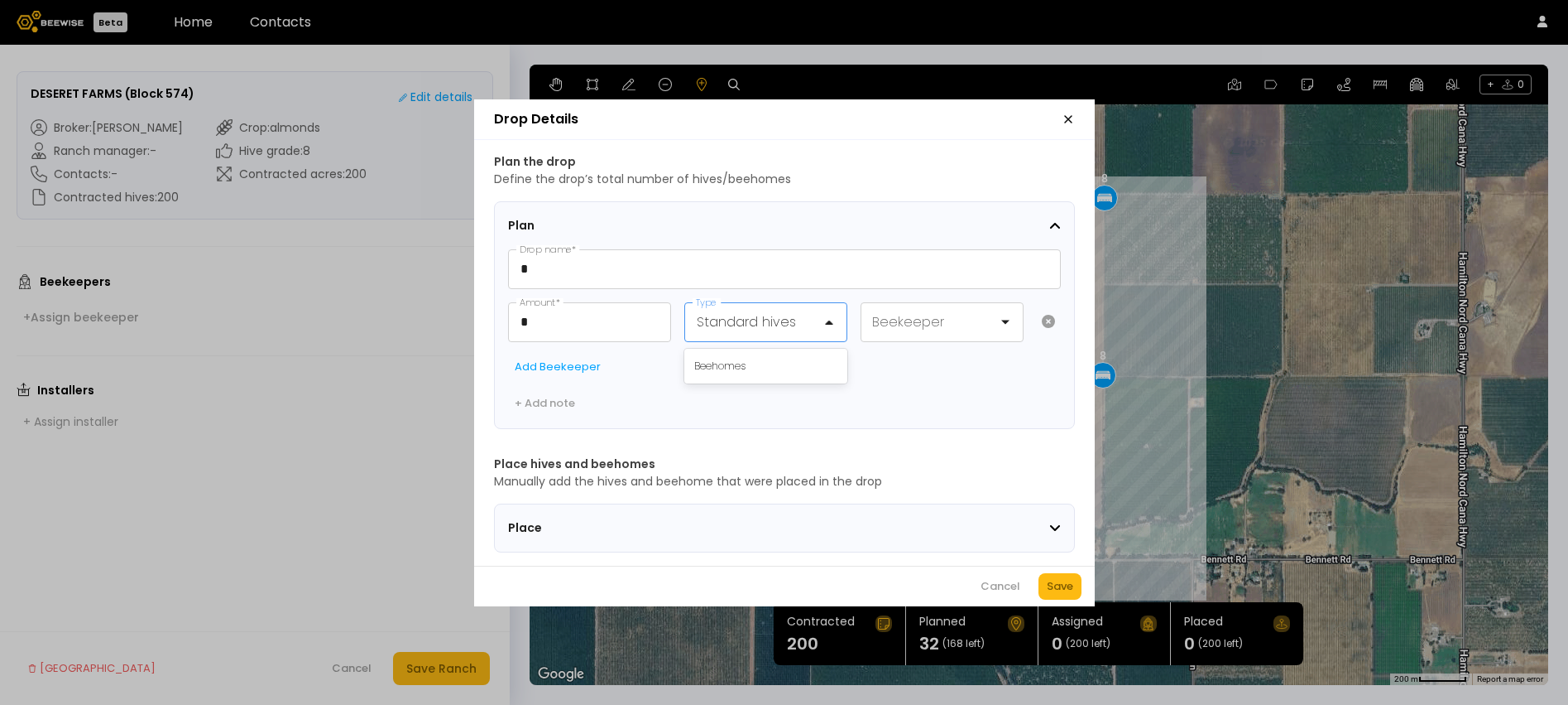
click at [801, 315] on div at bounding box center [759, 321] width 125 height 21
click at [801, 359] on div "Beehomes" at bounding box center [765, 366] width 144 height 15
click at [1053, 593] on div "Save" at bounding box center [1060, 586] width 27 height 17
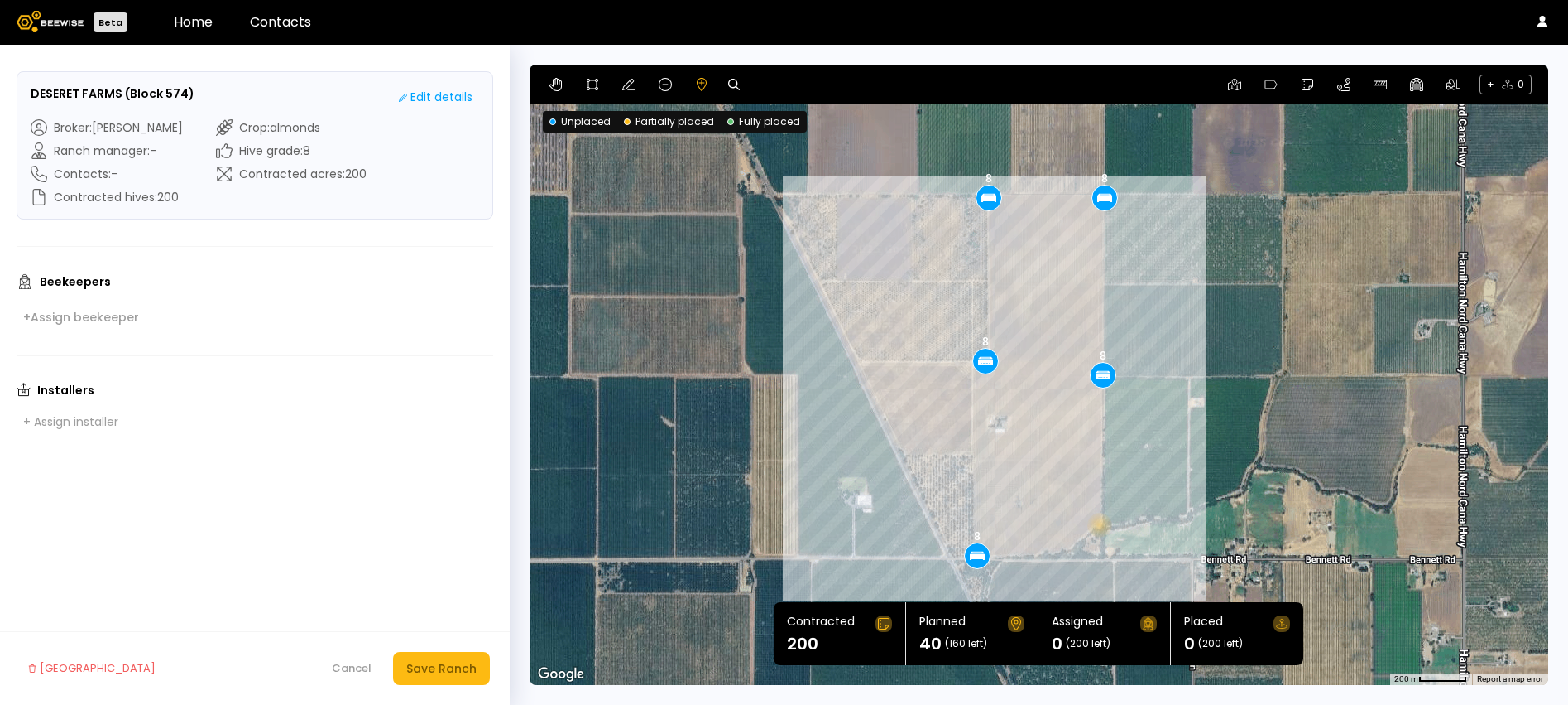
click at [1098, 524] on div "8 8 8 8 8" at bounding box center [1039, 374] width 1019 height 620
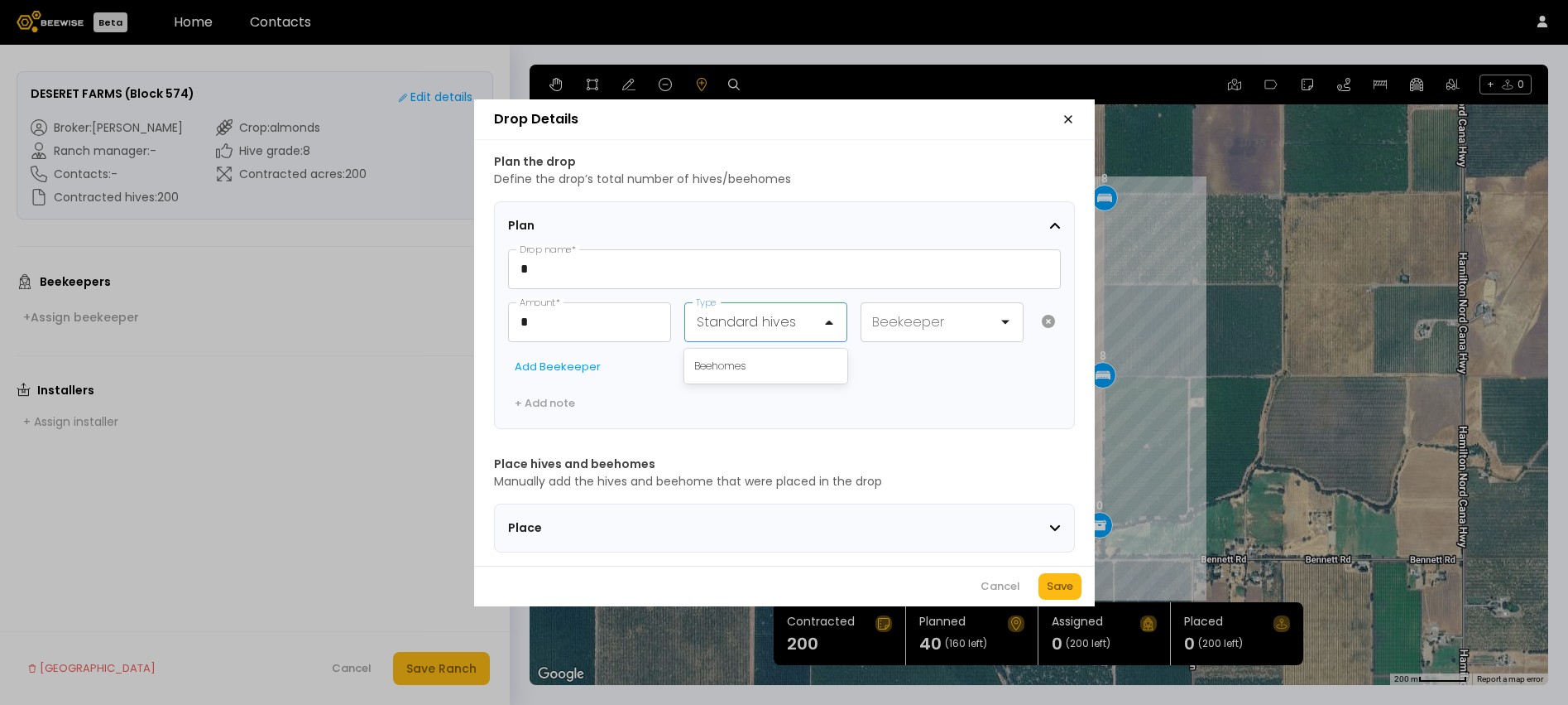
click at [780, 311] on div at bounding box center [759, 321] width 125 height 21
click at [780, 359] on div "Beehomes" at bounding box center [765, 366] width 144 height 15
click at [1078, 592] on button "Save" at bounding box center [1060, 586] width 43 height 27
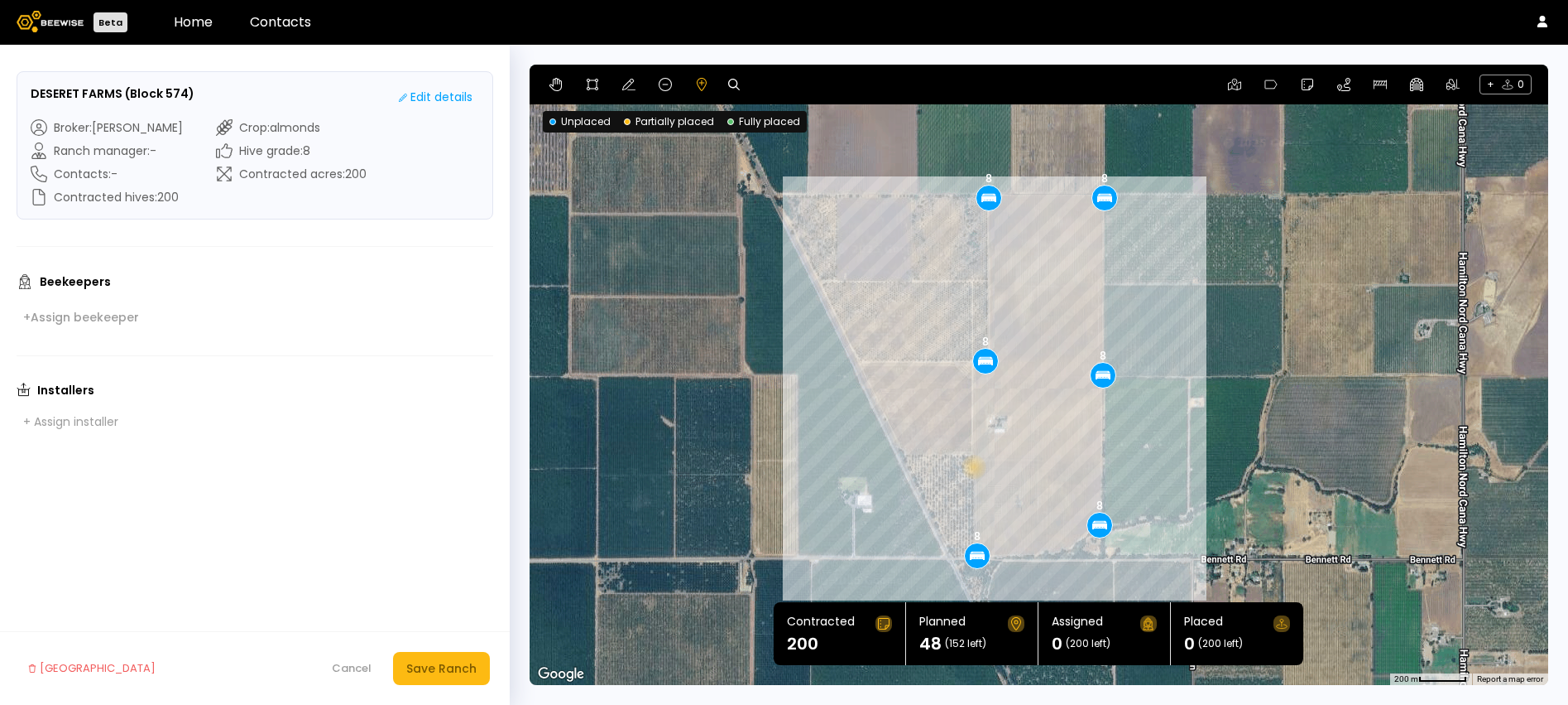
click at [972, 466] on div "8 8 8 8 8 8" at bounding box center [1039, 374] width 1019 height 620
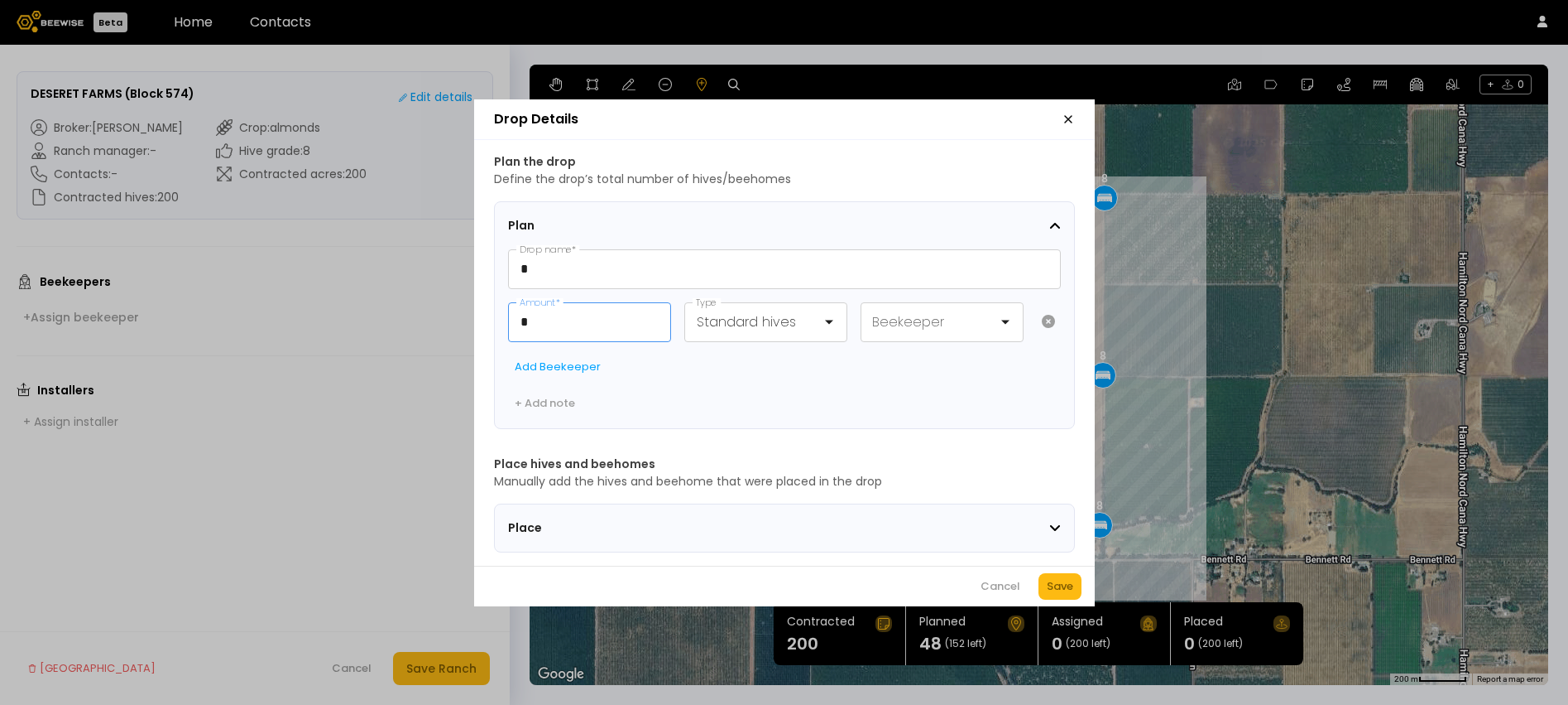
click at [544, 321] on input "*" at bounding box center [590, 322] width 161 height 38
type input "**"
click at [1064, 585] on div "Save" at bounding box center [1060, 586] width 27 height 17
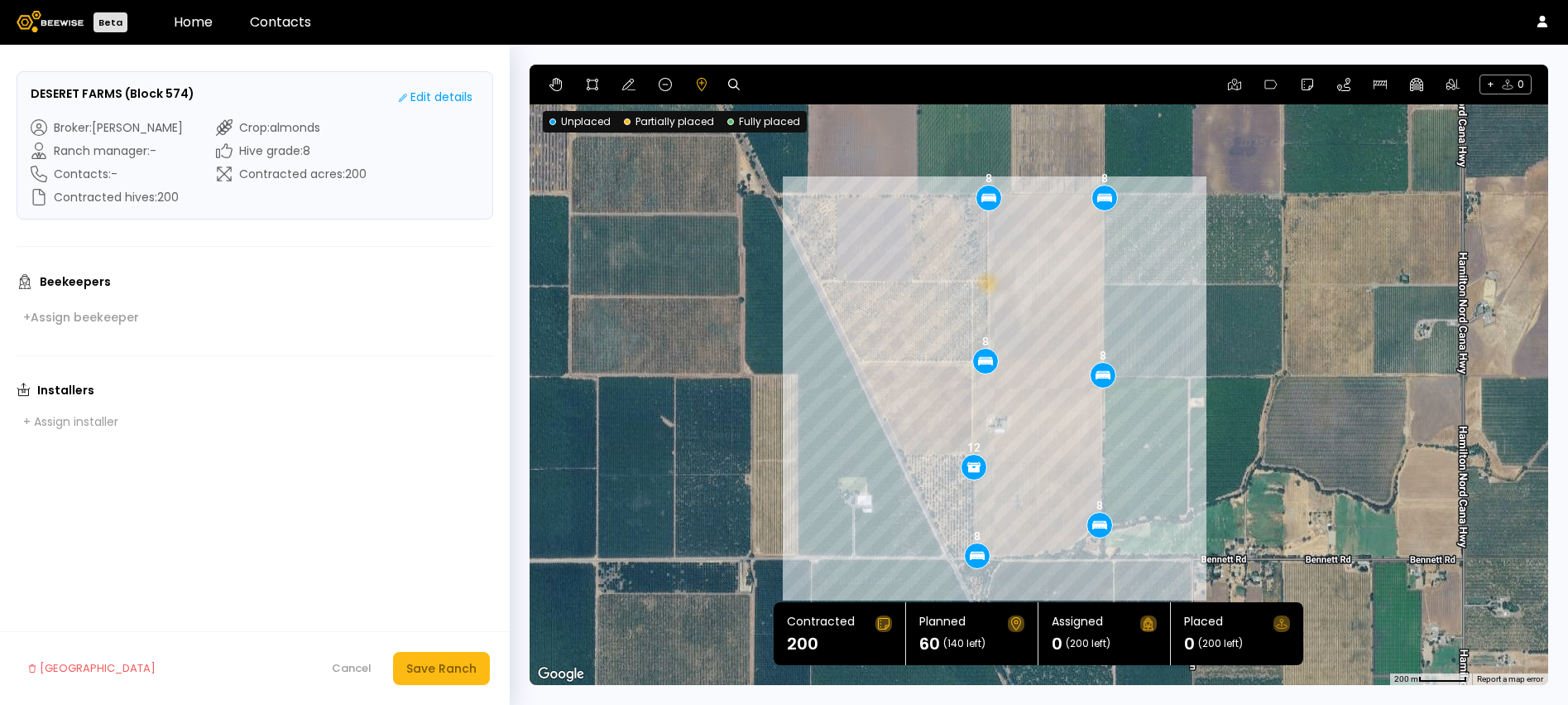
click at [986, 282] on div "8 8 8 8 8 8 12" at bounding box center [1039, 374] width 1019 height 620
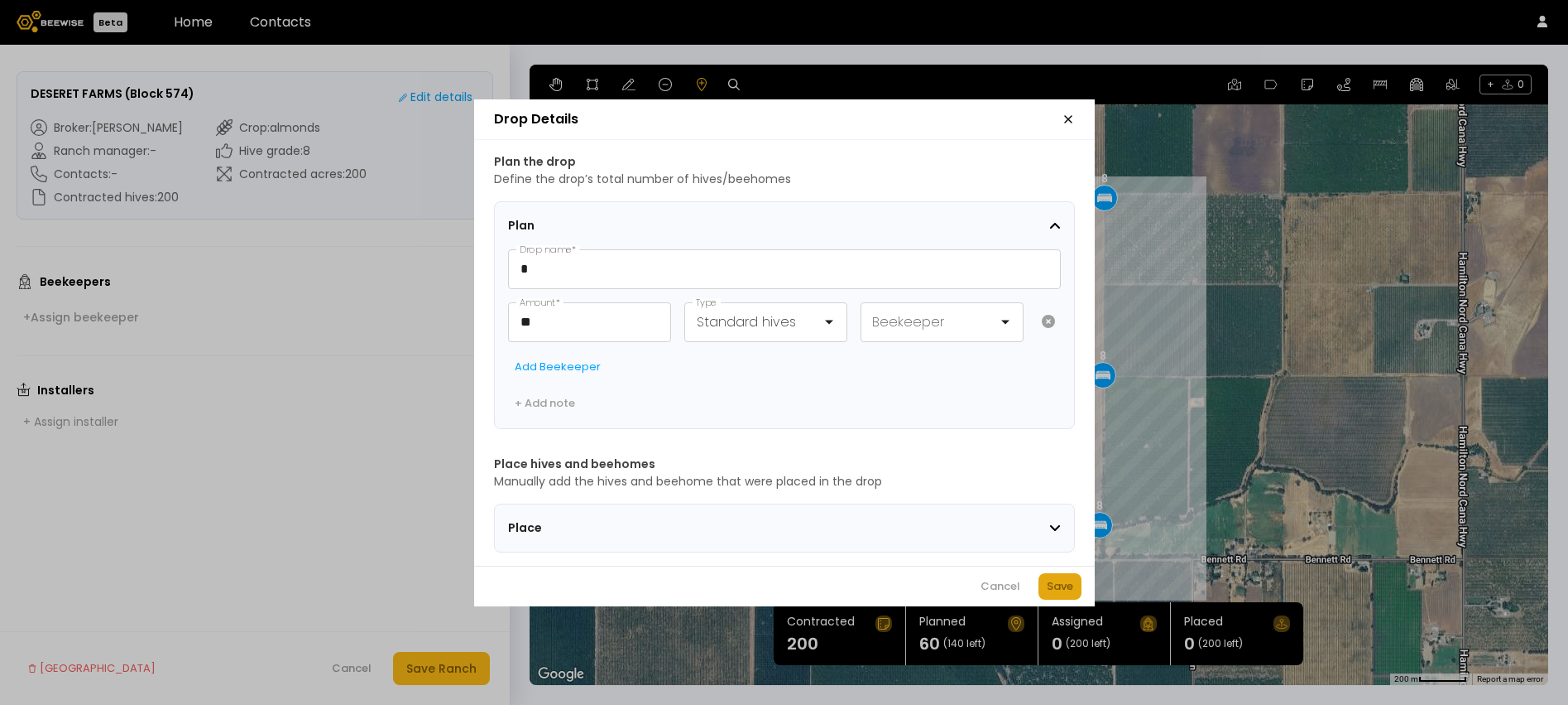
click at [1058, 588] on div "Save" at bounding box center [1060, 586] width 27 height 17
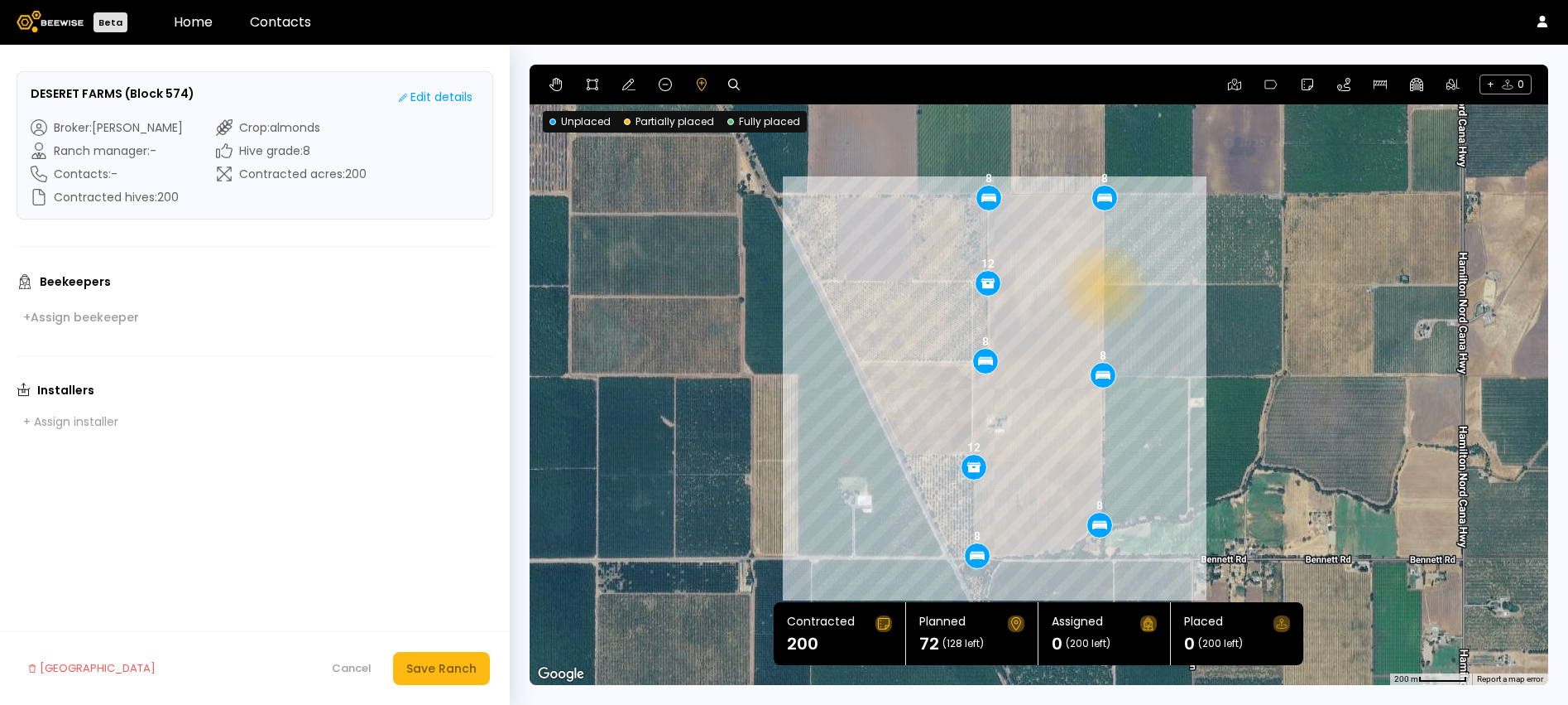
click at [1103, 286] on div "8 8 8 8 8 8 12 12" at bounding box center [1039, 374] width 1019 height 620
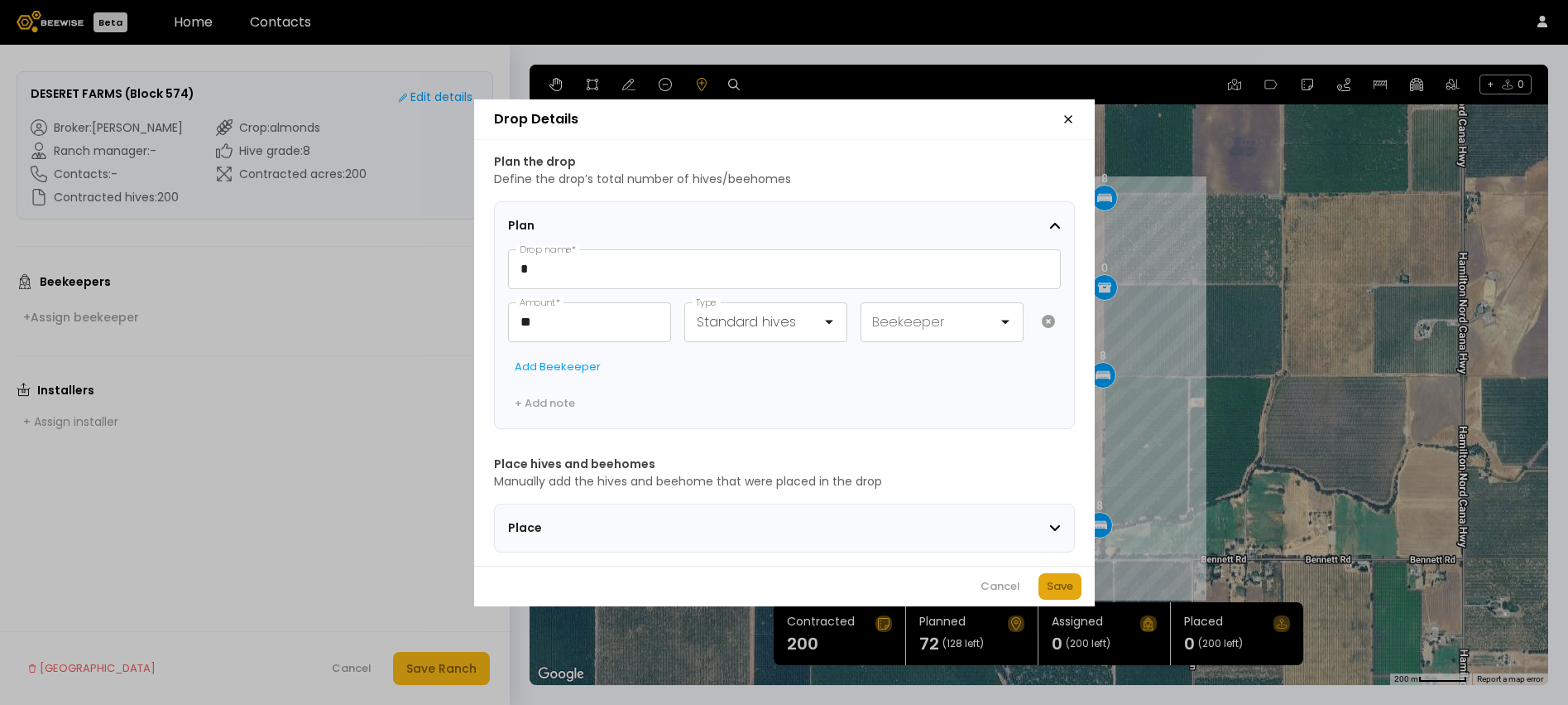
click at [1056, 588] on div "Save" at bounding box center [1060, 586] width 27 height 17
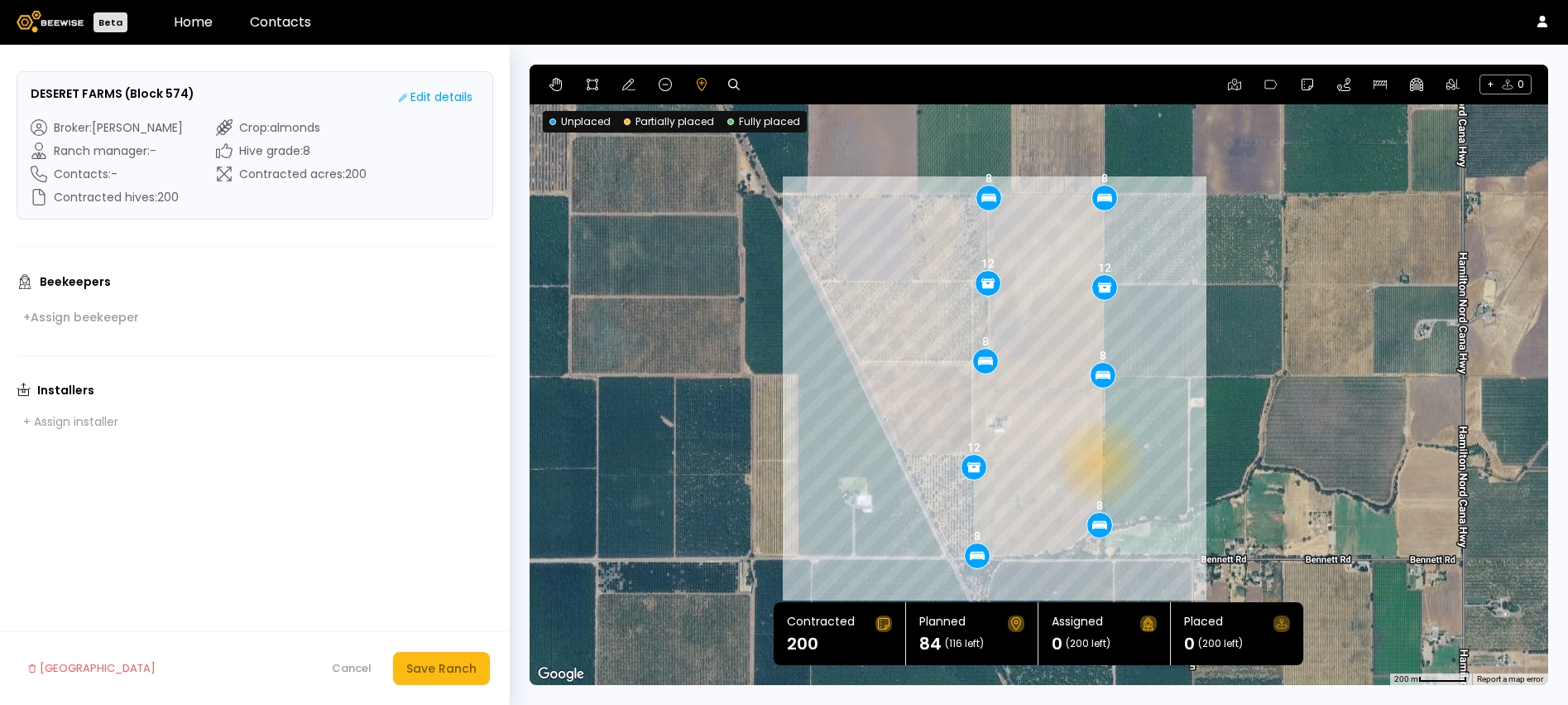
click at [1099, 461] on div "8 8 8 8 8 8 12 12 12" at bounding box center [1039, 374] width 1019 height 620
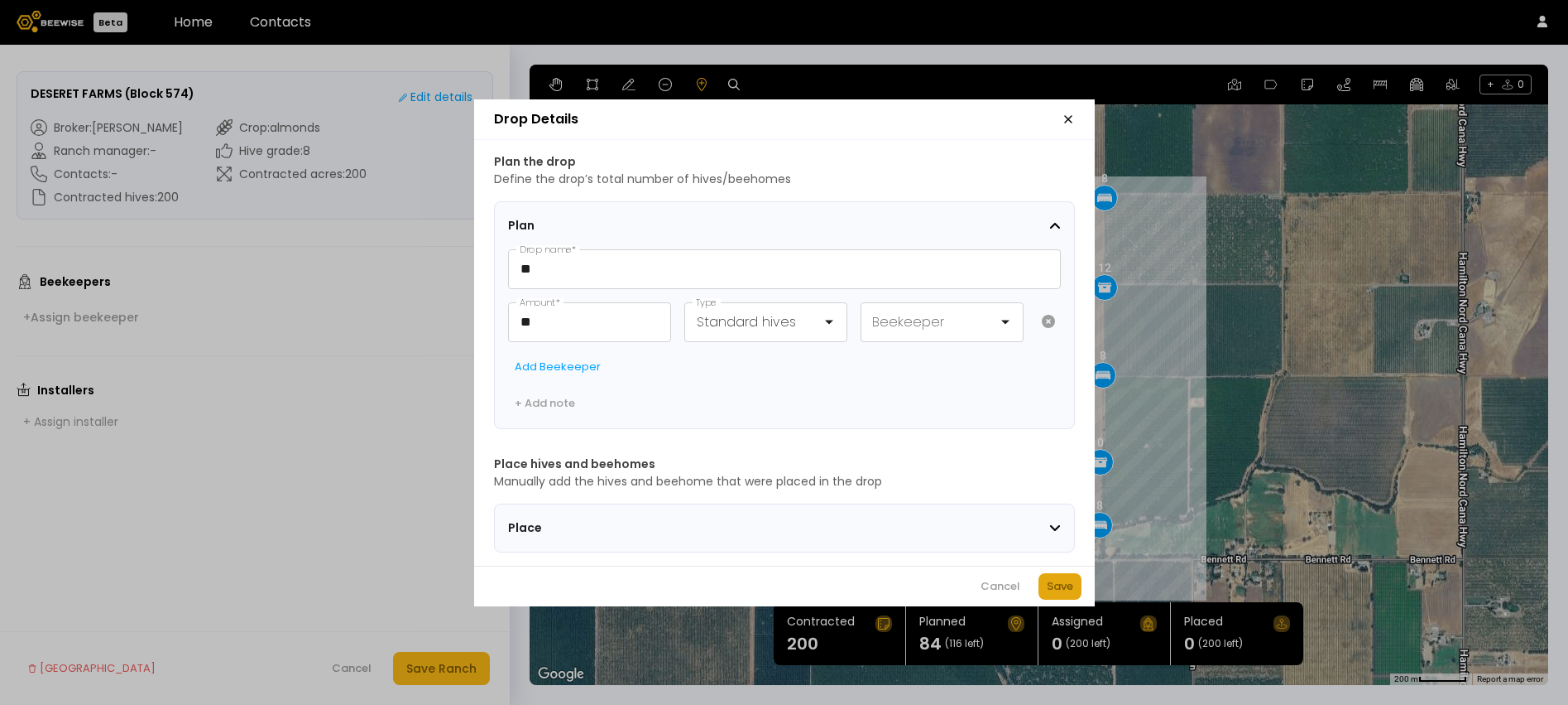
click at [1062, 594] on div "Save" at bounding box center [1060, 586] width 27 height 17
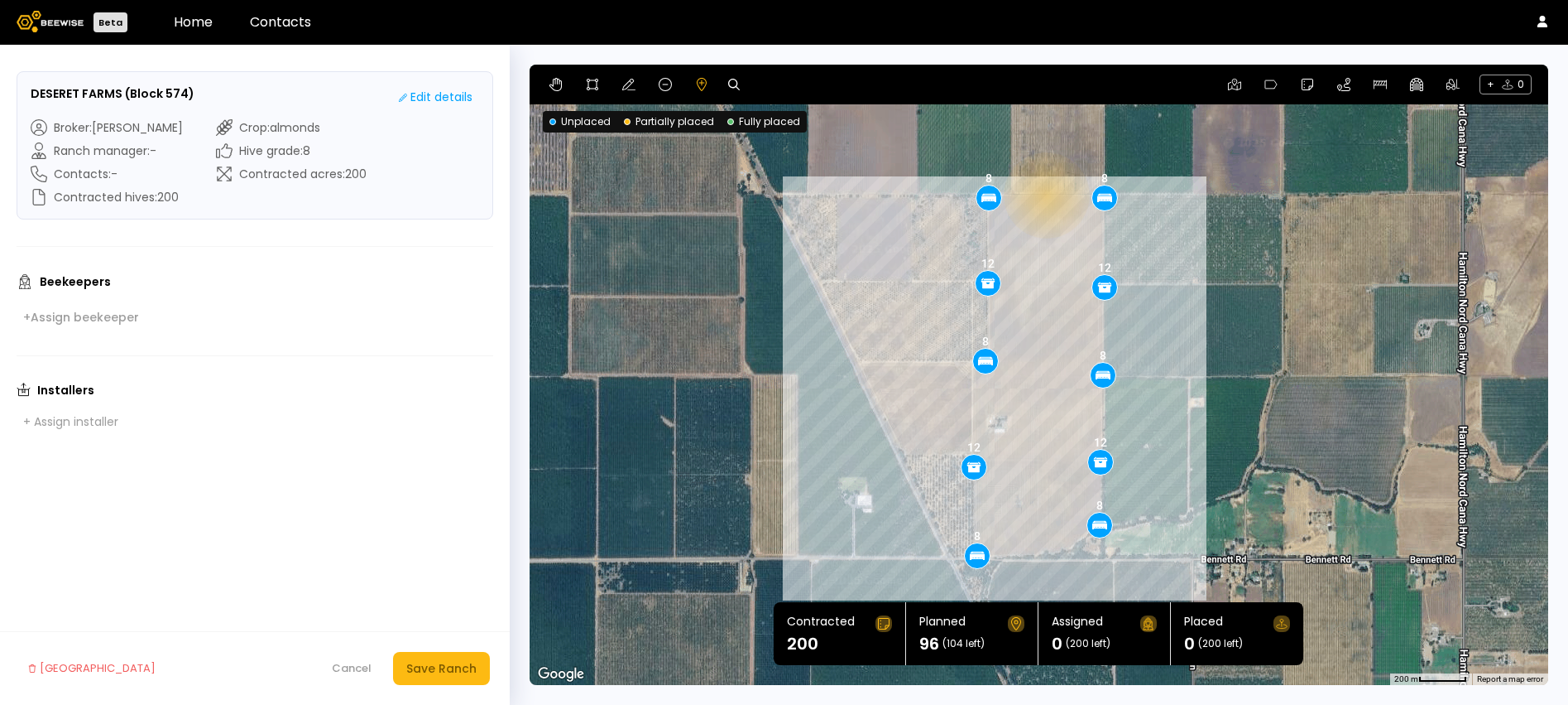
click at [1045, 195] on div "8 8 8 8 8 8 12 12 12 12" at bounding box center [1039, 374] width 1019 height 620
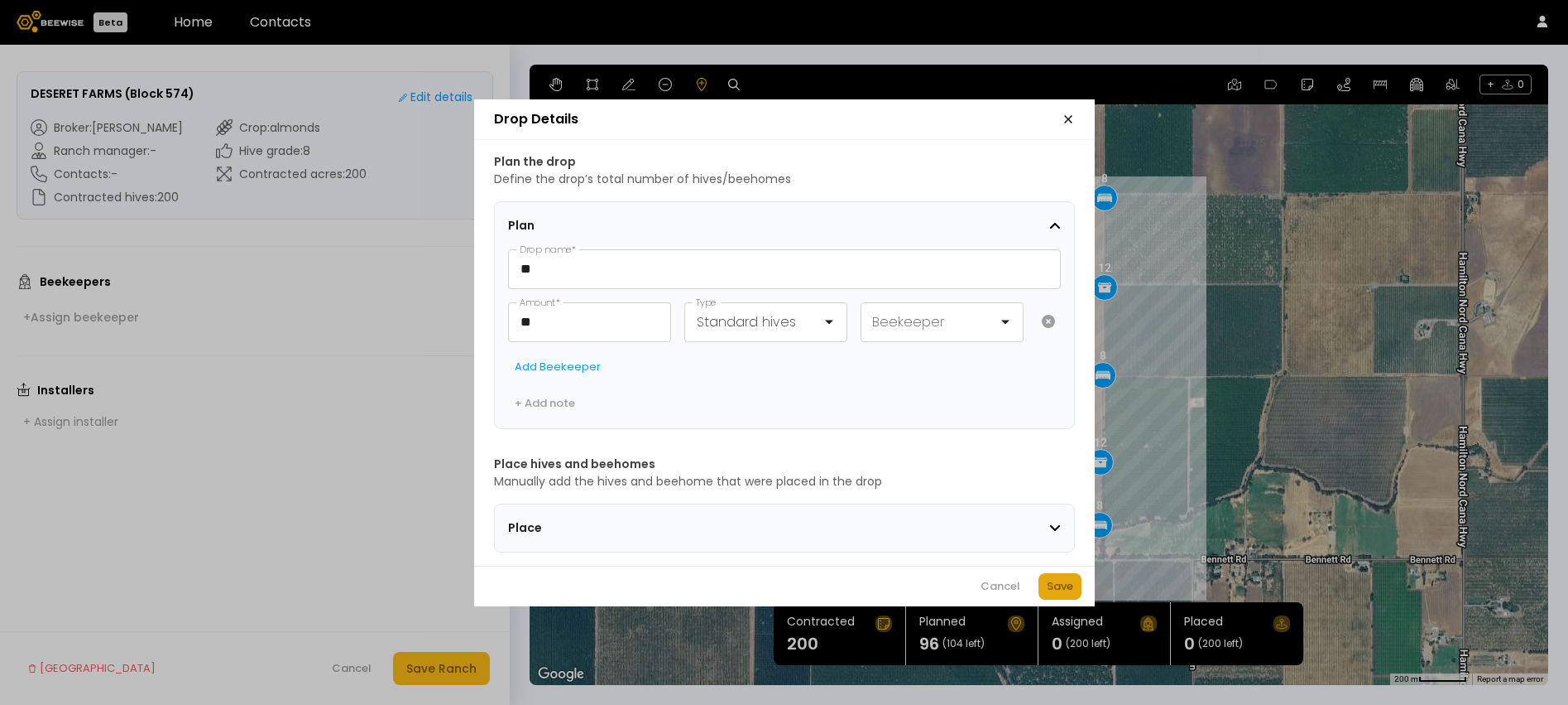
click at [1062, 590] on div "Save" at bounding box center [1060, 586] width 27 height 17
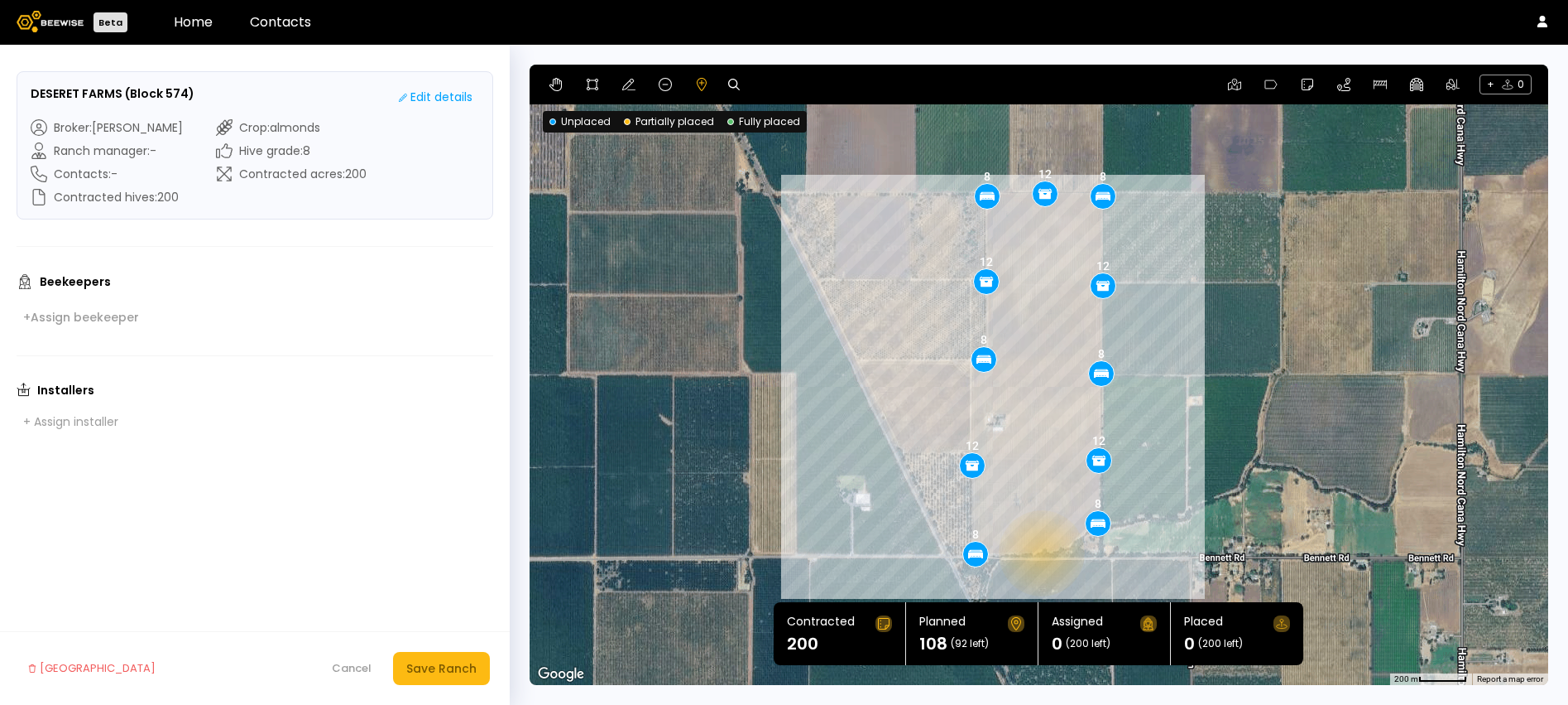
click at [1042, 554] on div "8 8 8 8 8 8 12 12 12 12 12" at bounding box center [1039, 374] width 1019 height 620
click at [1041, 552] on div "8 8 8 8 8 8 12 12 12 12 12" at bounding box center [1039, 374] width 1019 height 620
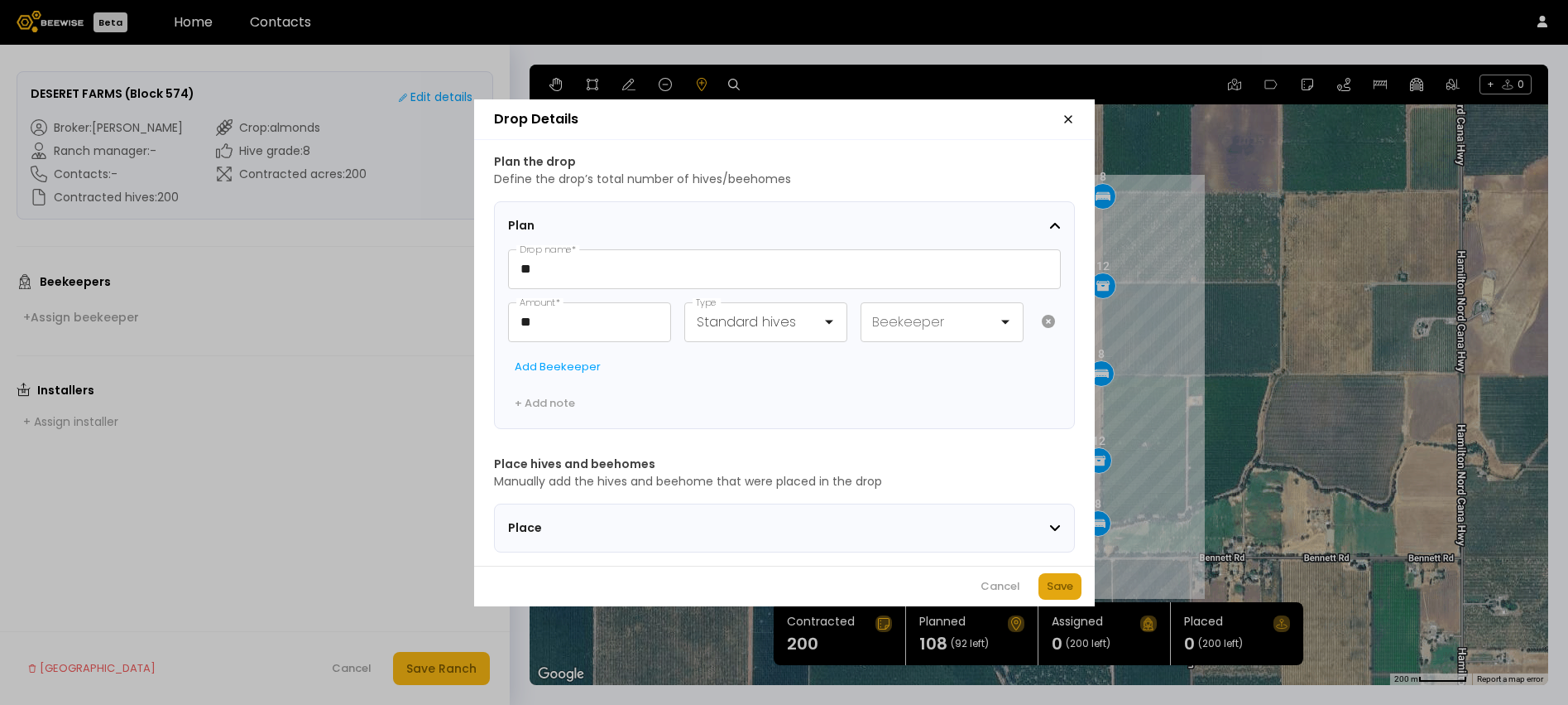
click at [1069, 594] on div "Save" at bounding box center [1060, 586] width 27 height 17
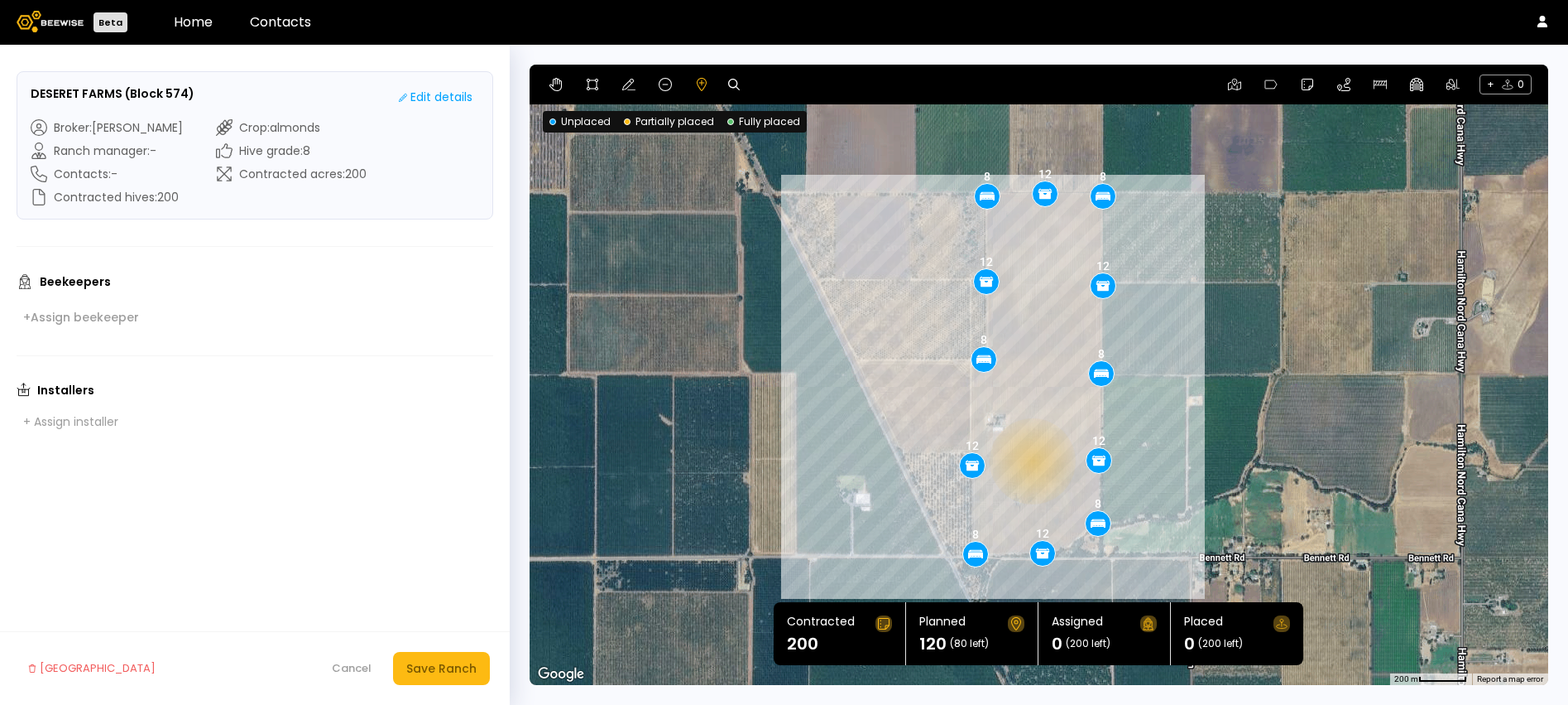
click at [1032, 460] on div "8 8 8 8 8 8 12 12 12 12 12 12" at bounding box center [1039, 374] width 1019 height 620
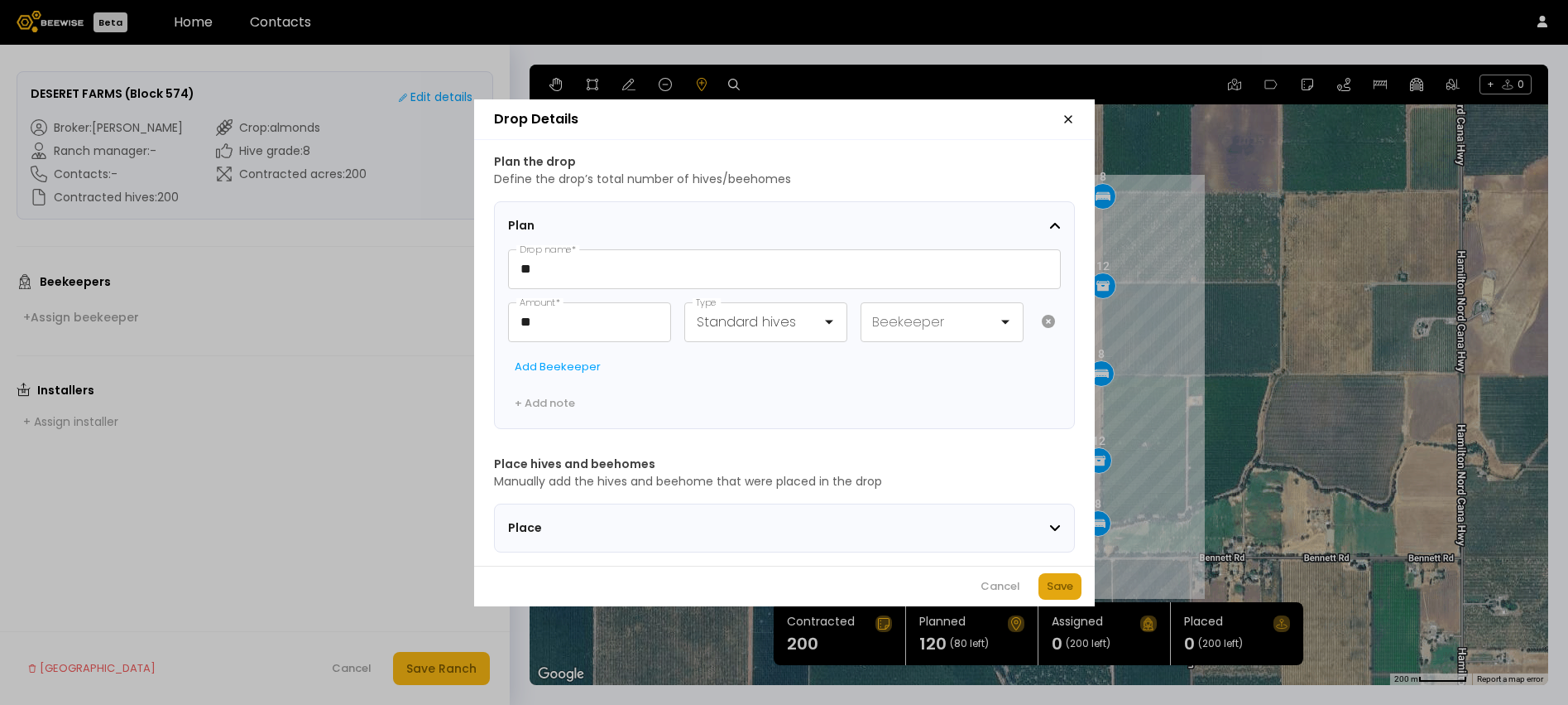
click at [1062, 585] on div "Save" at bounding box center [1060, 586] width 27 height 17
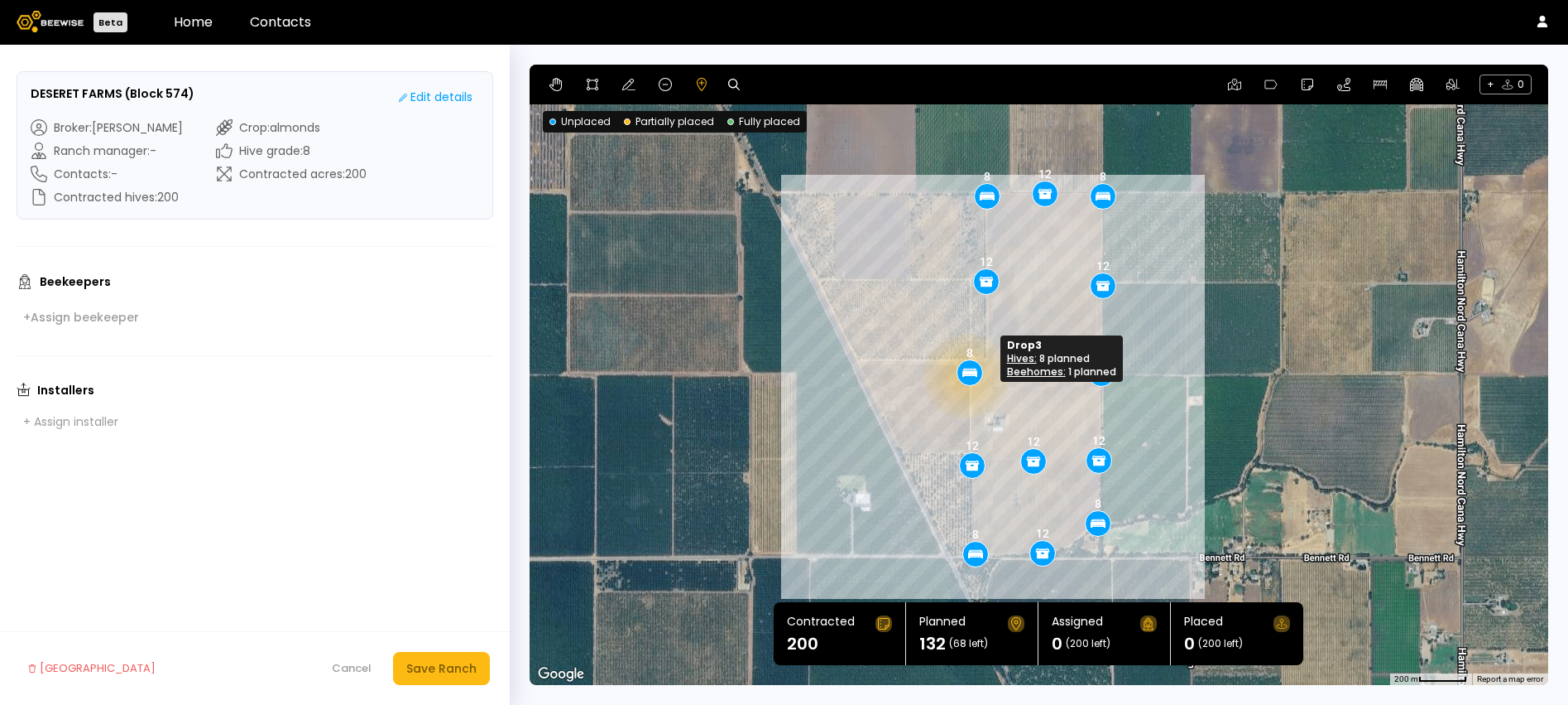
drag, startPoint x: 979, startPoint y: 361, endPoint x: 965, endPoint y: 375, distance: 19.8
click at [1035, 378] on div "8 8 8 8 8 12 12 12 12 12 12 12 8" at bounding box center [1039, 374] width 1019 height 620
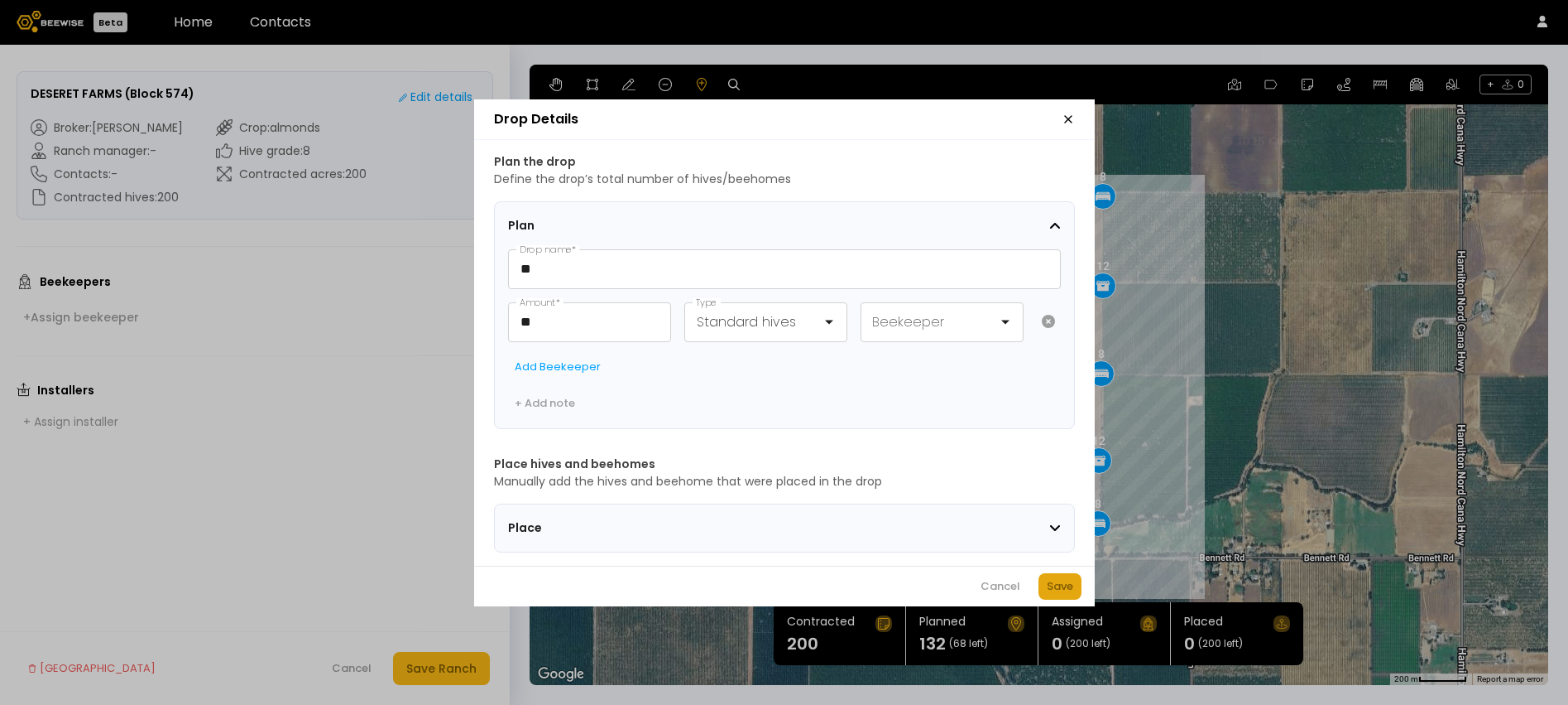
click at [1065, 594] on div "Save" at bounding box center [1060, 586] width 27 height 17
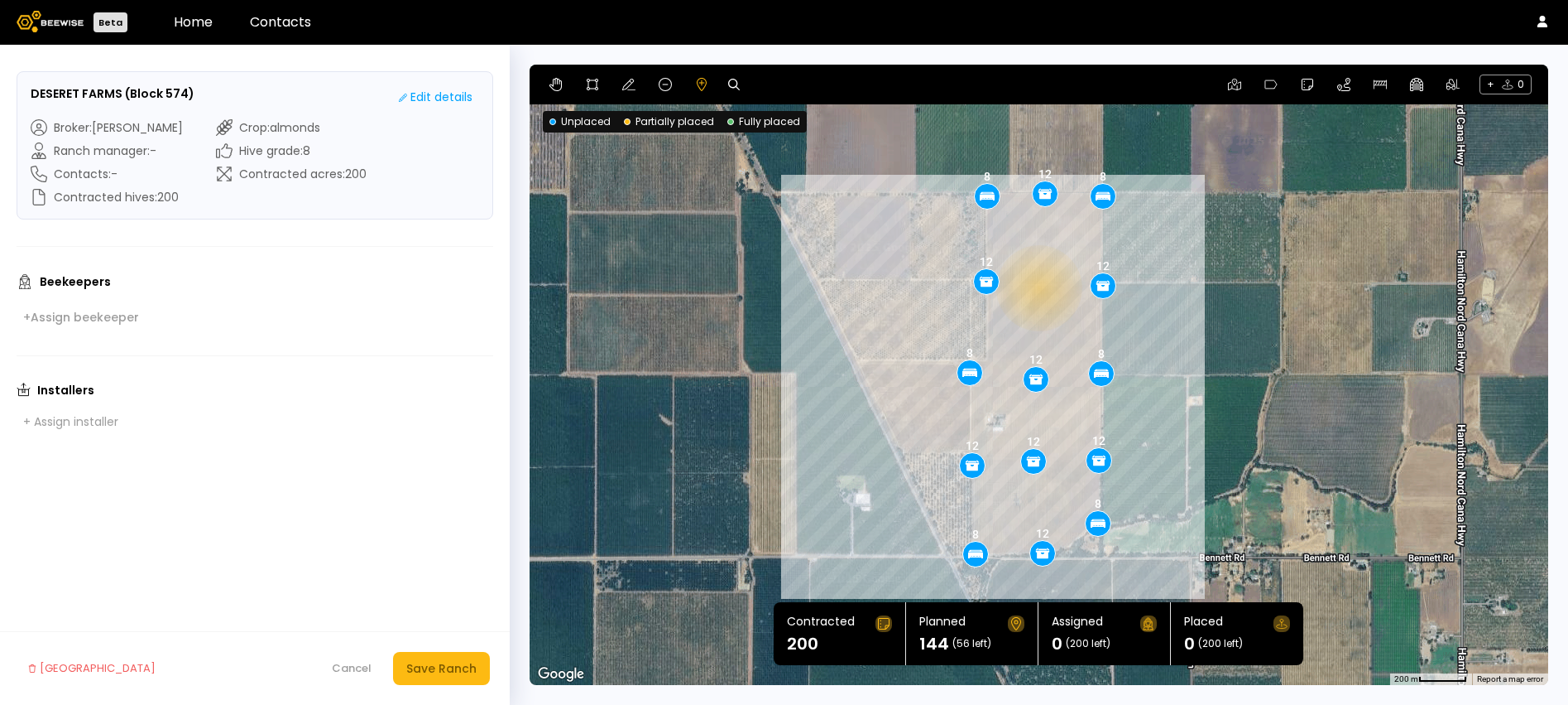
click at [1037, 287] on div "8 8 8 8 8 12 12 12 12 12 12 12 8 12" at bounding box center [1039, 374] width 1019 height 620
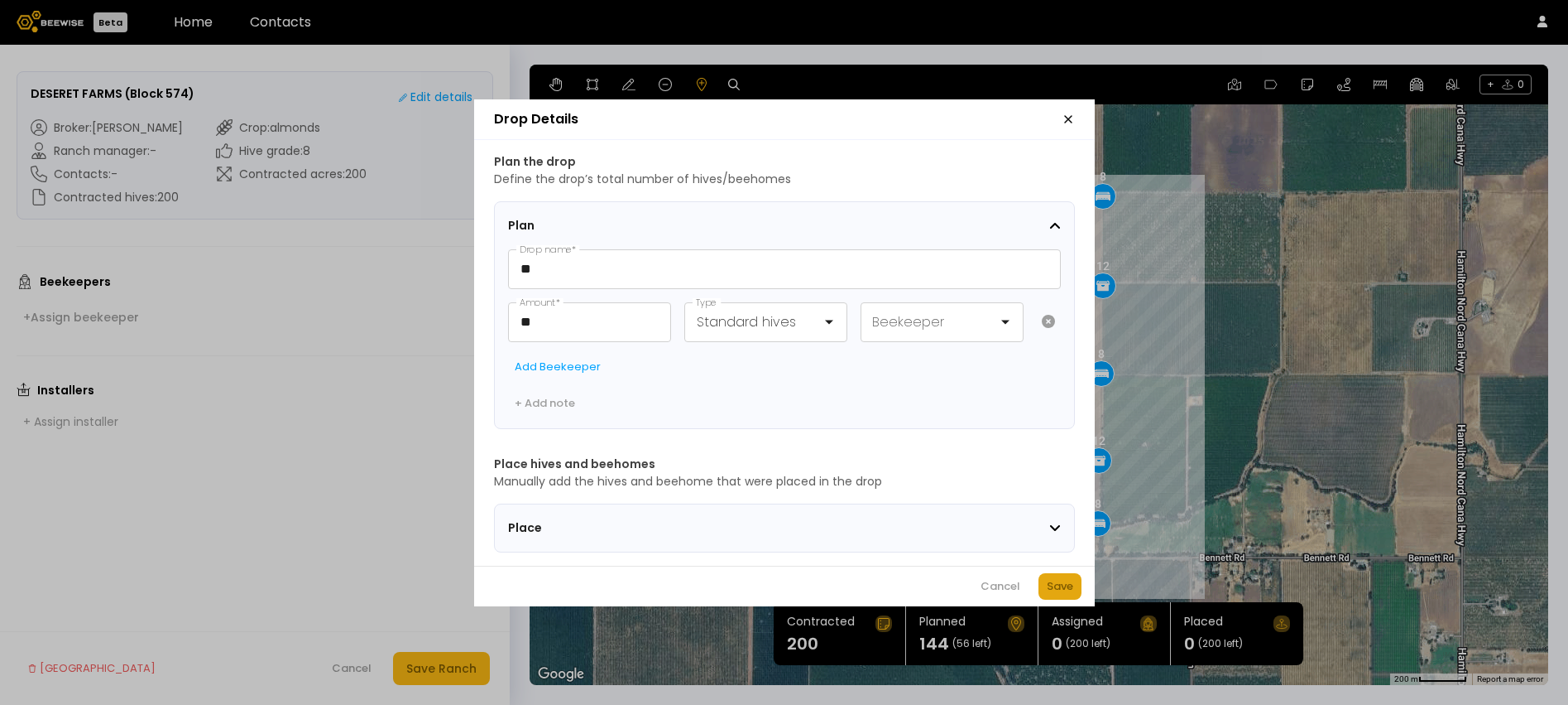
click at [1069, 587] on div "Save" at bounding box center [1060, 586] width 27 height 17
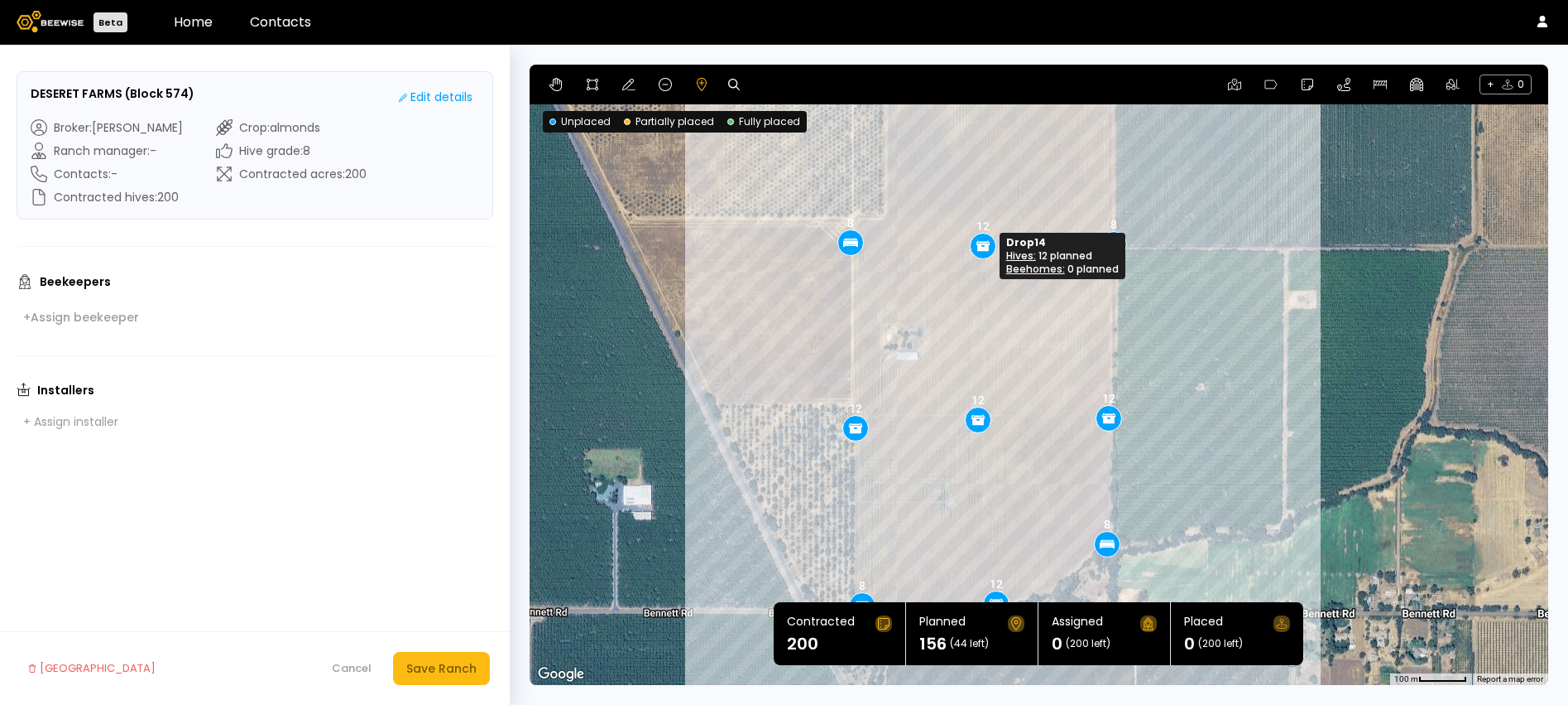
drag, startPoint x: 979, startPoint y: 254, endPoint x: 979, endPoint y: 245, distance: 9.0
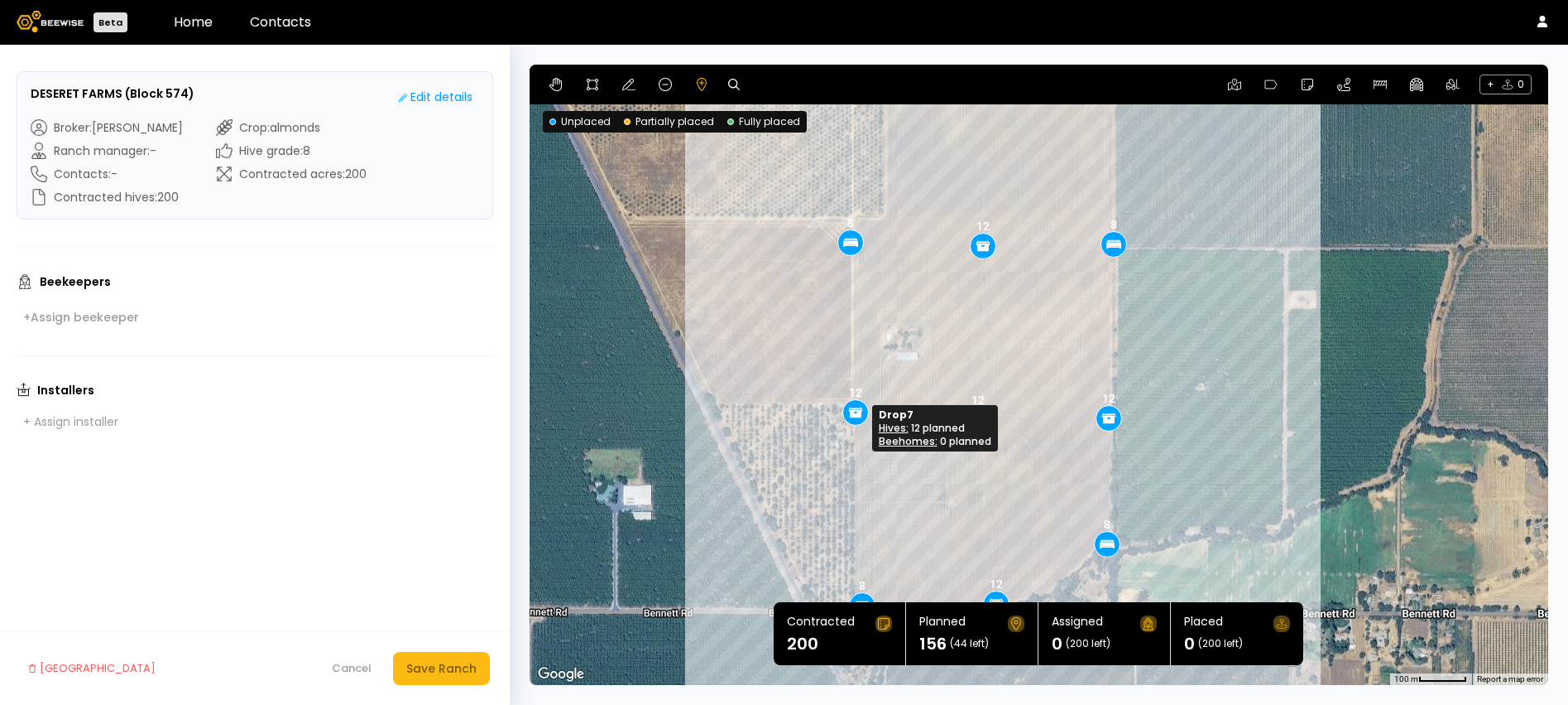
drag, startPoint x: 854, startPoint y: 420, endPoint x: 854, endPoint y: 405, distance: 15.0
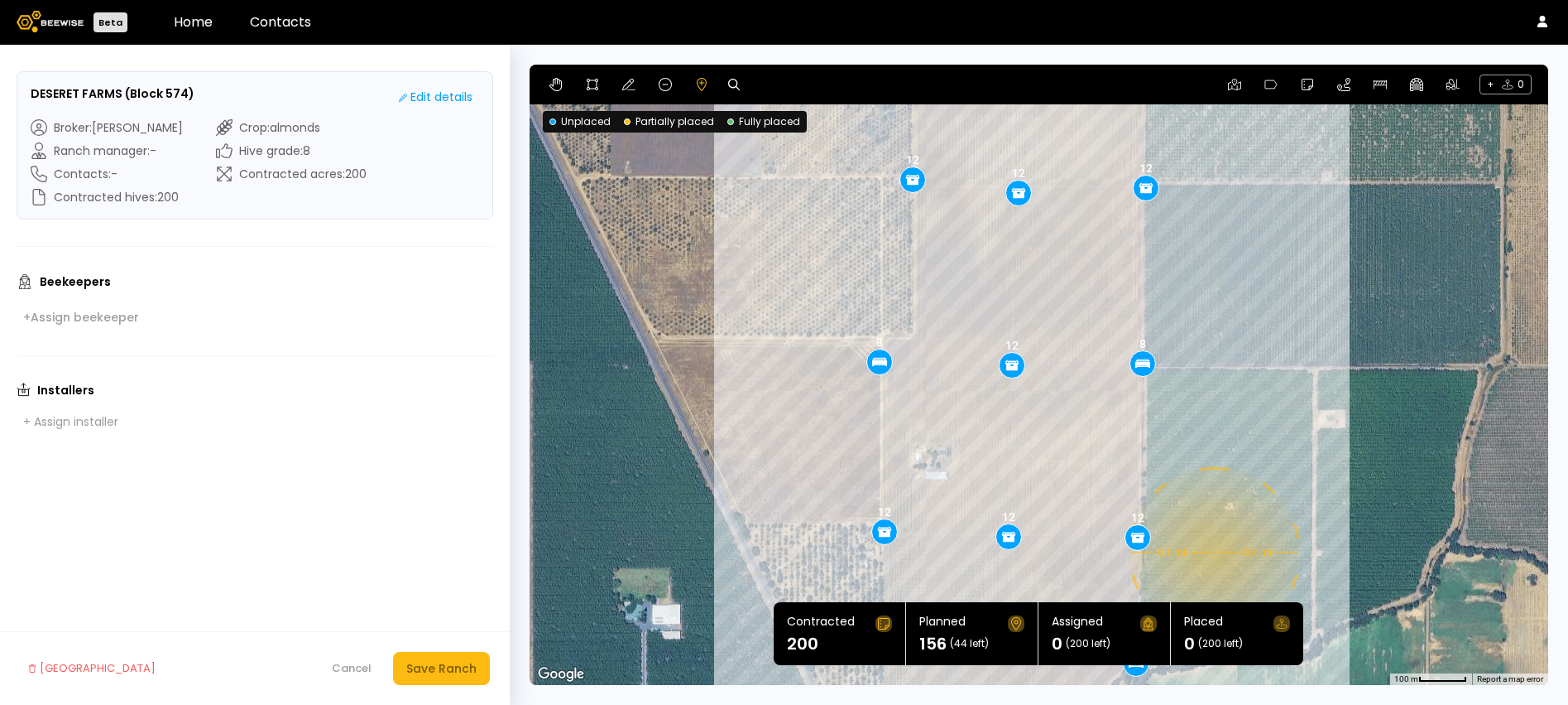
drag, startPoint x: 1155, startPoint y: 312, endPoint x: 1184, endPoint y: 433, distance: 124.4
click at [1184, 433] on div "0.1 mi 0.1 mi 8 8 8 8 8 12 12 12 12 12 8 12 12 12 12" at bounding box center [1039, 374] width 1019 height 620
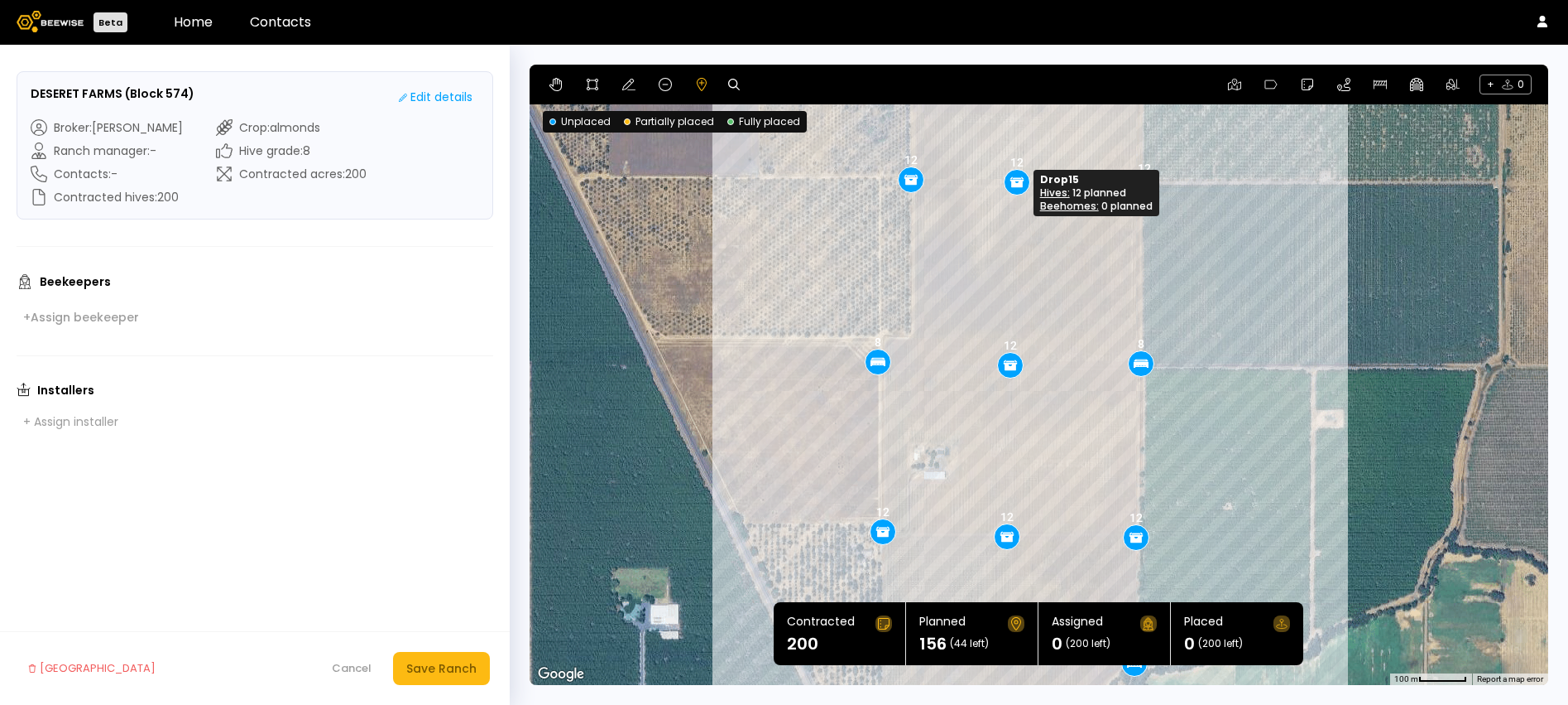
drag, startPoint x: 1014, startPoint y: 188, endPoint x: 1014, endPoint y: 178, distance: 10.0
drag, startPoint x: 1020, startPoint y: 178, endPoint x: 1030, endPoint y: 178, distance: 10.0
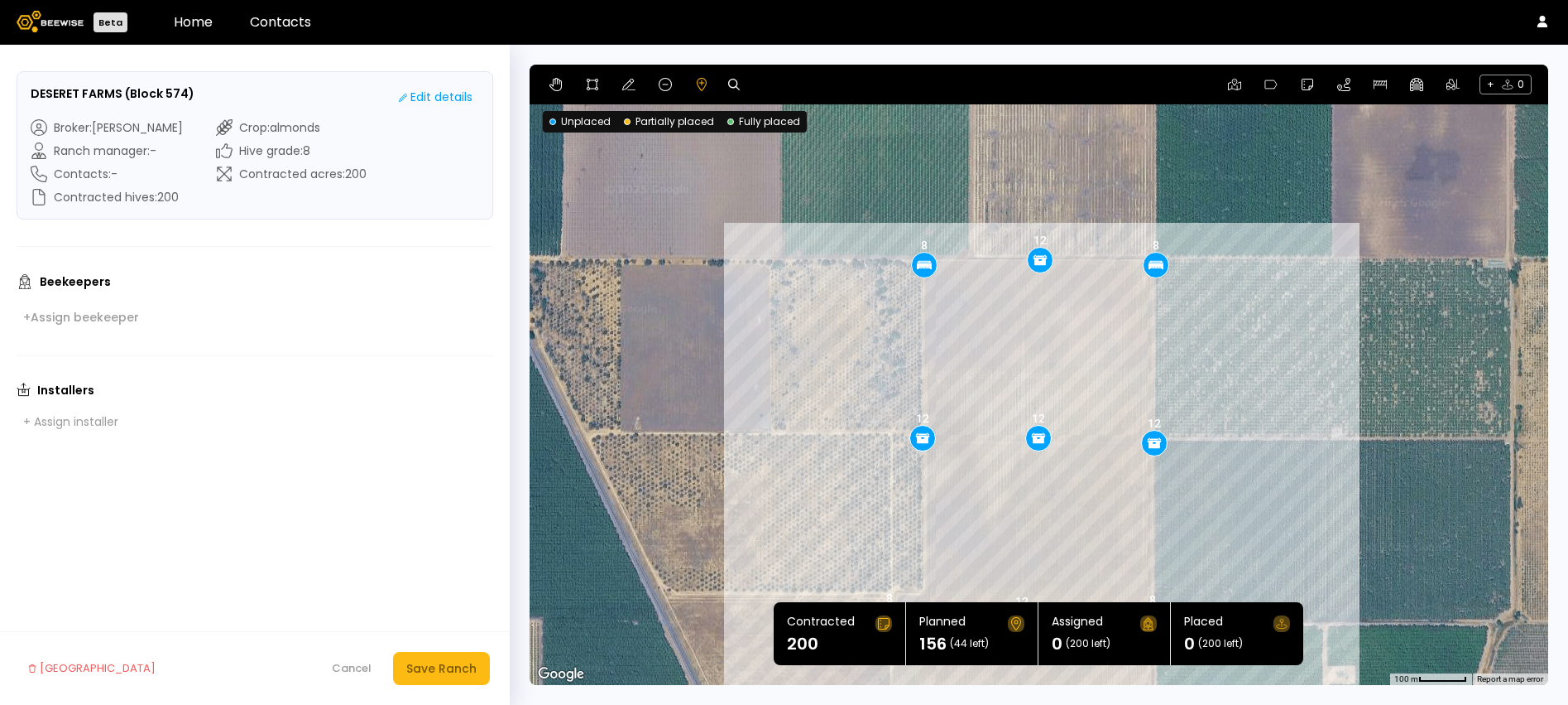
drag, startPoint x: 1262, startPoint y: 280, endPoint x: 1274, endPoint y: 543, distance: 263.3
click at [1274, 543] on div "0.1 mi 0.1 mi 8 8 8 8 8 12 12 12 8 12 12 12 12 12 12" at bounding box center [1039, 374] width 1019 height 620
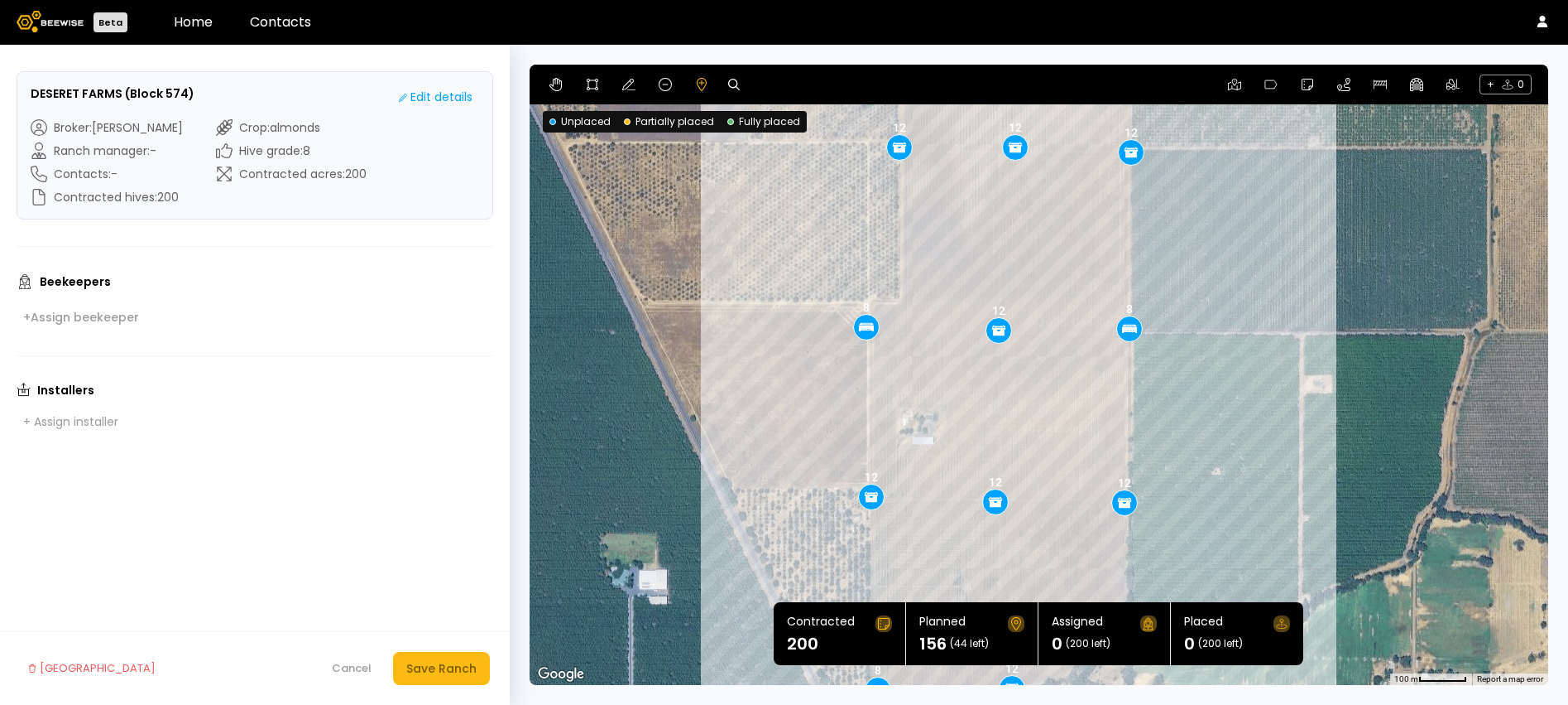
drag, startPoint x: 1266, startPoint y: 527, endPoint x: 1243, endPoint y: 235, distance: 292.9
click at [1243, 235] on div "0.1 mi 0.1 mi 8 8 8 8 8 12 12 8 12 12 12 12 12 12 12" at bounding box center [1039, 374] width 1019 height 620
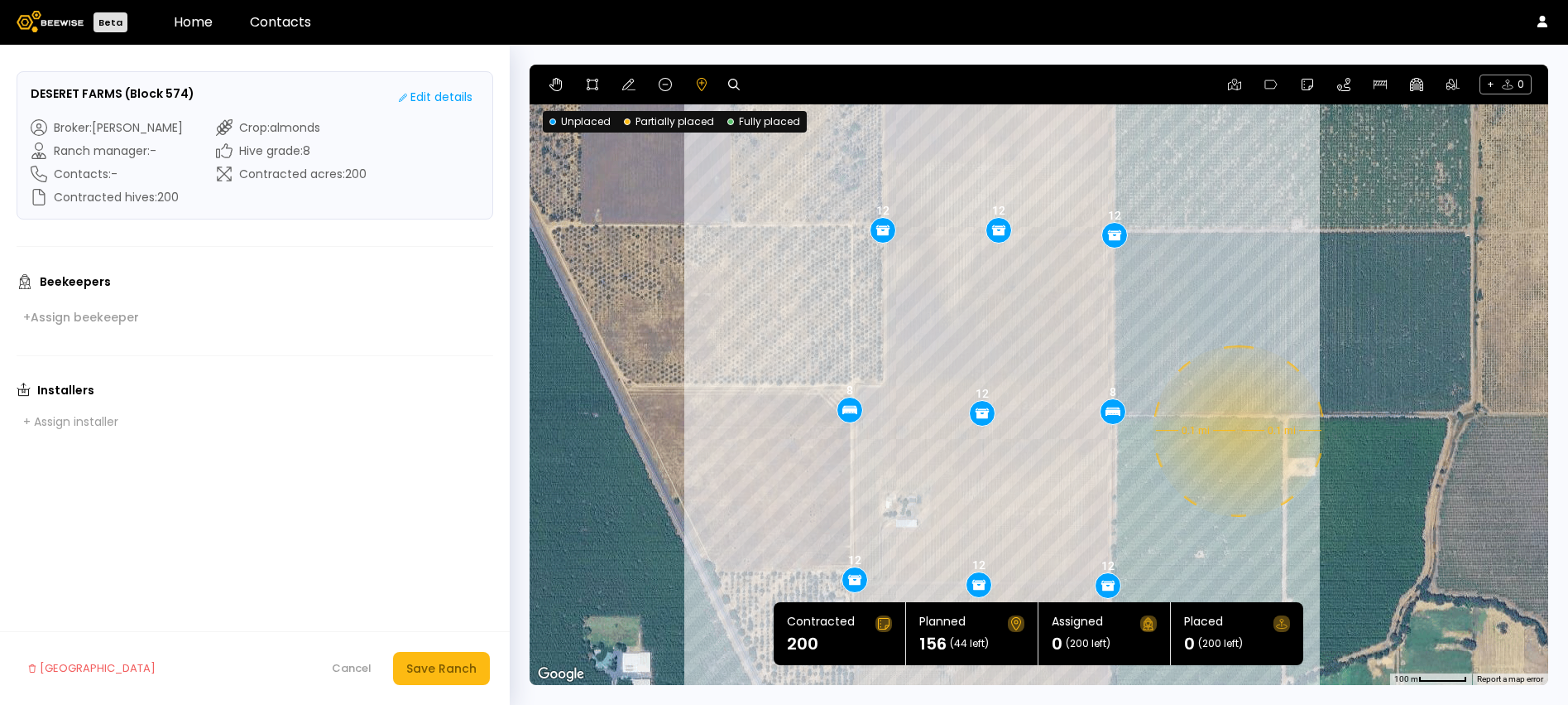
drag, startPoint x: 1271, startPoint y: 263, endPoint x: 1254, endPoint y: 348, distance: 86.7
click at [1254, 348] on div "0.1 mi 0.1 mi 8 8 8 8 8 12 12 8 12 12 12 12 12 12 12" at bounding box center [1039, 374] width 1019 height 620
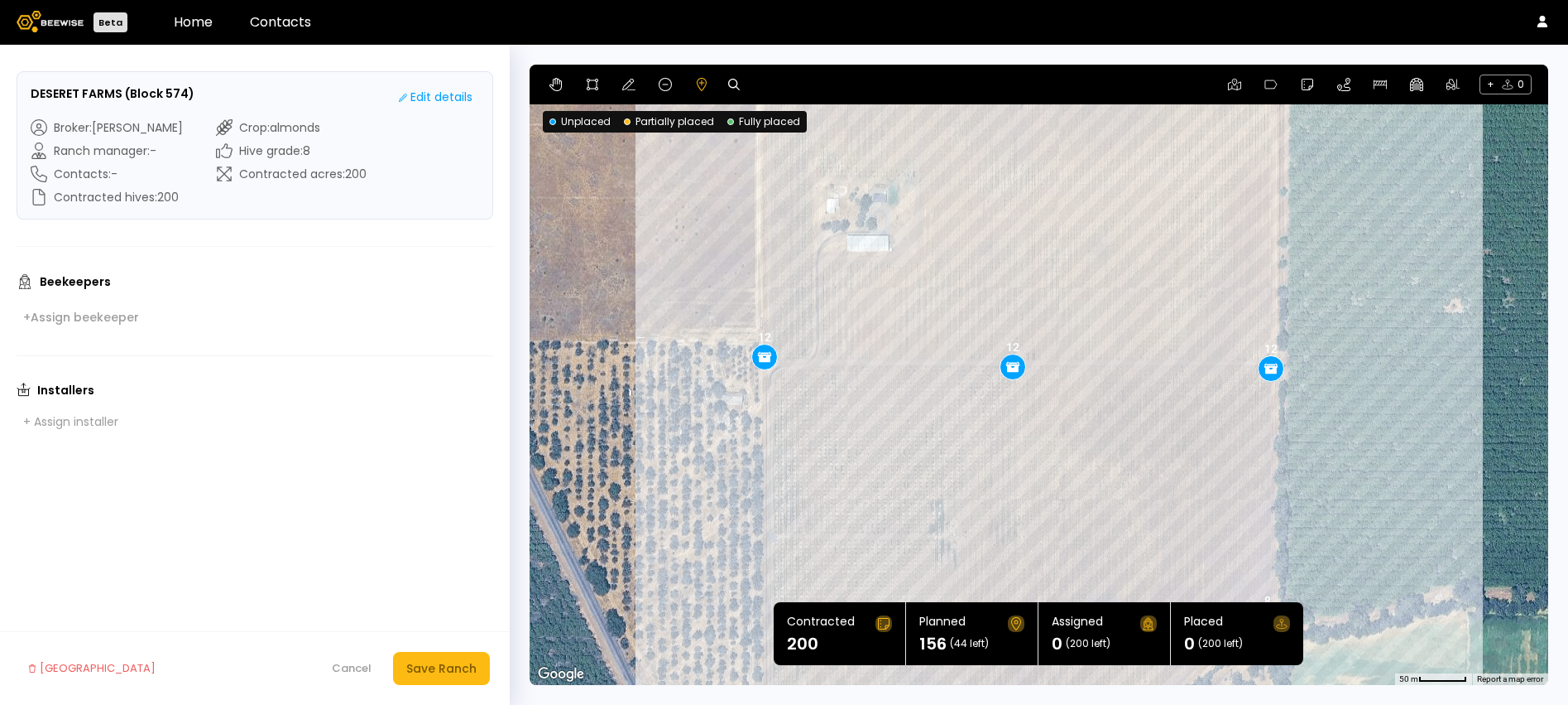
drag, startPoint x: 1156, startPoint y: 402, endPoint x: 499, endPoint y: 261, distance: 672.0
click at [499, 261] on div "DESERET FARMS (Block 574) Edit details Broker : [PERSON_NAME] Ranch manager : -…" at bounding box center [784, 374] width 1568 height 659
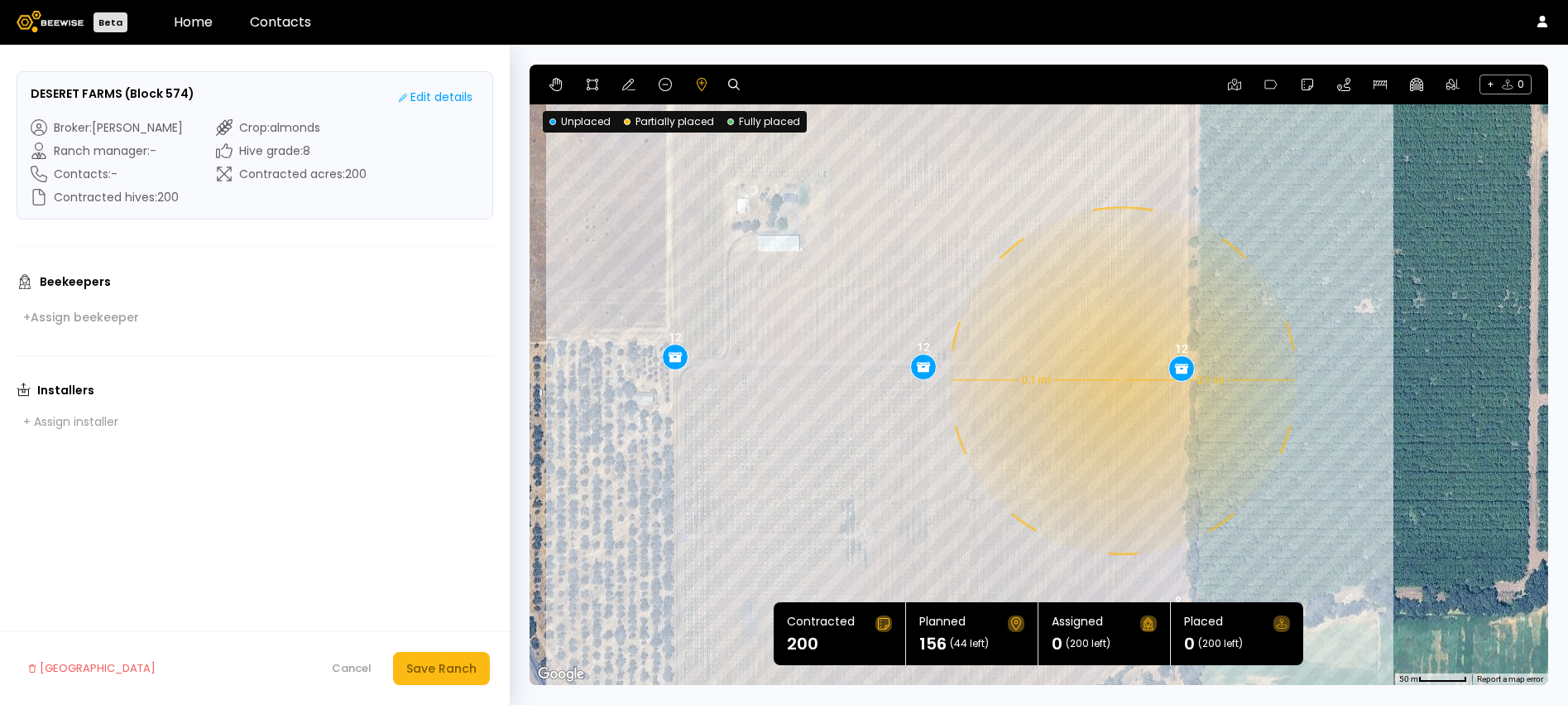
drag, startPoint x: 1301, startPoint y: 380, endPoint x: 1210, endPoint y: 380, distance: 91.0
click at [1210, 380] on div "0.1 mi 0.1 mi 8 8 8 8 8 12 12 8 12 12 12 12 12 12 12" at bounding box center [1039, 374] width 1019 height 620
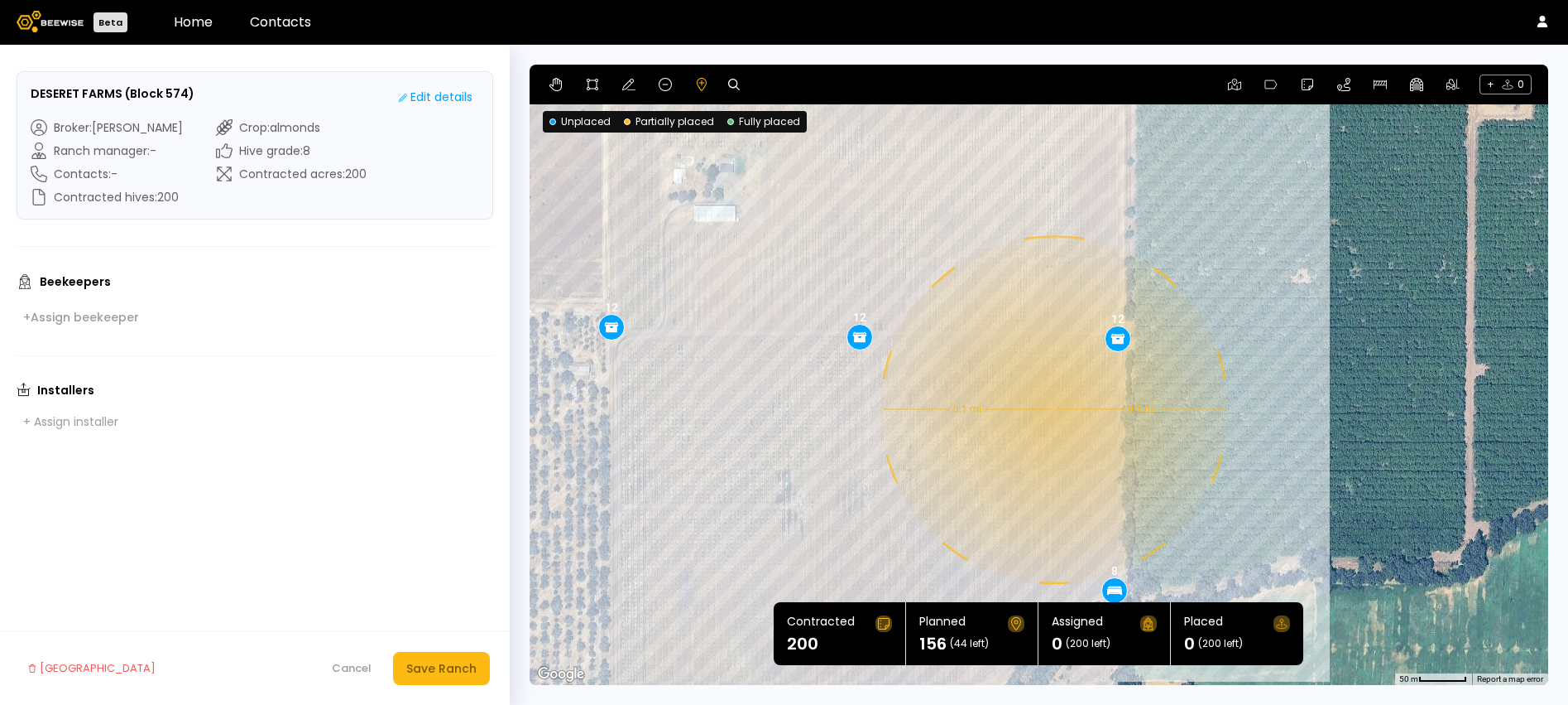
drag, startPoint x: 837, startPoint y: 469, endPoint x: 945, endPoint y: 439, distance: 112.1
click at [945, 439] on div "0.1 mi 0.1 mi 8 8 8 8 8 12 12 8 12 12 12 12 12 12 12" at bounding box center [1039, 374] width 1019 height 620
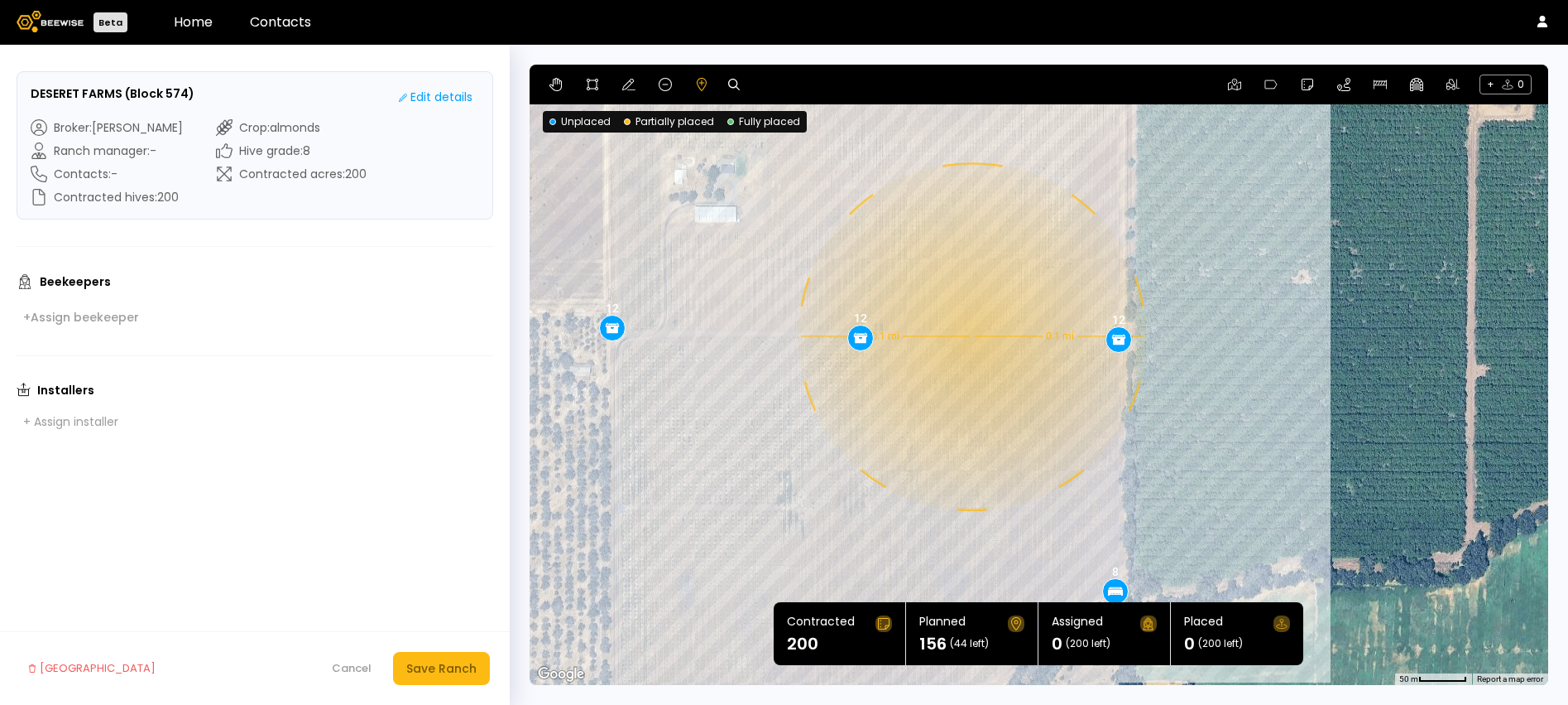
click at [970, 336] on div "0.1 mi 0.1 mi 8 8 8 8 8 12 12 8 12 12 12 12 12 12 12" at bounding box center [1039, 374] width 1019 height 620
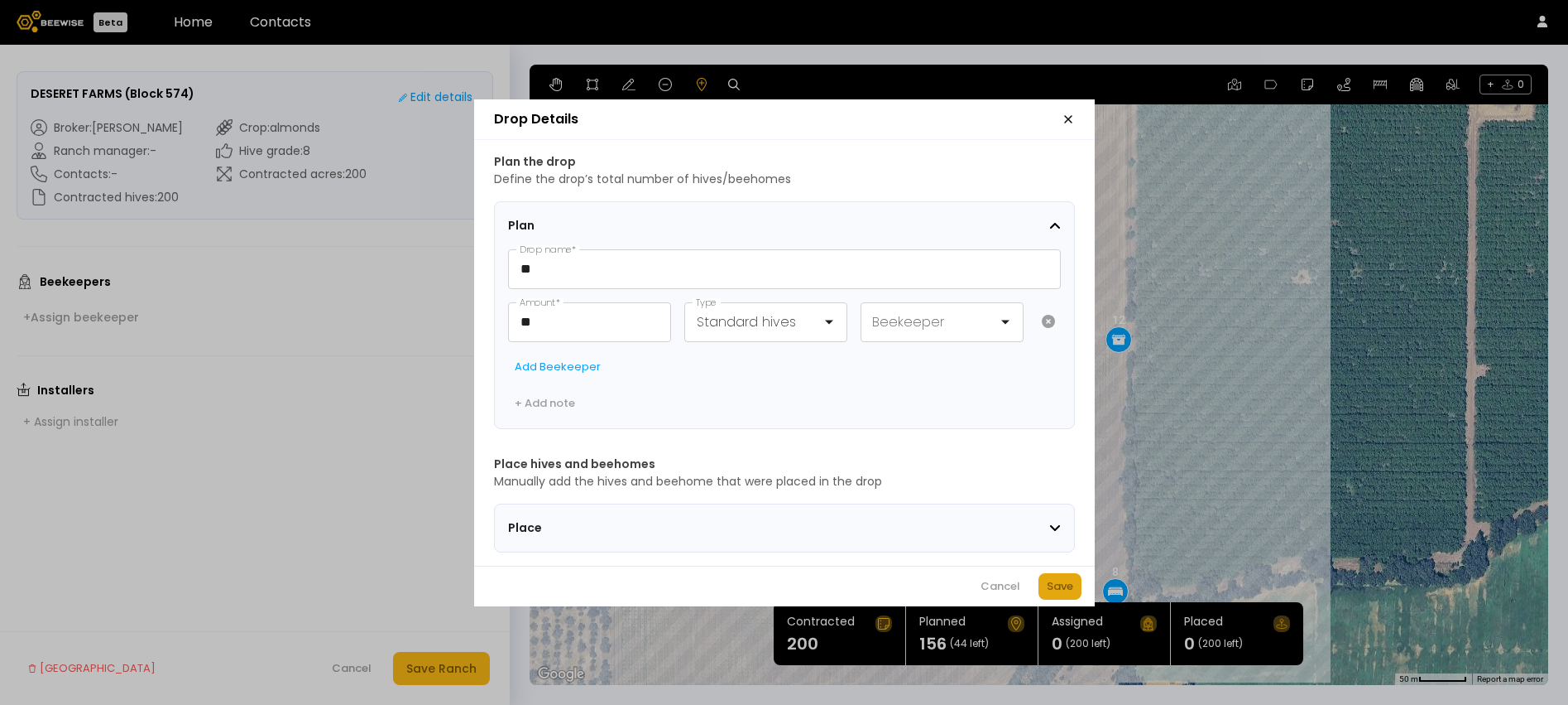
click at [1055, 584] on div "Save" at bounding box center [1060, 586] width 27 height 17
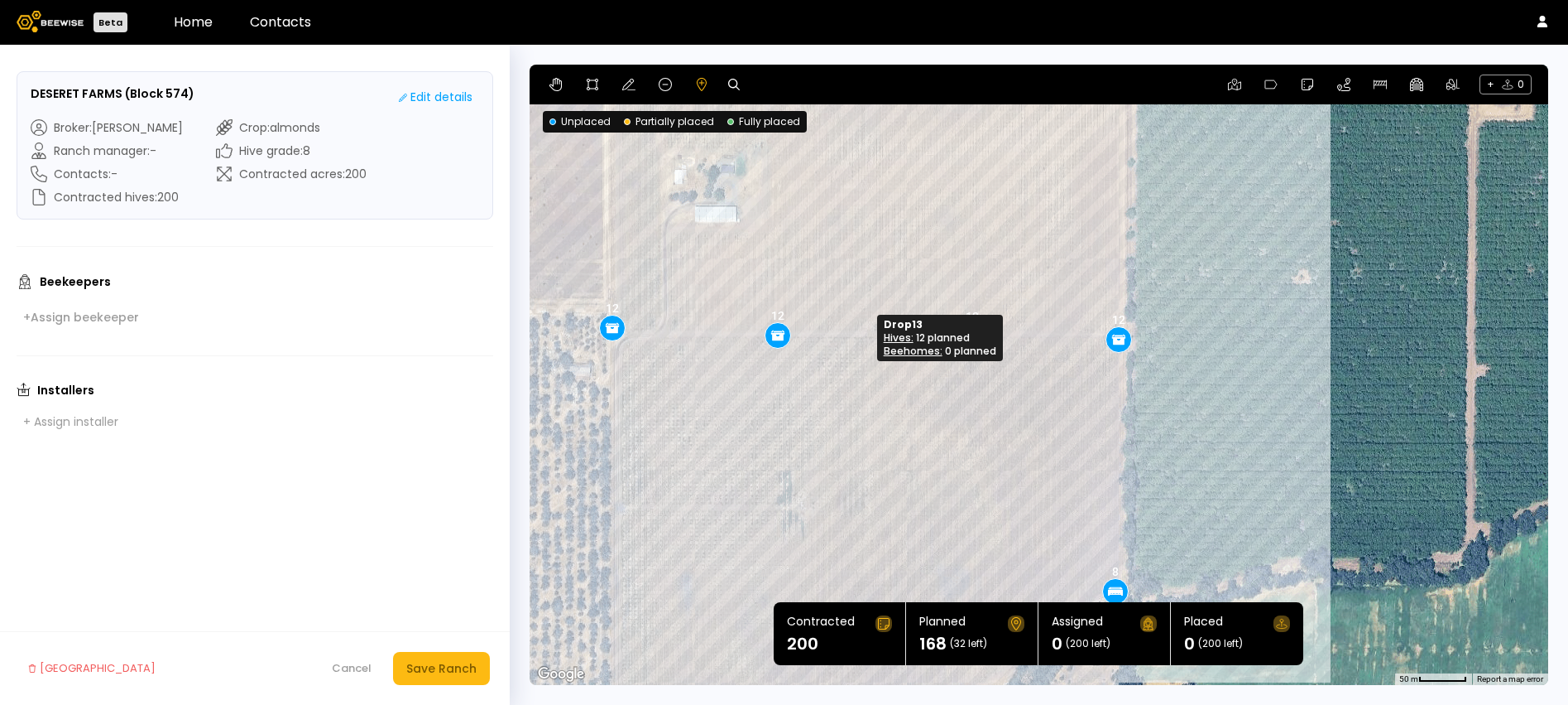
drag, startPoint x: 854, startPoint y: 338, endPoint x: 772, endPoint y: 336, distance: 82.0
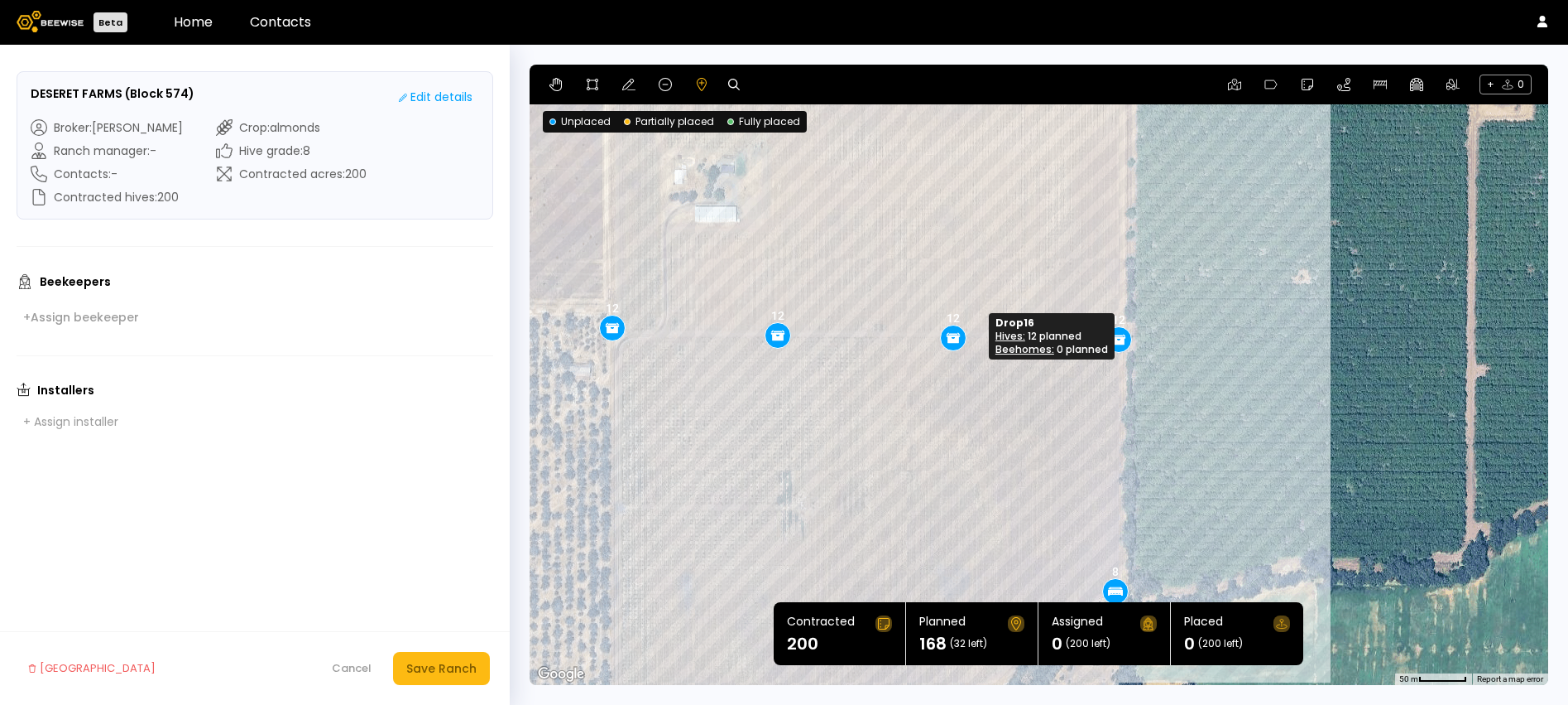
drag, startPoint x: 965, startPoint y: 341, endPoint x: 945, endPoint y: 344, distance: 20.2
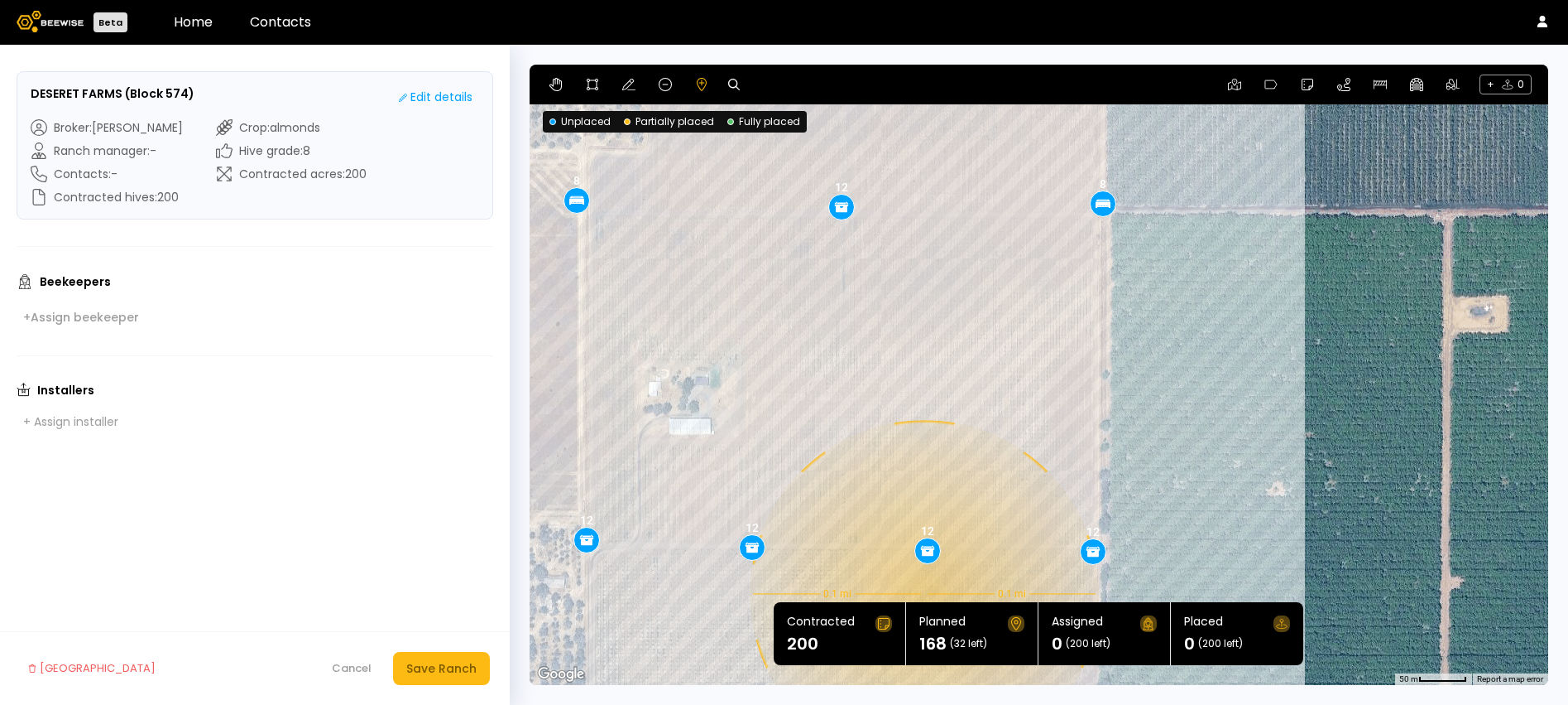
drag, startPoint x: 974, startPoint y: 166, endPoint x: 948, endPoint y: 383, distance: 218.6
click at [948, 383] on div "0.1 mi 0.1 mi 8 8 8 8 8 12 12 8 12 12 12 12 12 12 12 12" at bounding box center [1039, 374] width 1019 height 620
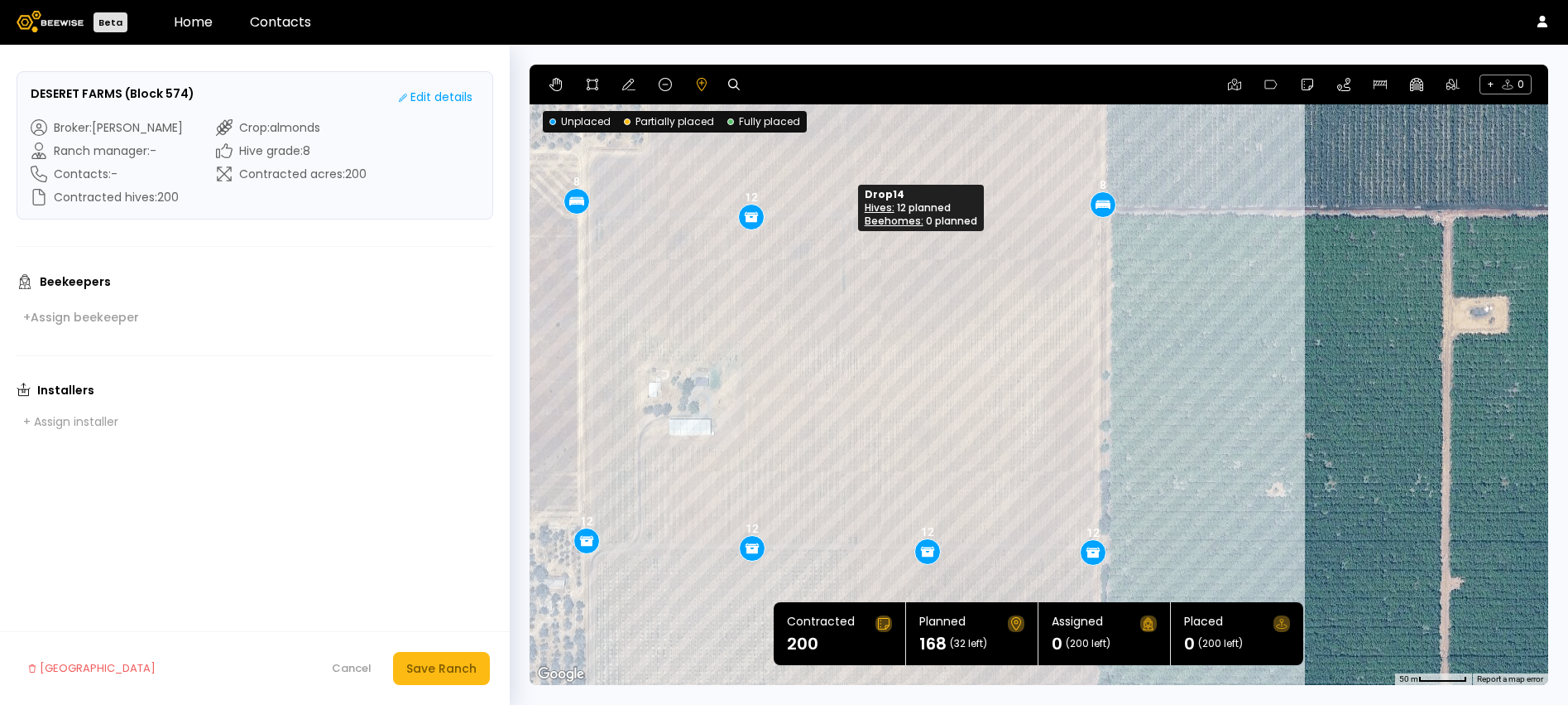
drag, startPoint x: 841, startPoint y: 216, endPoint x: 750, endPoint y: 225, distance: 91.4
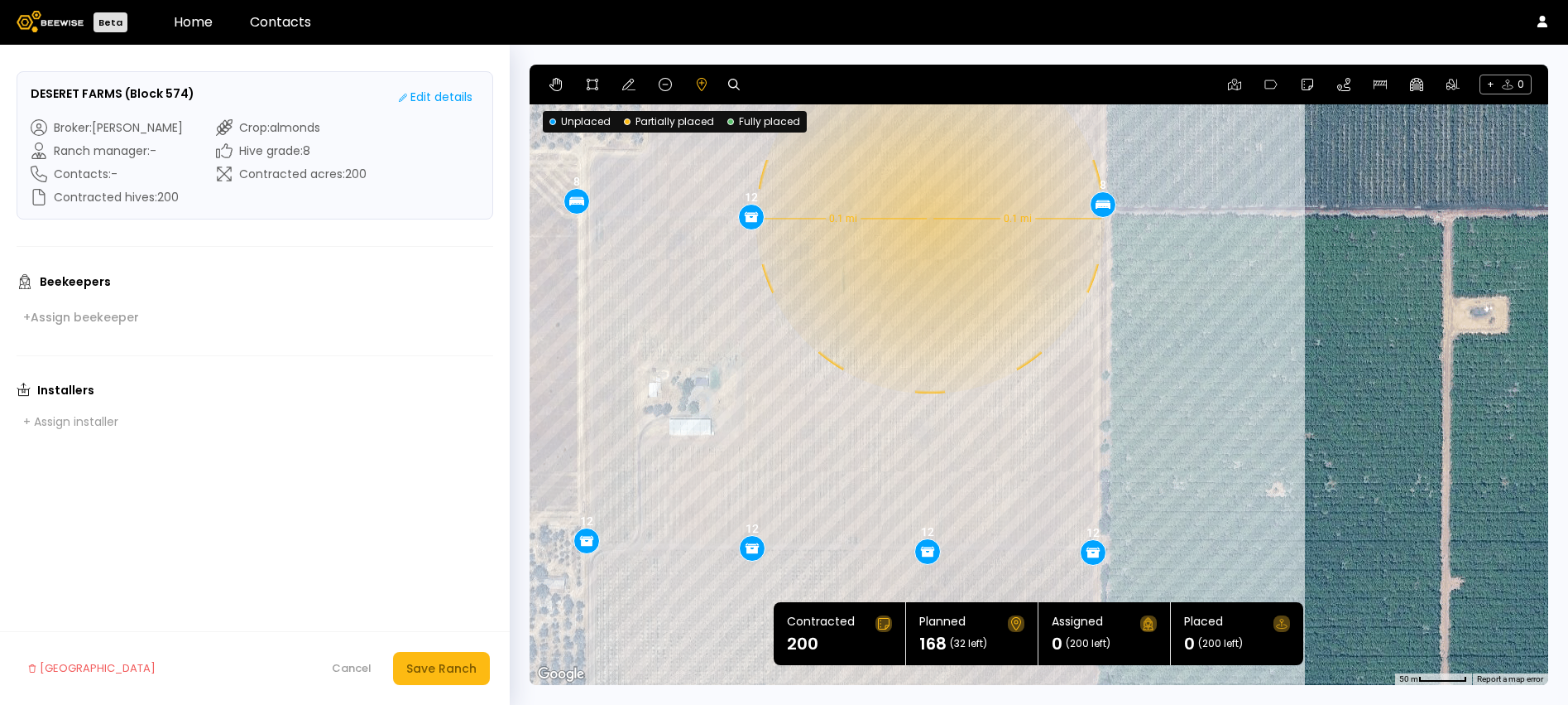
click at [928, 219] on div "0.1 mi 0.1 mi 8 8 8 8 8 12 12 8 12 12 12 12 12 12 12 12" at bounding box center [1039, 374] width 1019 height 620
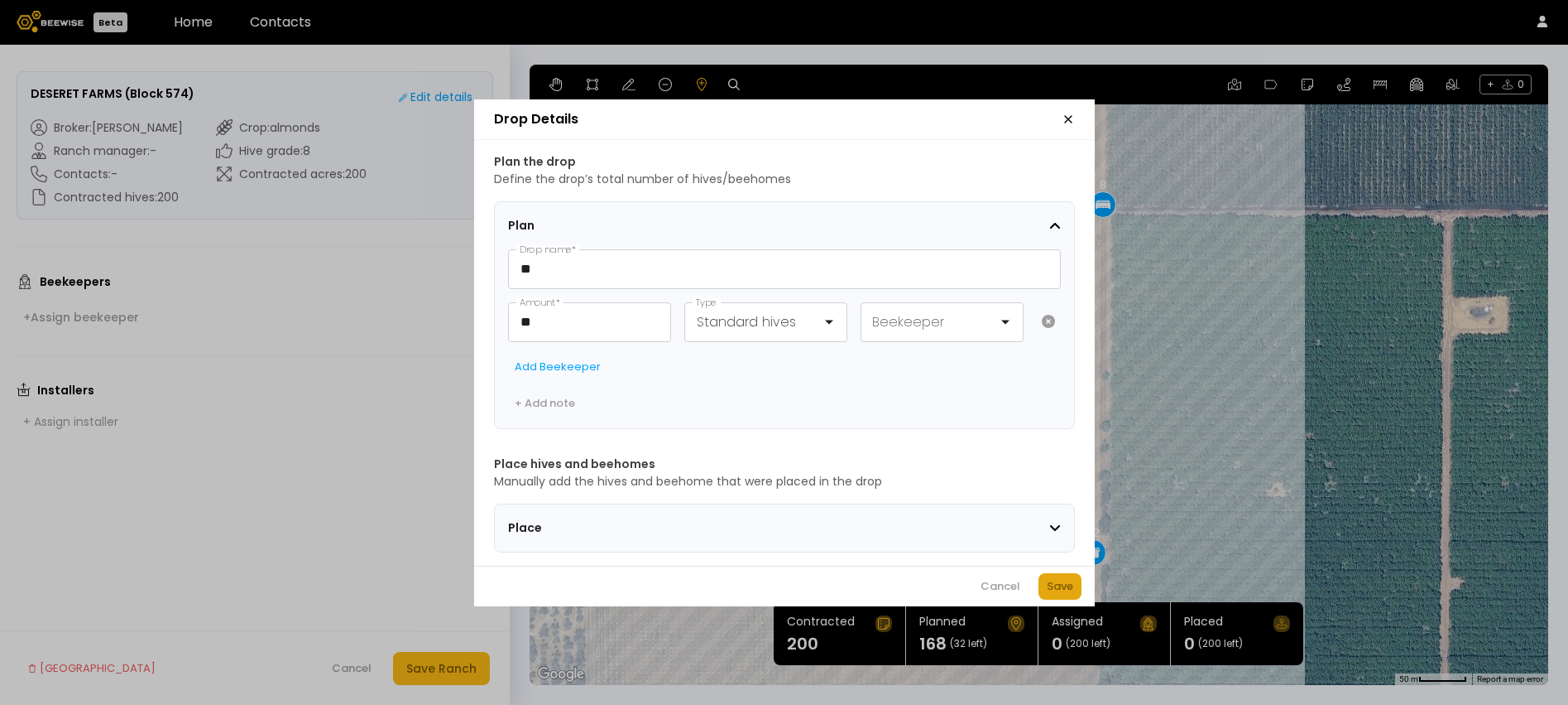
click at [1070, 594] on div "Save" at bounding box center [1060, 586] width 27 height 17
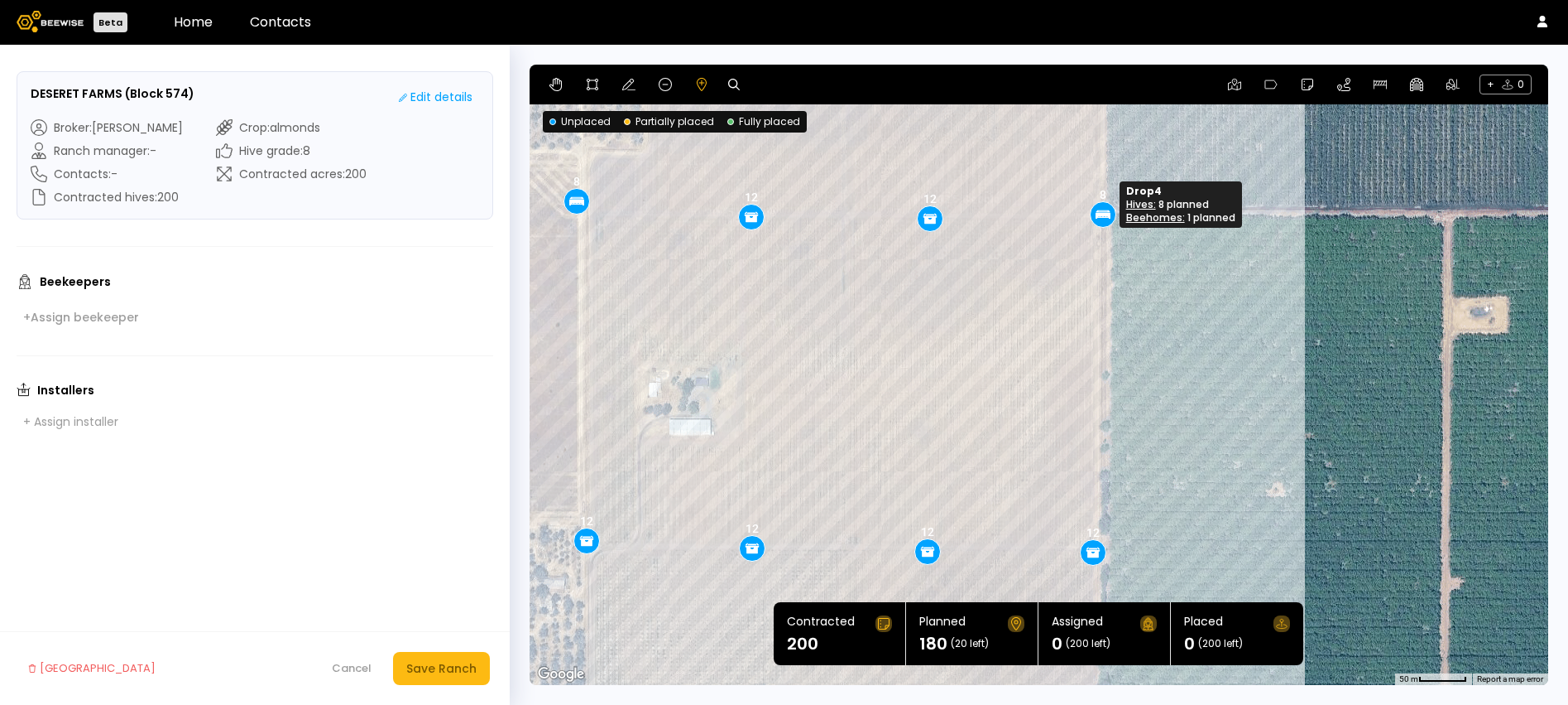
drag, startPoint x: 1101, startPoint y: 201, endPoint x: 1101, endPoint y: 211, distance: 10.0
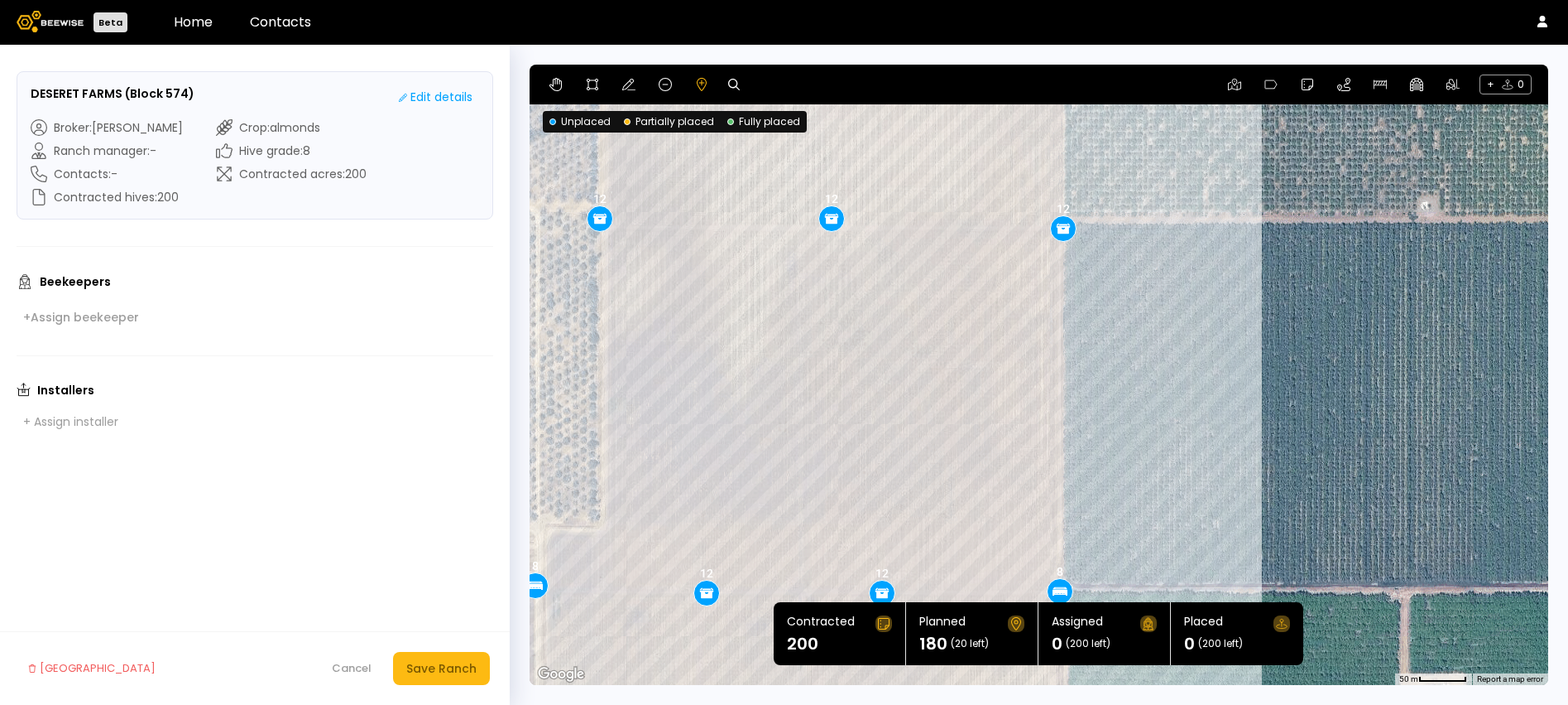
drag, startPoint x: 1168, startPoint y: 337, endPoint x: 1125, endPoint y: 721, distance: 386.4
click at [1125, 704] on html "Beta Home Contacts DESERET FARMS (Block 574) Edit details Broker : [PERSON_NAME…" at bounding box center [784, 371] width 1568 height 743
drag, startPoint x: 818, startPoint y: 223, endPoint x: 747, endPoint y: 223, distance: 71.0
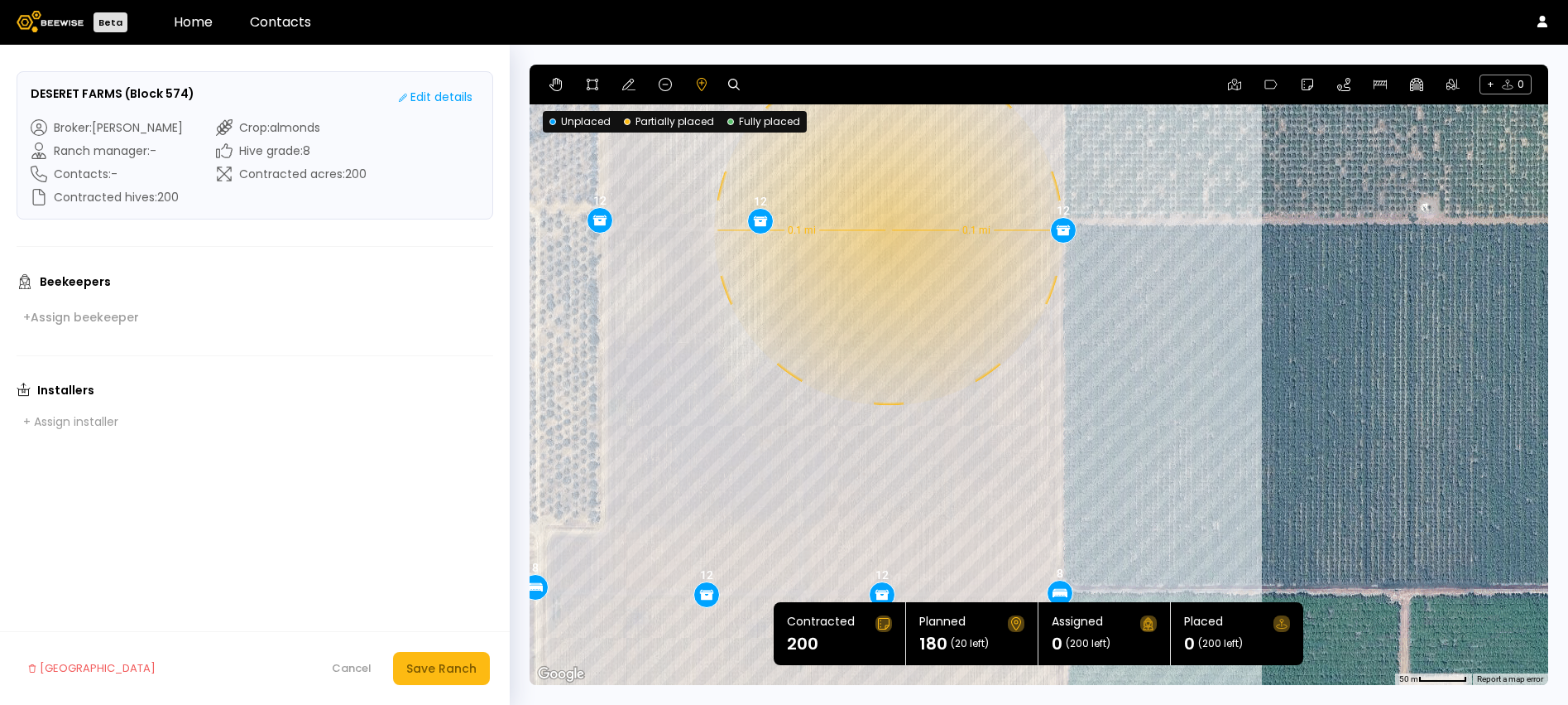
click at [887, 230] on div "0.1 mi 0.1 mi 8 8 8 8 12 12 12 12 12 12 12 12 8 12 12 8 12" at bounding box center [1039, 374] width 1019 height 620
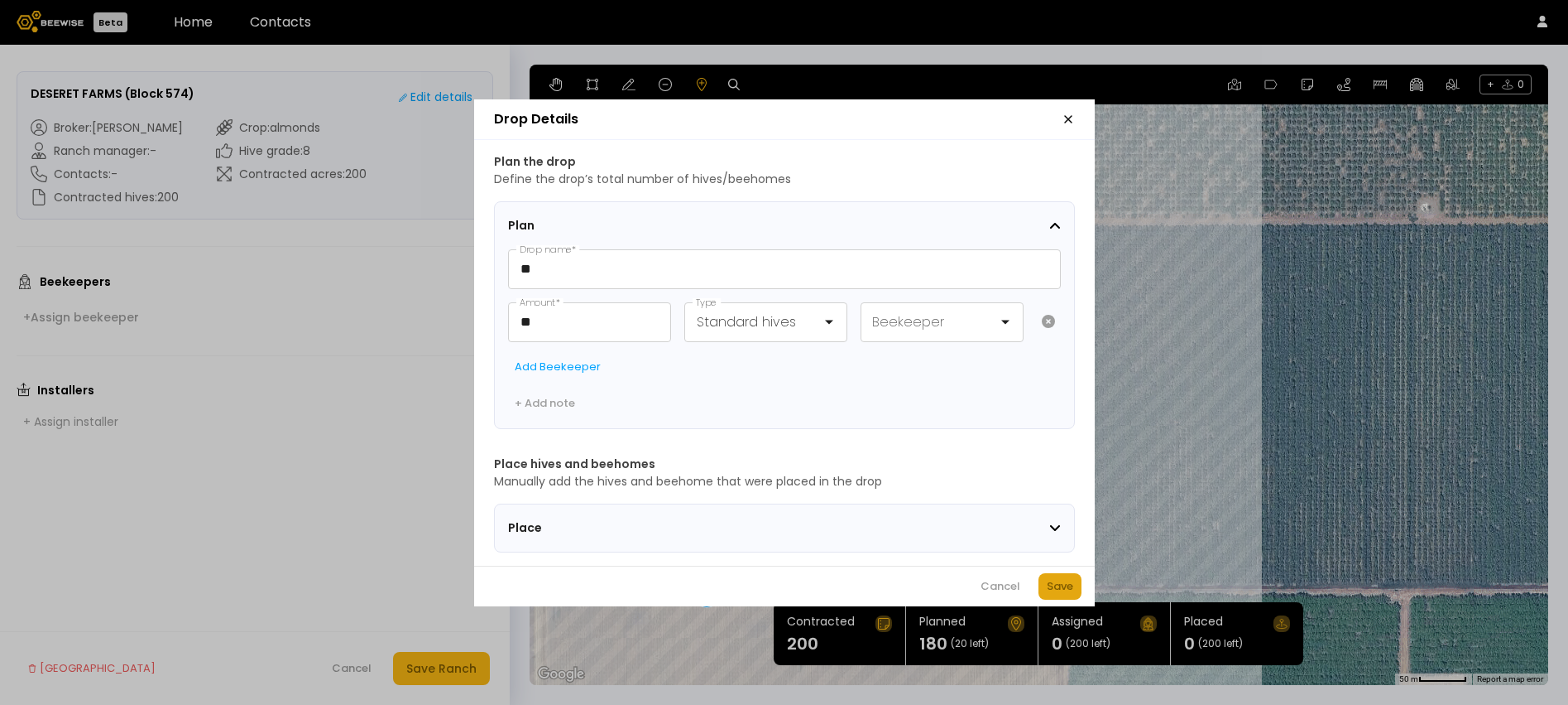
click at [1065, 590] on div "Save" at bounding box center [1060, 586] width 27 height 17
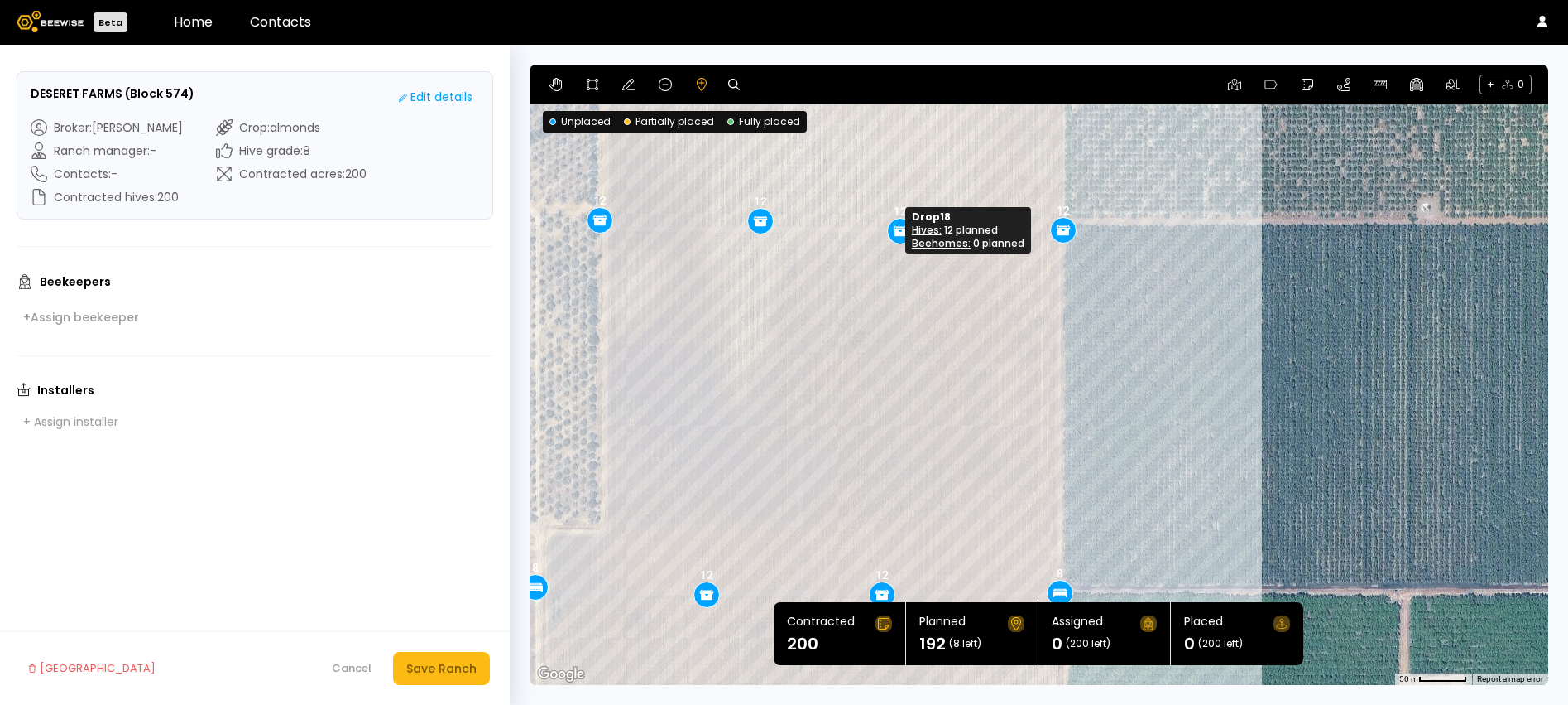
drag, startPoint x: 892, startPoint y: 236, endPoint x: 904, endPoint y: 236, distance: 12.0
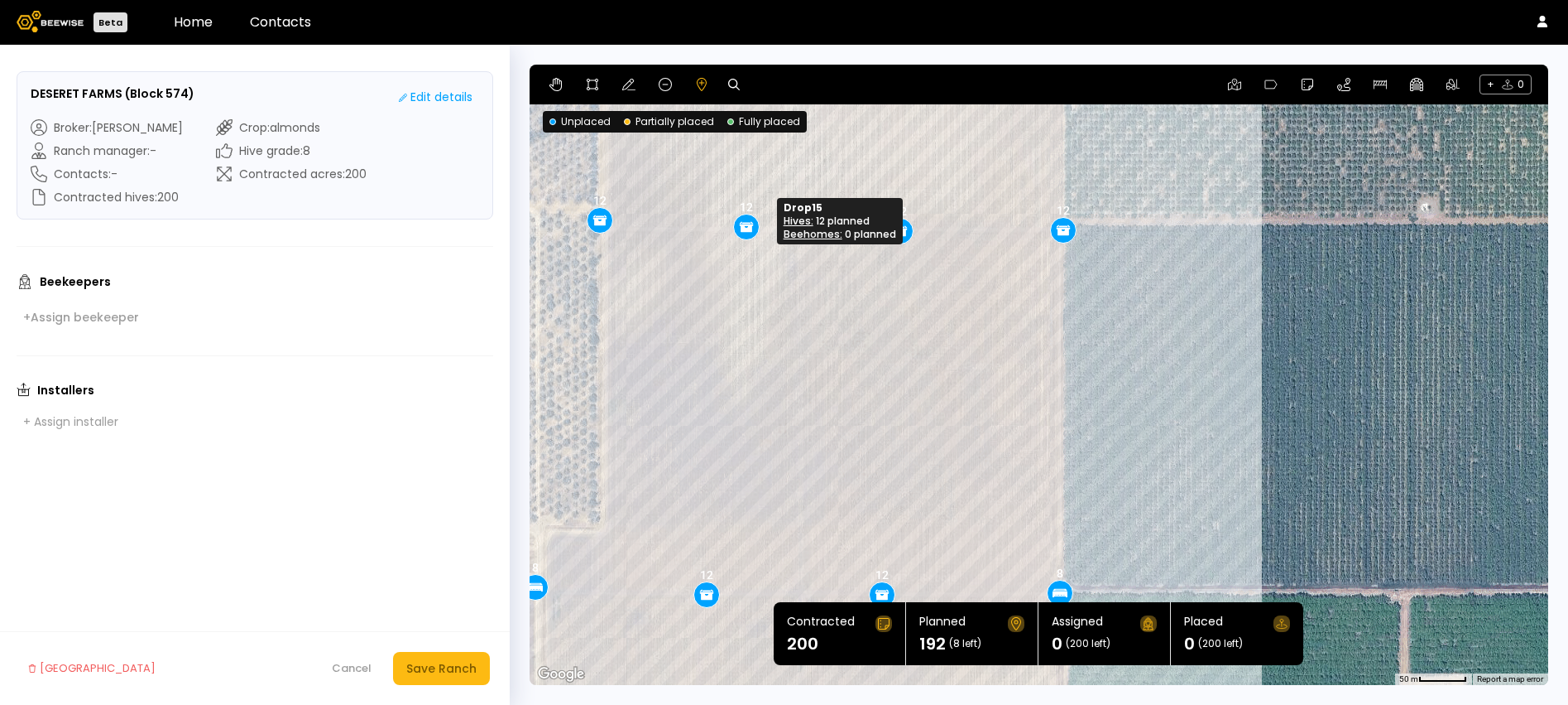
drag, startPoint x: 756, startPoint y: 222, endPoint x: 742, endPoint y: 228, distance: 15.2
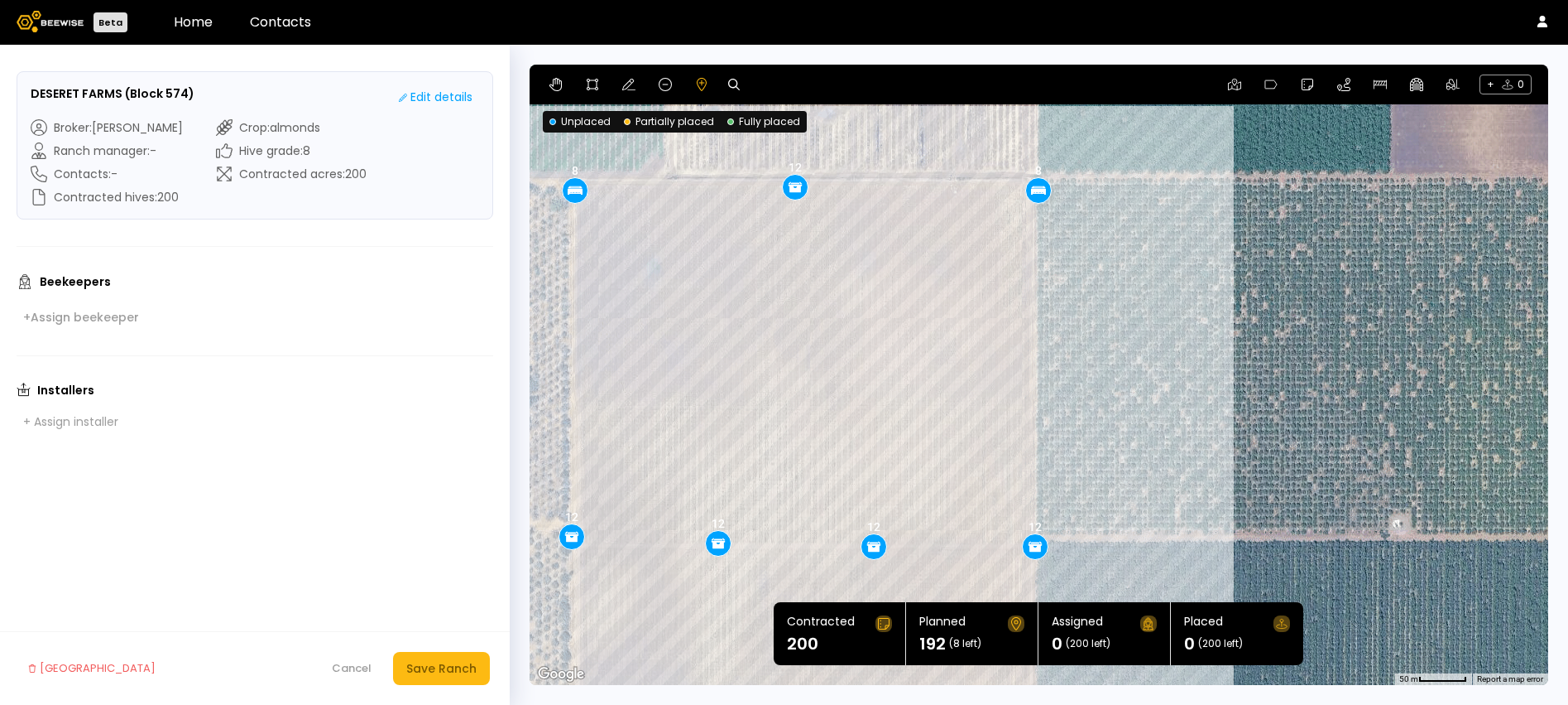
drag, startPoint x: 938, startPoint y: 345, endPoint x: 909, endPoint y: 665, distance: 321.3
click at [909, 665] on div "0.1 mi 0.1 mi 8 8 8 8 12 12 12 12 12 12 12 12 8 12 12 8 12 12" at bounding box center [1039, 374] width 1019 height 620
drag, startPoint x: 1036, startPoint y: 195, endPoint x: 1036, endPoint y: 187, distance: 8.0
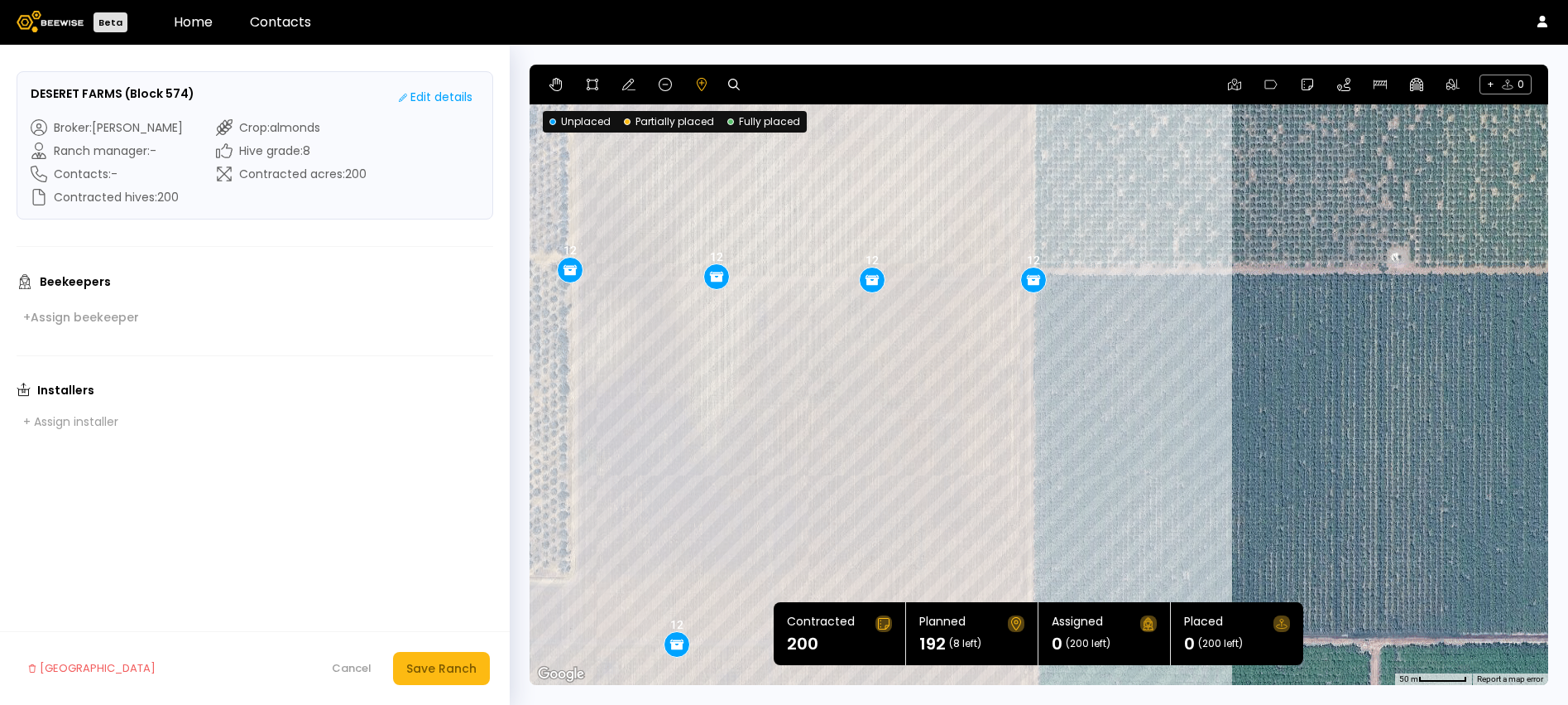
drag, startPoint x: 819, startPoint y: 447, endPoint x: 845, endPoint y: 37, distance: 410.8
click at [845, 37] on div "Beta Home Contacts DESERET FARMS (Block 574) Edit details Broker : [PERSON_NAME…" at bounding box center [784, 352] width 1568 height 705
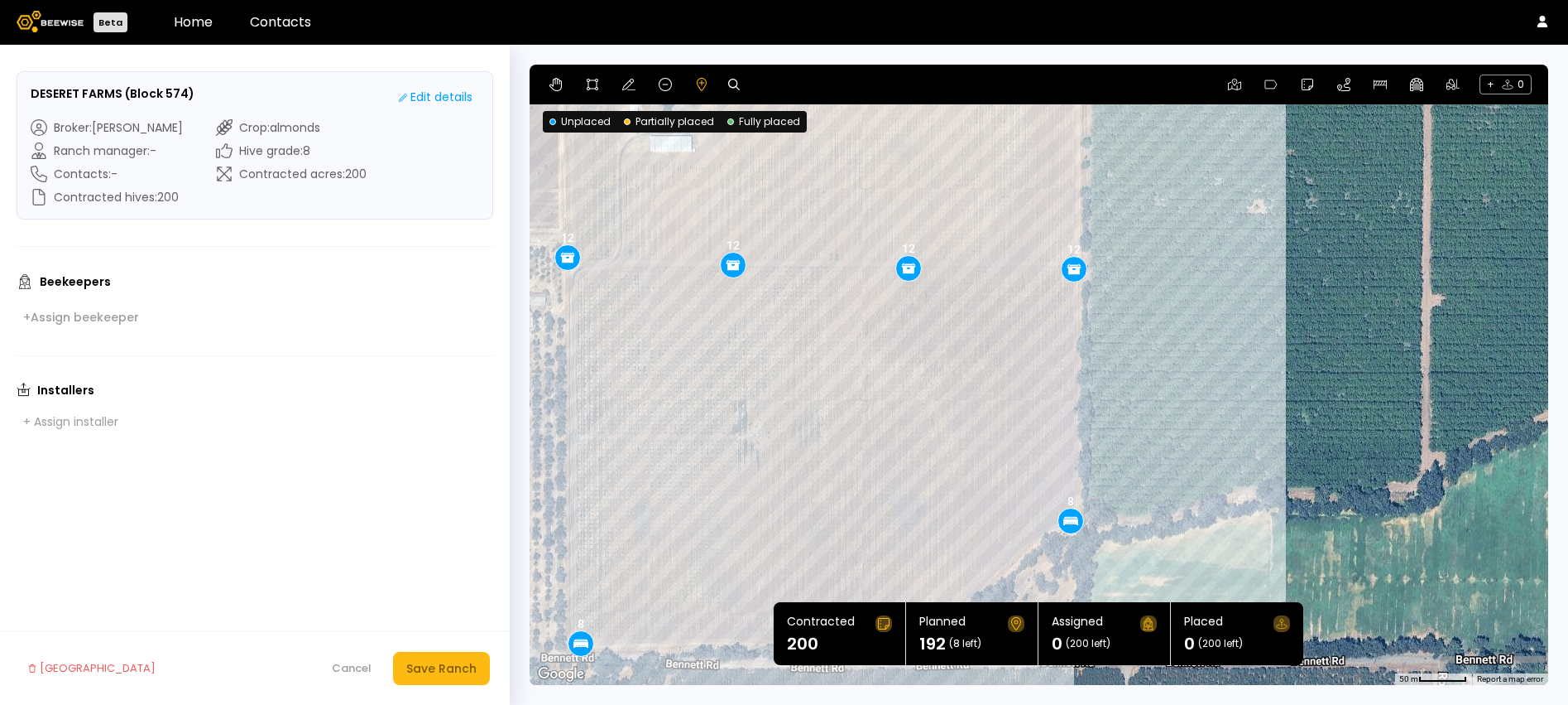
drag, startPoint x: 995, startPoint y: 541, endPoint x: 1003, endPoint y: -10, distance: 551.1
click at [1003, 0] on html "Beta Home Contacts DESERET FARMS (Block 574) Edit details Broker : [PERSON_NAME…" at bounding box center [784, 371] width 1568 height 743
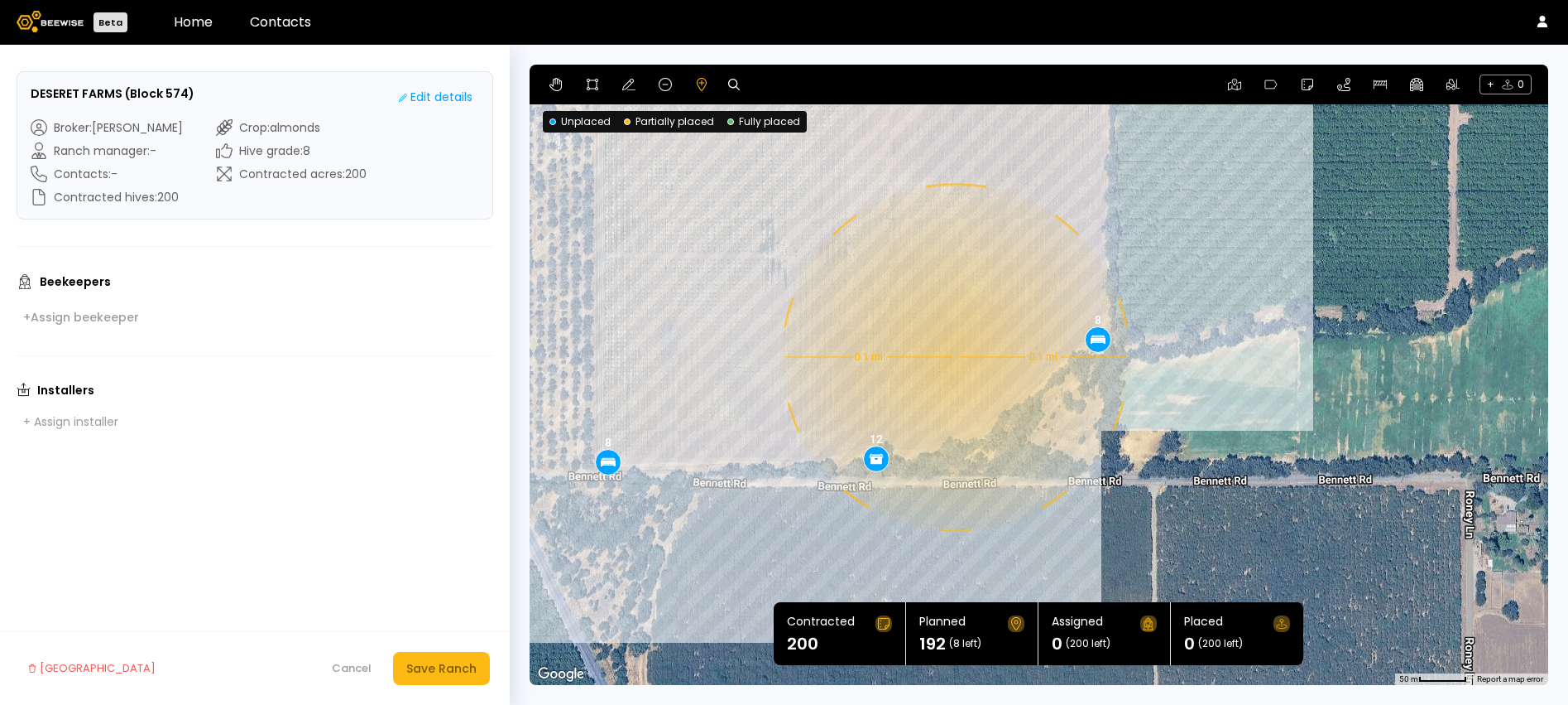
drag, startPoint x: 769, startPoint y: 427, endPoint x: 862, endPoint y: 392, distance: 99.4
click at [862, 392] on div "0.1 mi 0.1 mi 8 8 12 12 12 12 12 12 12 8 12 12 8 12 12 8 12 8" at bounding box center [1039, 374] width 1019 height 620
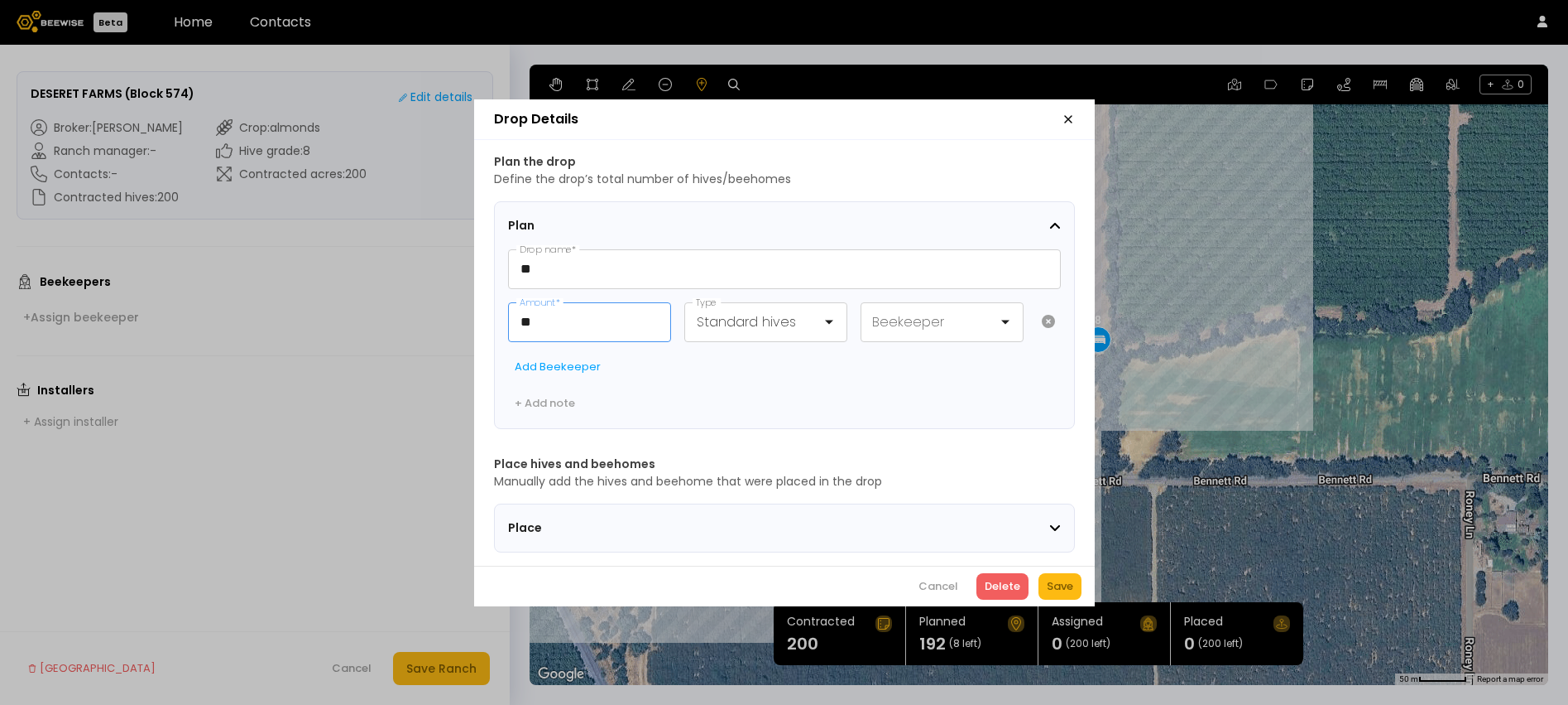
click at [547, 327] on input "**" at bounding box center [590, 322] width 161 height 38
type input "**"
click at [1027, 635] on div "Drop Details Plan the drop Define the drop’s total number of hives/beehomes Pla…" at bounding box center [784, 352] width 1568 height 705
click at [1048, 591] on div "Save" at bounding box center [1060, 586] width 27 height 17
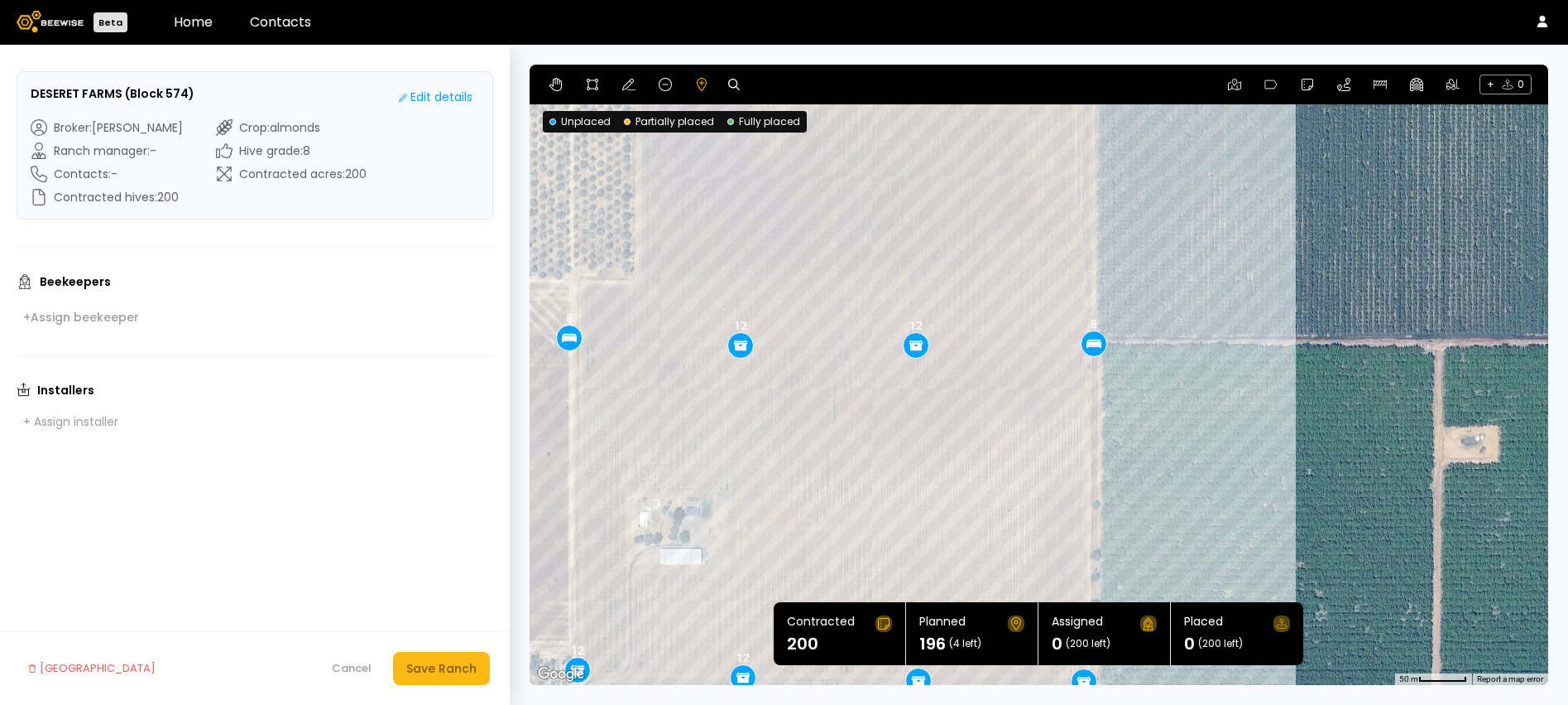
drag, startPoint x: 1282, startPoint y: 159, endPoint x: 1290, endPoint y: 894, distance: 735.0
click at [1290, 704] on html "Beta Home Contacts DESERET FARMS (Block 574) Edit details Broker : [PERSON_NAME…" at bounding box center [784, 371] width 1568 height 743
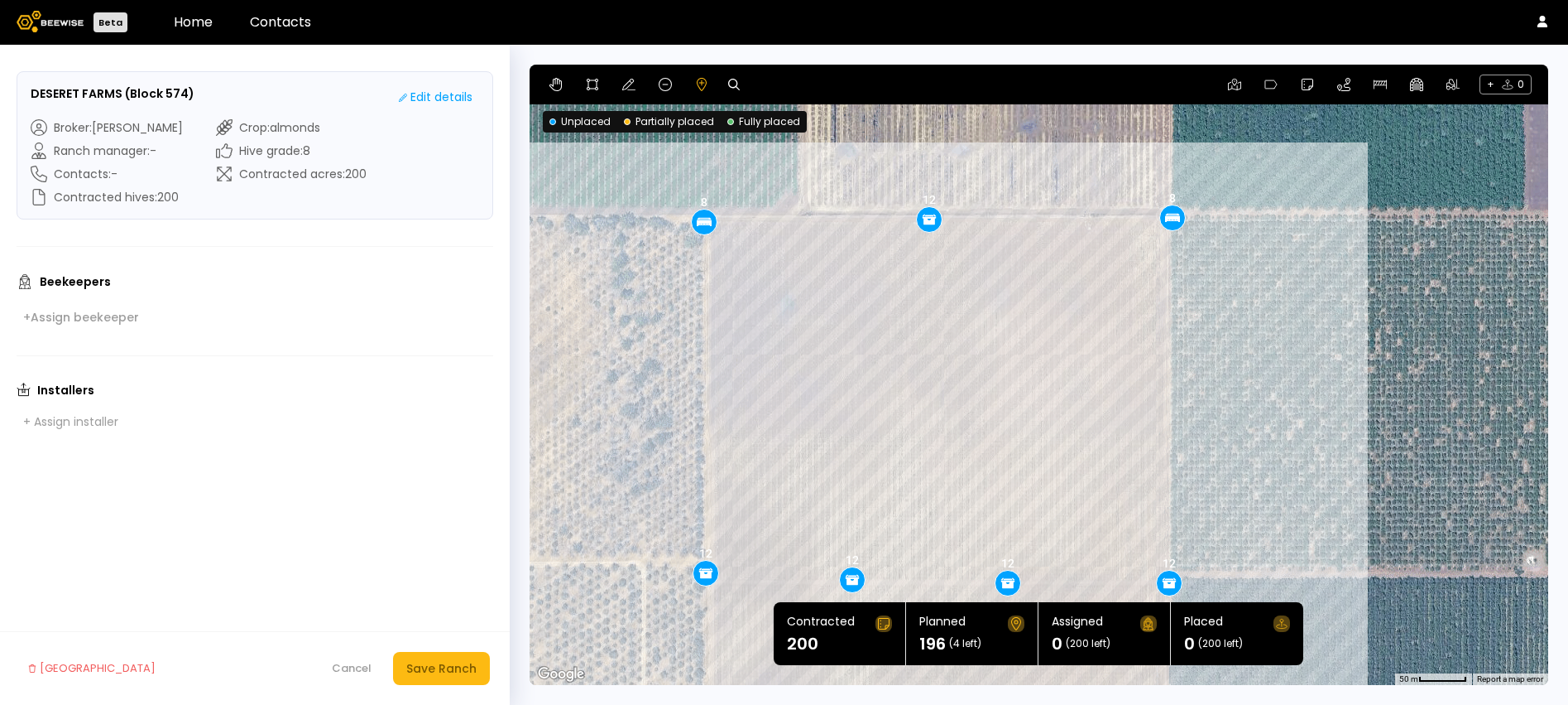
drag, startPoint x: 1310, startPoint y: 268, endPoint x: 1321, endPoint y: 591, distance: 323.2
click at [1321, 591] on div "0.11 mi 0.11 mi 8 8 12 12 12 12 12 12 8 12 12 8 12 12 8 12 8 16" at bounding box center [1039, 374] width 1019 height 620
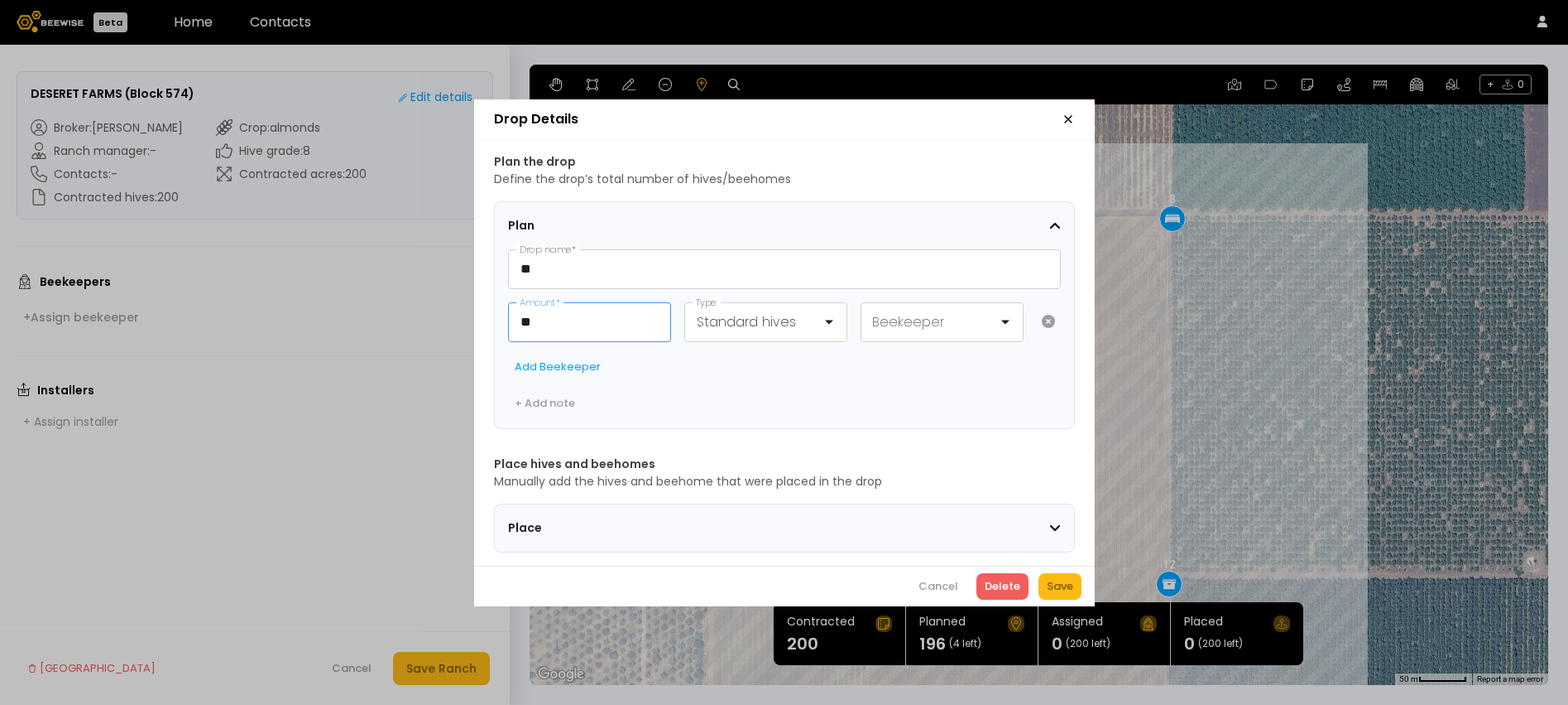
click at [559, 308] on input "**" at bounding box center [590, 322] width 161 height 38
type input "**"
click at [1064, 582] on button "Save" at bounding box center [1060, 586] width 43 height 27
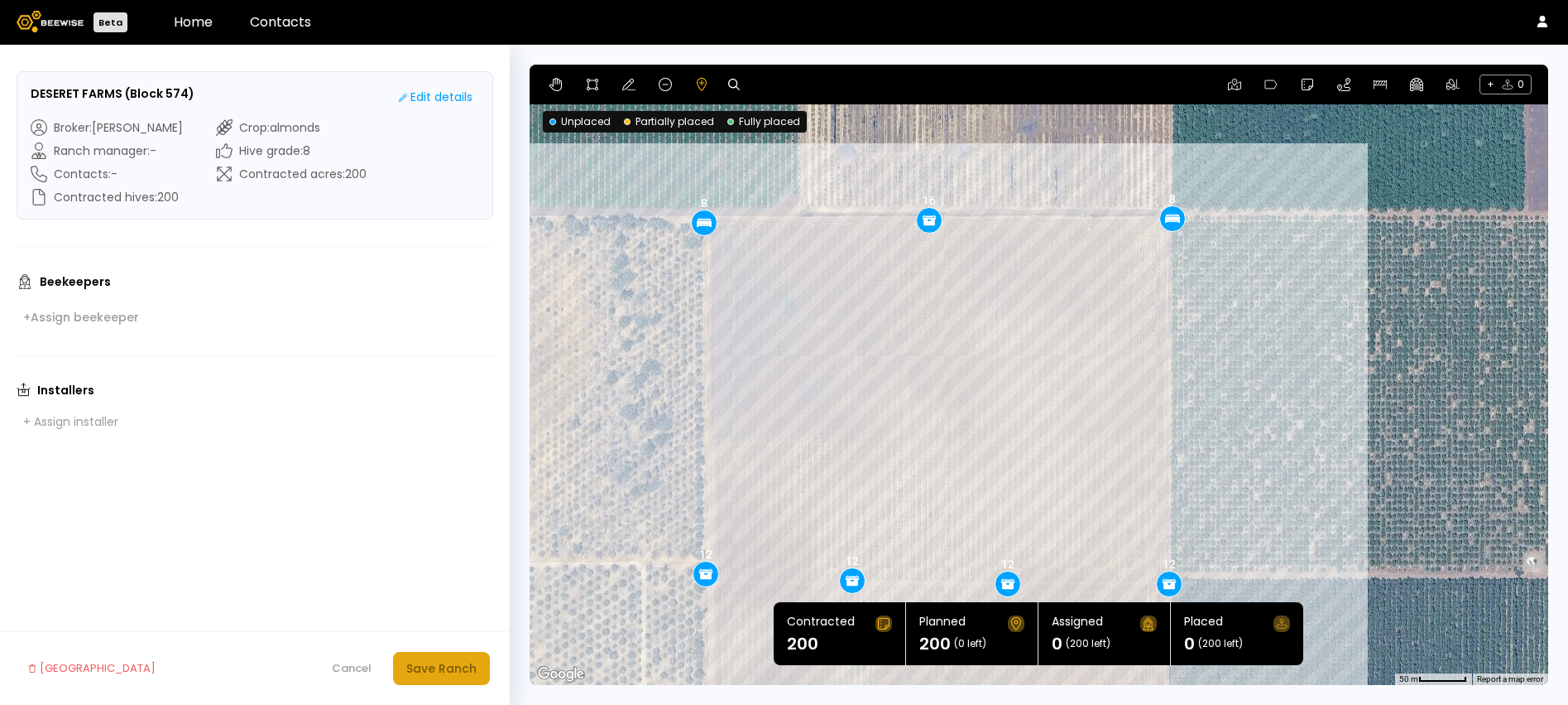
click at [431, 669] on div "Save Ranch" at bounding box center [442, 668] width 70 height 18
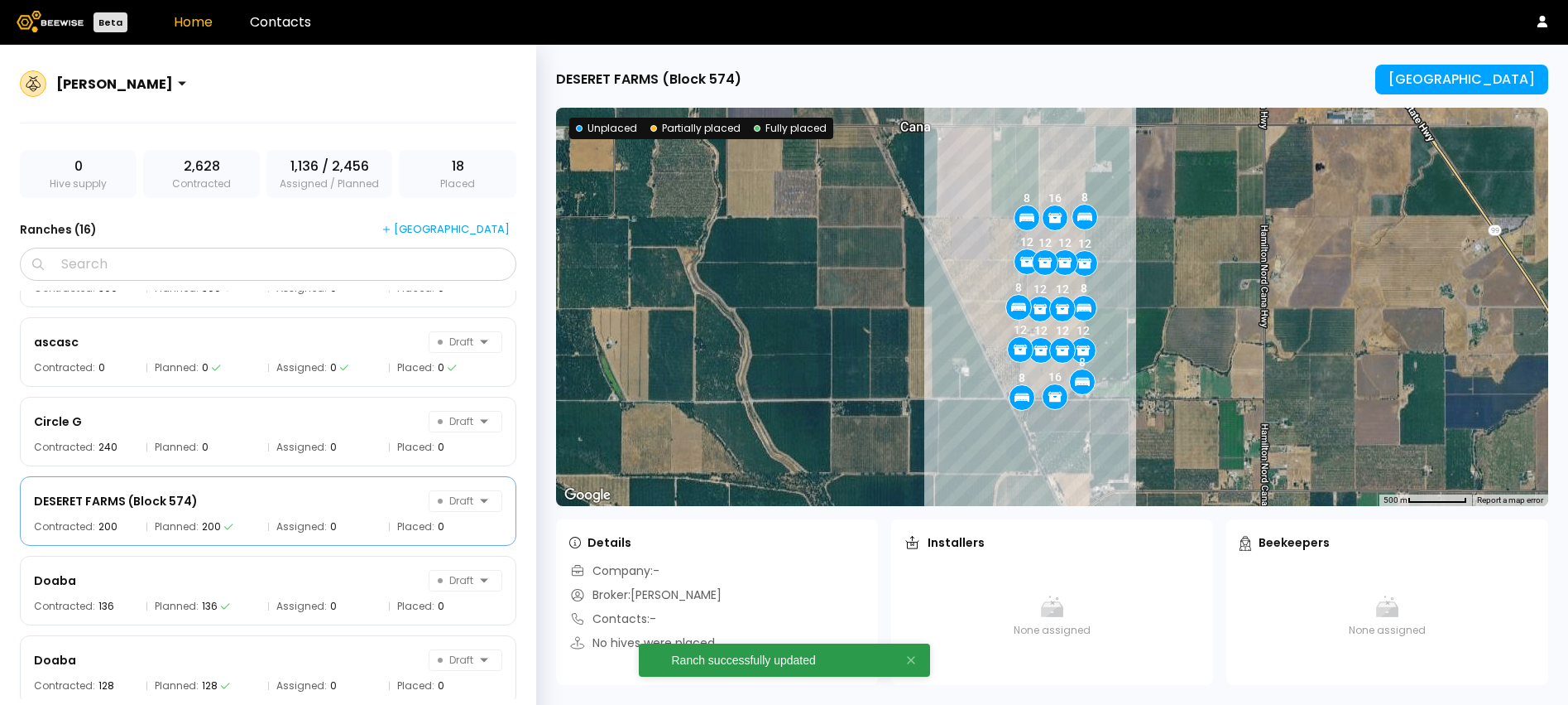
scroll to position [74, 0]
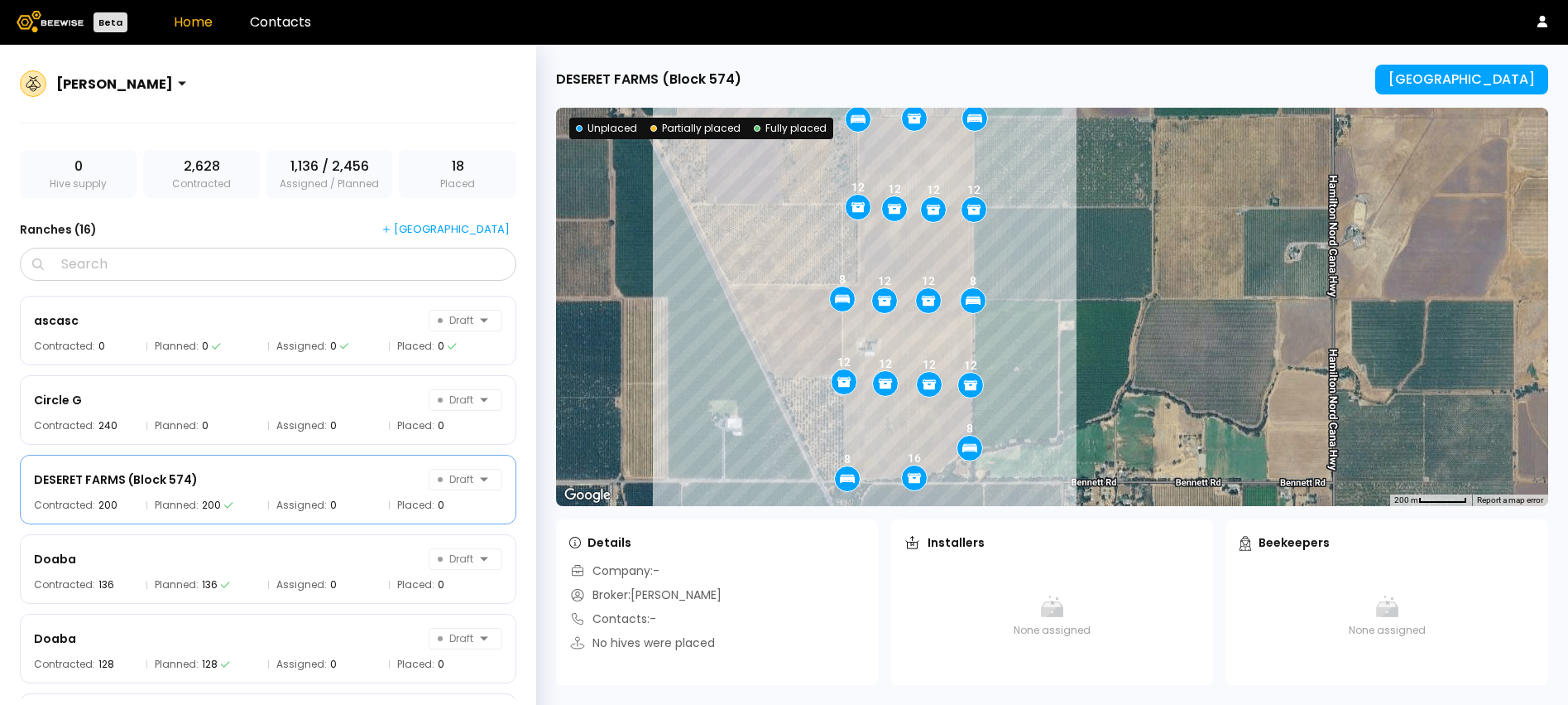
drag, startPoint x: 1085, startPoint y: 387, endPoint x: 1085, endPoint y: 350, distance: 37.0
click at [1085, 350] on div "8 12 12 12 12 12 8 8 12 8 12 12 12 12 16 8 8 16" at bounding box center [1052, 307] width 992 height 398
click at [1072, 360] on div "8 12 12 12 12 12 8 8 12 8 12 12 12 12 16 8 8 16" at bounding box center [1052, 307] width 992 height 398
click at [1072, 359] on div "8 12 12 12 12 12 8 8 12 8 12 12 12 12 16 8 8 16" at bounding box center [1052, 307] width 992 height 398
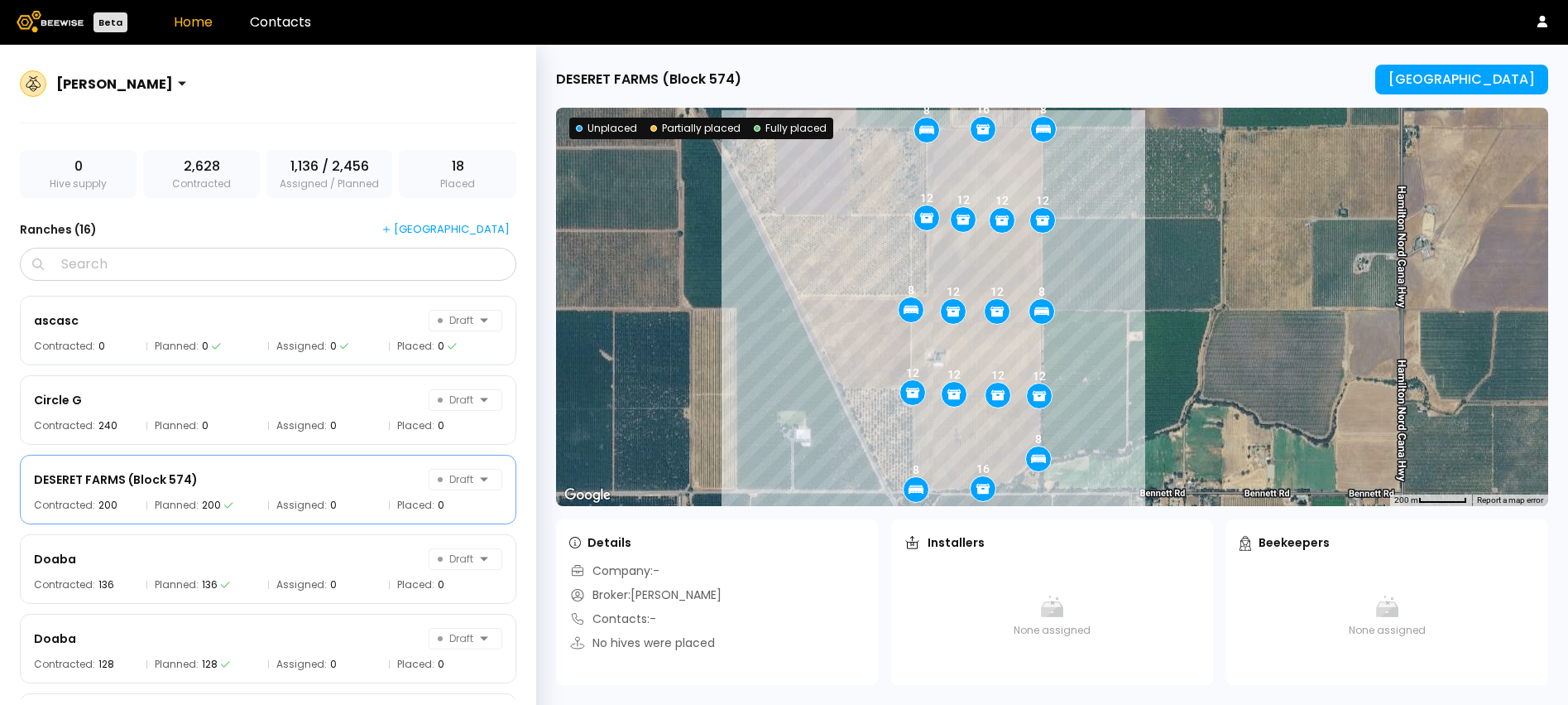
drag, startPoint x: 1069, startPoint y: 317, endPoint x: 1138, endPoint y: 325, distance: 69.5
click at [1138, 325] on div "8 12 12 12 12 12 8 8 12 8 12 12 12 12 16 8 8 16" at bounding box center [1052, 307] width 992 height 398
click at [1457, 72] on div "[GEOGRAPHIC_DATA]" at bounding box center [1462, 79] width 146 height 15
